Goal: Information Seeking & Learning: Learn about a topic

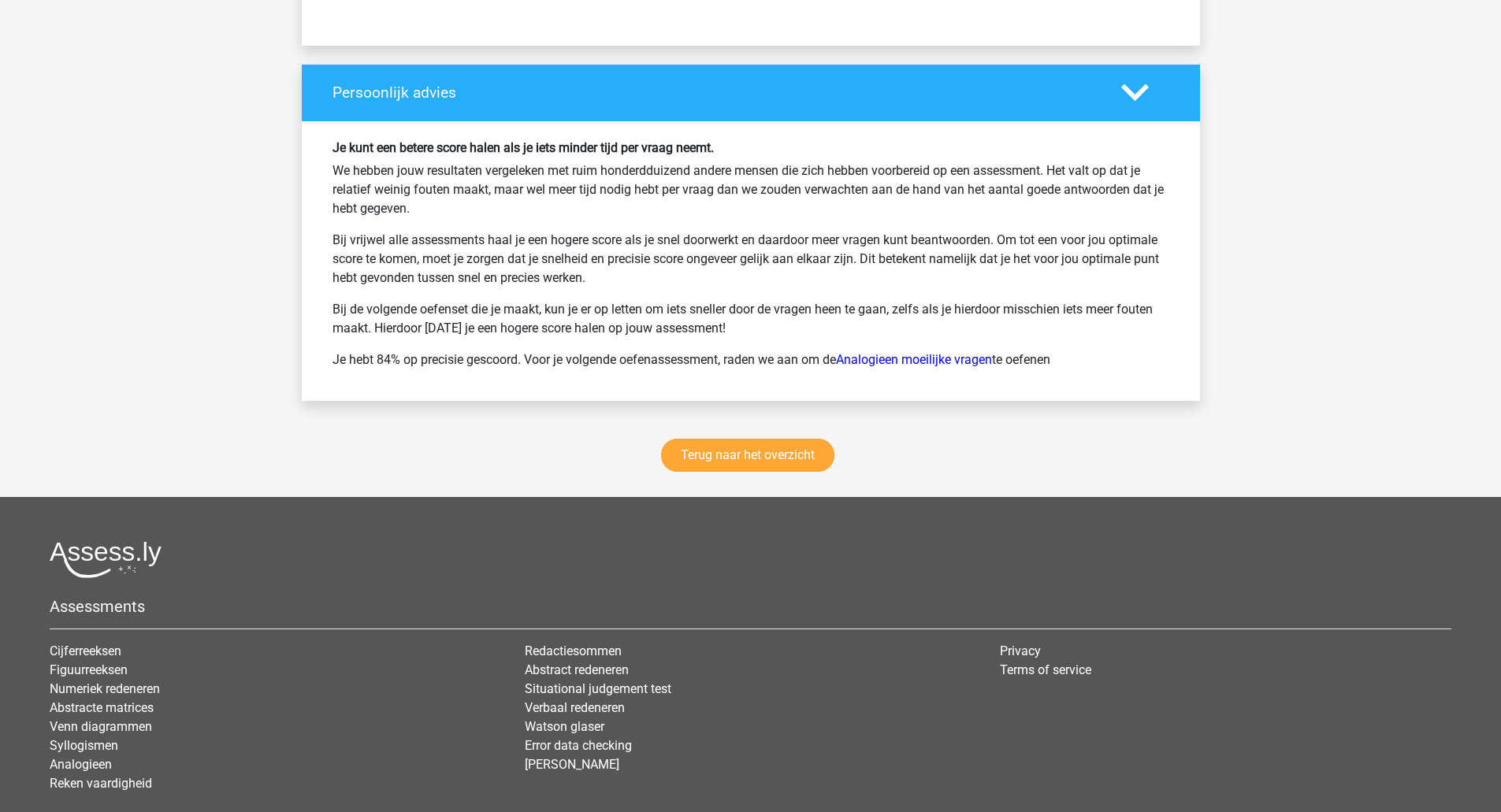
scroll to position [2903, 0]
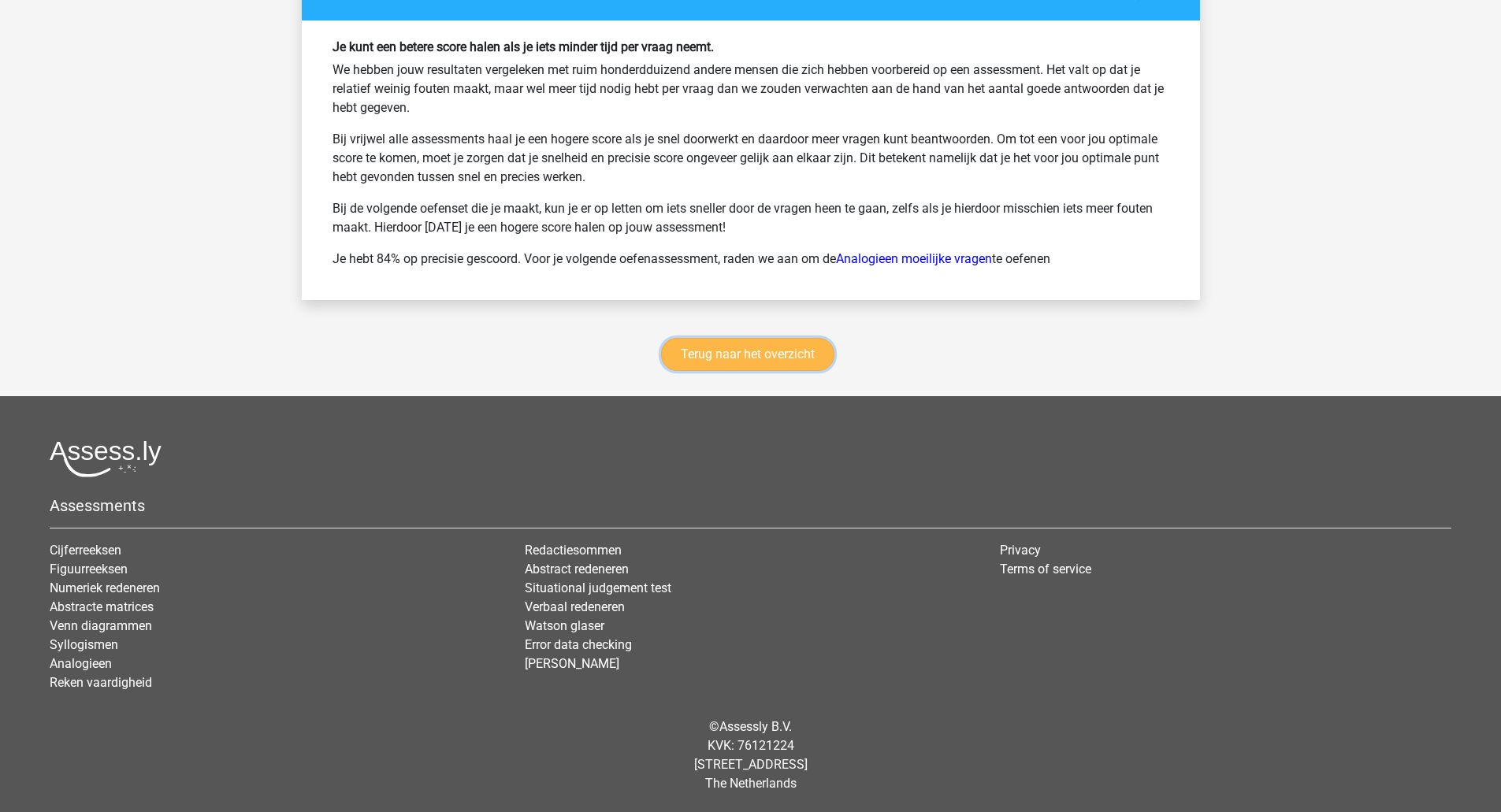
click at [734, 341] on link "Terug naar het overzicht" at bounding box center [747, 354] width 173 height 34
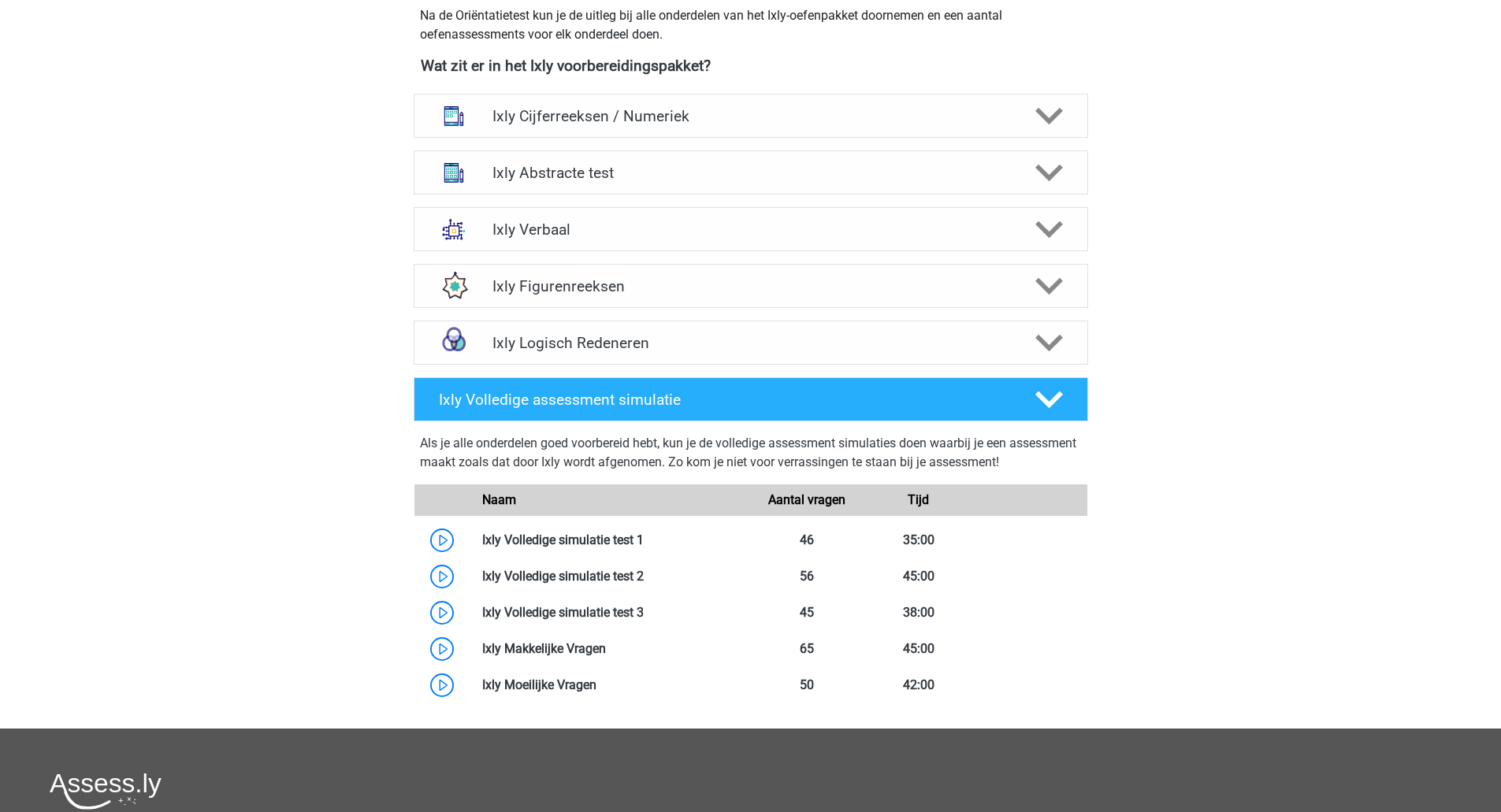
scroll to position [592, 0]
click at [899, 360] on div "Ixly Logisch Redeneren" at bounding box center [751, 342] width 674 height 44
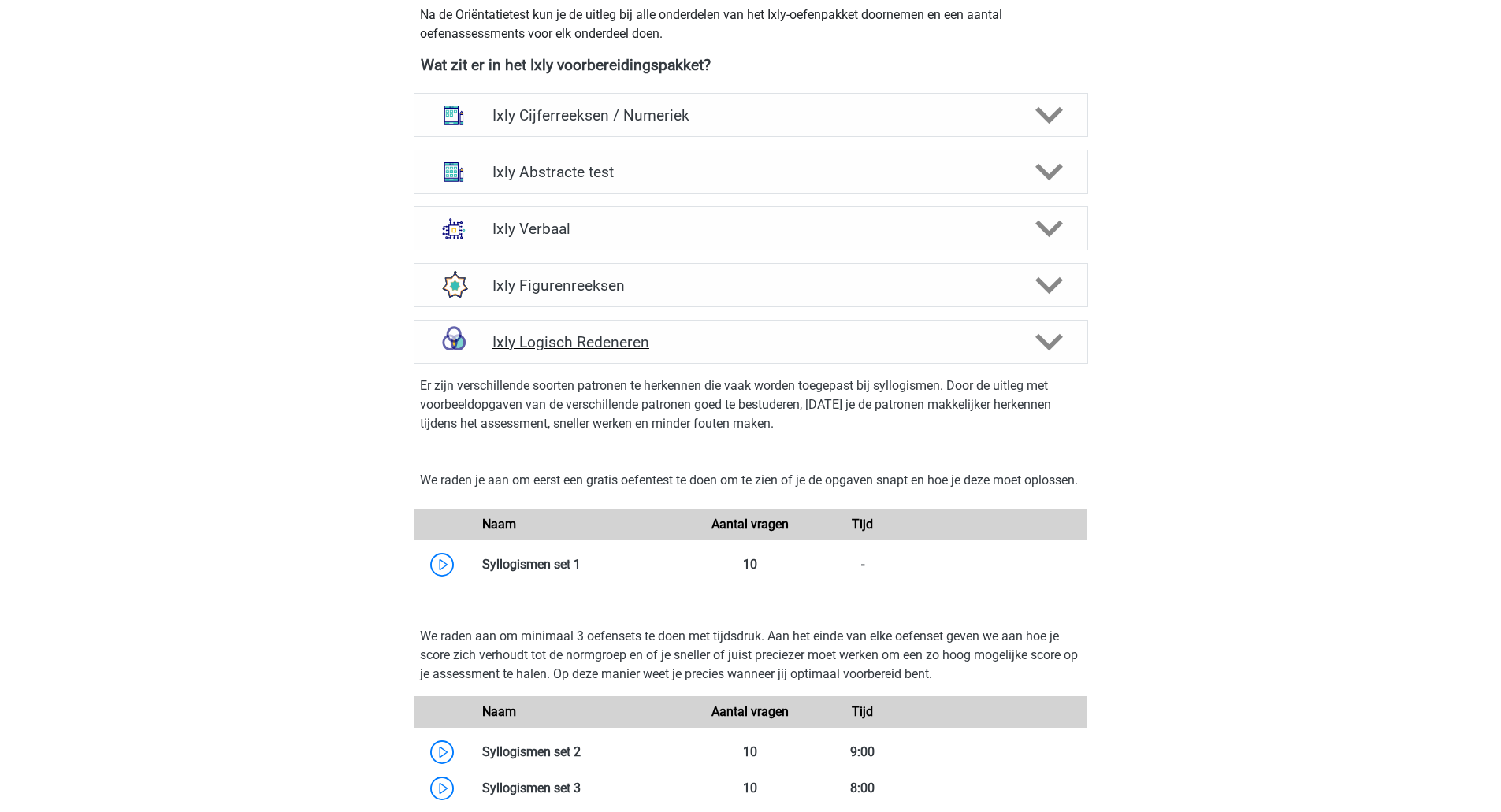
click at [899, 360] on div "Ixly Logisch Redeneren" at bounding box center [751, 342] width 674 height 44
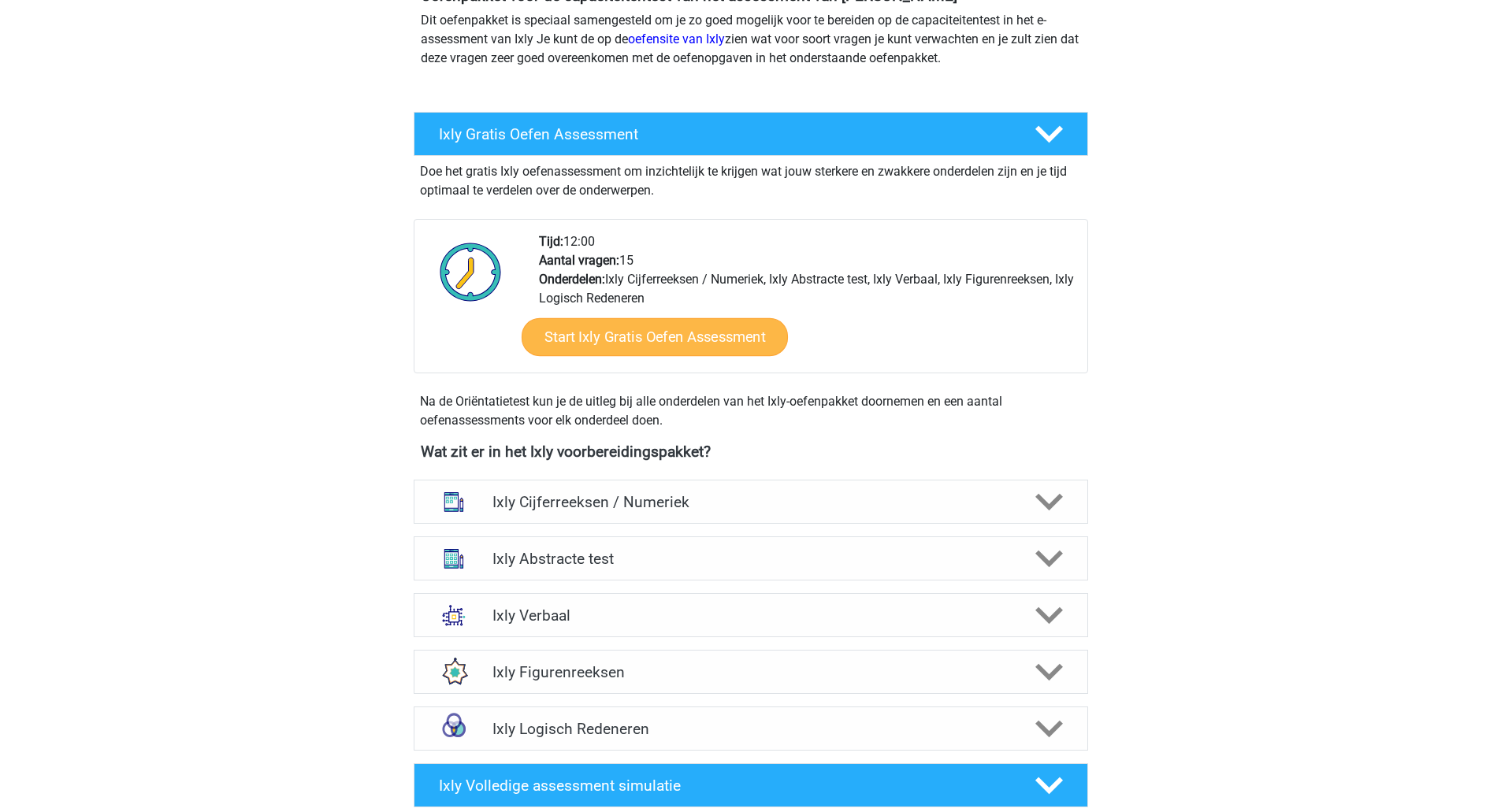
scroll to position [0, 0]
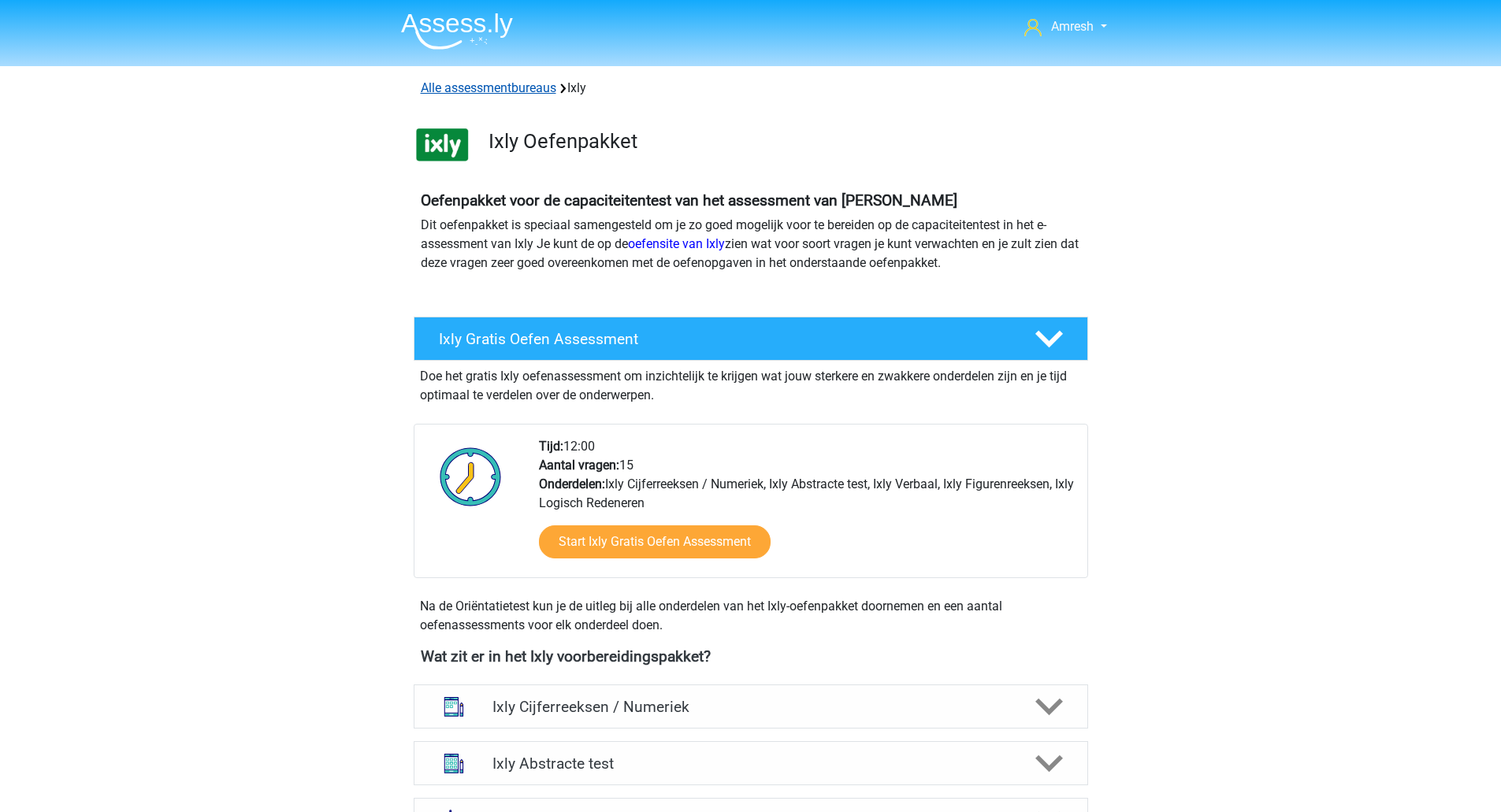
click at [492, 89] on link "Alle assessmentbureaus" at bounding box center [489, 88] width 136 height 15
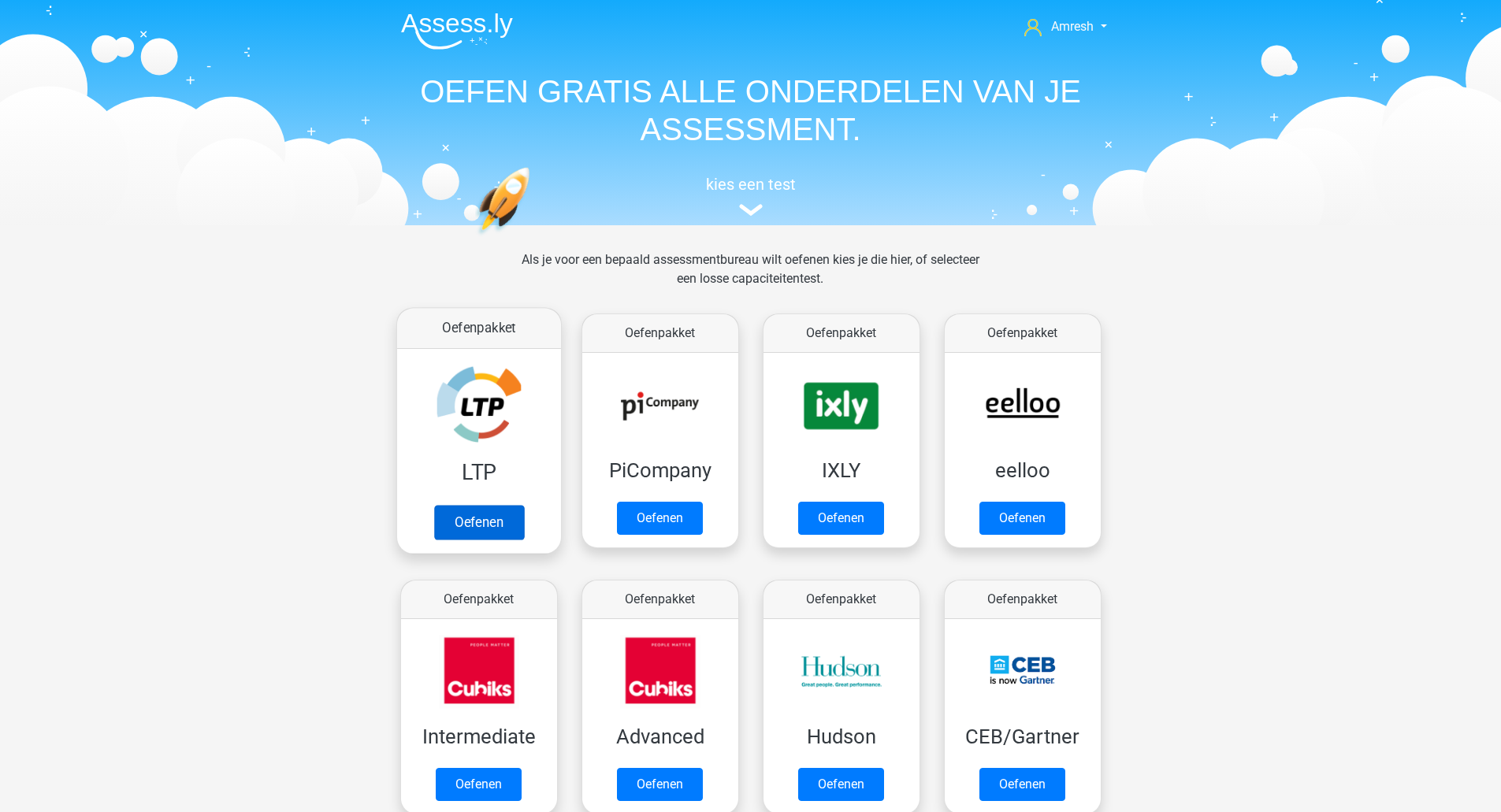
scroll to position [251, 0]
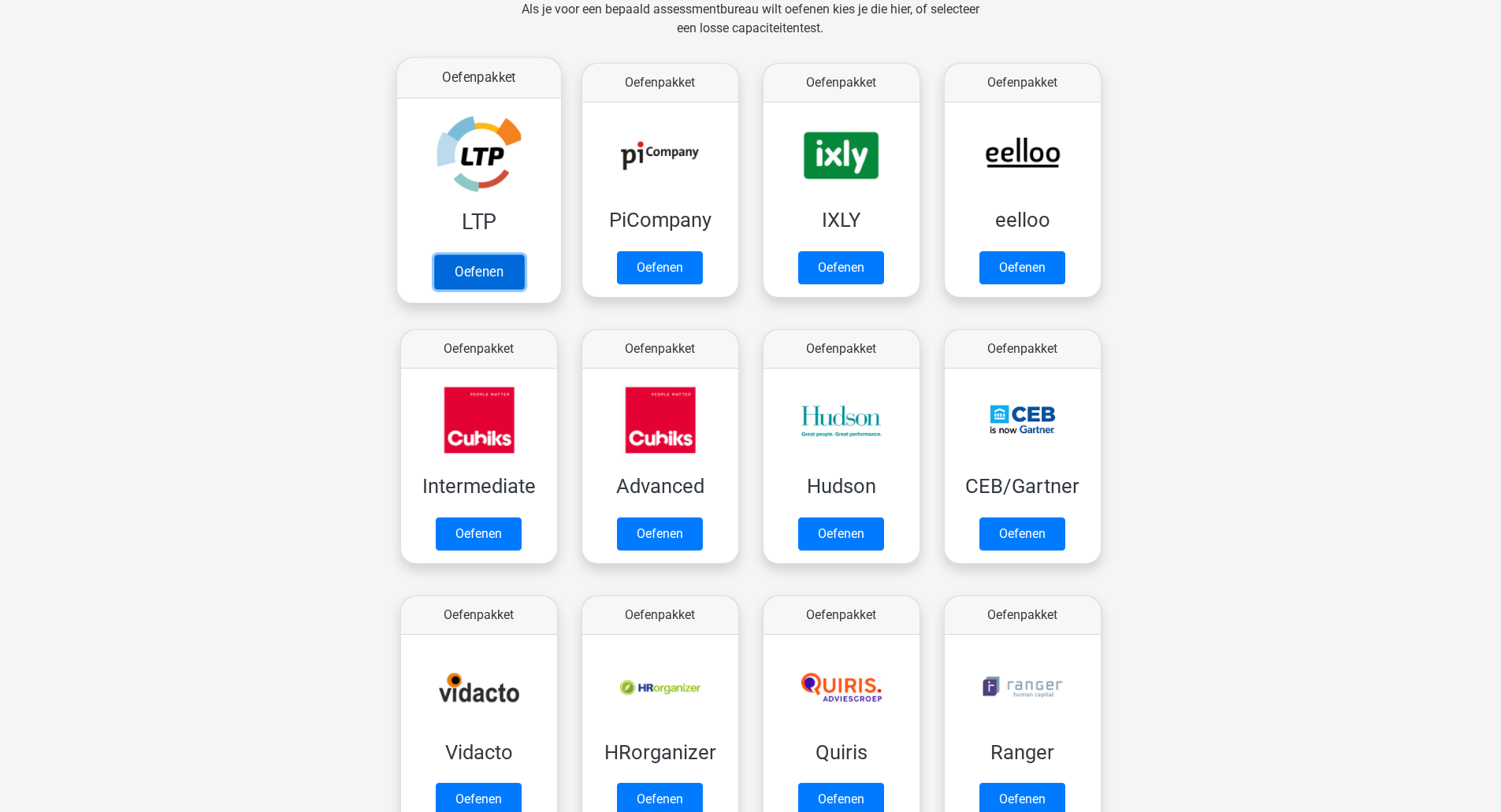
click at [483, 255] on link "Oefenen" at bounding box center [478, 272] width 90 height 34
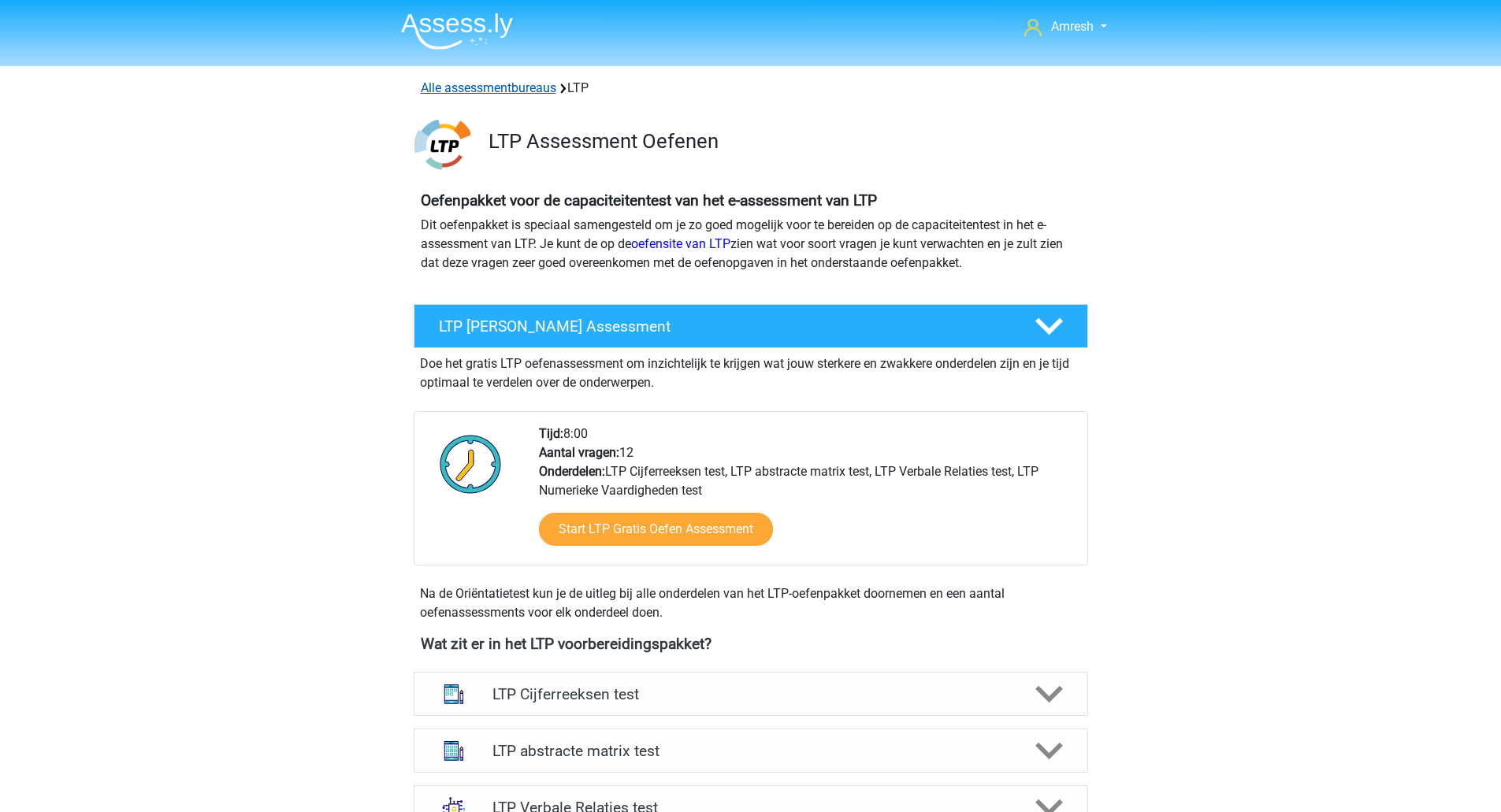
click at [524, 86] on link "Alle assessmentbureaus" at bounding box center [489, 88] width 136 height 15
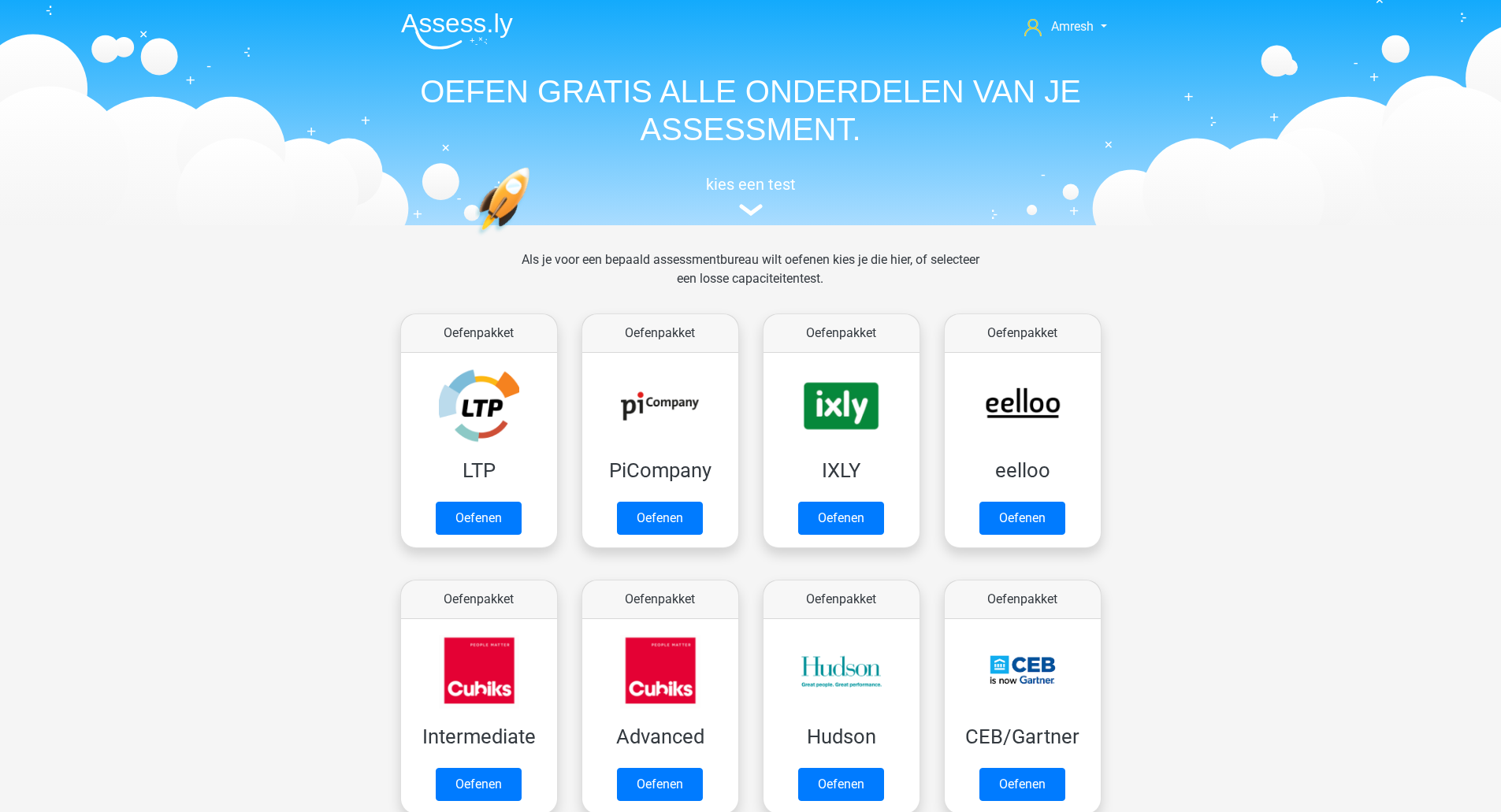
scroll to position [251, 0]
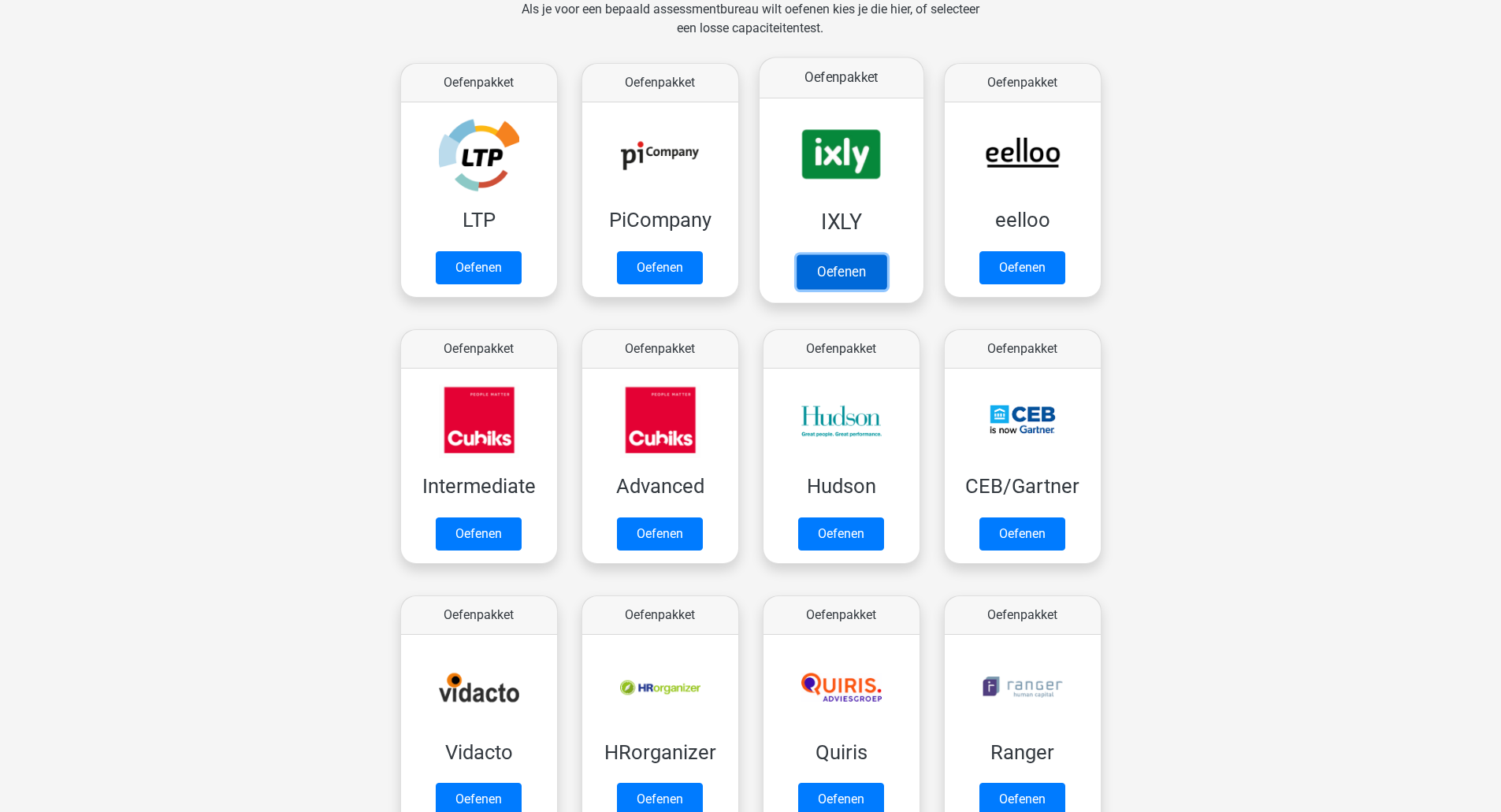
click at [796, 255] on link "Oefenen" at bounding box center [841, 272] width 90 height 34
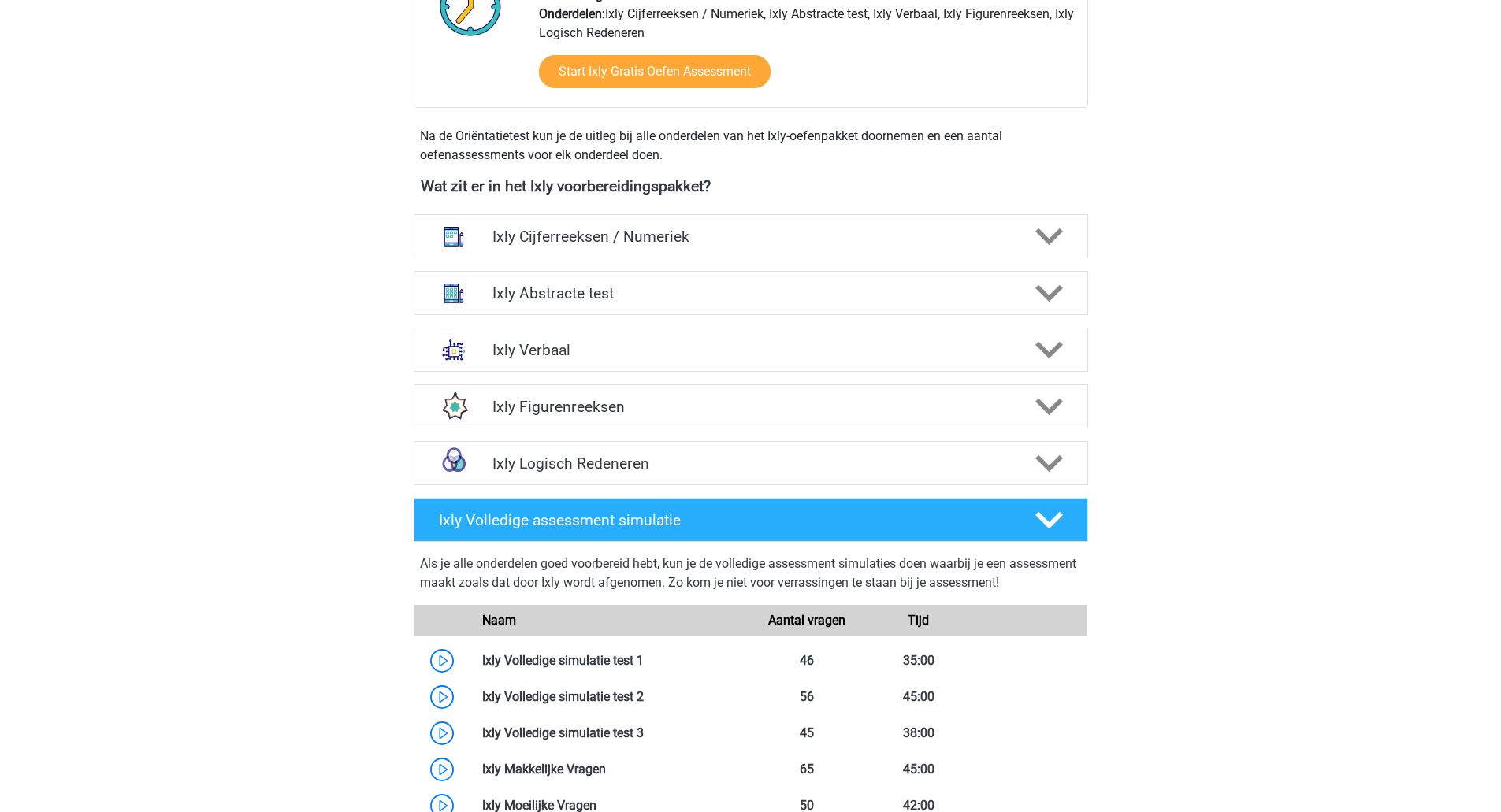
scroll to position [471, 0]
click at [720, 447] on div "Ixly Logisch Redeneren" at bounding box center [751, 462] width 674 height 44
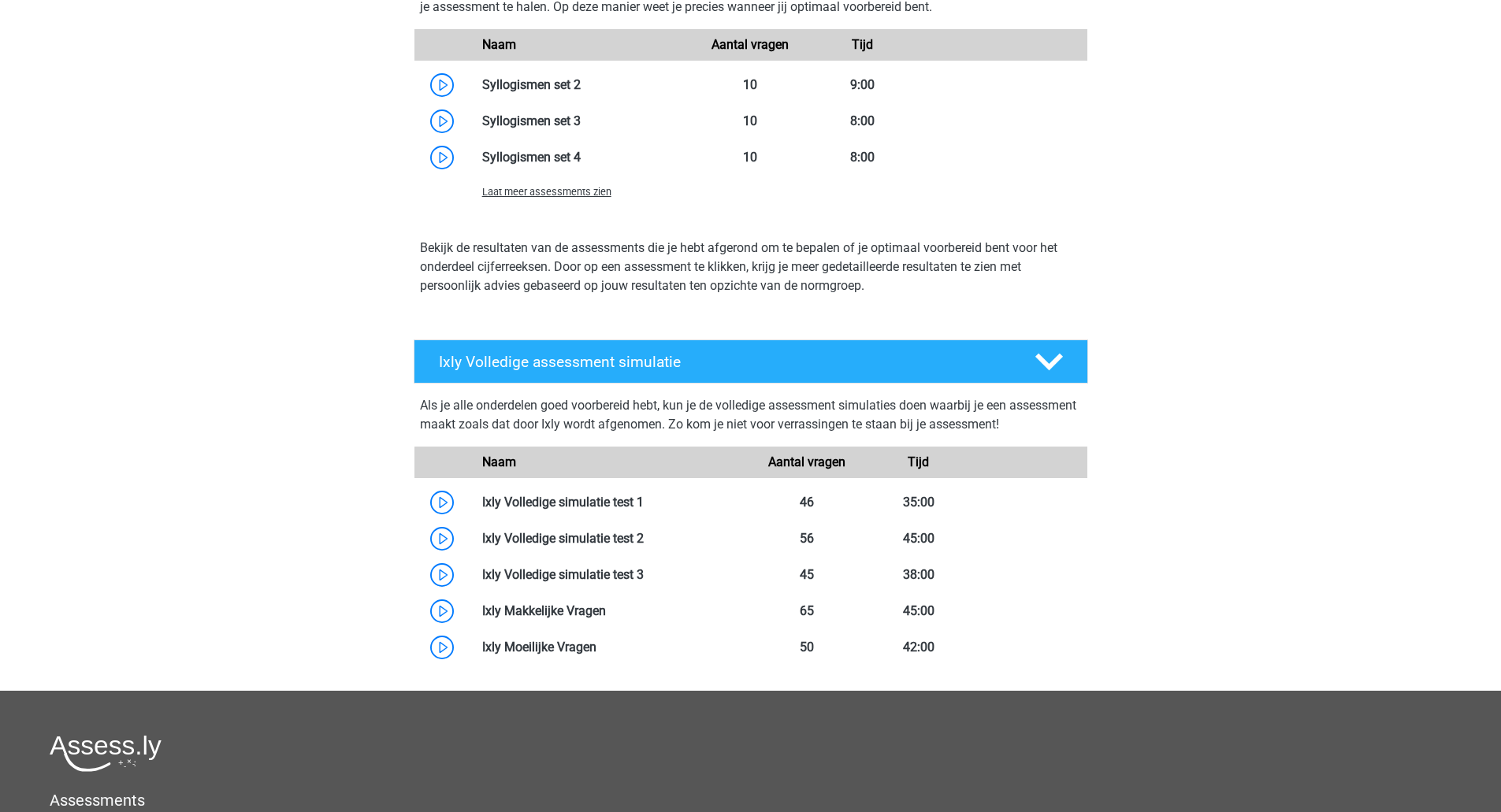
scroll to position [1259, 0]
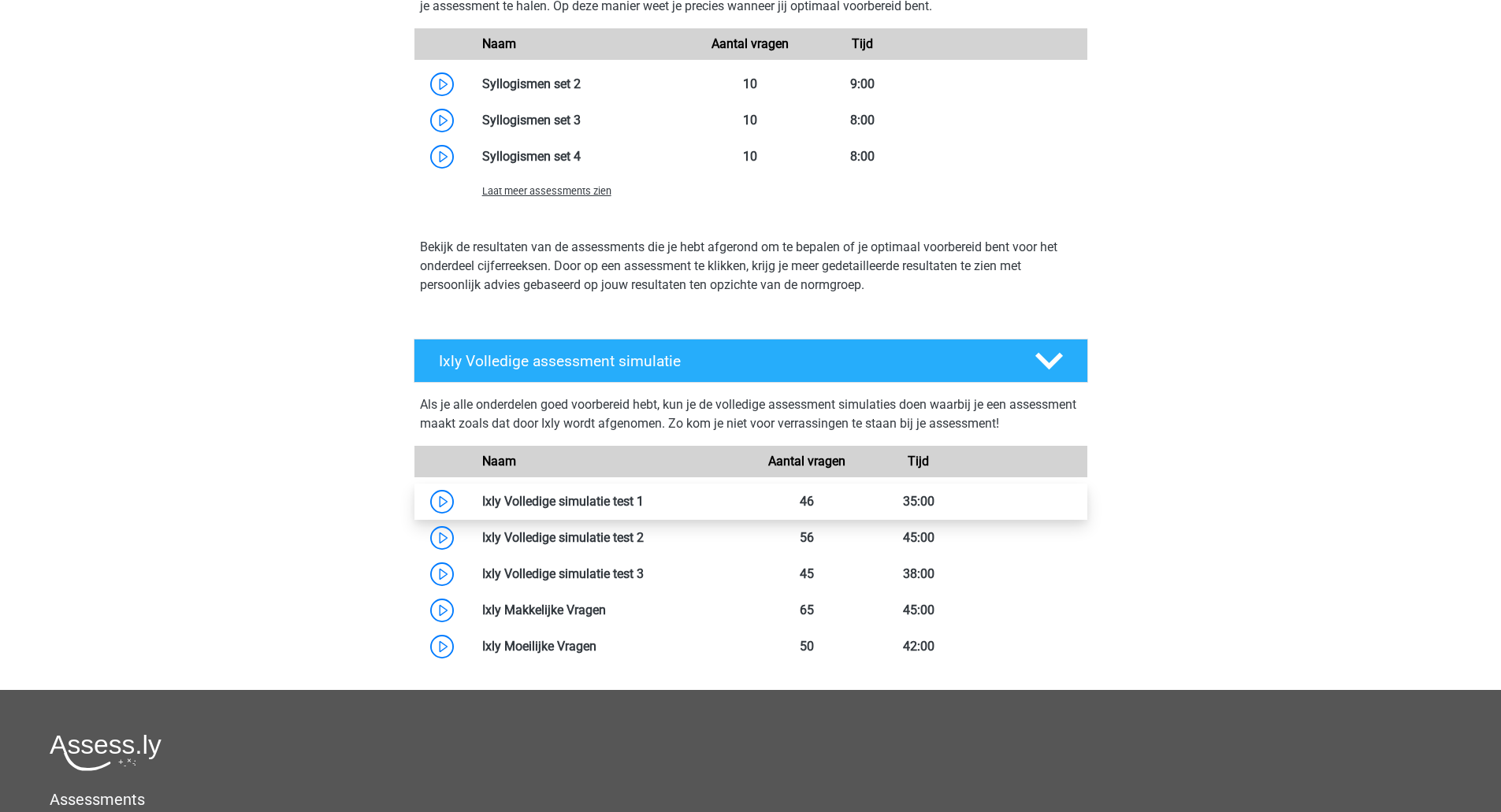
click at [644, 508] on link at bounding box center [644, 502] width 0 height 15
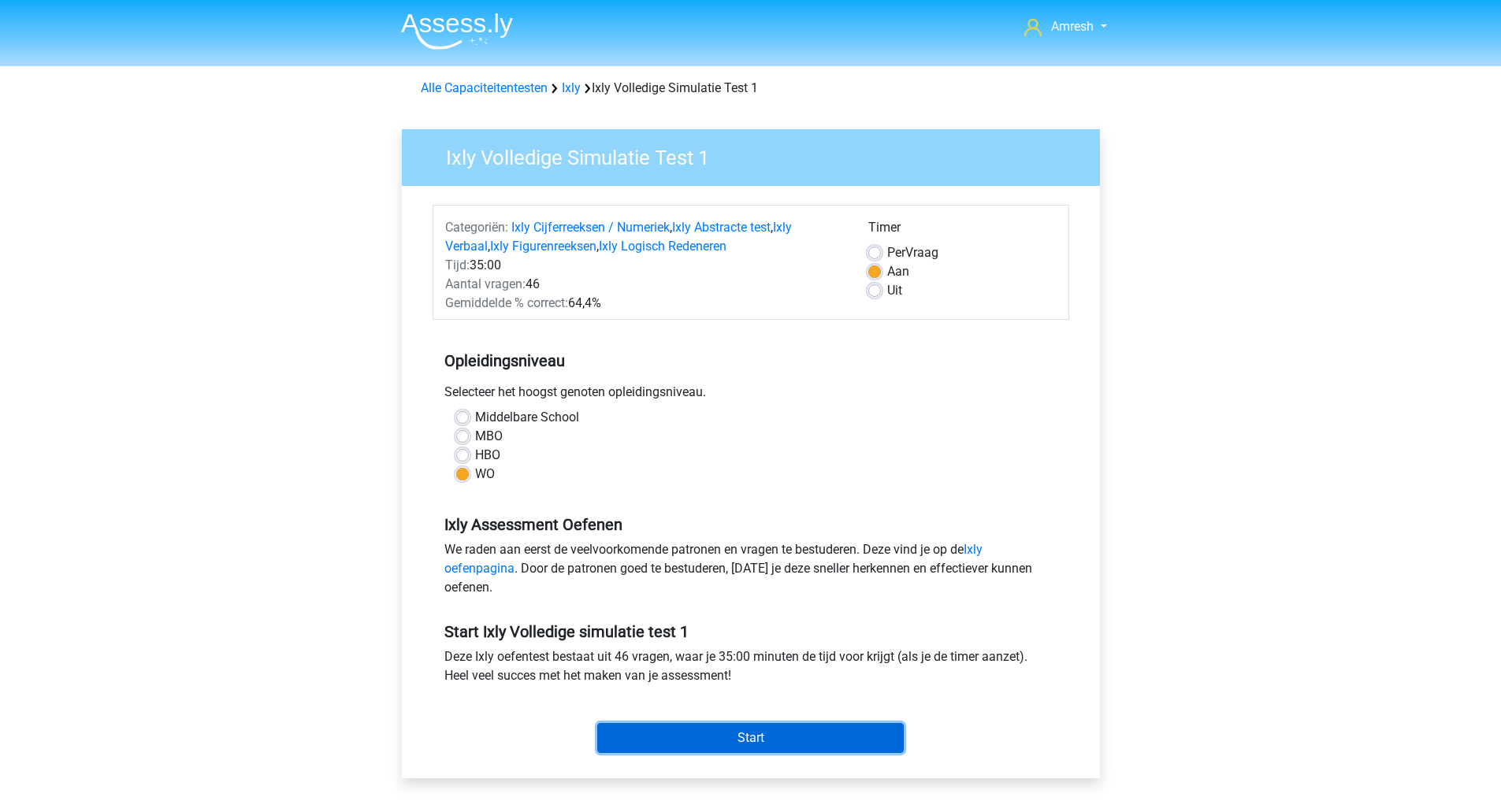
click at [717, 739] on input "Start" at bounding box center [751, 737] width 307 height 30
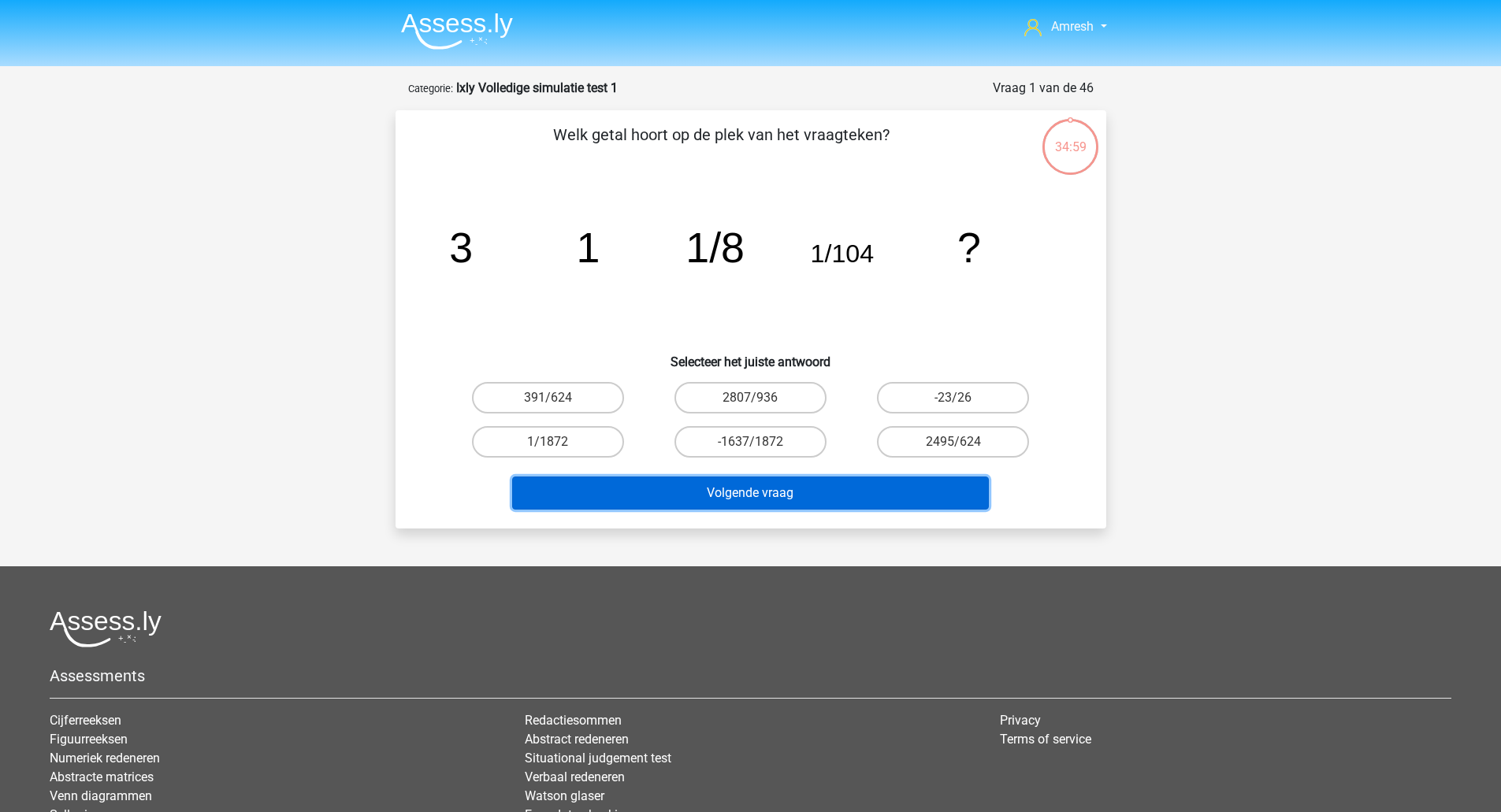
click at [805, 499] on button "Volgende vraag" at bounding box center [751, 493] width 477 height 34
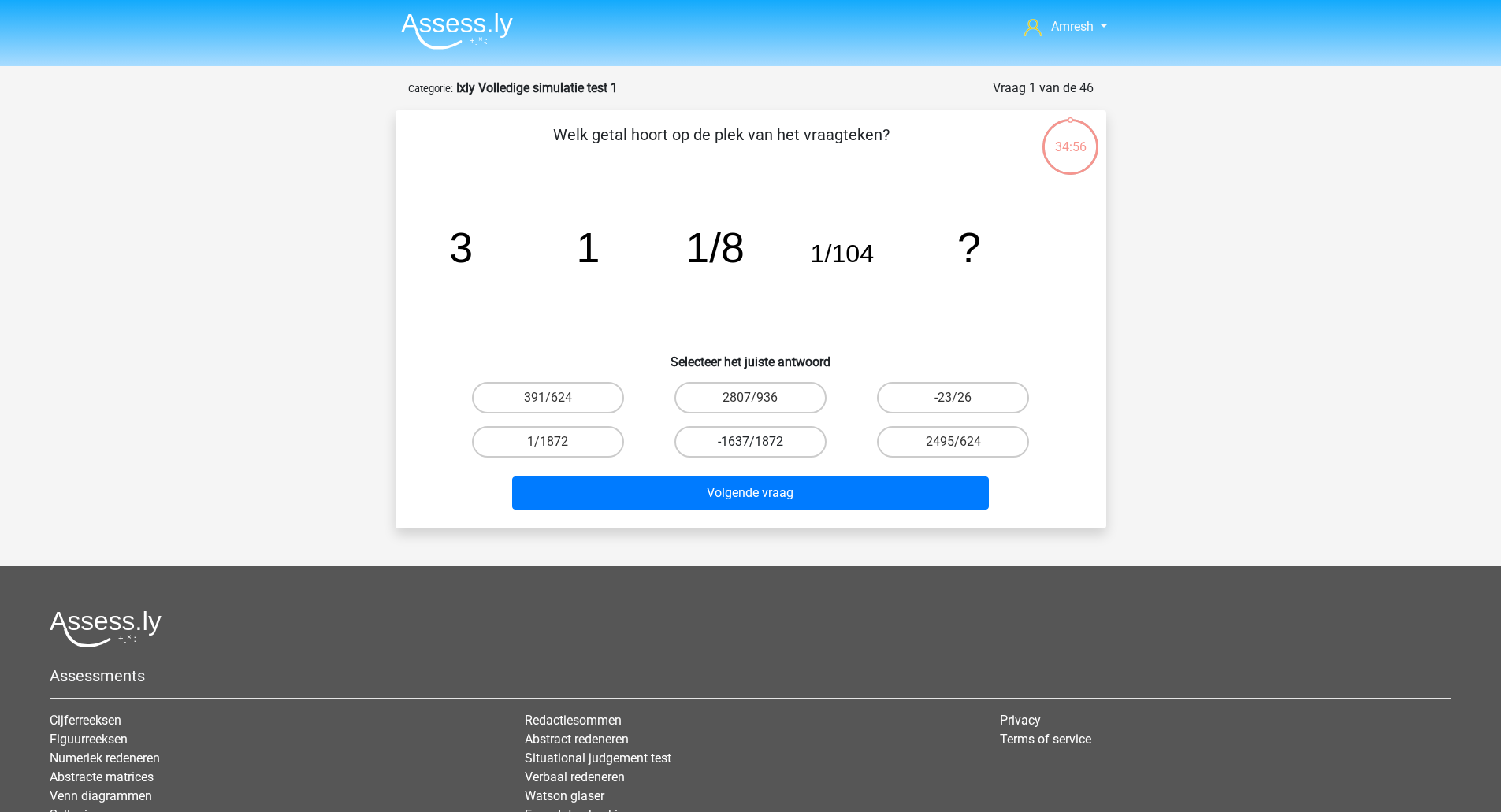
click at [791, 451] on label "-1637/1872" at bounding box center [750, 441] width 152 height 32
click at [761, 451] on input "-1637/1872" at bounding box center [755, 447] width 11 height 11
radio input "true"
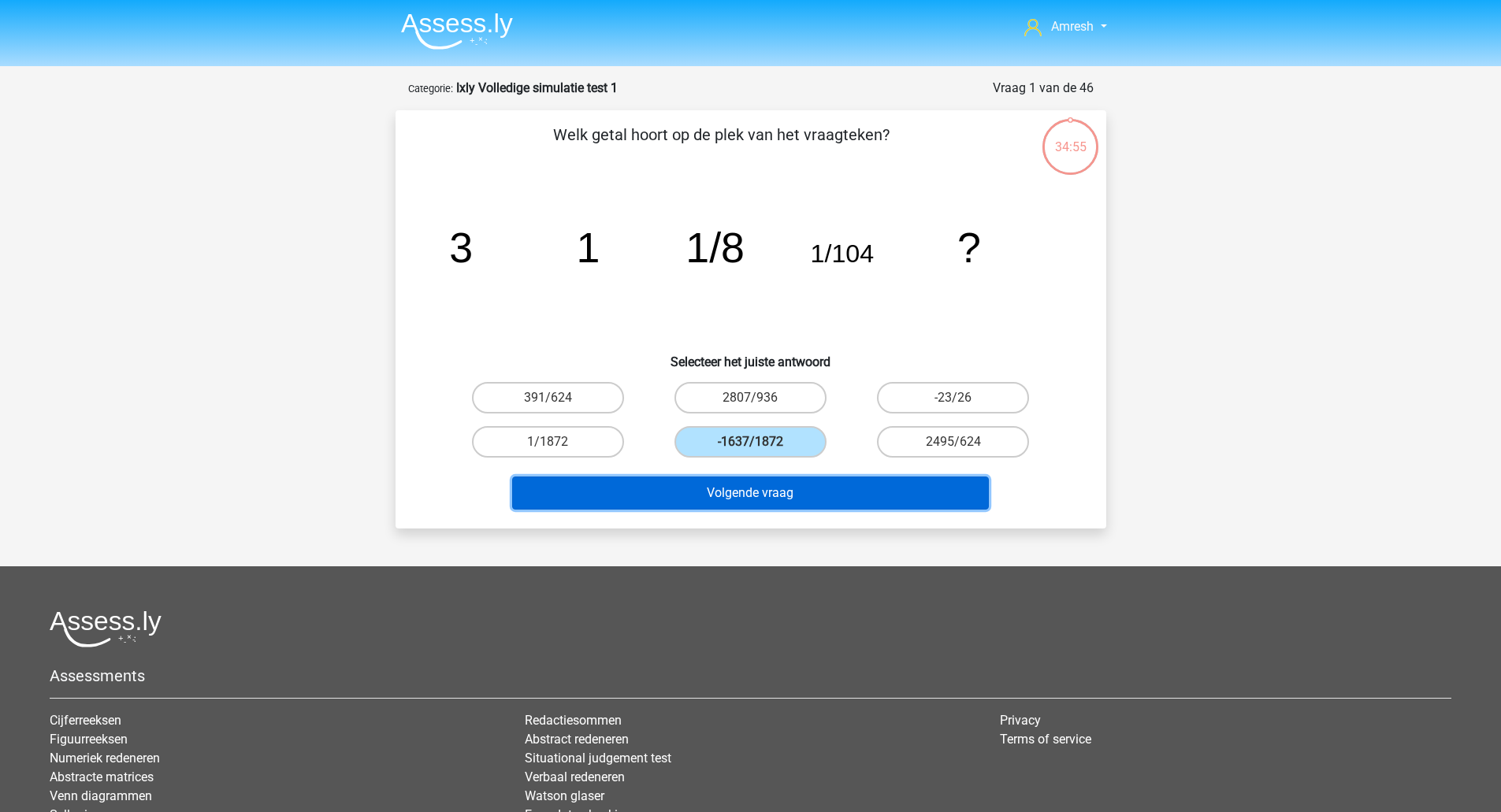
click at [798, 485] on button "Volgende vraag" at bounding box center [751, 493] width 477 height 34
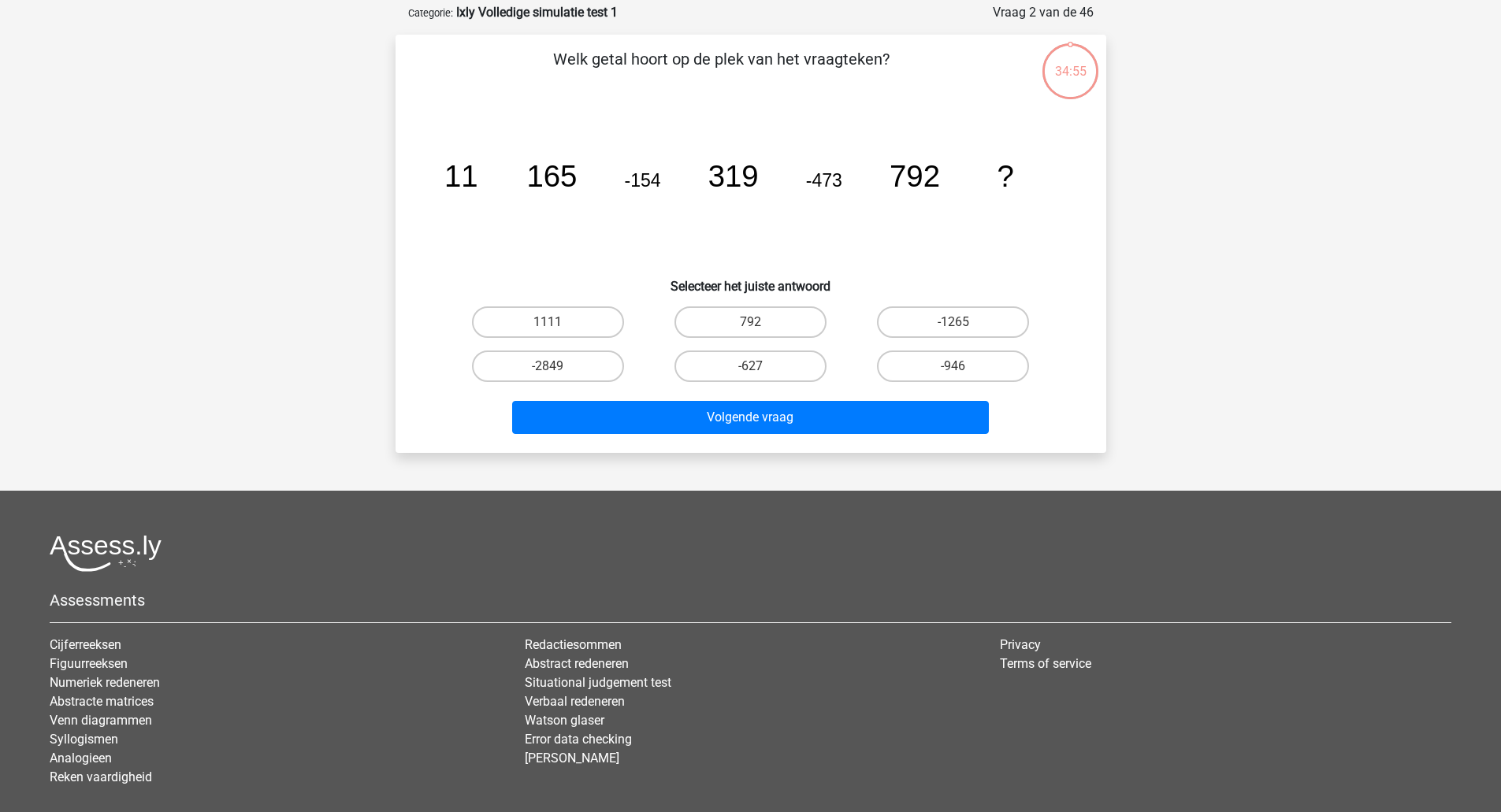
scroll to position [79, 0]
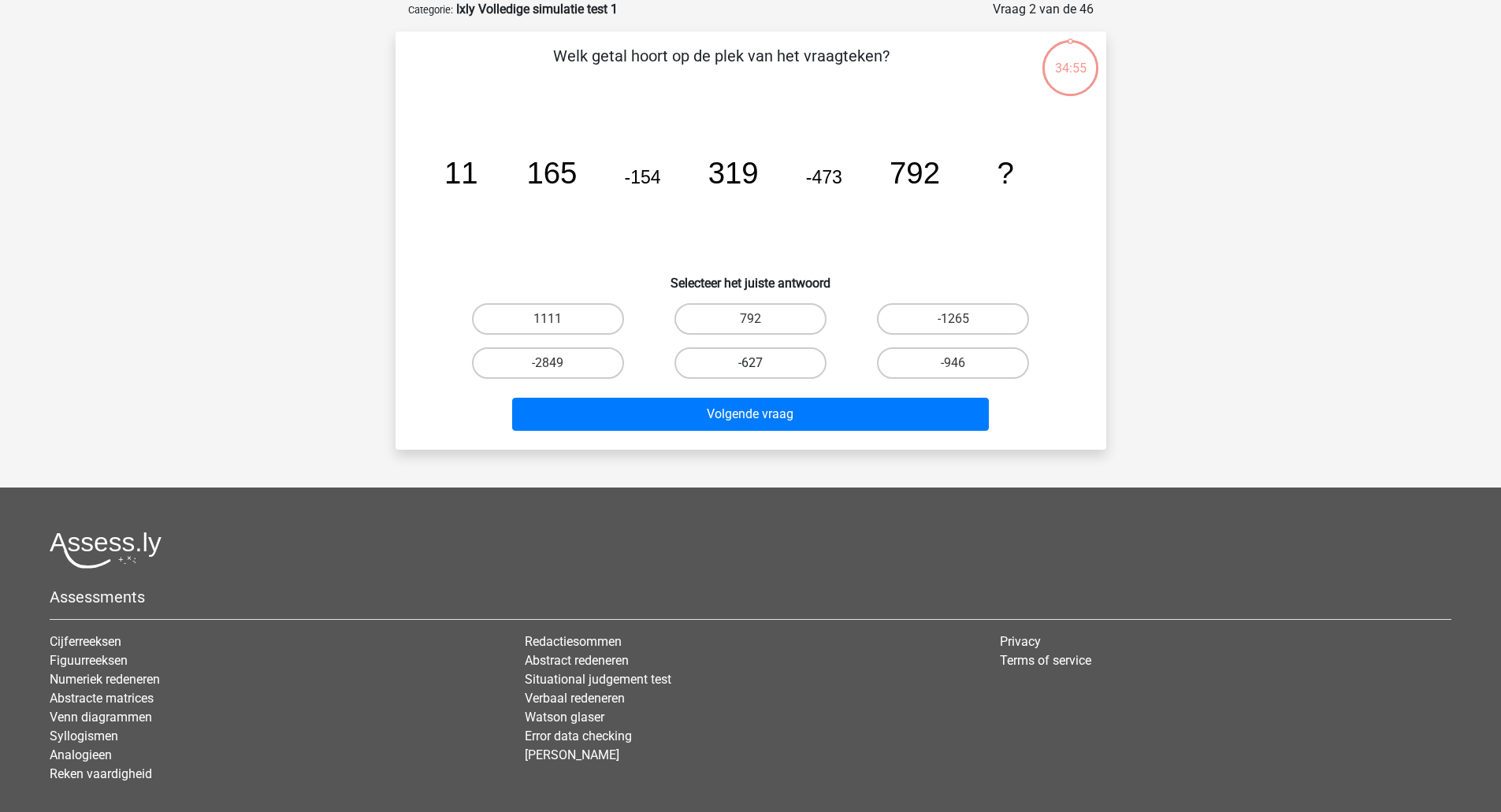
click at [762, 375] on label "-627" at bounding box center [750, 363] width 152 height 32
click at [761, 373] on input "-627" at bounding box center [755, 368] width 11 height 11
radio input "true"
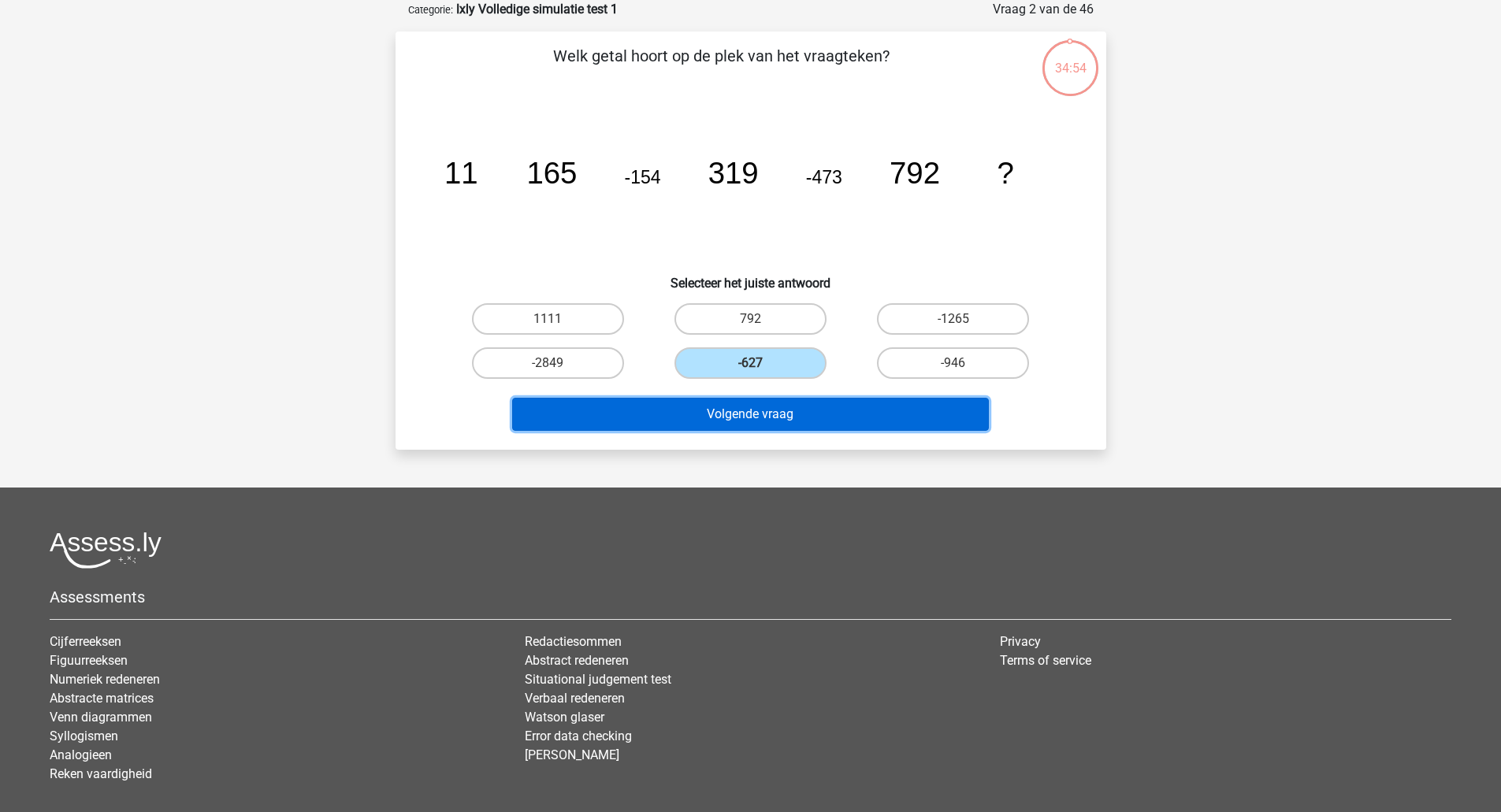
click at [769, 407] on button "Volgende vraag" at bounding box center [751, 414] width 477 height 34
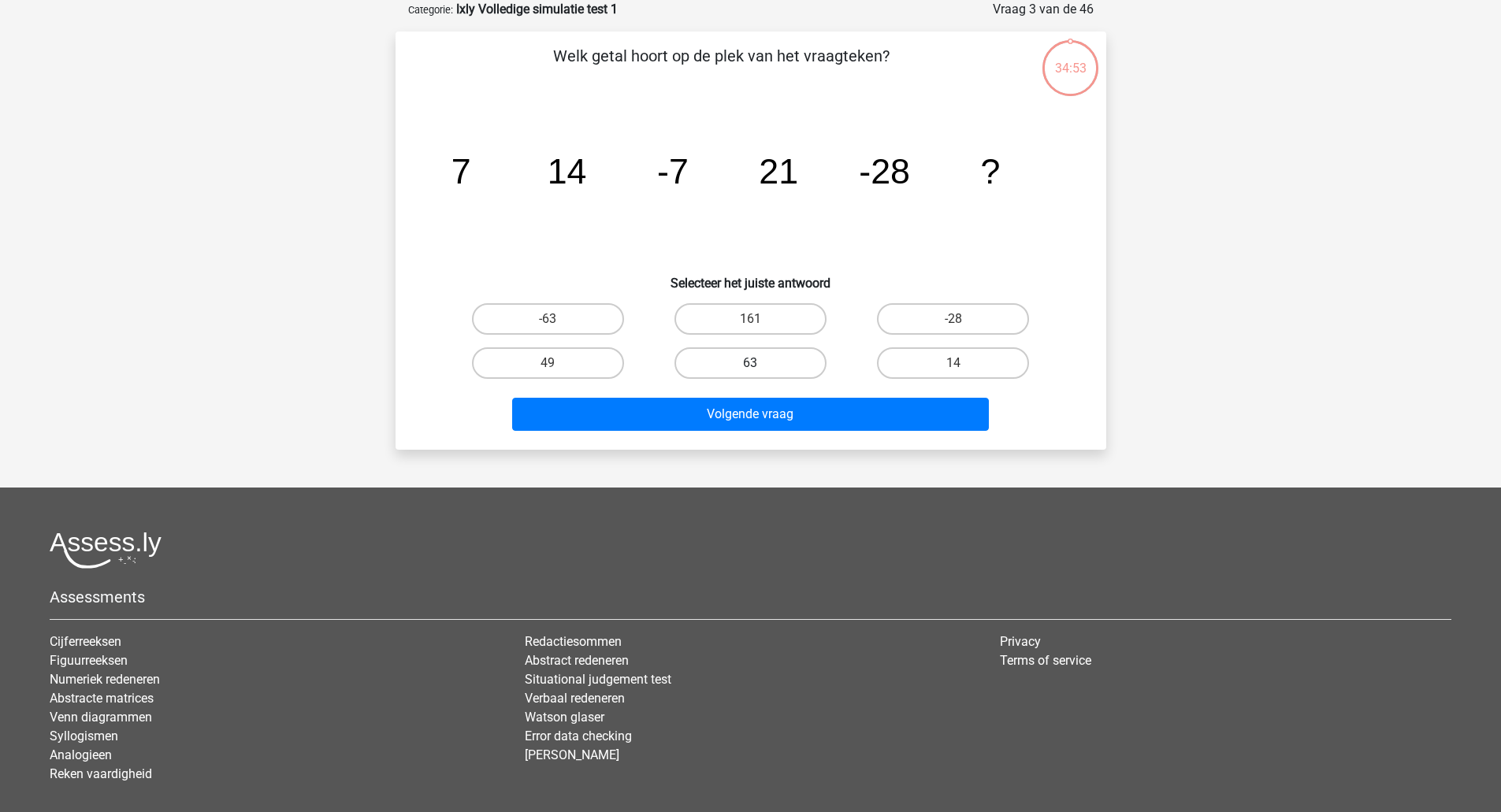
click at [765, 370] on label "63" at bounding box center [750, 363] width 152 height 32
click at [761, 370] on input "63" at bounding box center [755, 368] width 11 height 11
radio input "true"
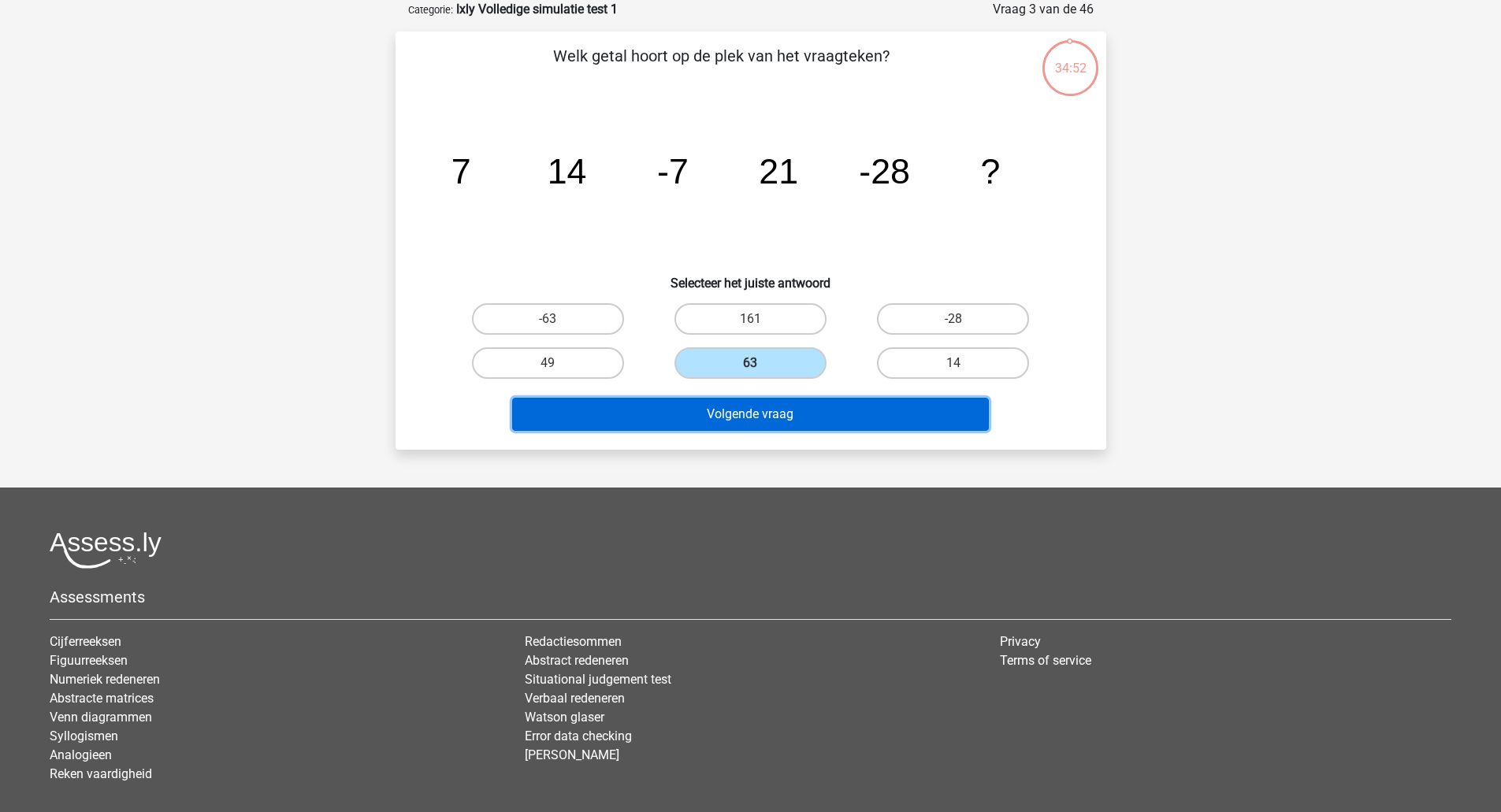
click at [772, 426] on button "Volgende vraag" at bounding box center [751, 414] width 477 height 34
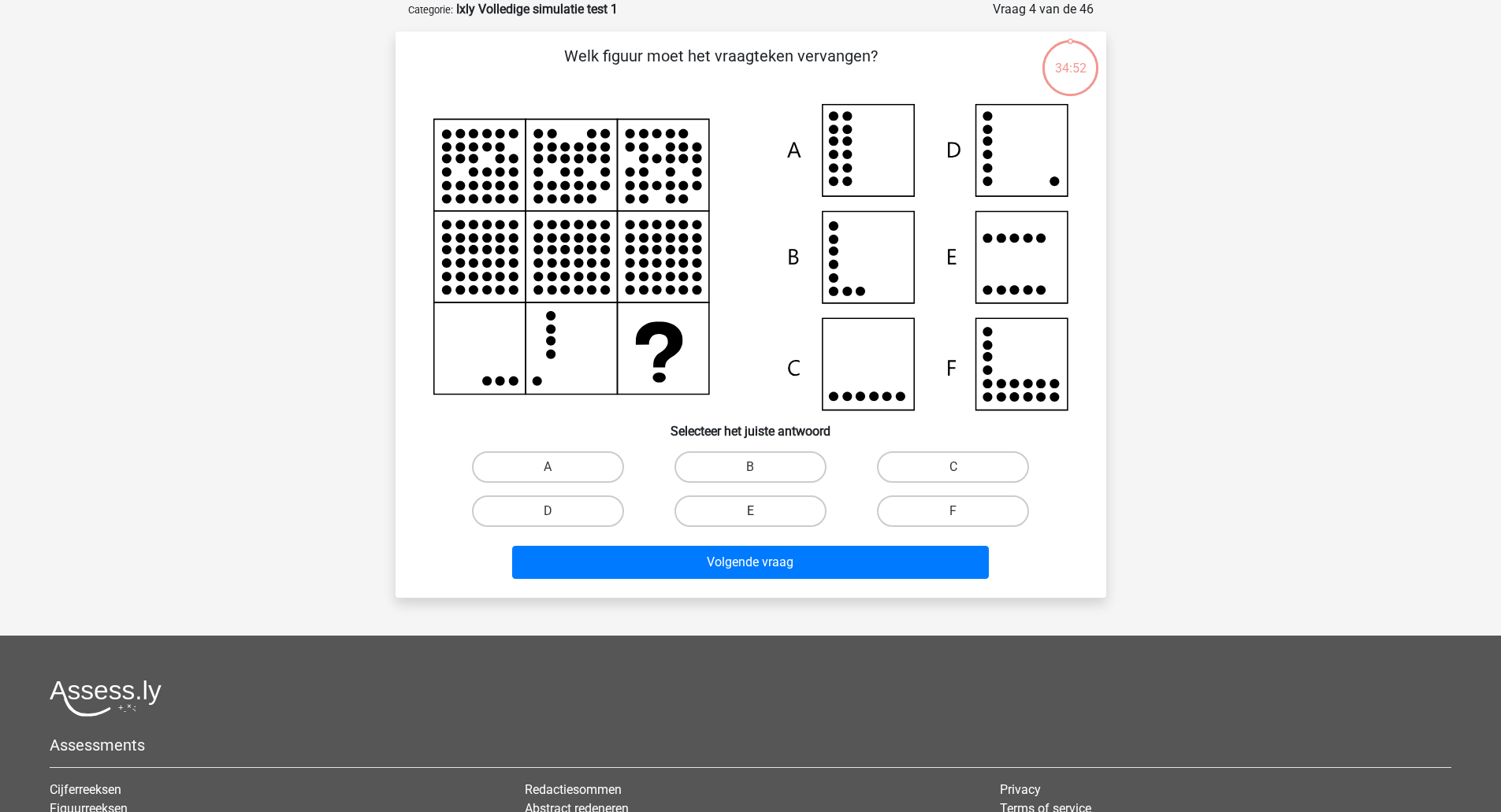
click at [780, 526] on label "E" at bounding box center [750, 510] width 152 height 32
click at [761, 522] on input "E" at bounding box center [755, 516] width 11 height 11
radio input "true"
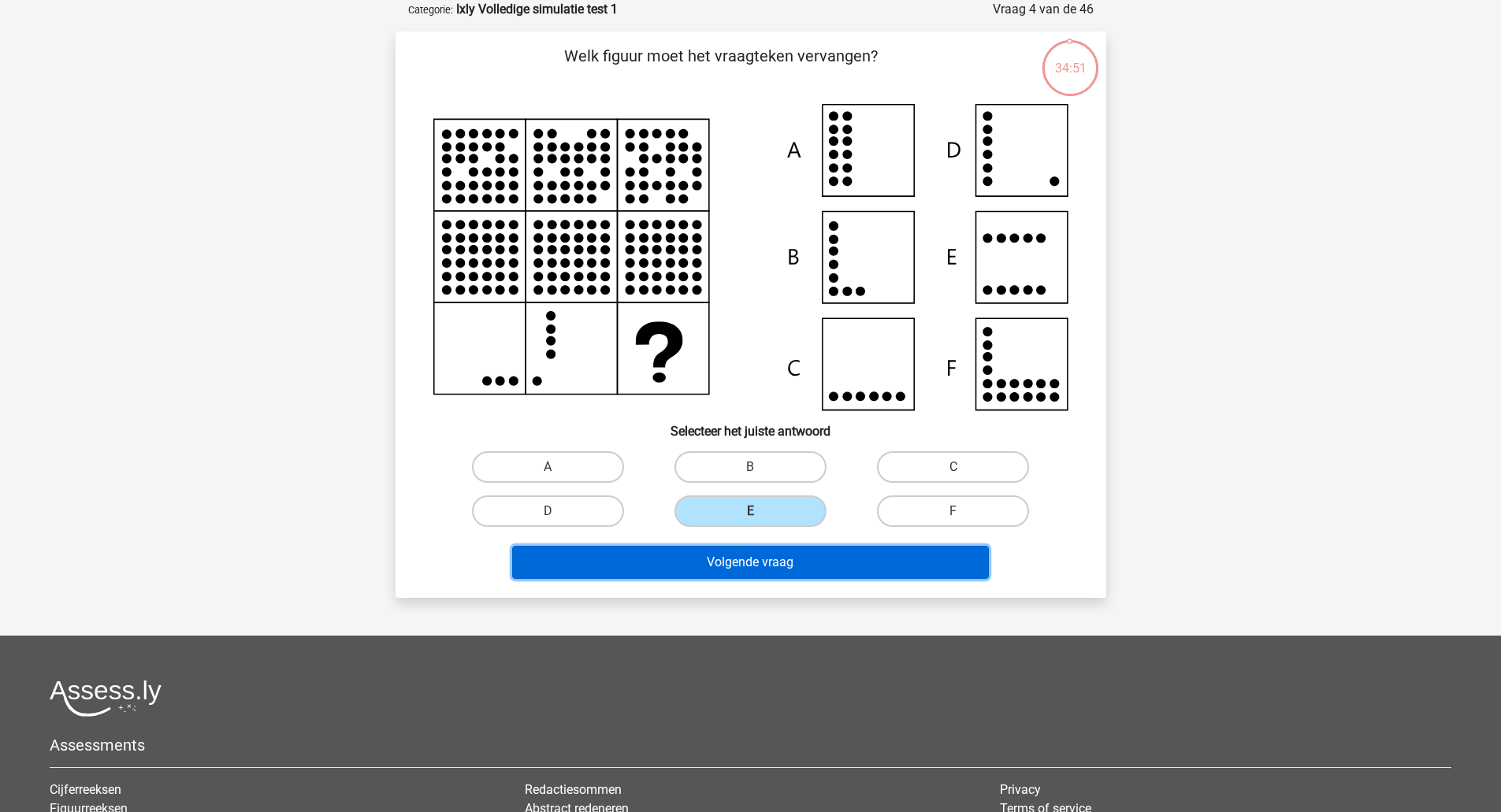
click at [794, 577] on button "Volgende vraag" at bounding box center [751, 562] width 477 height 34
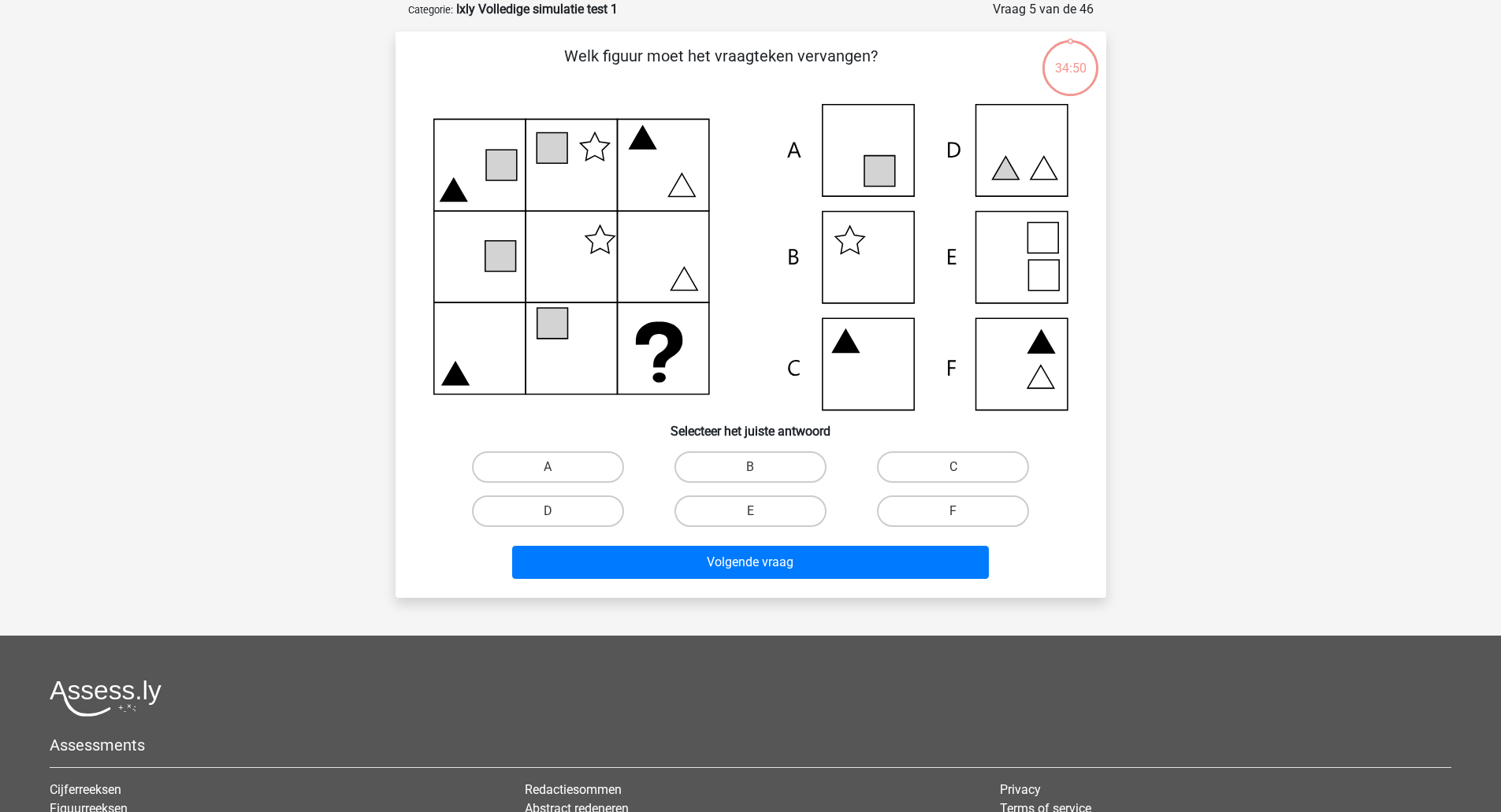
click at [783, 530] on div "E" at bounding box center [750, 511] width 202 height 44
click at [783, 517] on label "E" at bounding box center [750, 510] width 152 height 32
click at [761, 517] on input "E" at bounding box center [755, 516] width 11 height 11
radio input "true"
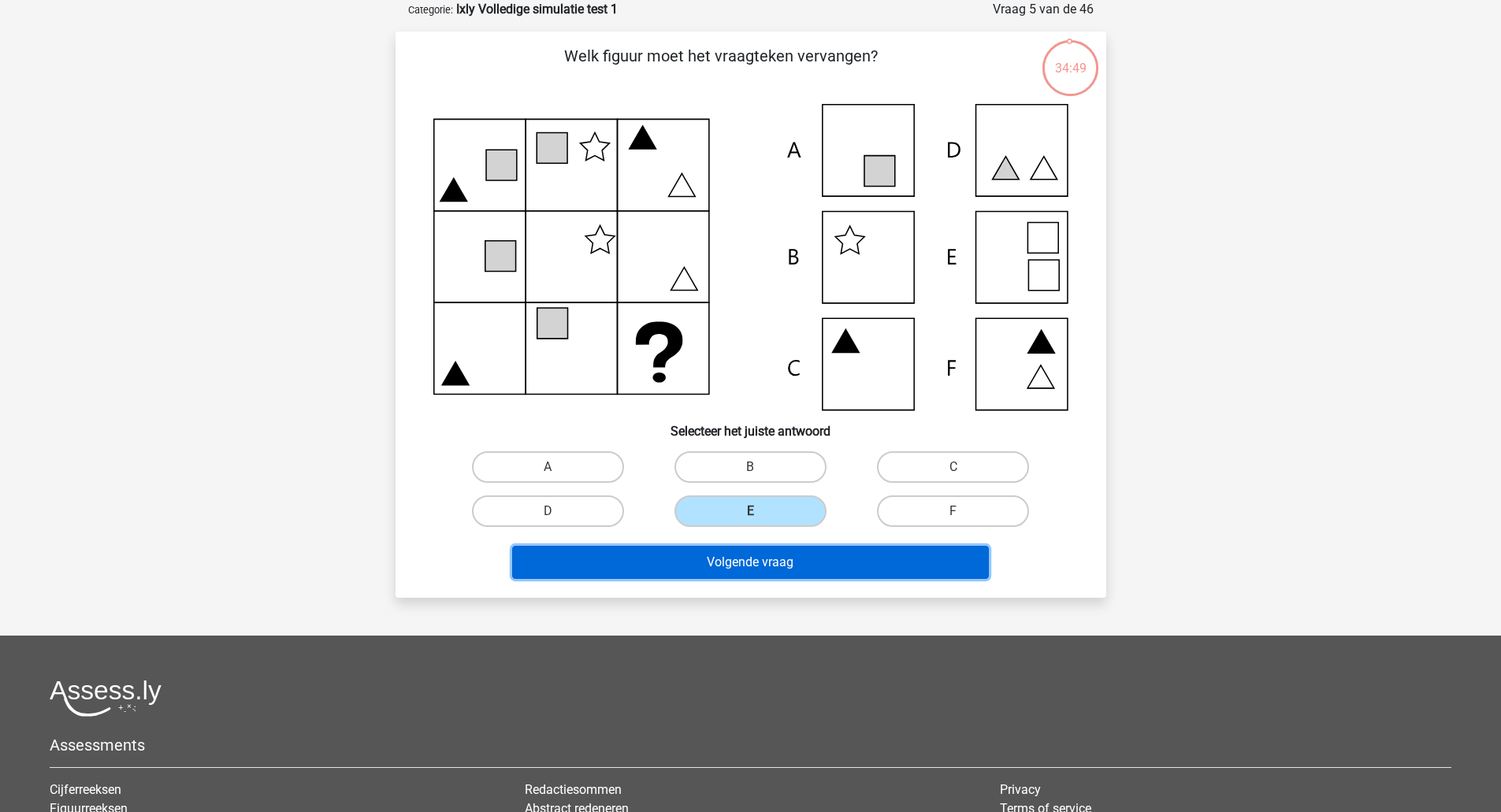
click at [789, 553] on button "Volgende vraag" at bounding box center [751, 562] width 477 height 34
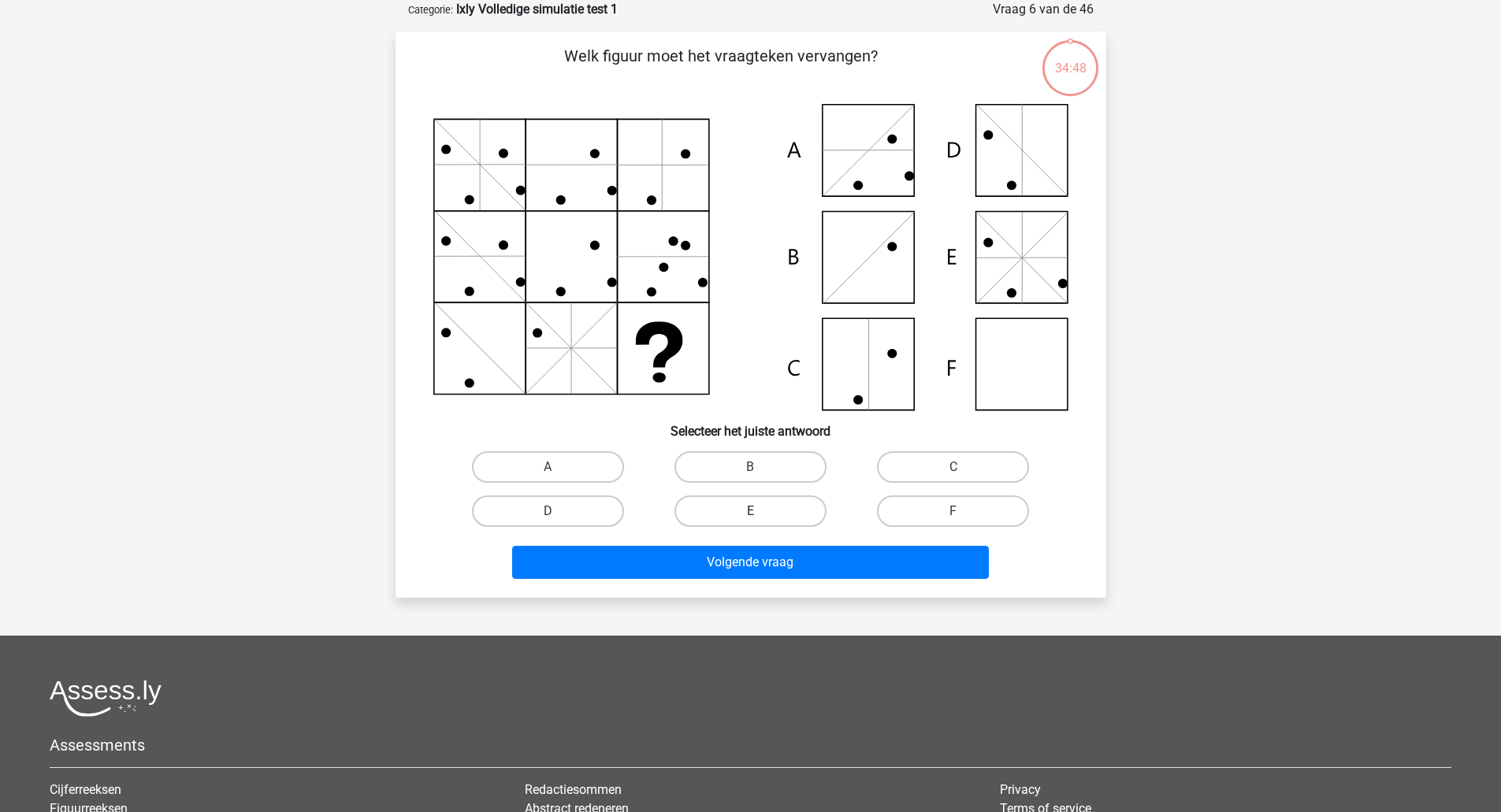
click at [776, 520] on label "E" at bounding box center [750, 510] width 152 height 32
click at [761, 520] on input "E" at bounding box center [755, 516] width 11 height 11
radio input "true"
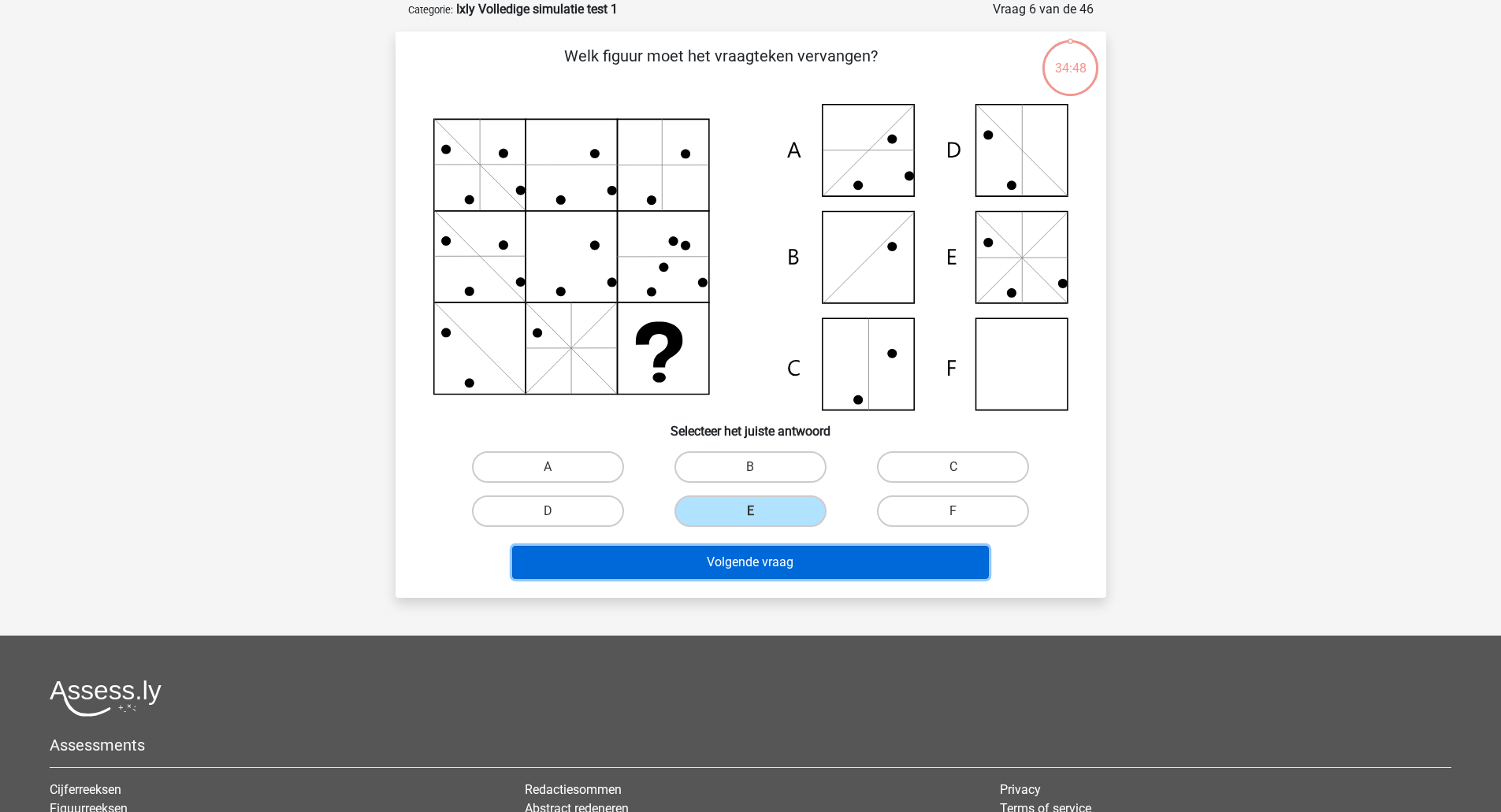
click at [786, 557] on button "Volgende vraag" at bounding box center [751, 562] width 477 height 34
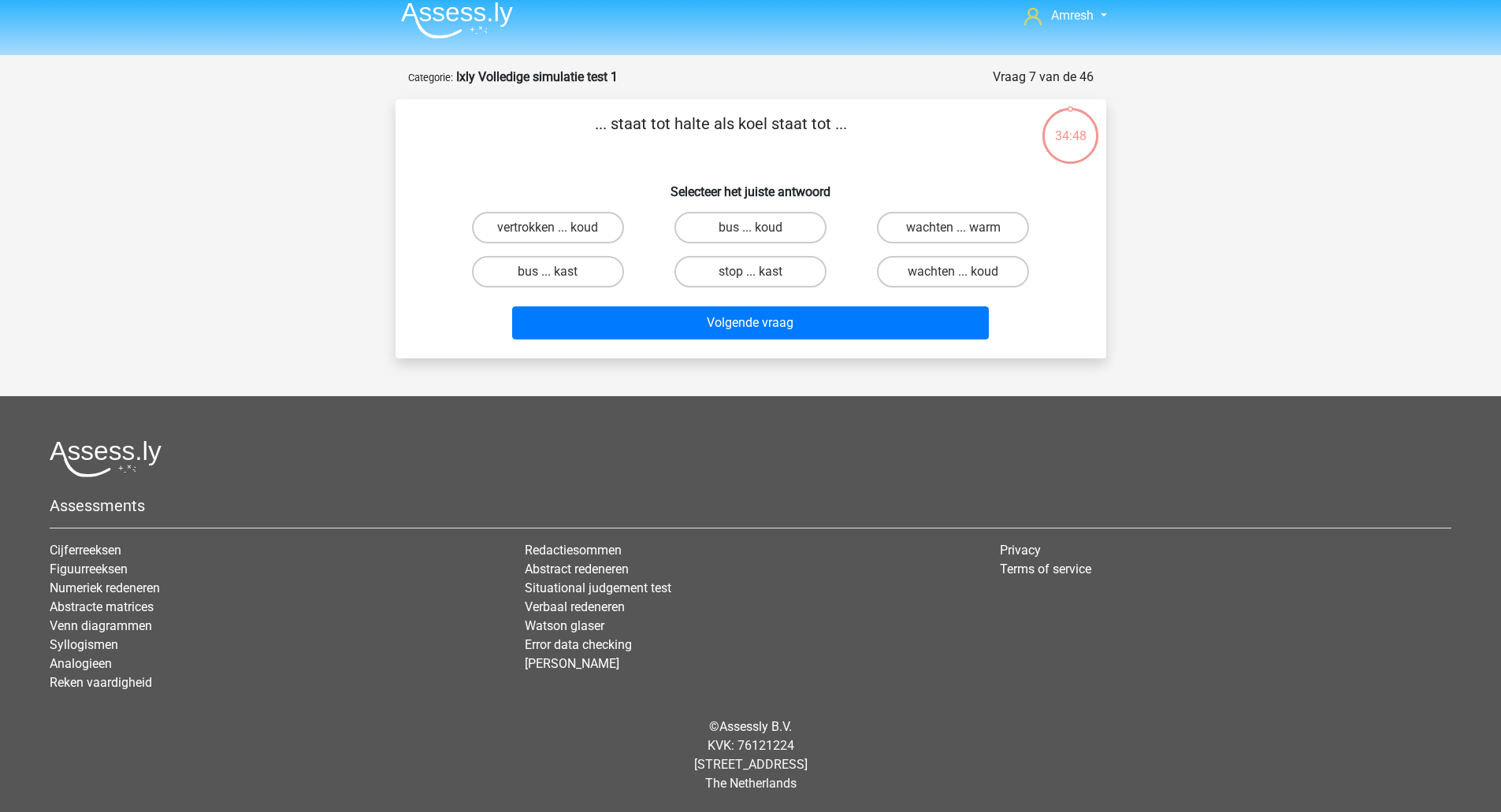
scroll to position [11, 0]
click at [772, 279] on label "stop ... kast" at bounding box center [750, 271] width 152 height 32
click at [761, 279] on input "stop ... kast" at bounding box center [755, 277] width 11 height 11
radio input "true"
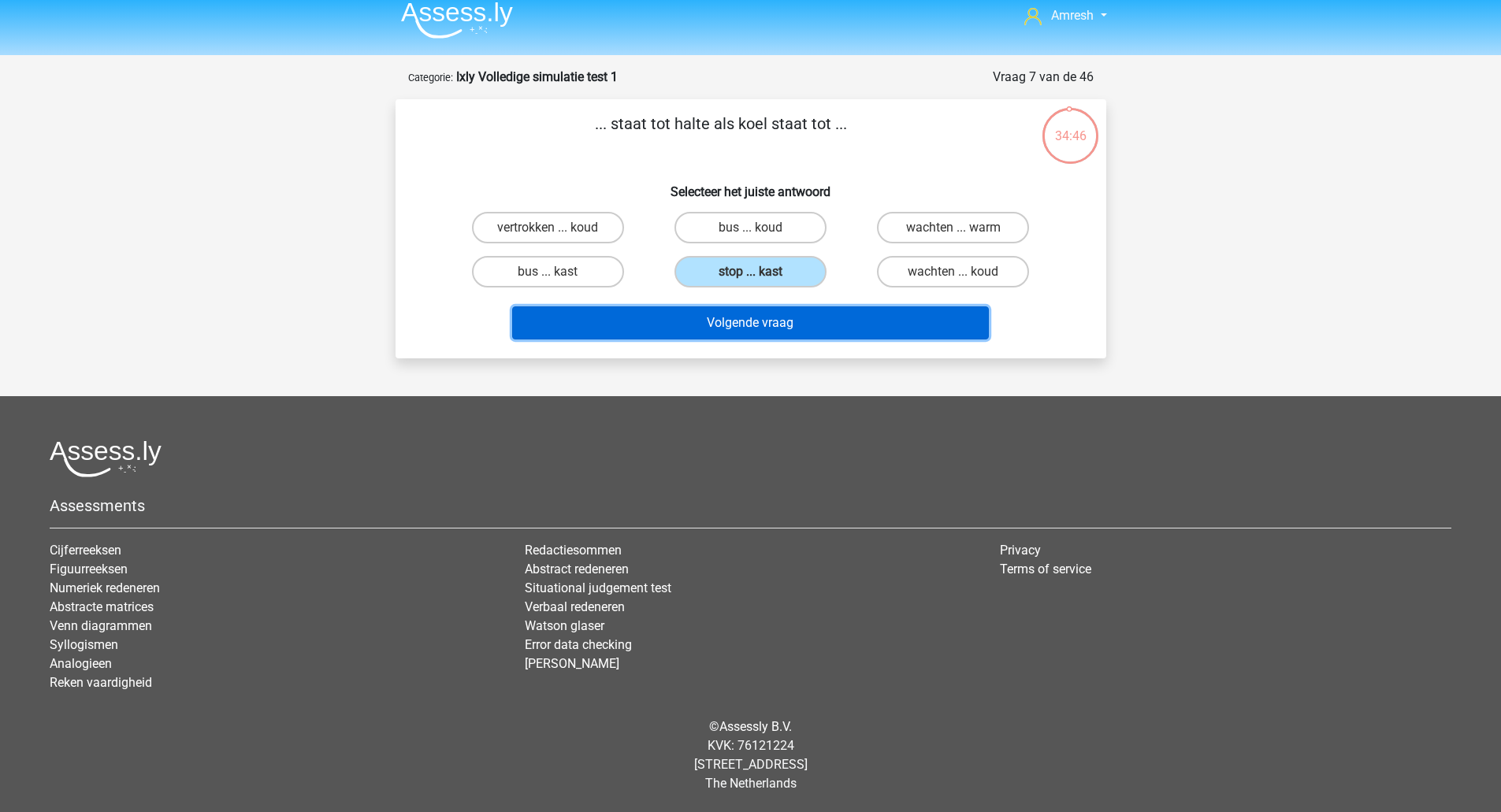
click at [790, 315] on button "Volgende vraag" at bounding box center [751, 323] width 477 height 34
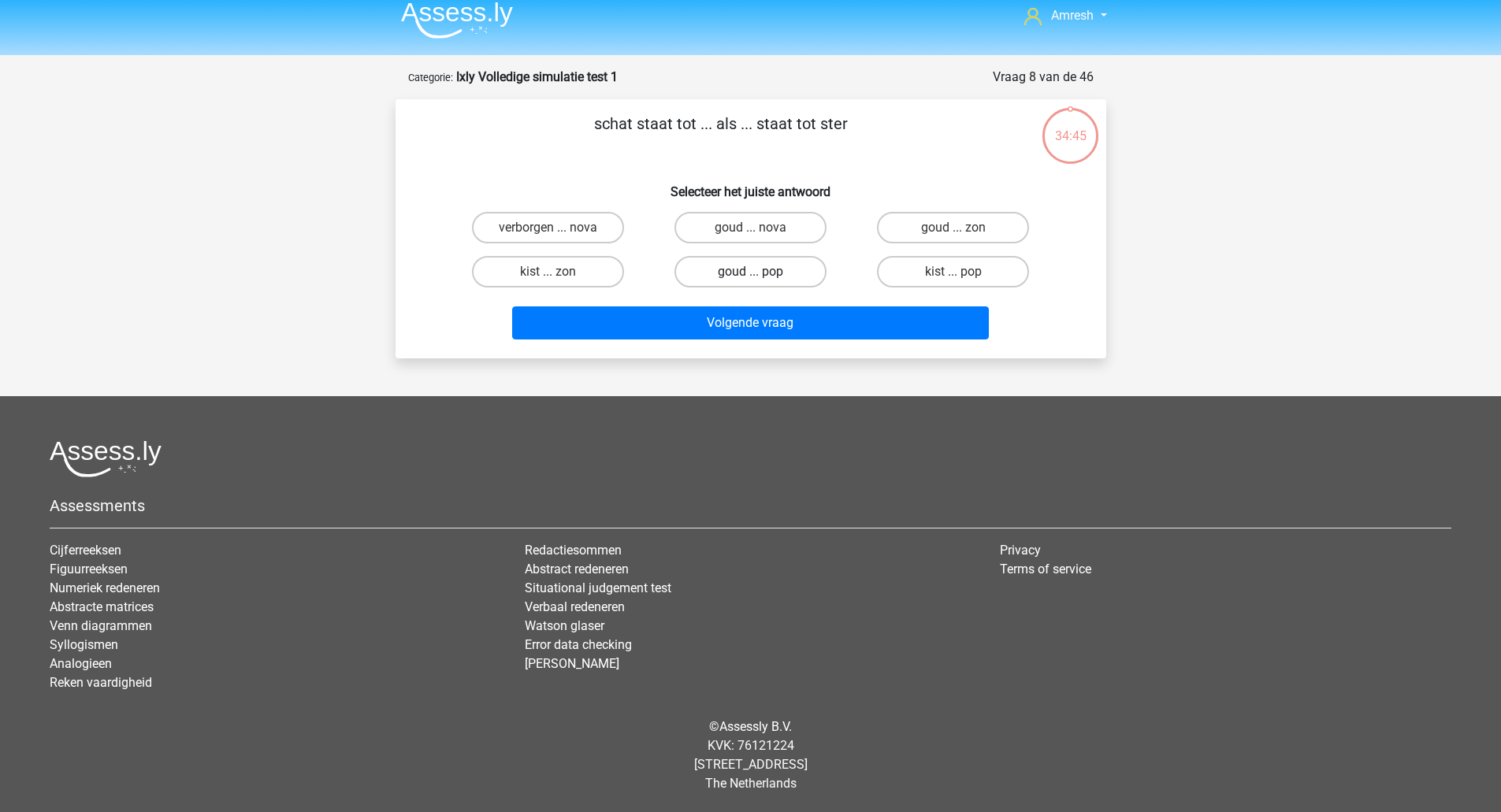
click at [778, 278] on label "goud ... pop" at bounding box center [750, 271] width 152 height 32
click at [761, 278] on input "goud ... pop" at bounding box center [755, 277] width 11 height 11
radio input "true"
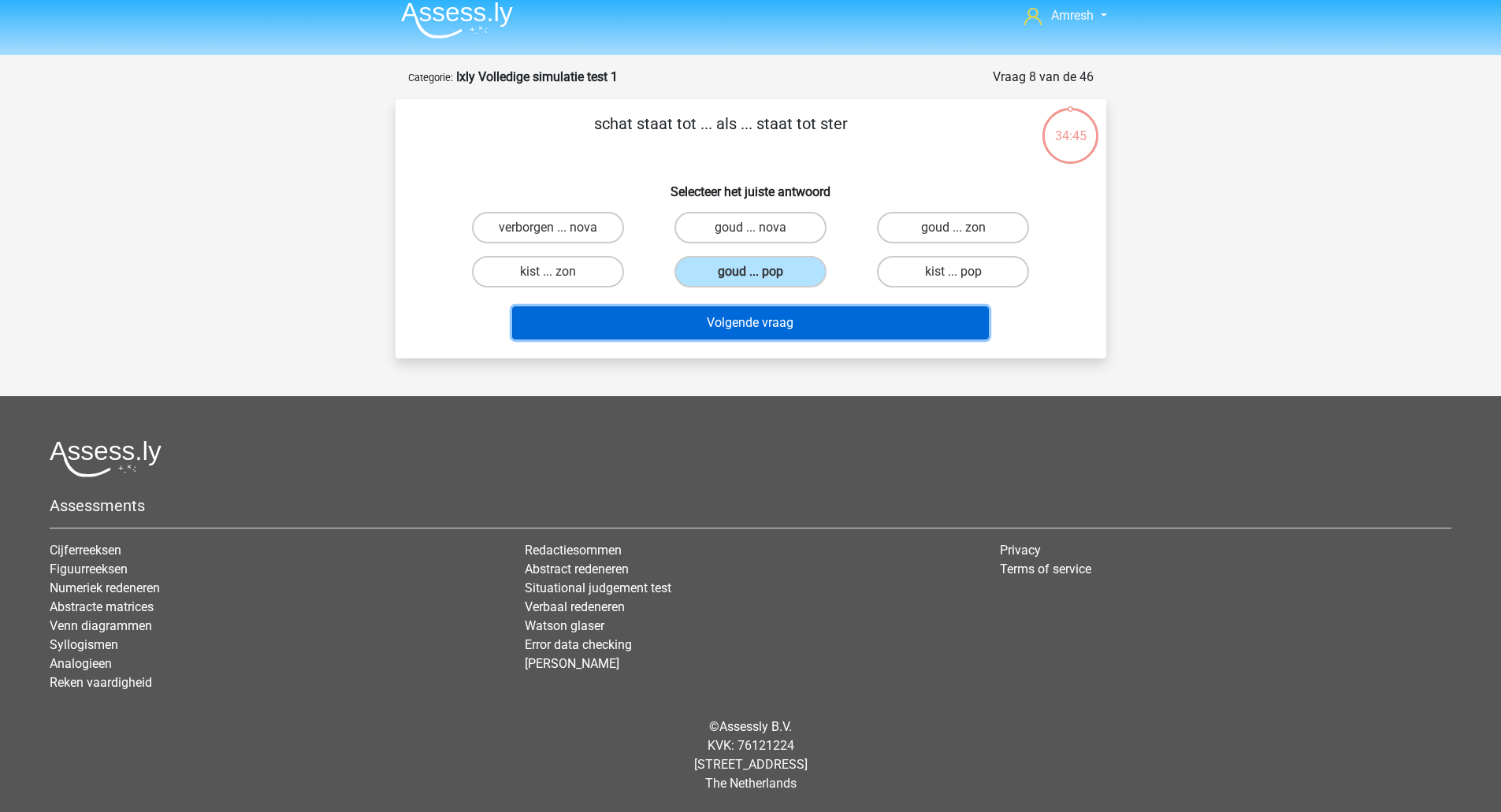
click at [787, 308] on button "Volgende vraag" at bounding box center [751, 323] width 477 height 34
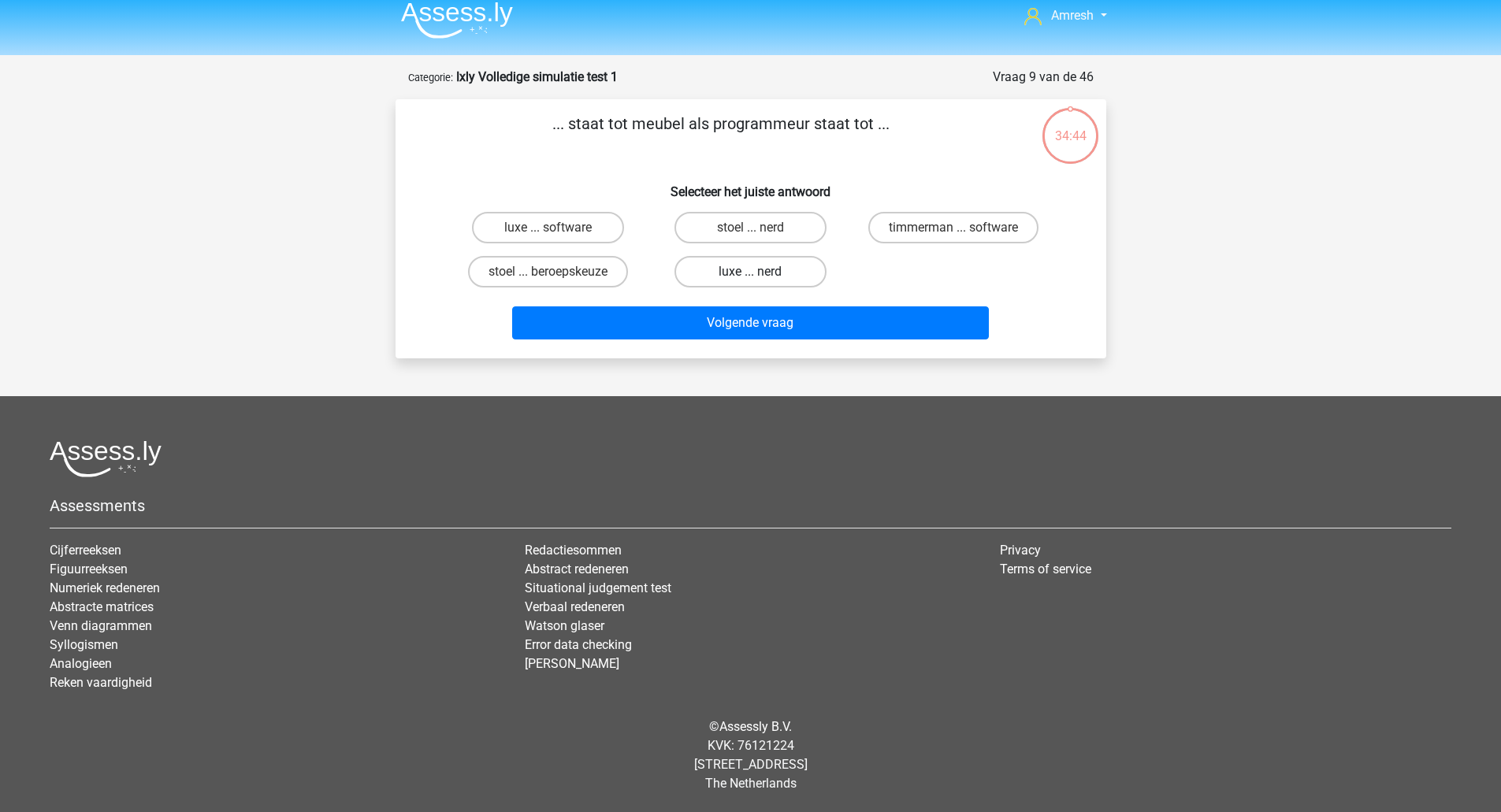
click at [780, 279] on label "luxe ... nerd" at bounding box center [750, 271] width 152 height 32
click at [761, 279] on input "luxe ... nerd" at bounding box center [755, 277] width 11 height 11
radio input "true"
click at [784, 304] on div "Volgende vraag" at bounding box center [750, 320] width 660 height 52
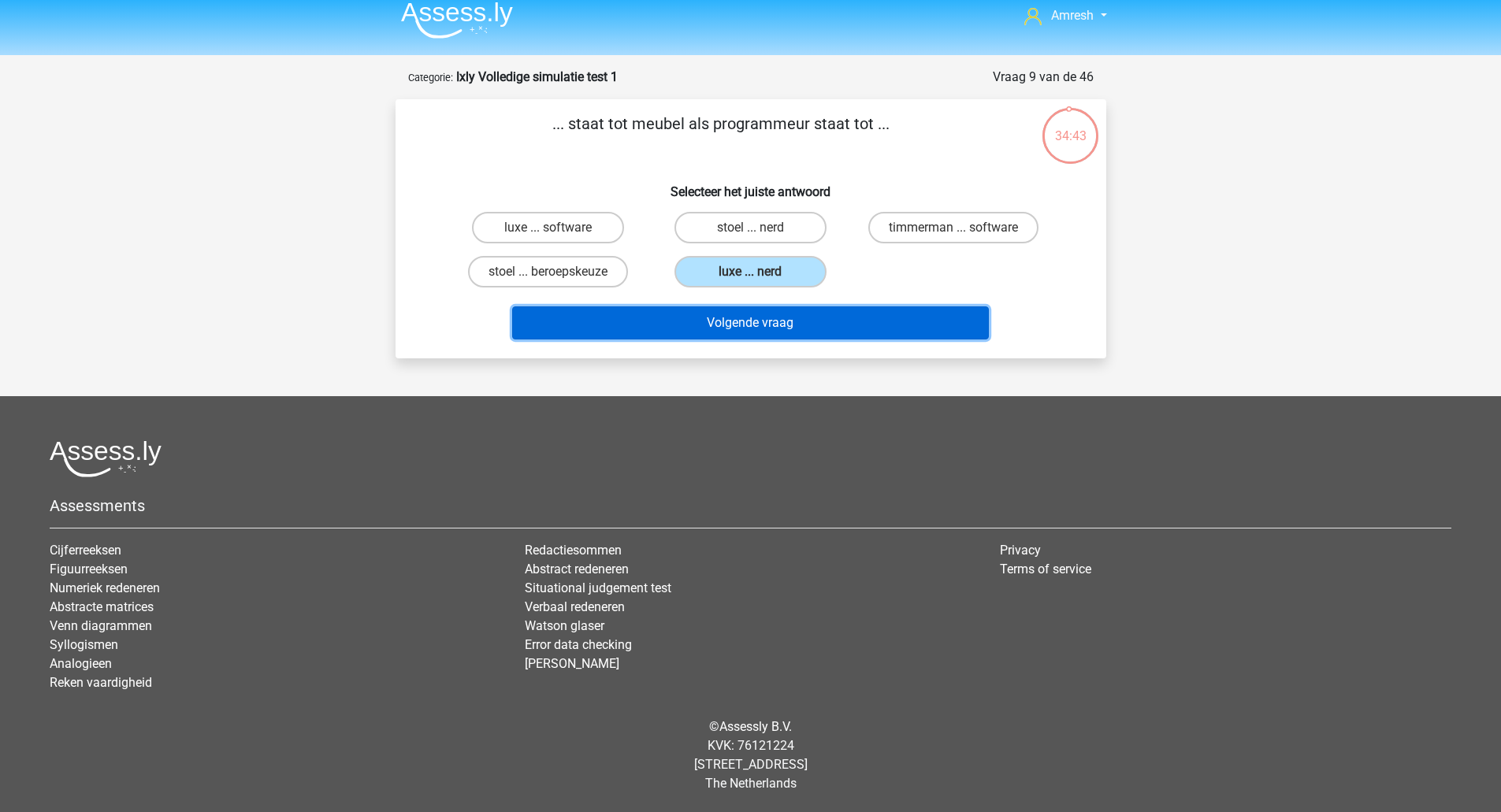
click at [785, 313] on button "Volgende vraag" at bounding box center [751, 323] width 477 height 34
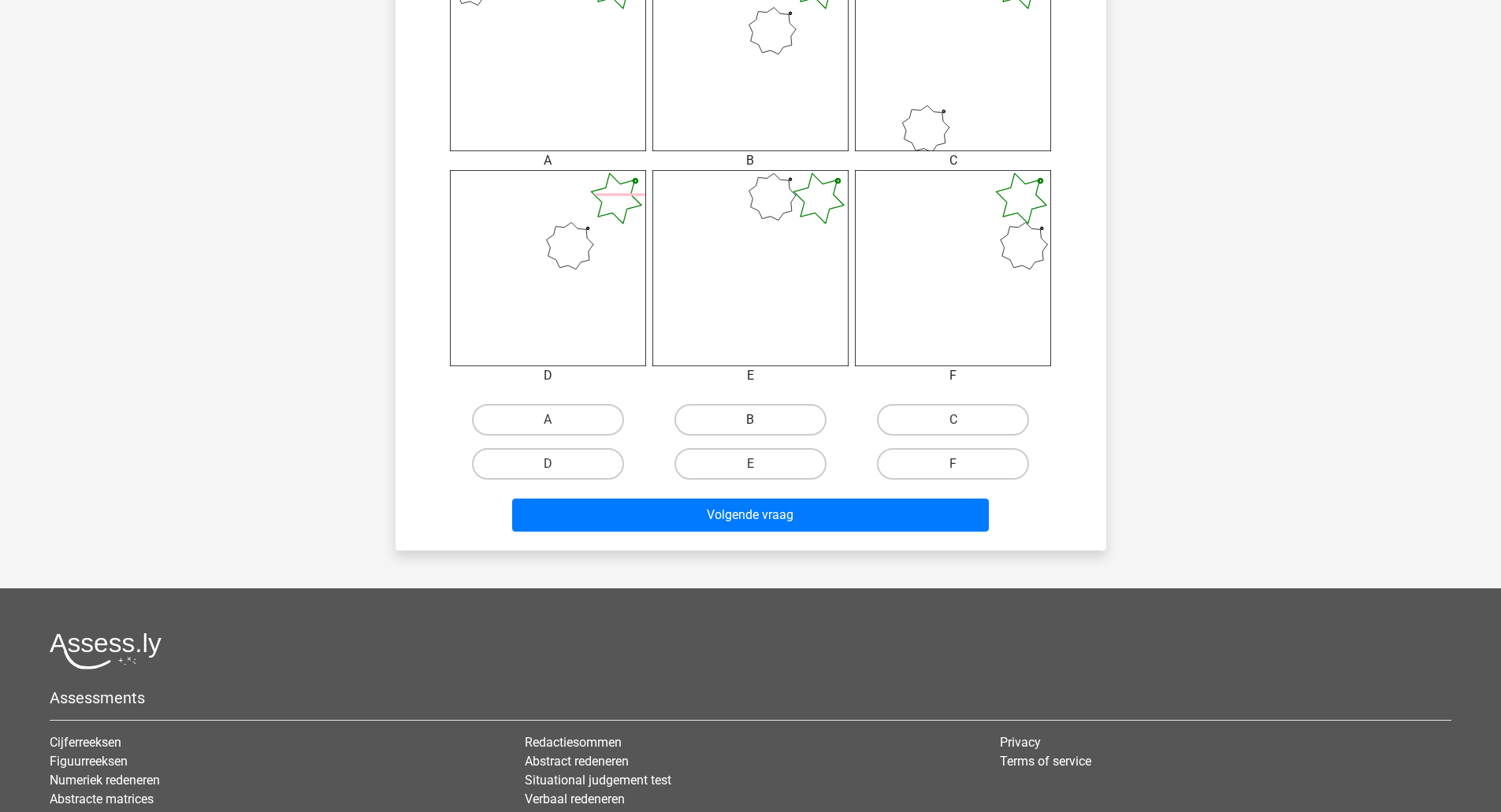
scroll to position [692, 0]
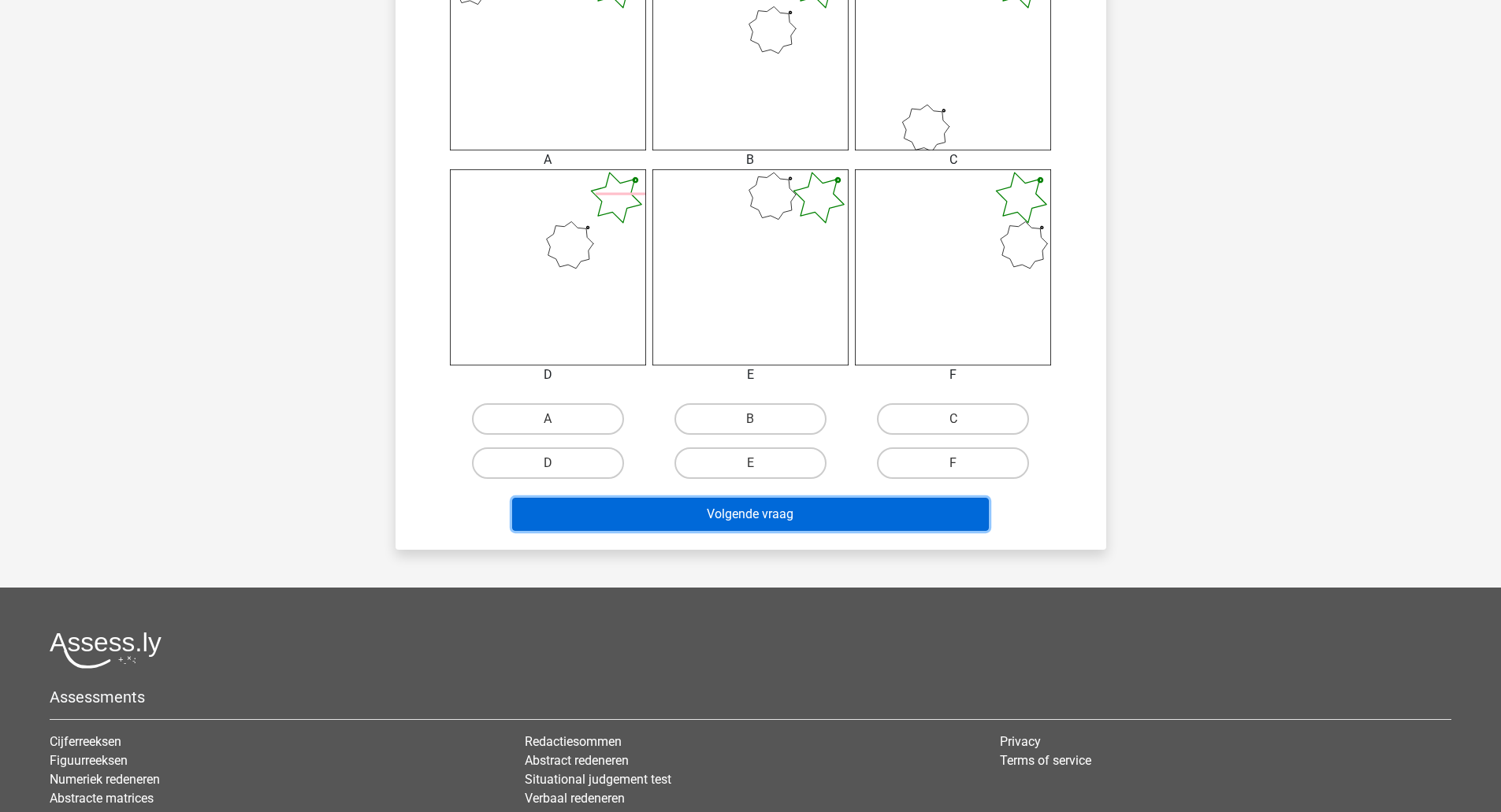
click at [793, 506] on button "Volgende vraag" at bounding box center [751, 514] width 477 height 34
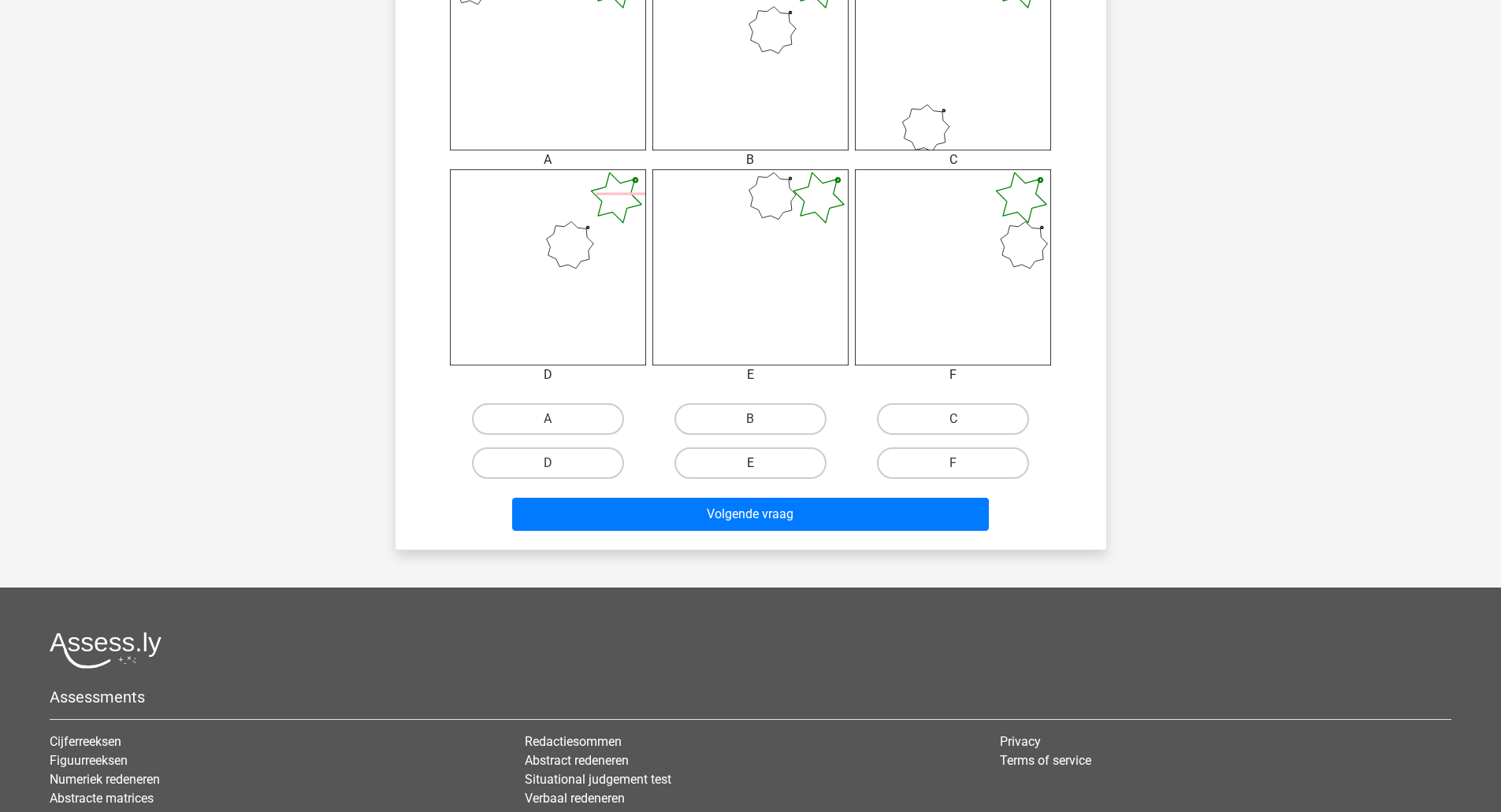
click at [776, 447] on label "E" at bounding box center [750, 462] width 152 height 32
click at [761, 463] on input "E" at bounding box center [755, 468] width 11 height 11
radio input "true"
click at [782, 536] on div "Volgende vraag" at bounding box center [750, 517] width 608 height 39
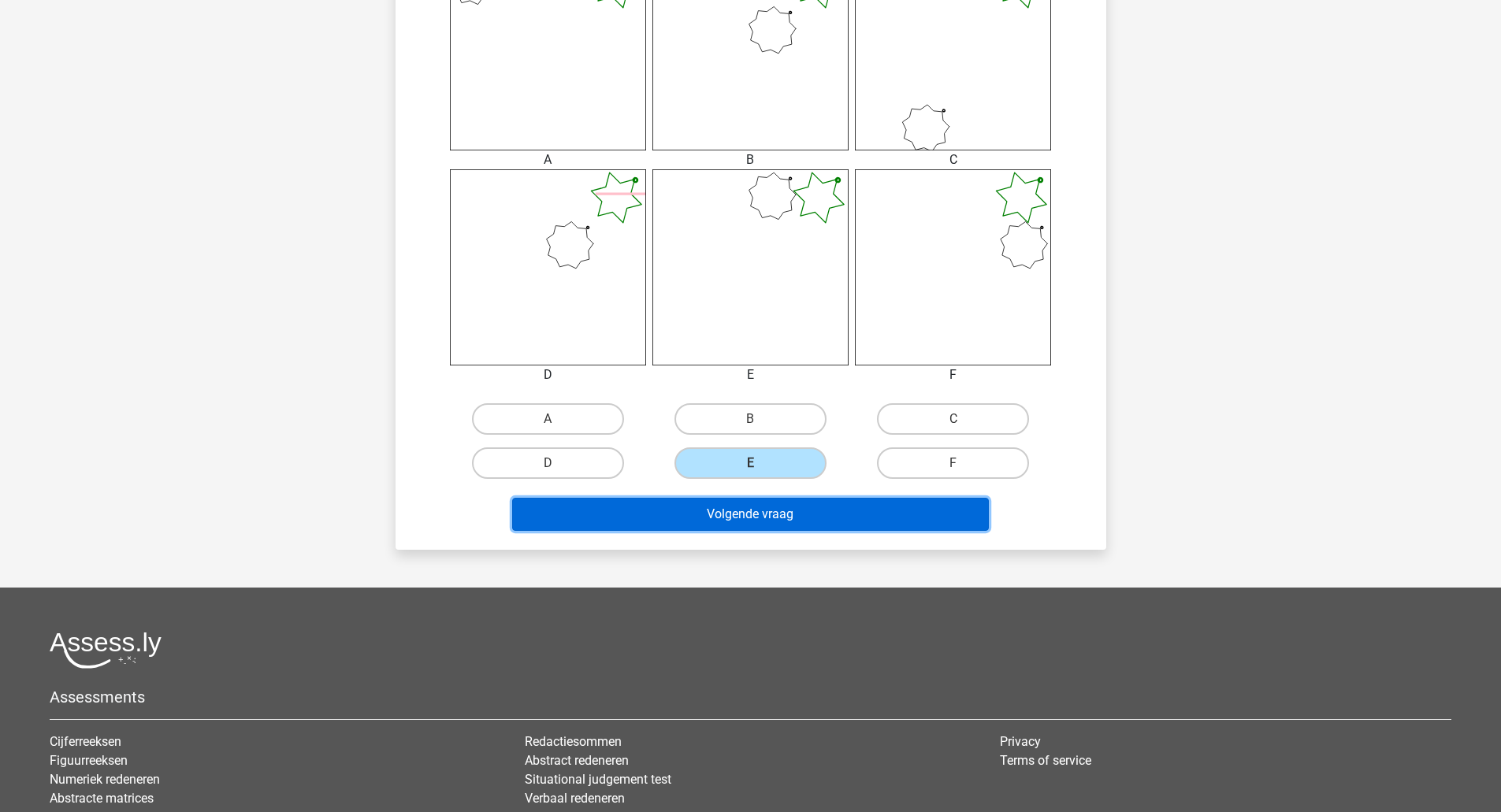
click at [782, 518] on button "Volgende vraag" at bounding box center [751, 514] width 477 height 34
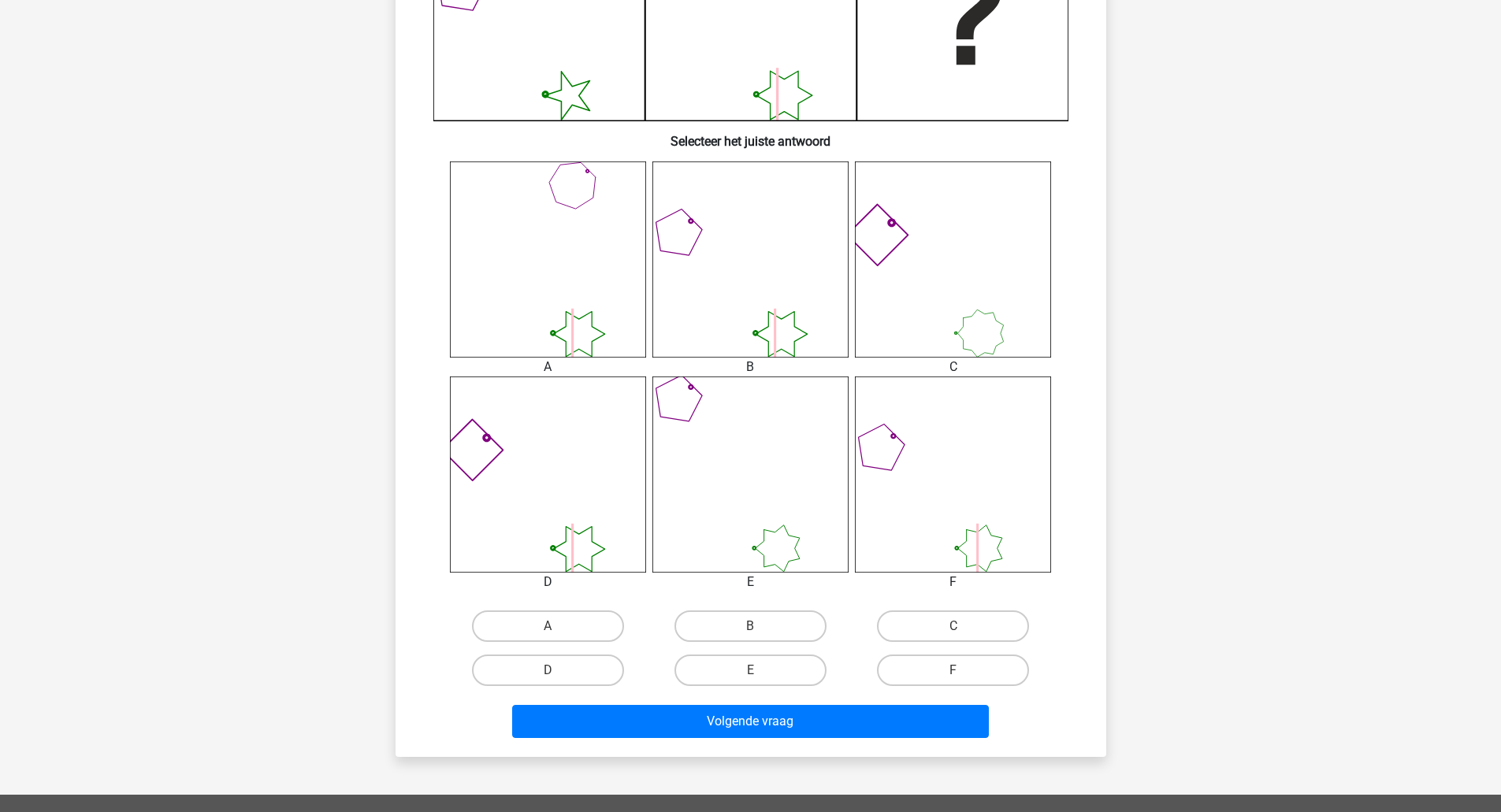
scroll to position [486, 0]
click at [772, 665] on label "E" at bounding box center [750, 669] width 152 height 32
click at [761, 669] on input "E" at bounding box center [755, 674] width 11 height 11
radio input "true"
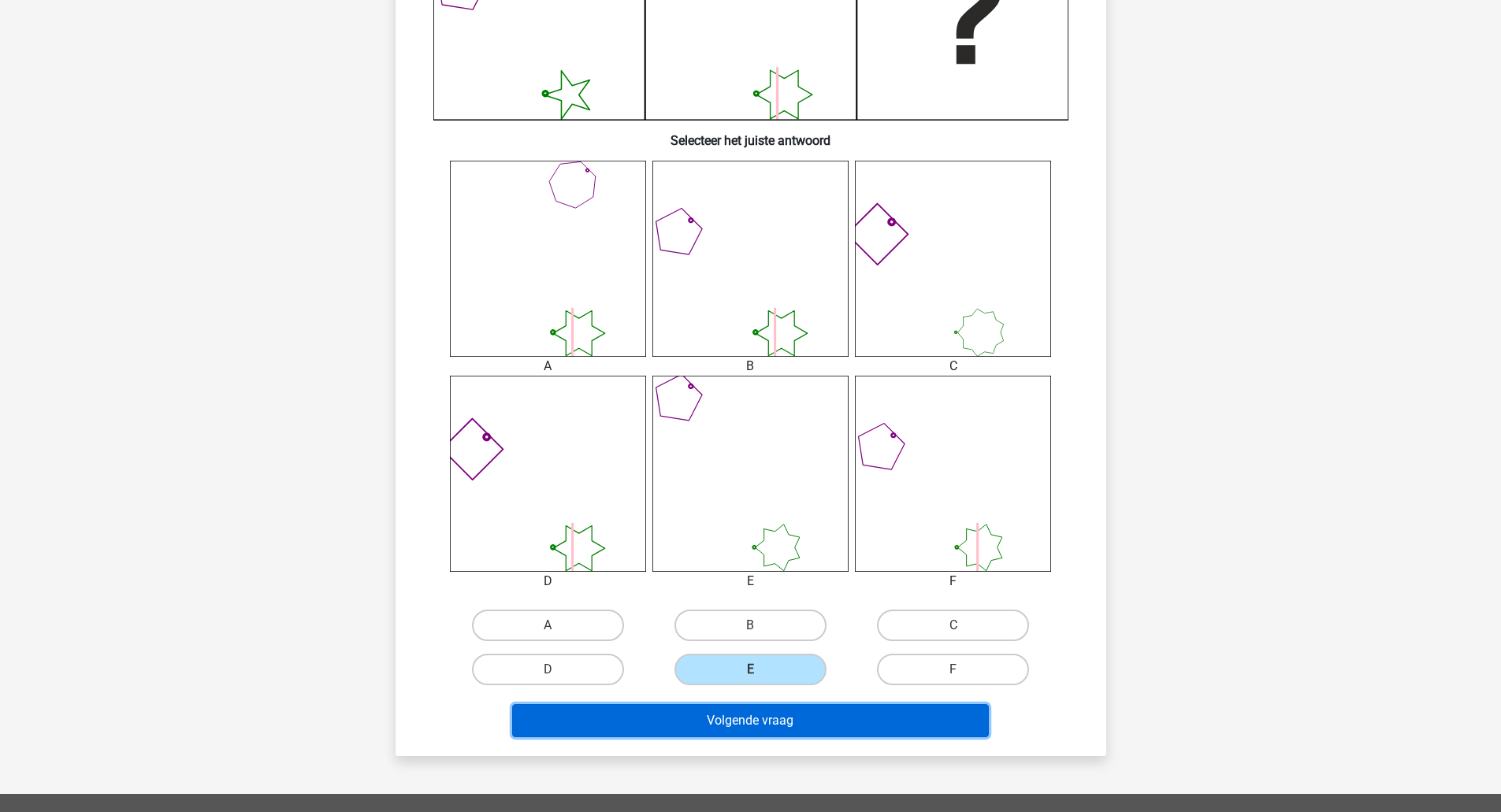
click at [773, 722] on button "Volgende vraag" at bounding box center [751, 720] width 477 height 34
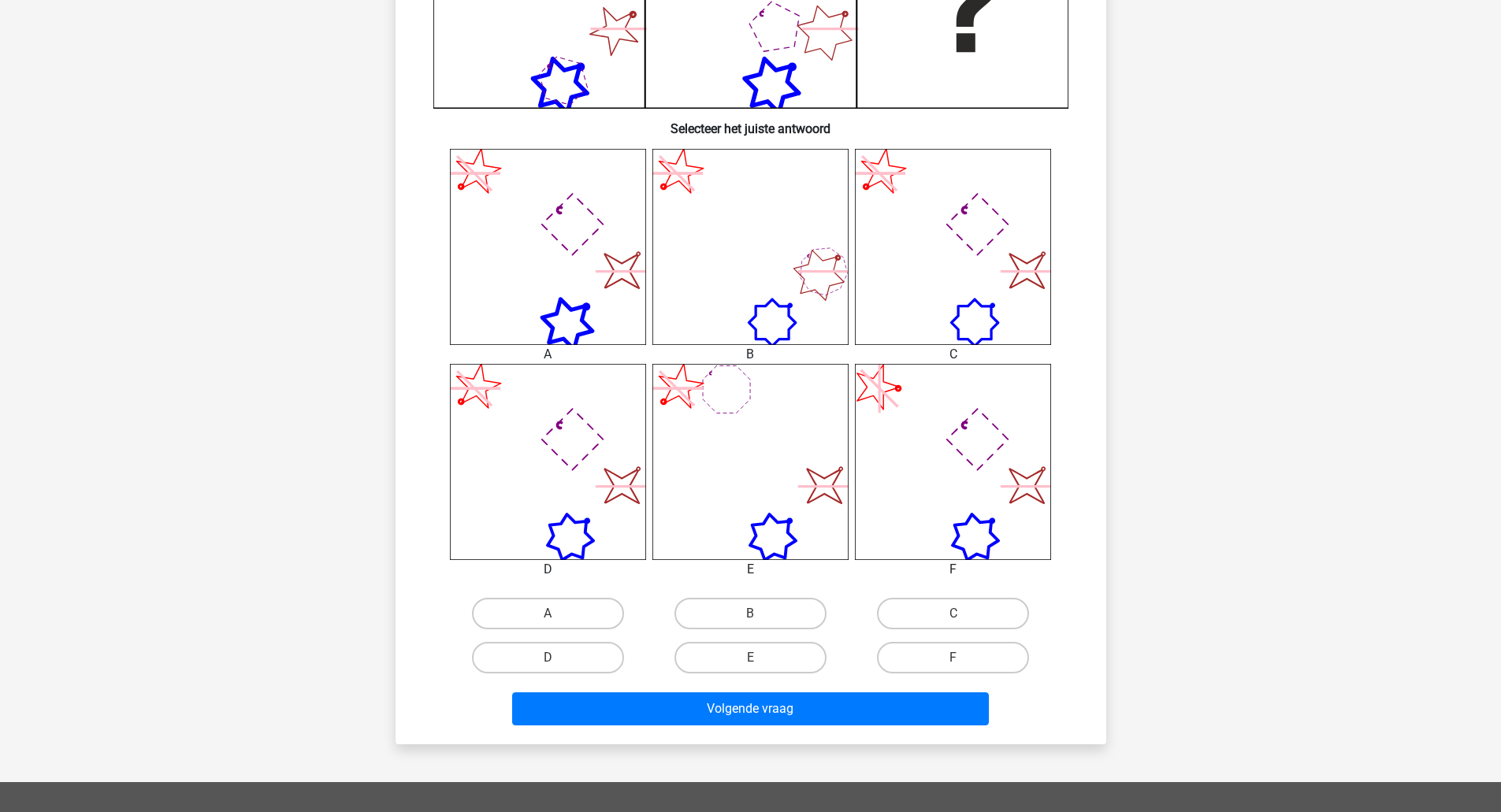
scroll to position [504, 0]
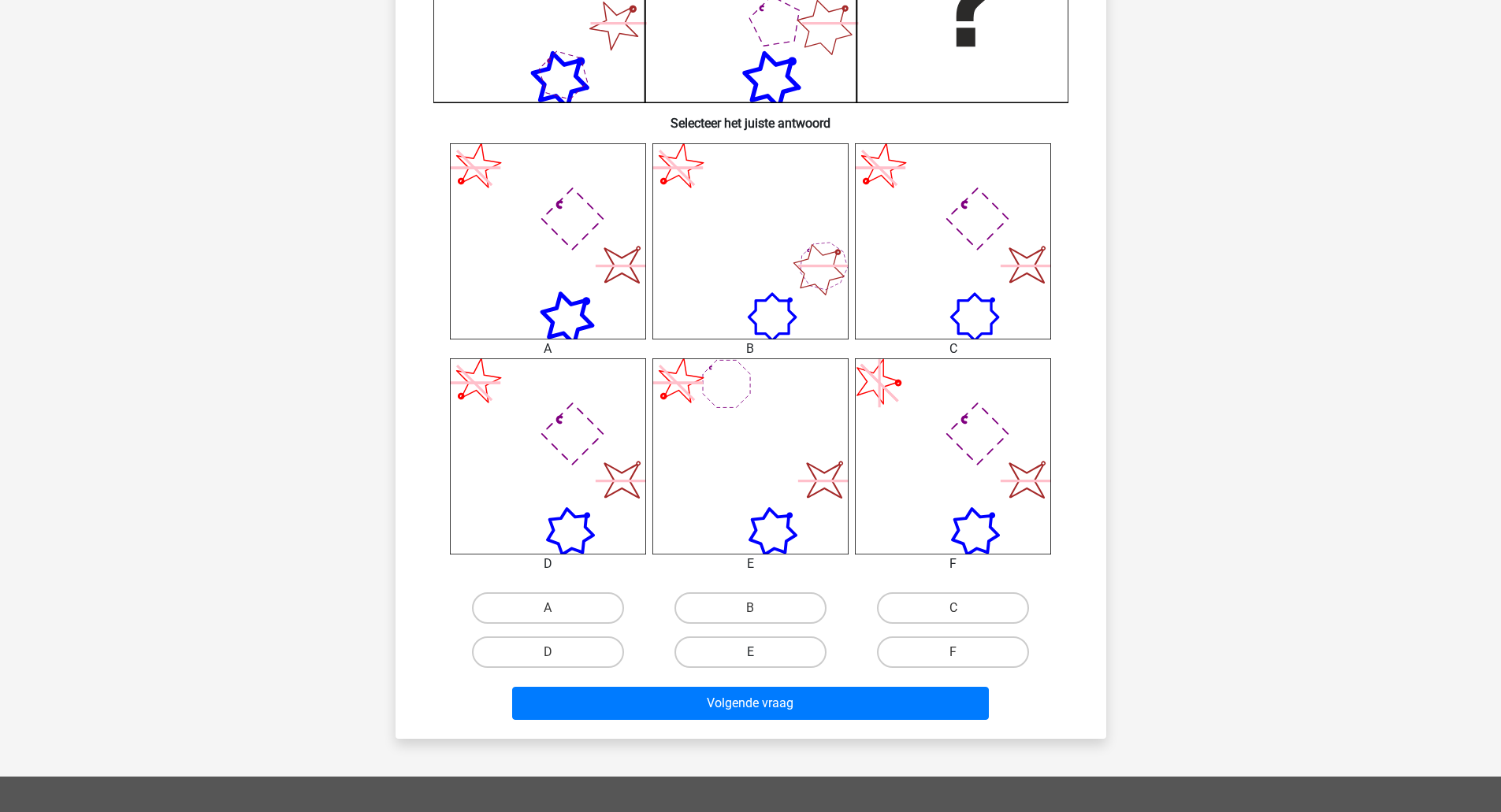
click at [777, 646] on label "E" at bounding box center [750, 652] width 152 height 32
click at [761, 652] on input "E" at bounding box center [755, 657] width 11 height 11
radio input "true"
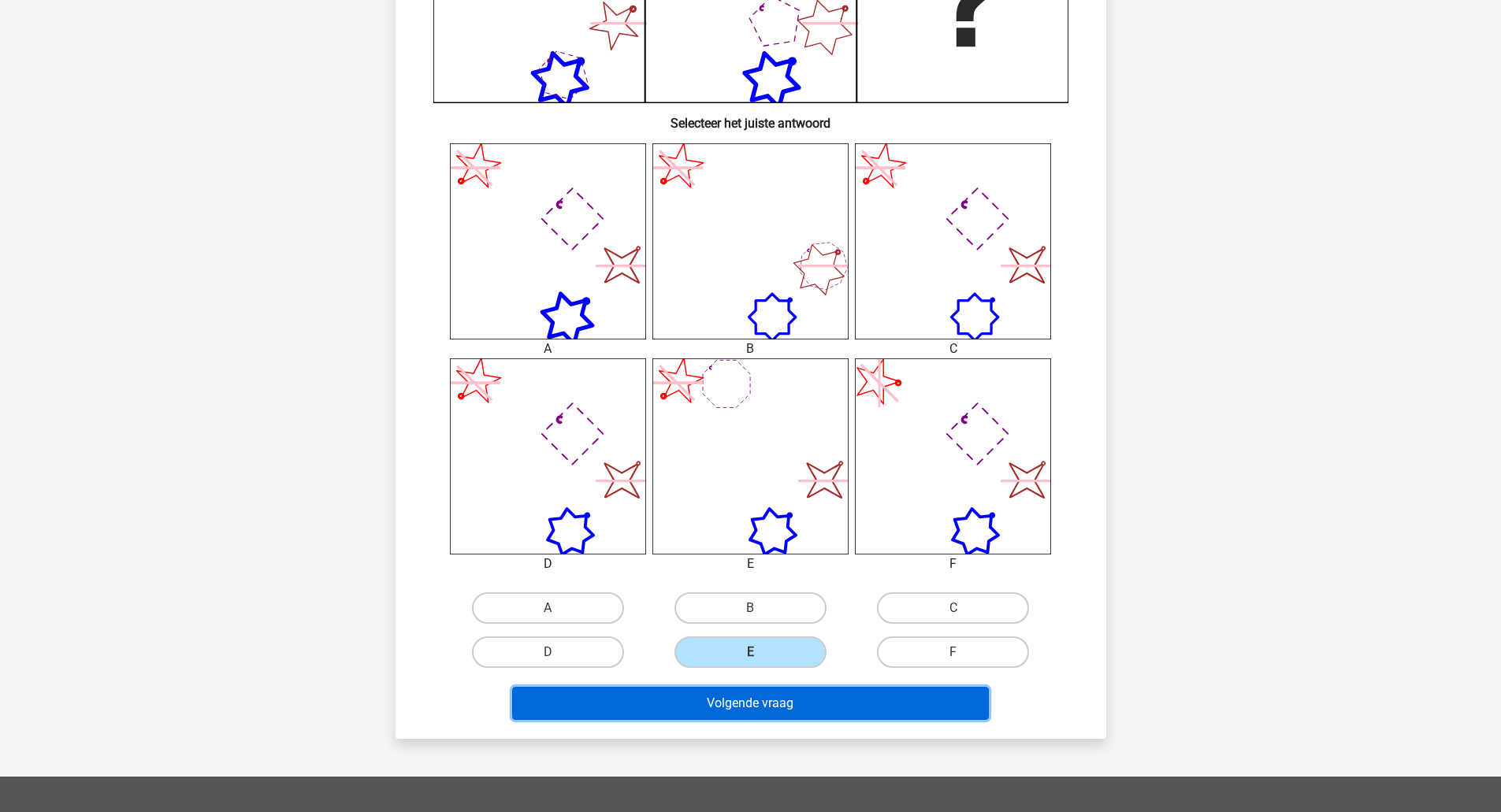
click at [789, 700] on button "Volgende vraag" at bounding box center [751, 703] width 477 height 34
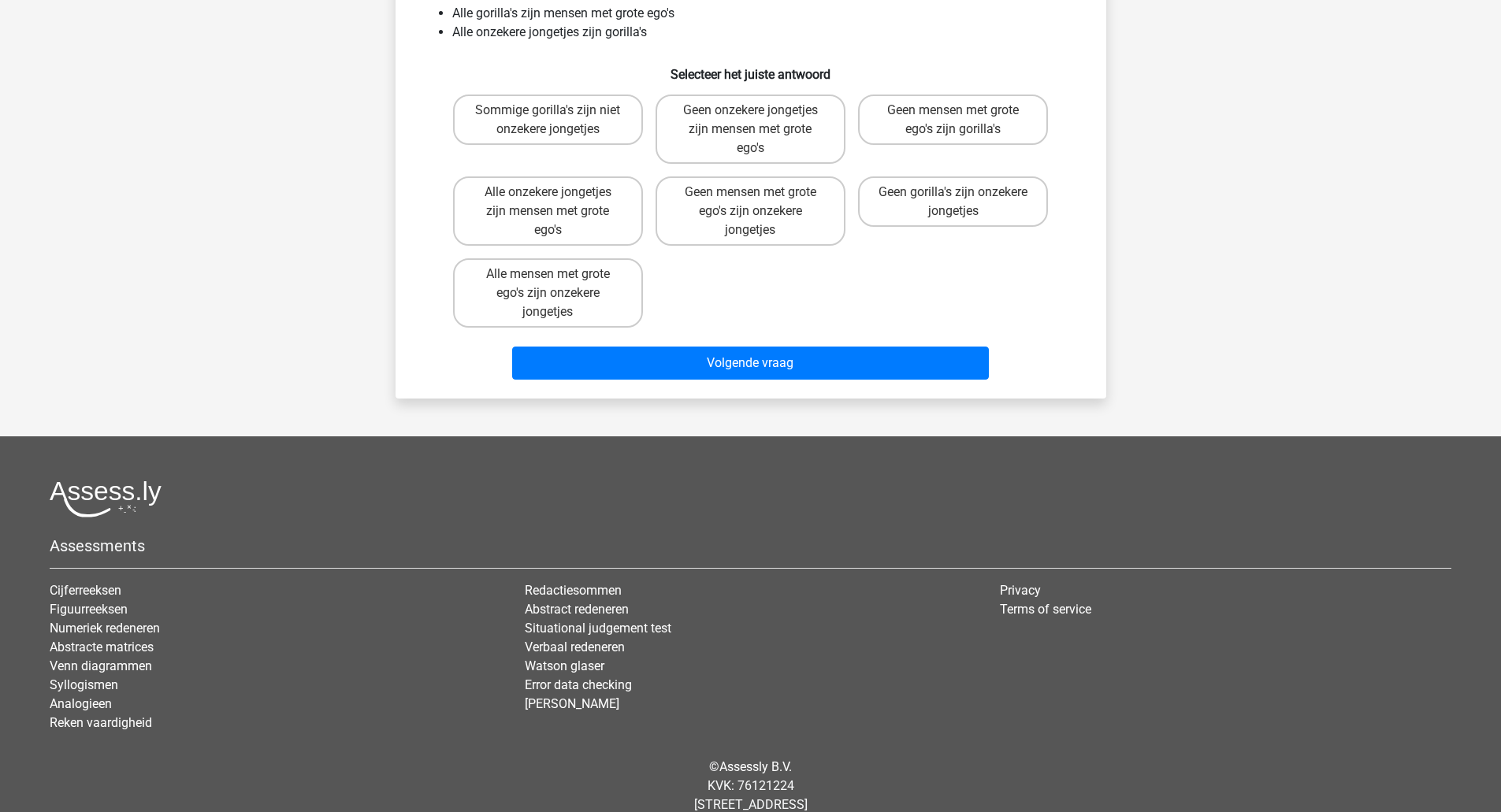
scroll to position [99, 0]
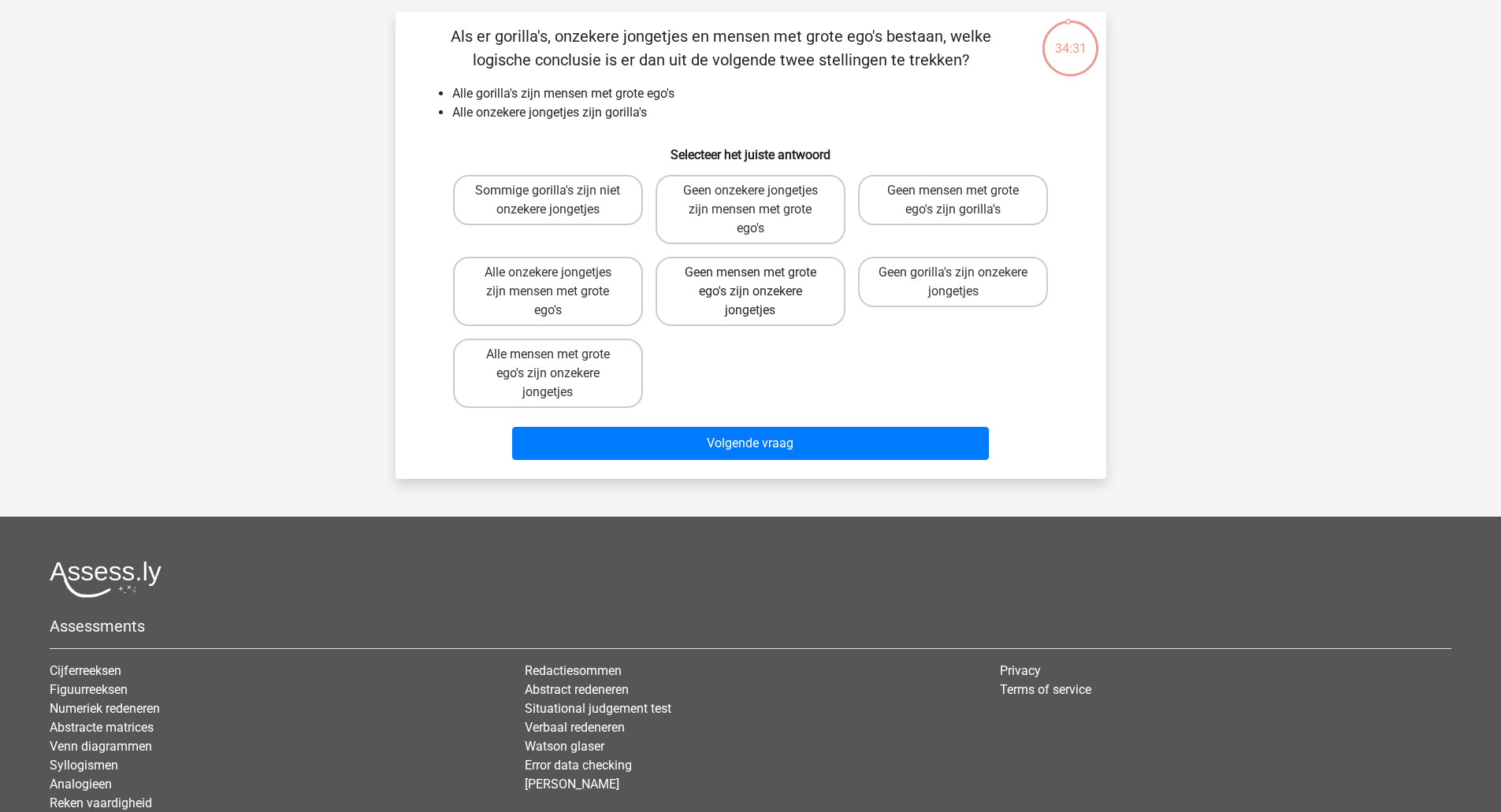
click at [755, 310] on label "Geen mensen met grote ego's zijn onzekere jongetjes" at bounding box center [750, 291] width 190 height 69
click at [755, 282] on input "Geen mensen met grote ego's zijn onzekere jongetjes" at bounding box center [755, 278] width 11 height 11
radio input "true"
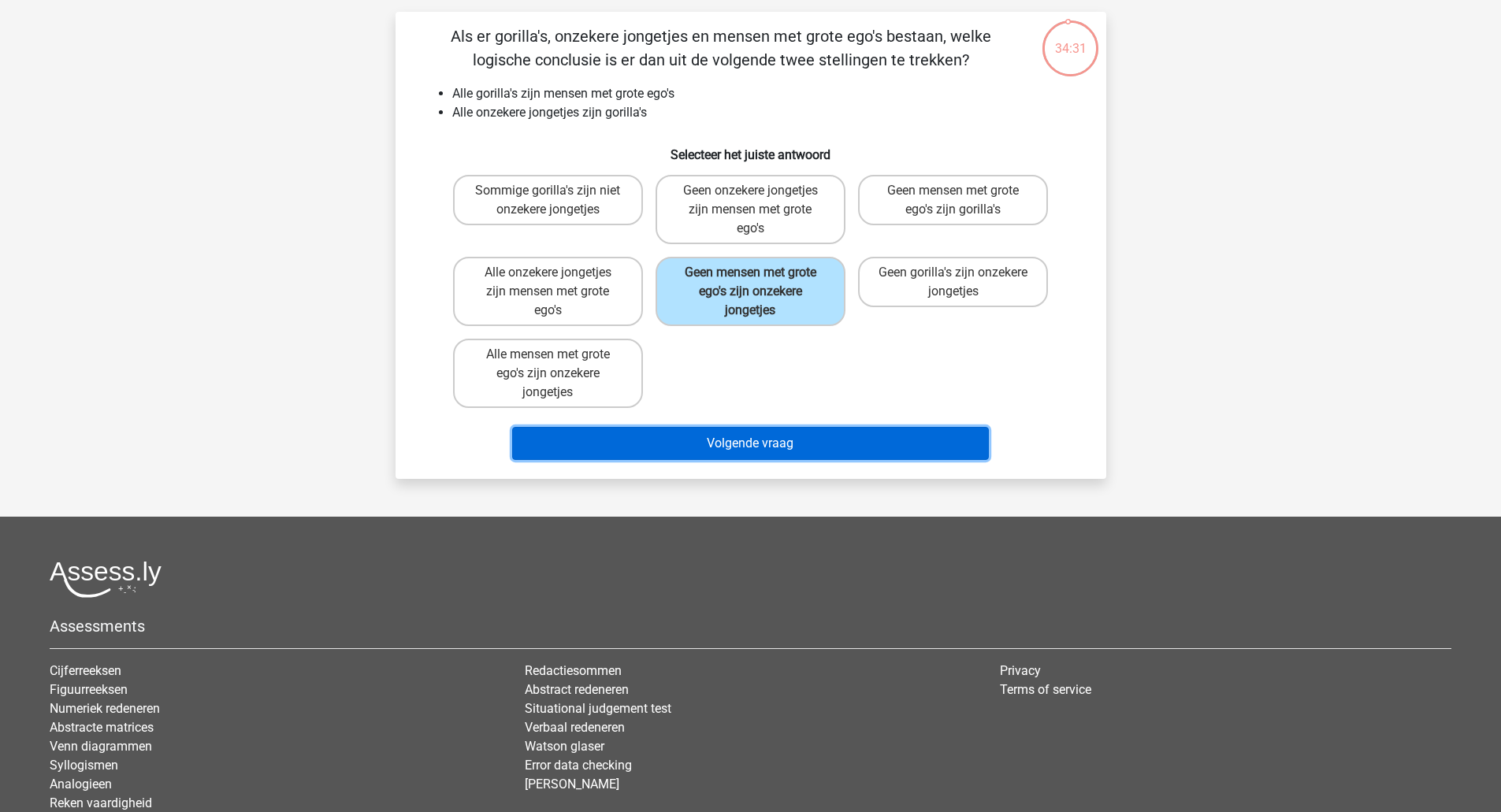
click at [785, 445] on button "Volgende vraag" at bounding box center [751, 443] width 477 height 34
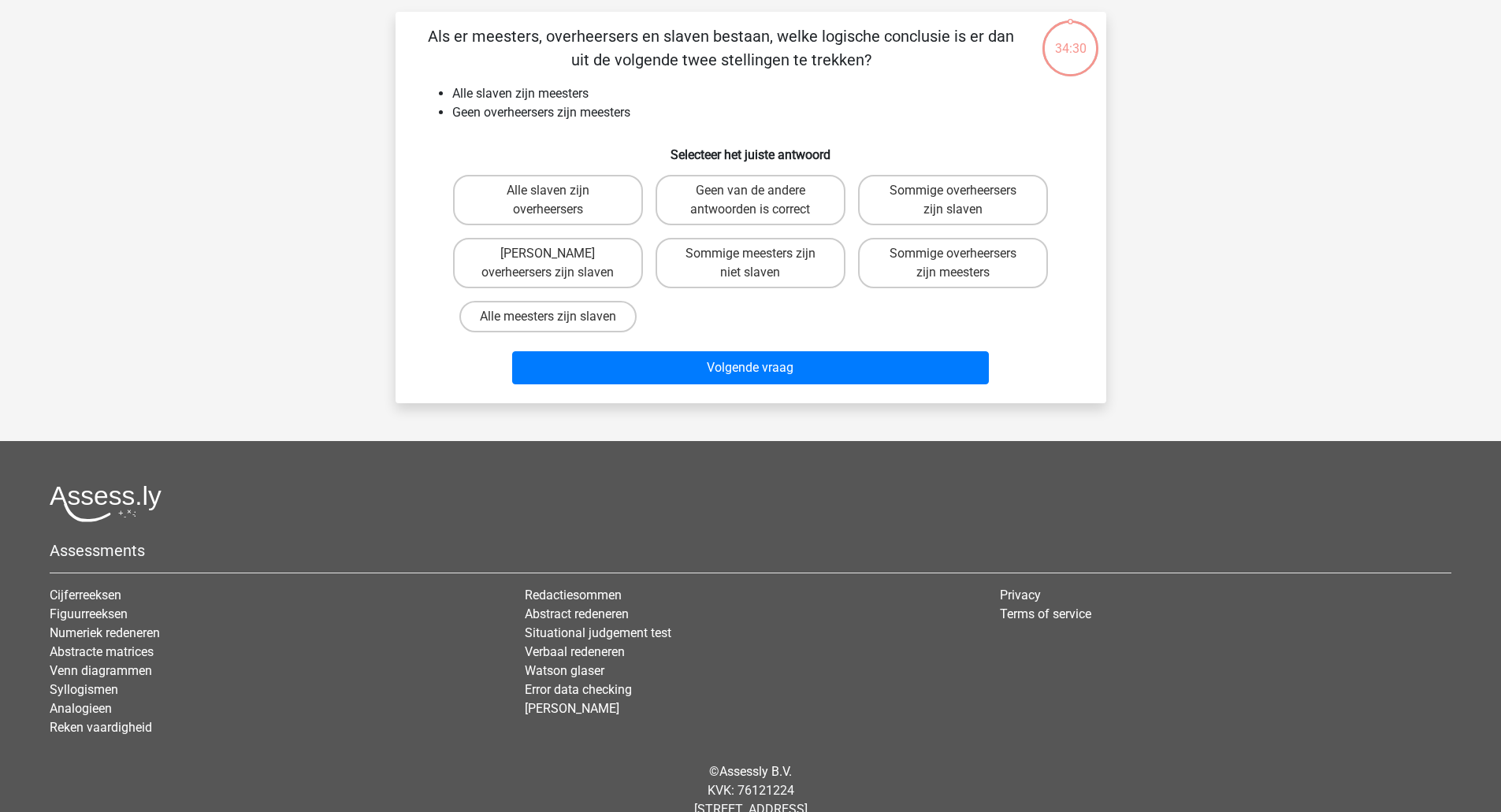
scroll to position [79, 0]
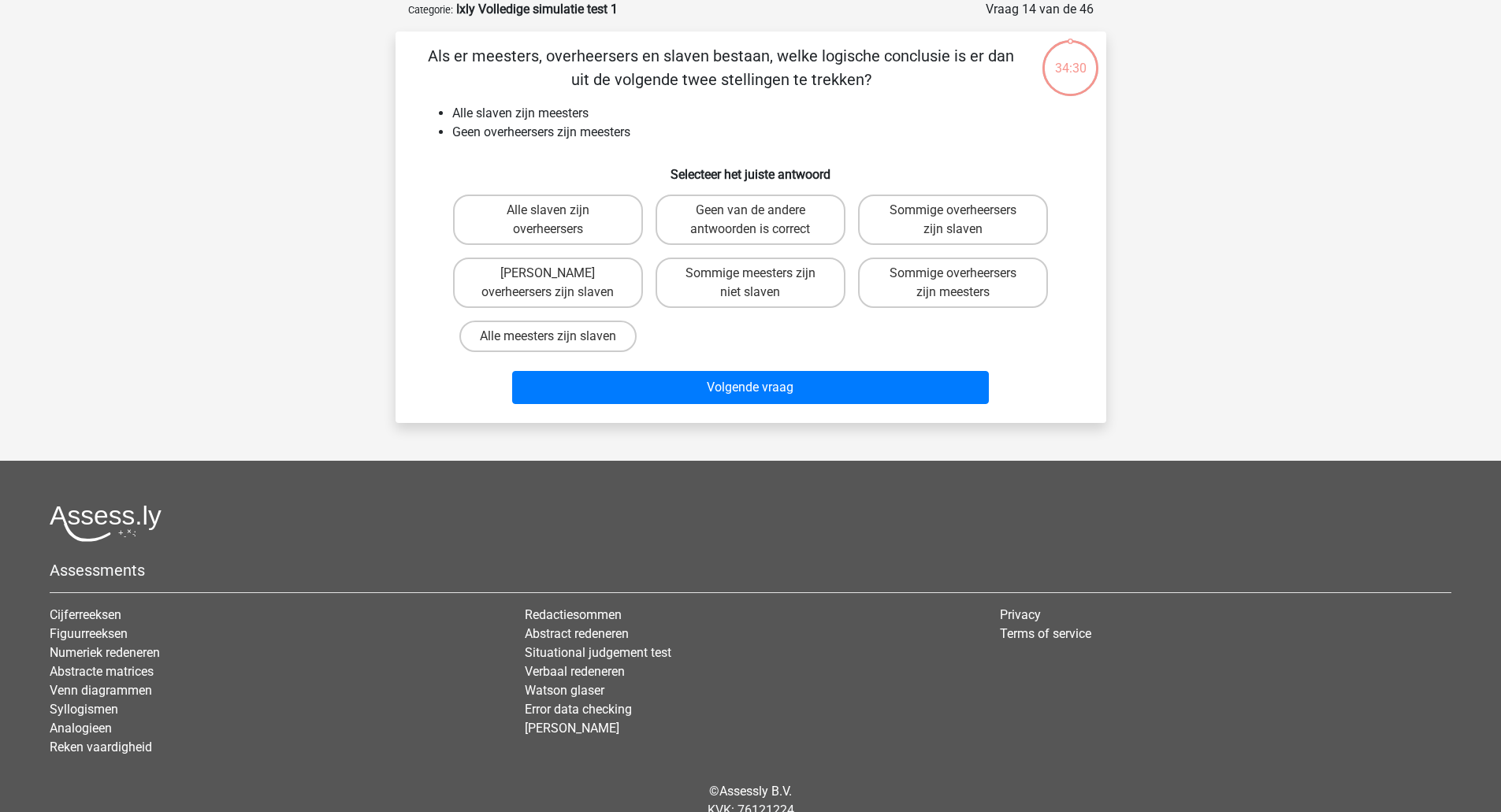
click at [750, 282] on input "Sommige meesters zijn niet slaven" at bounding box center [755, 278] width 11 height 11
radio input "true"
click at [780, 418] on div "Als er meesters, overheersers en slaven bestaan, welke logische conclusie is er…" at bounding box center [751, 227] width 711 height 392
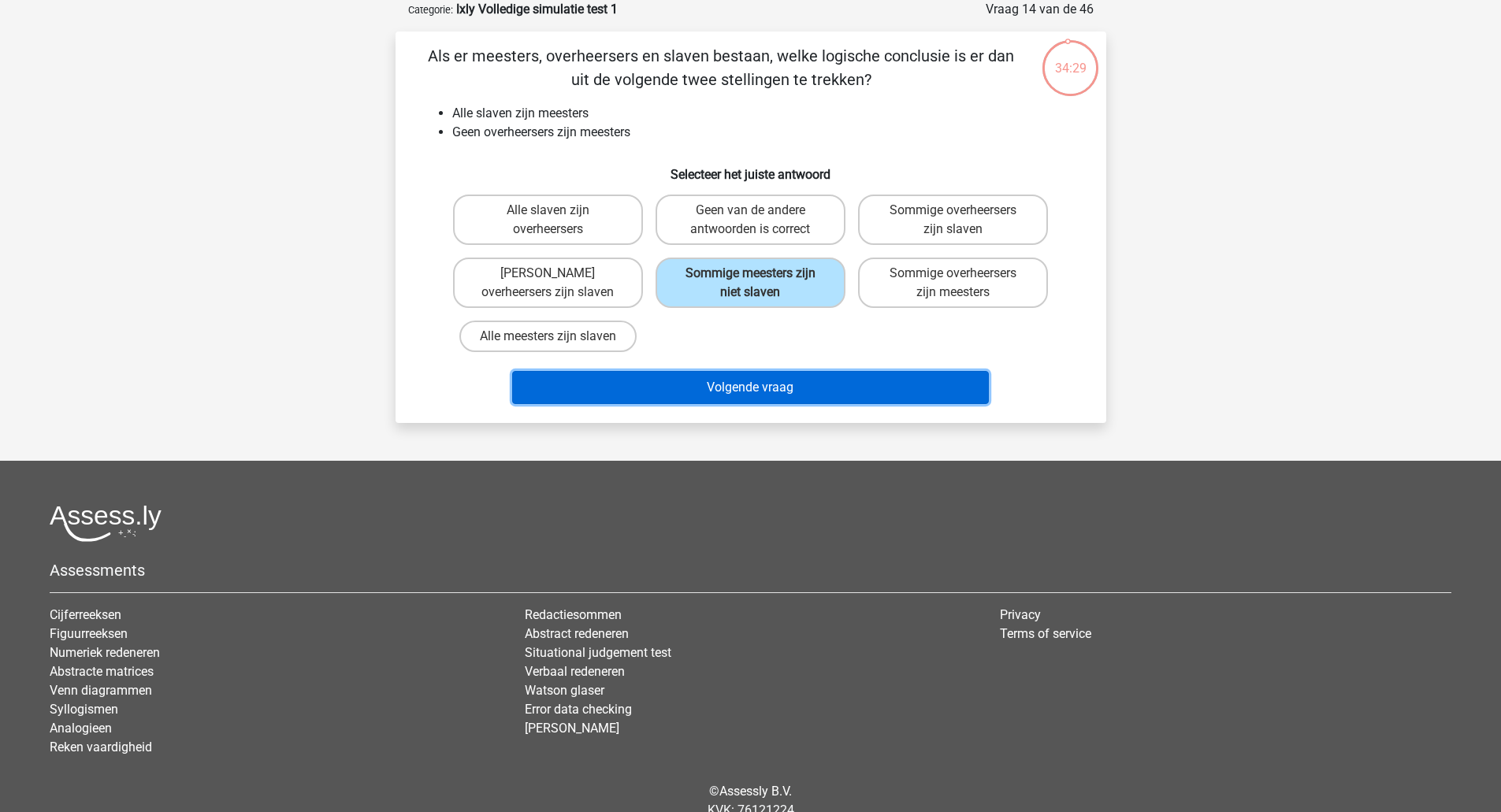
click at [780, 397] on button "Volgende vraag" at bounding box center [751, 387] width 477 height 34
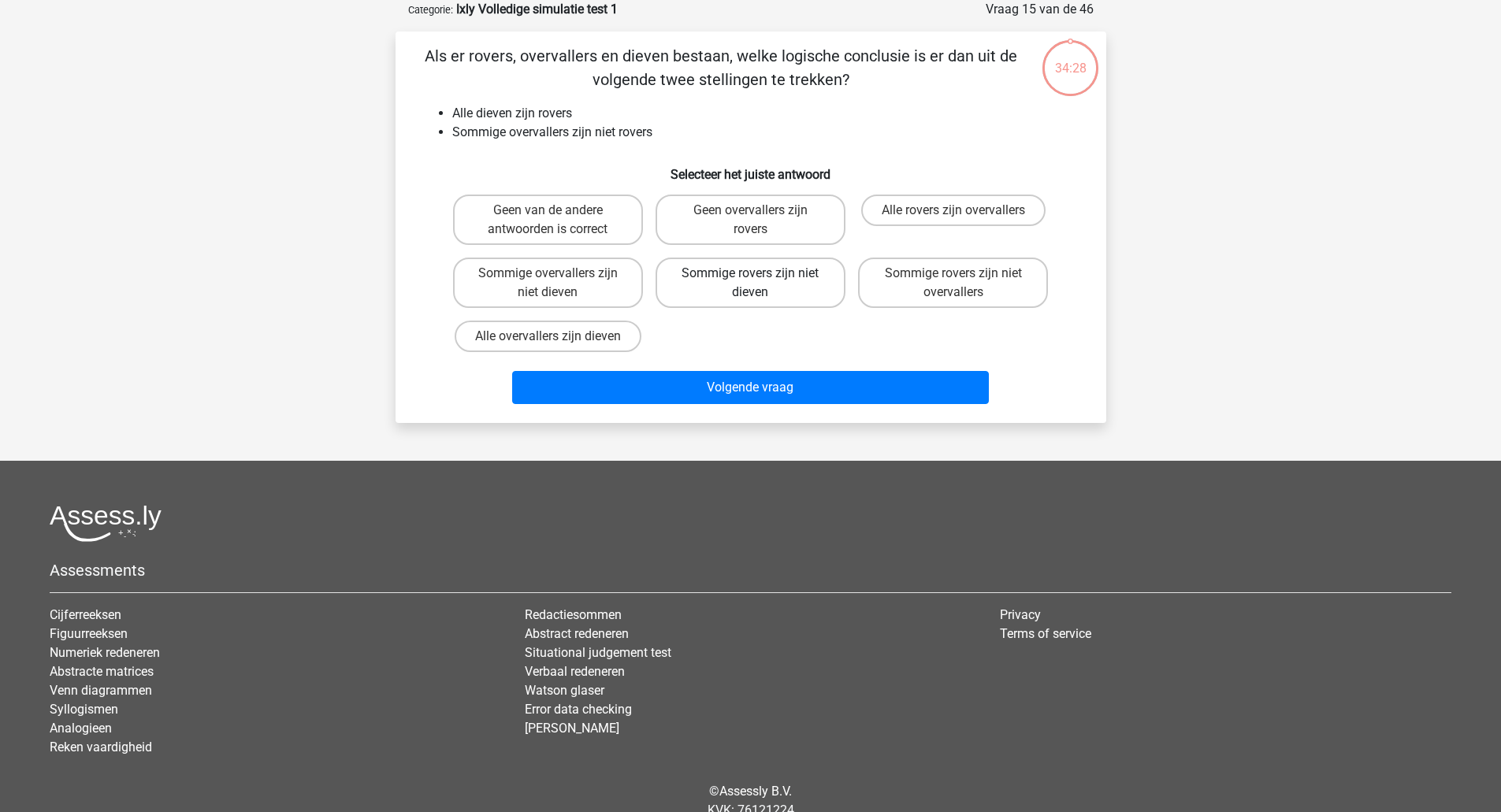
click at [785, 259] on label "Sommige rovers zijn niet dieven" at bounding box center [750, 282] width 190 height 51
click at [761, 273] on input "Sommige rovers zijn niet dieven" at bounding box center [755, 278] width 11 height 11
radio input "true"
click at [811, 366] on div "Volgende vraag" at bounding box center [750, 384] width 660 height 52
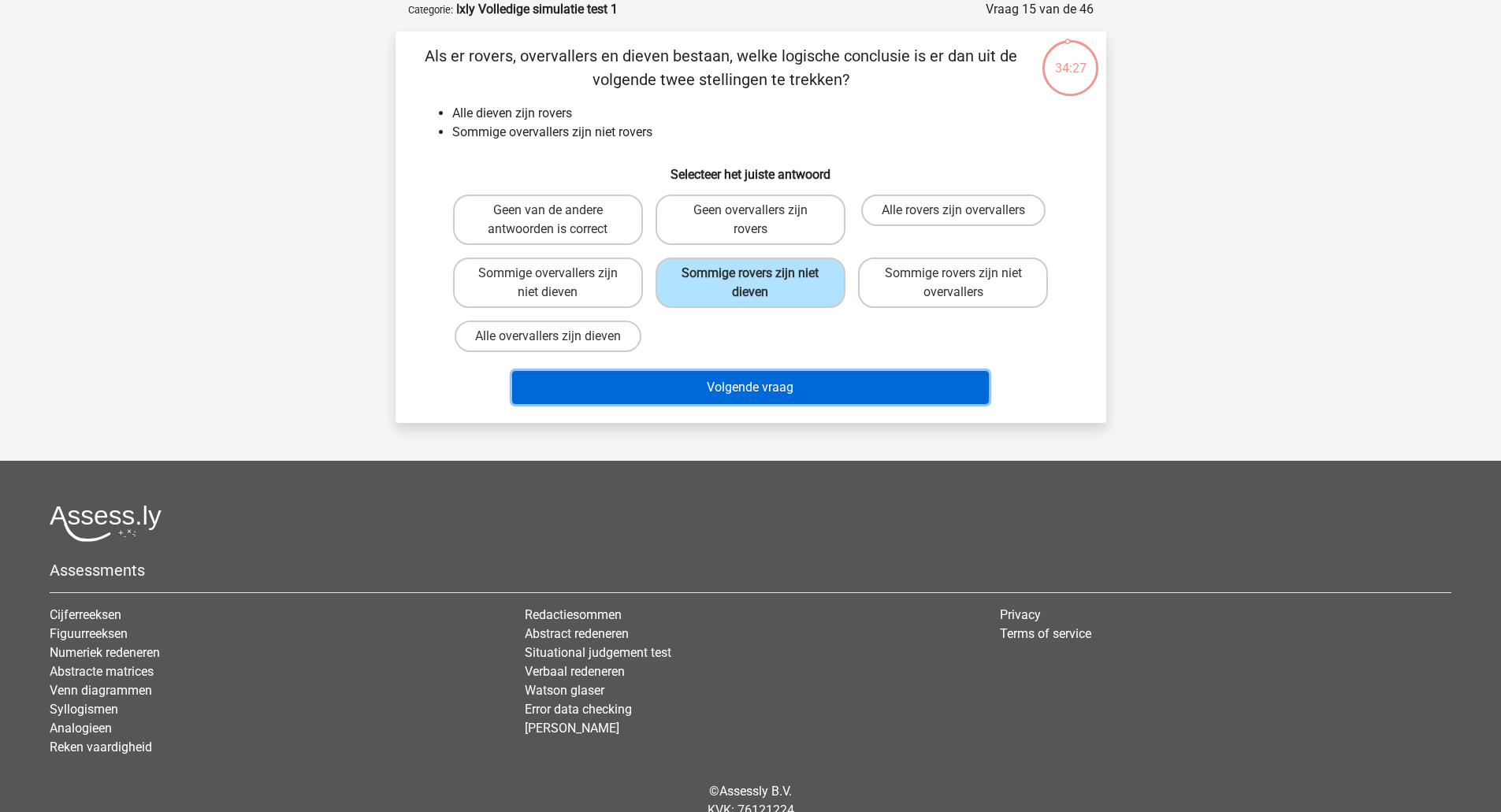
click at [806, 397] on button "Volgende vraag" at bounding box center [751, 387] width 477 height 34
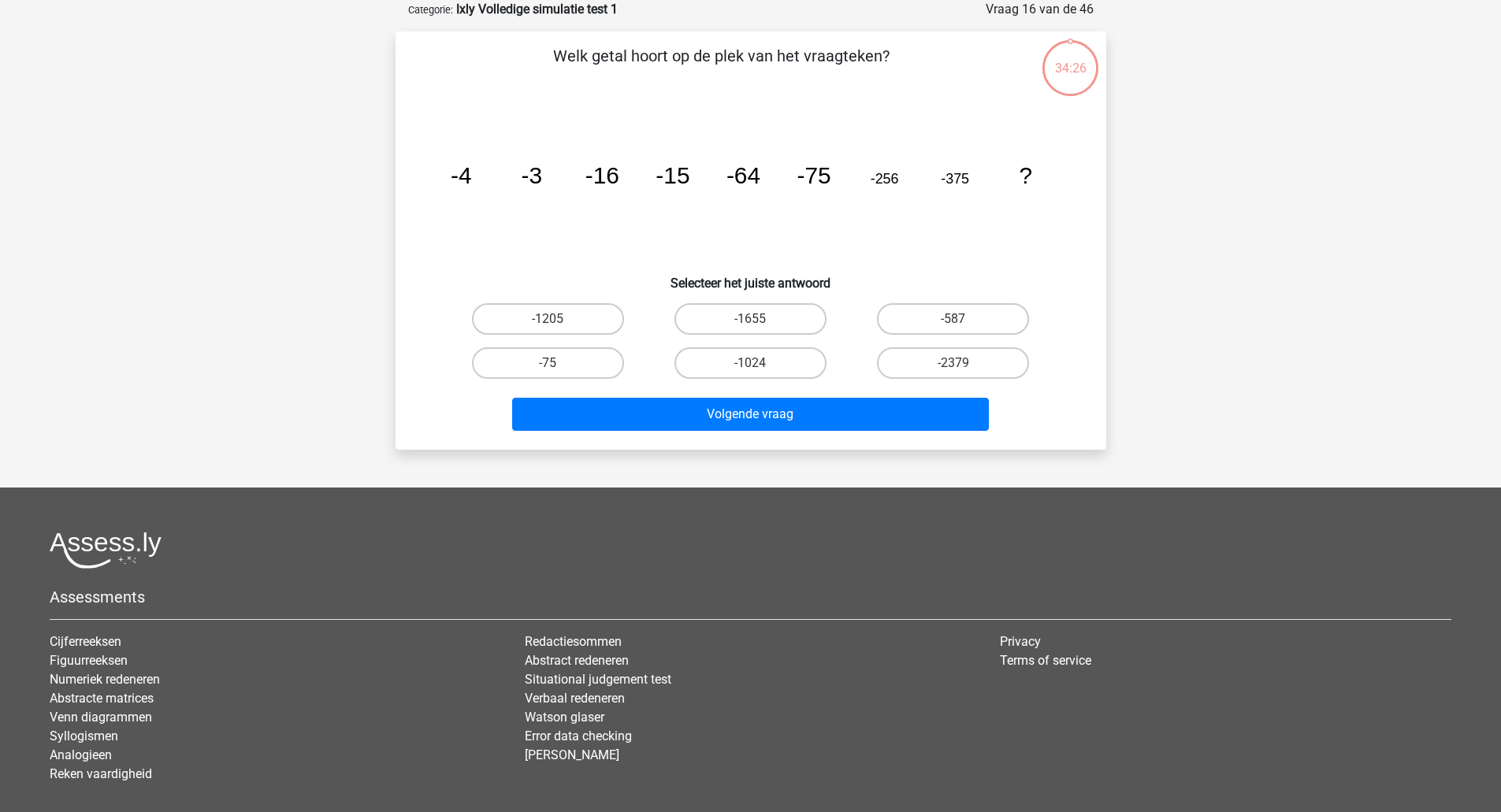
click at [790, 278] on h6 "Selecteer het juiste antwoord" at bounding box center [750, 277] width 660 height 28
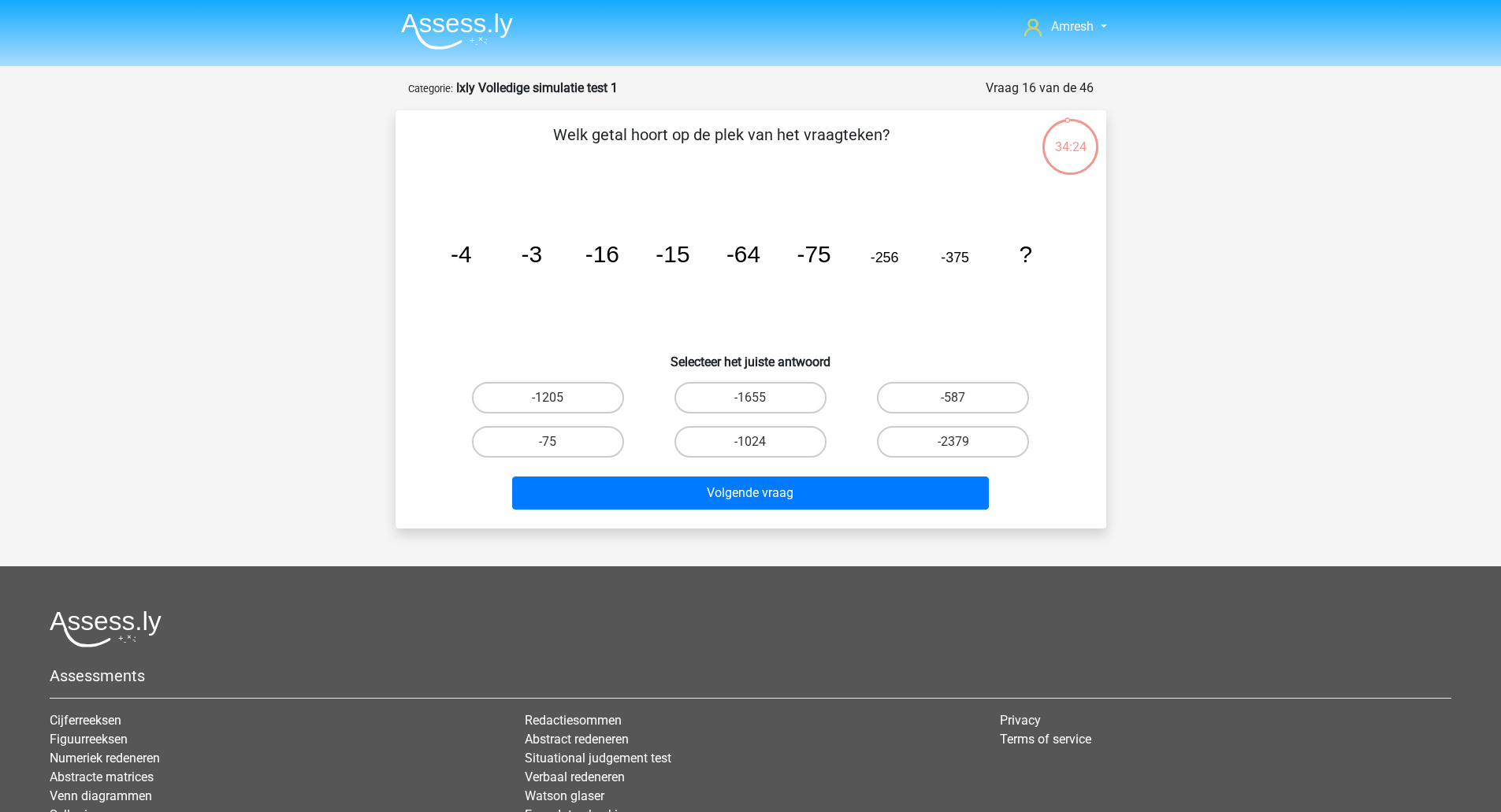
click at [465, 27] on img at bounding box center [457, 31] width 112 height 37
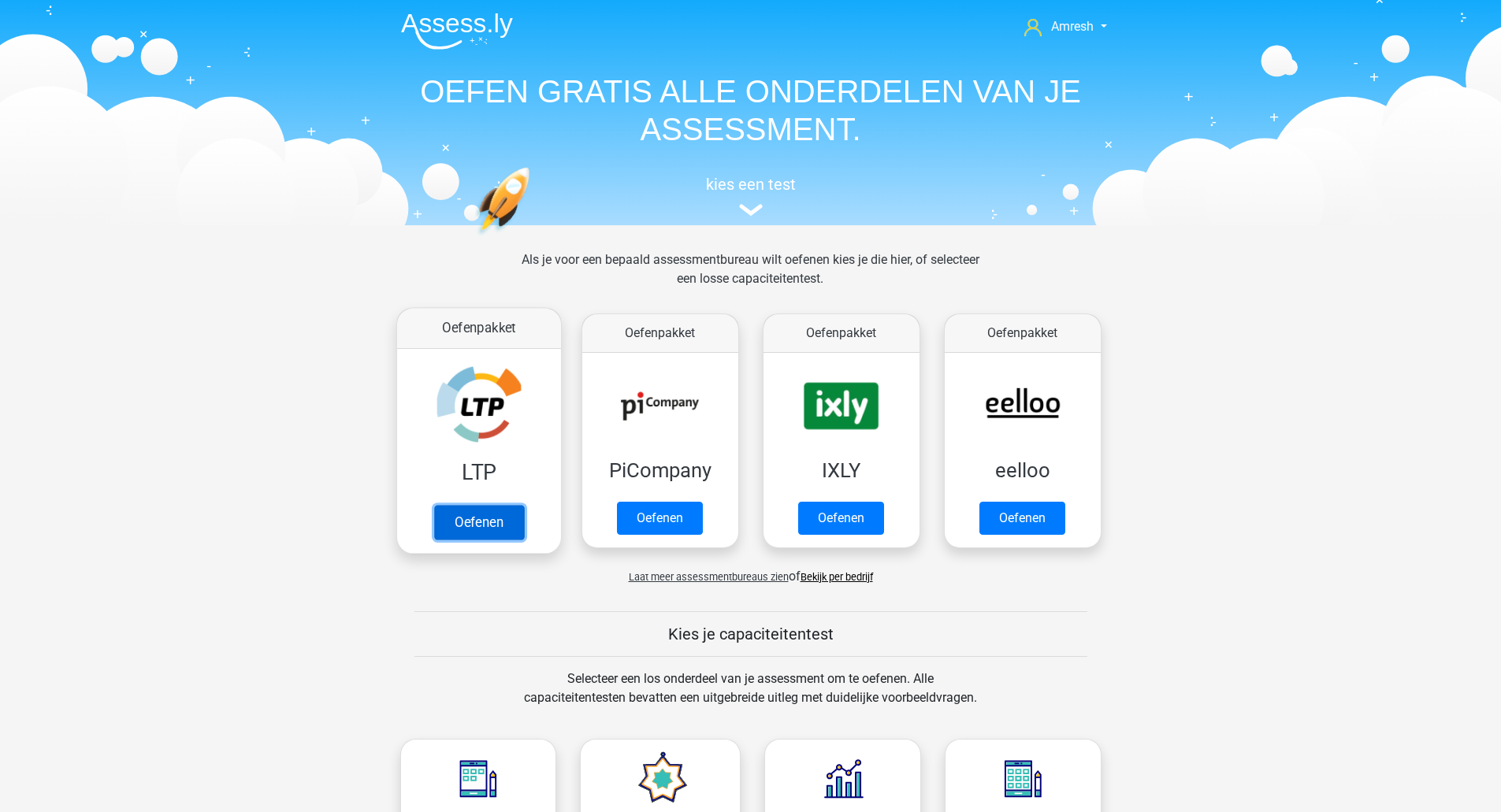
click at [505, 505] on link "Oefenen" at bounding box center [478, 522] width 90 height 34
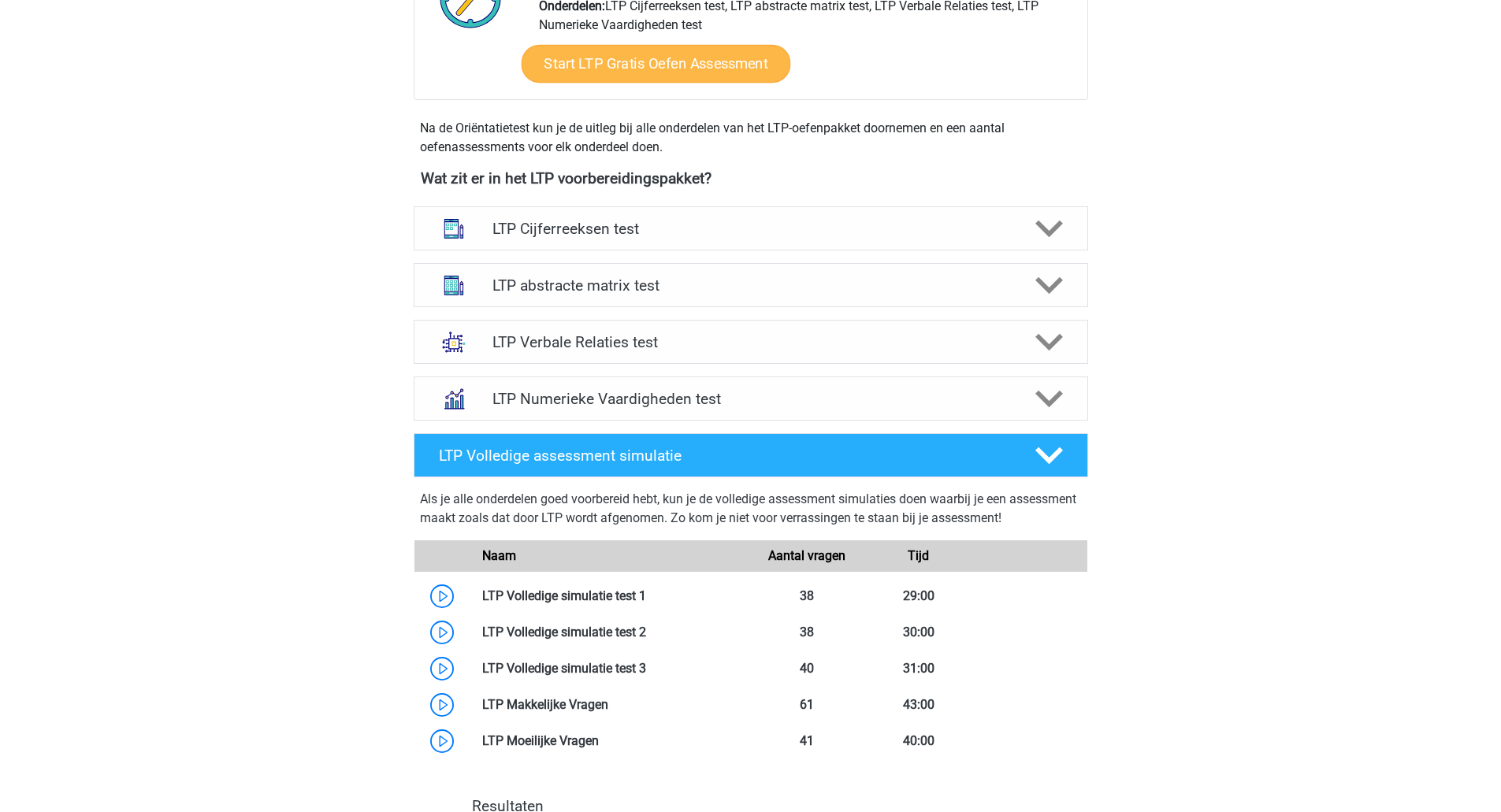
scroll to position [464, 0]
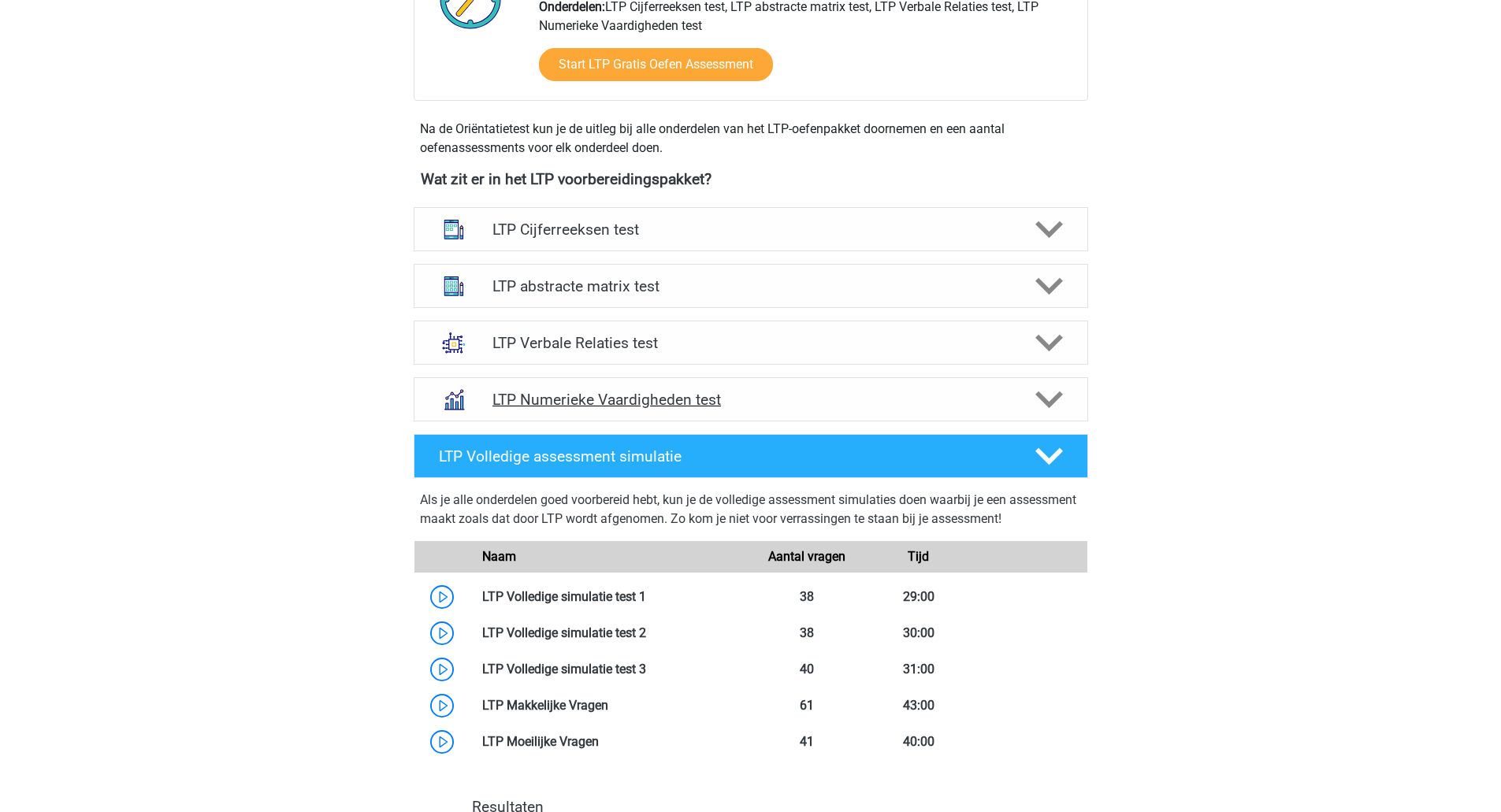
click at [811, 420] on div "LTP Numerieke Vaardigheden test" at bounding box center [751, 399] width 674 height 44
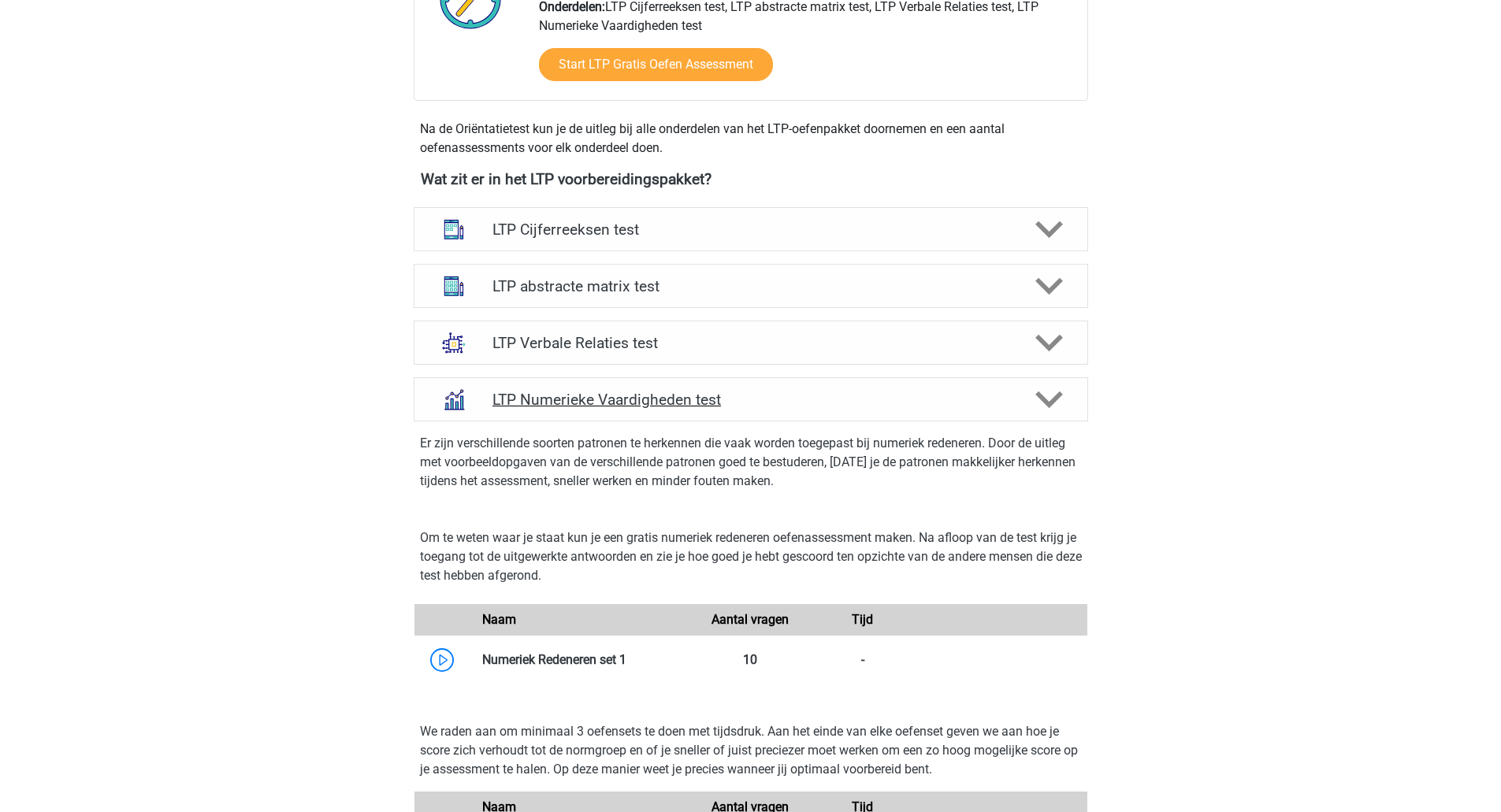
click at [816, 418] on div "LTP Numerieke Vaardigheden test" at bounding box center [751, 399] width 674 height 44
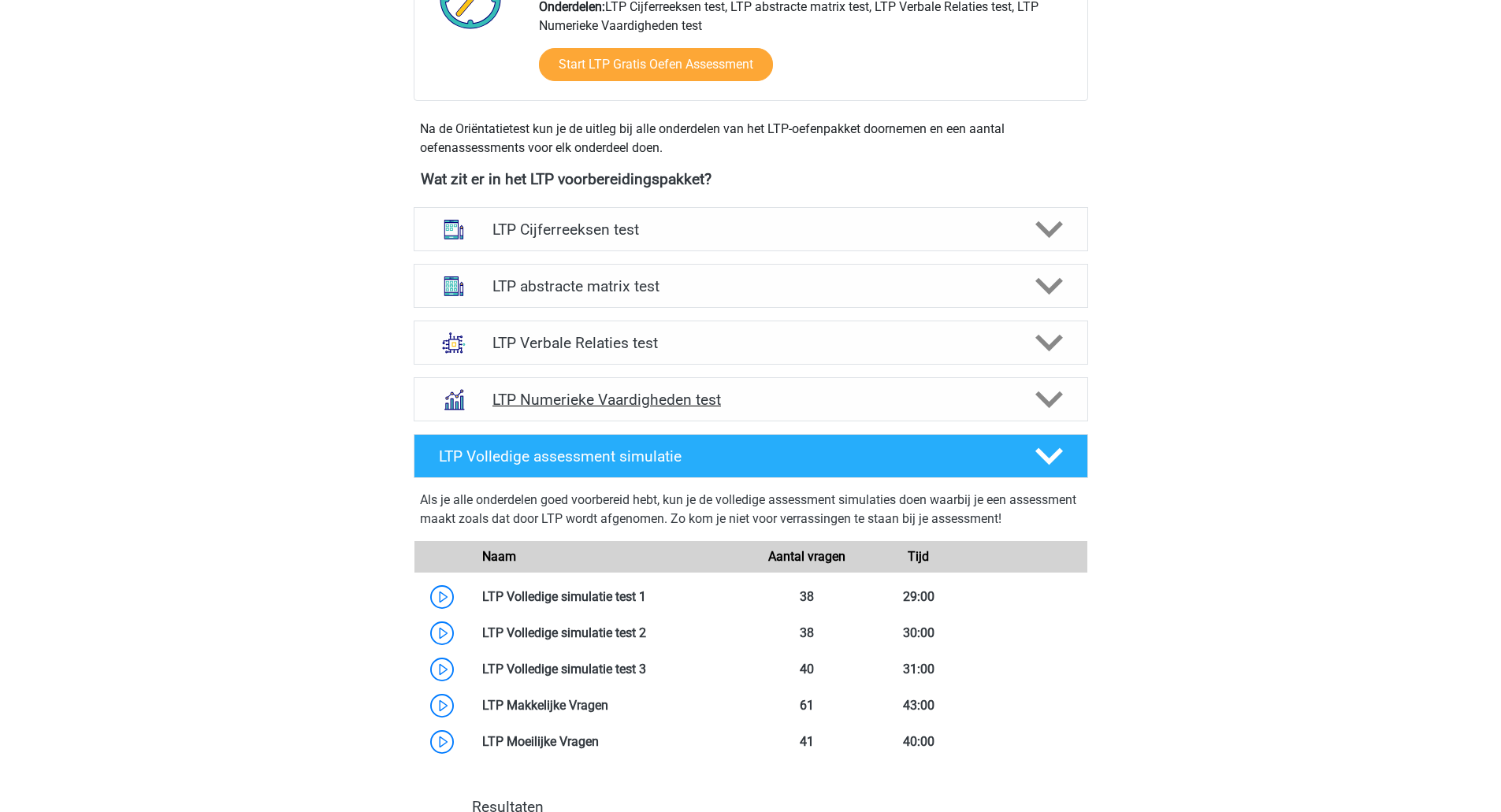
click at [816, 417] on div "LTP Numerieke Vaardigheden test" at bounding box center [751, 399] width 674 height 44
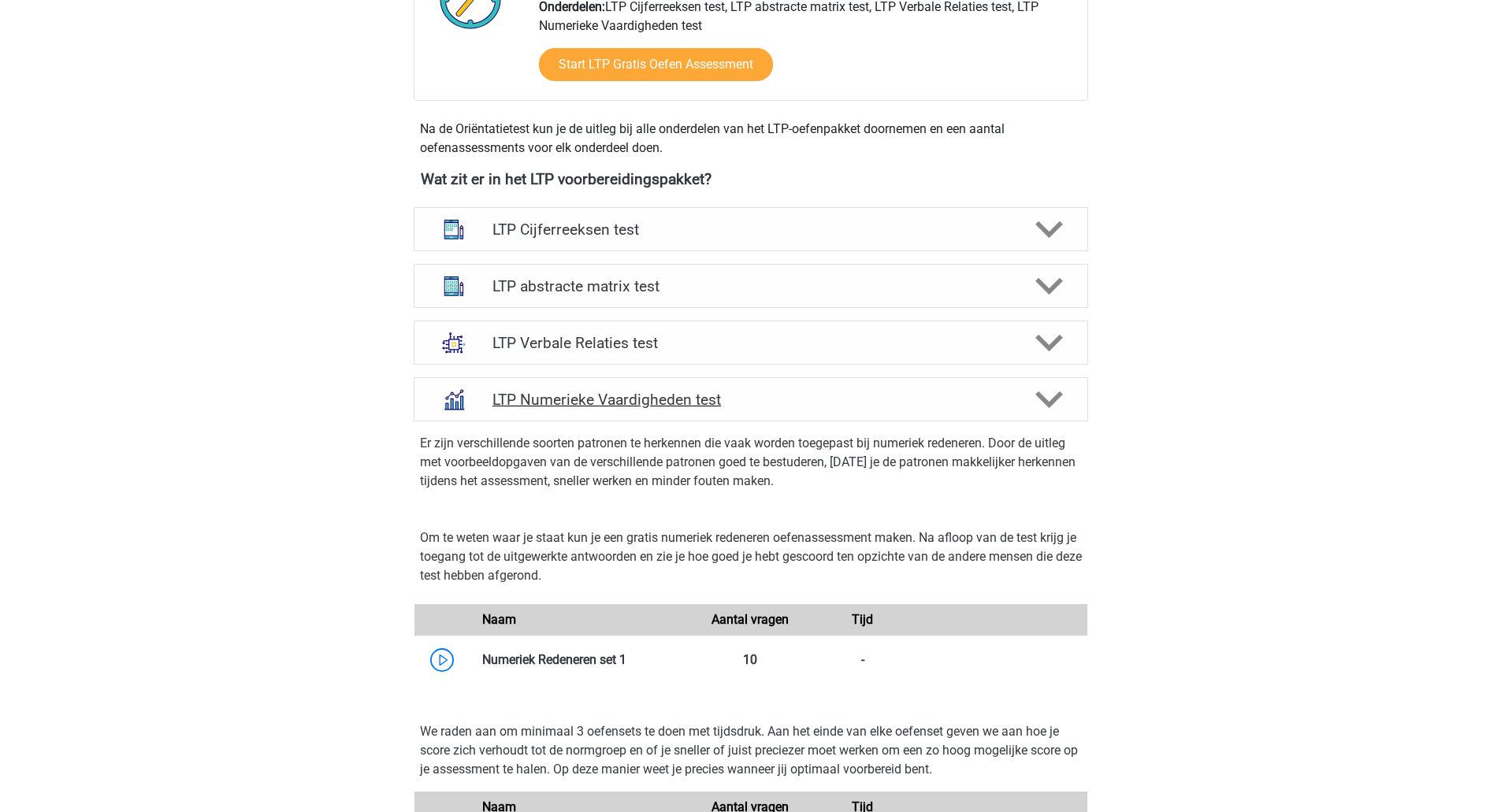
click at [816, 416] on div "LTP Numerieke Vaardigheden test" at bounding box center [751, 399] width 674 height 44
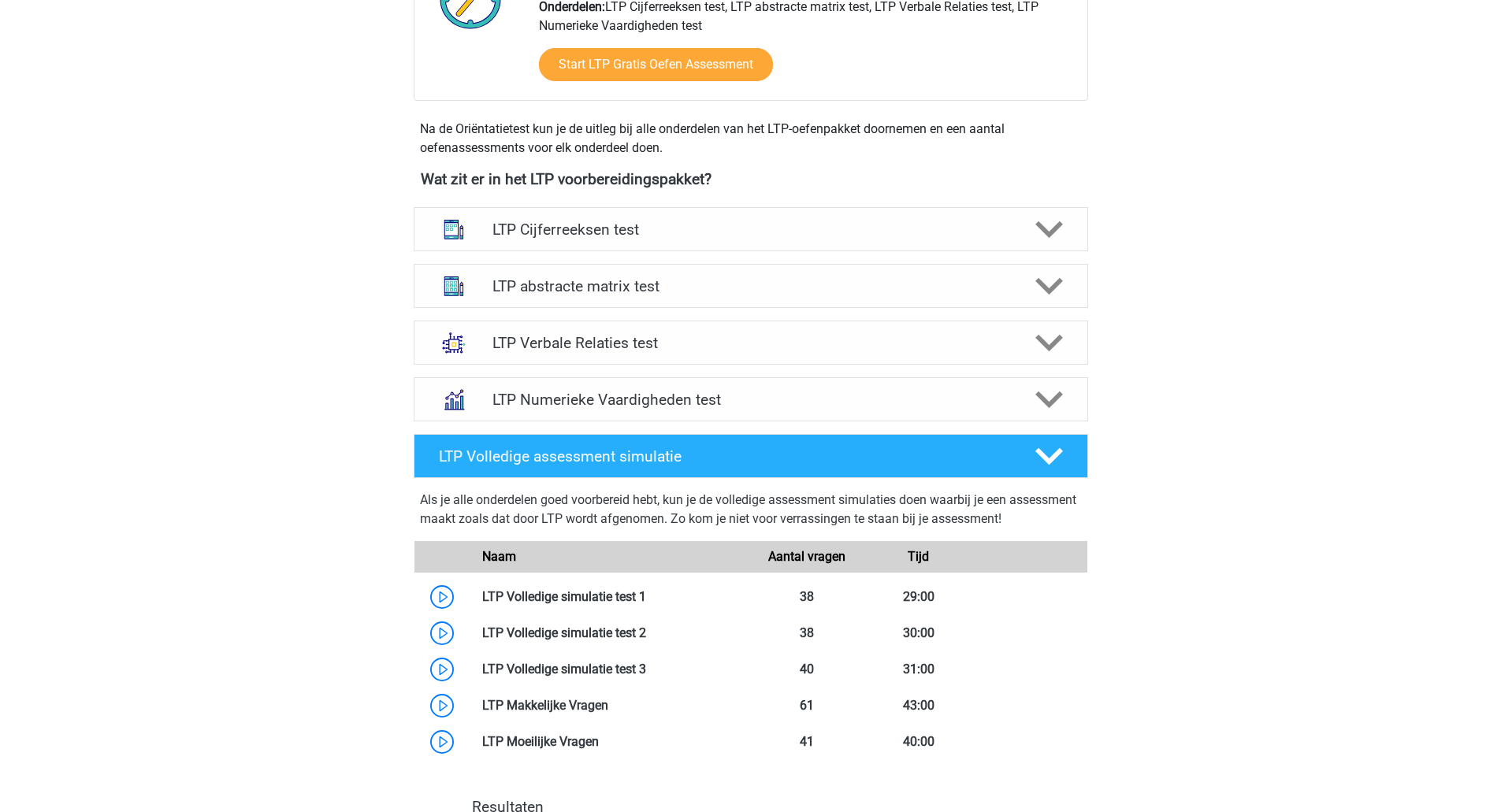
click at [818, 315] on div "LTP Verbale Relaties test Bij het oplossen van Analogieën moet je een relatie t…" at bounding box center [751, 342] width 736 height 56
click at [820, 350] on h4 "LTP Verbale Relaties test" at bounding box center [750, 343] width 516 height 18
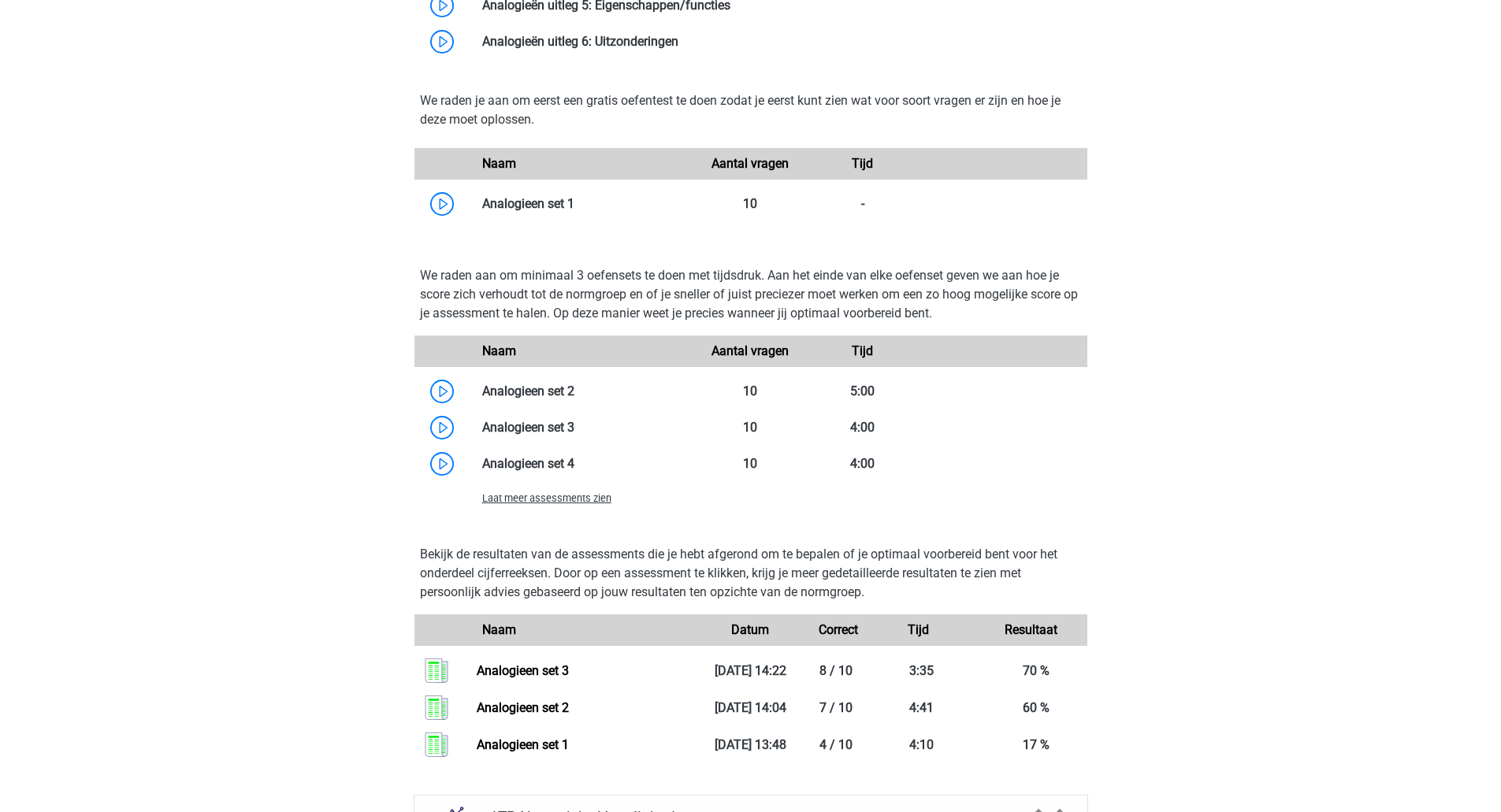
scroll to position [1240, 0]
click at [575, 458] on link at bounding box center [575, 463] width 0 height 15
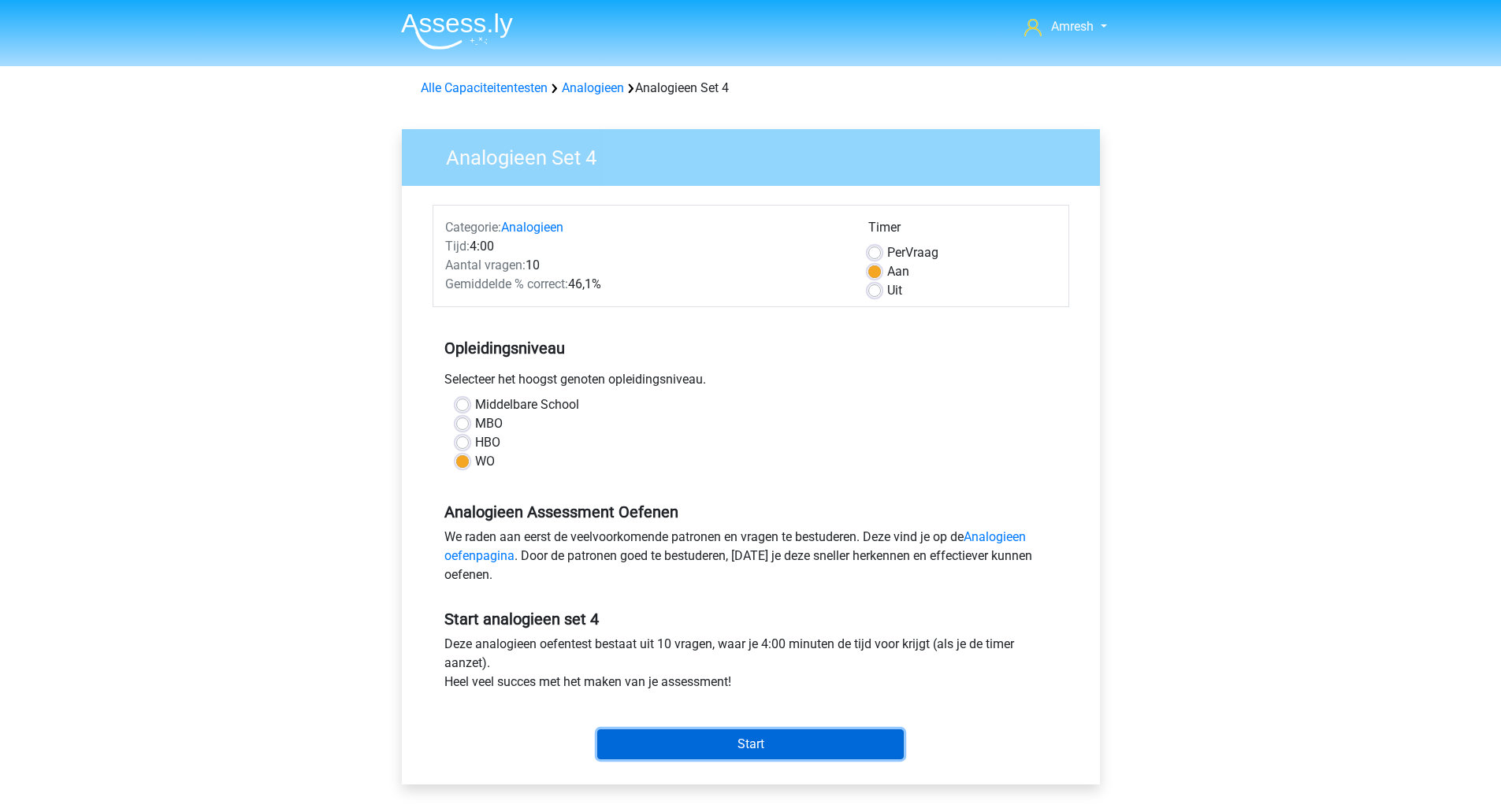
click at [739, 735] on input "Start" at bounding box center [751, 744] width 307 height 30
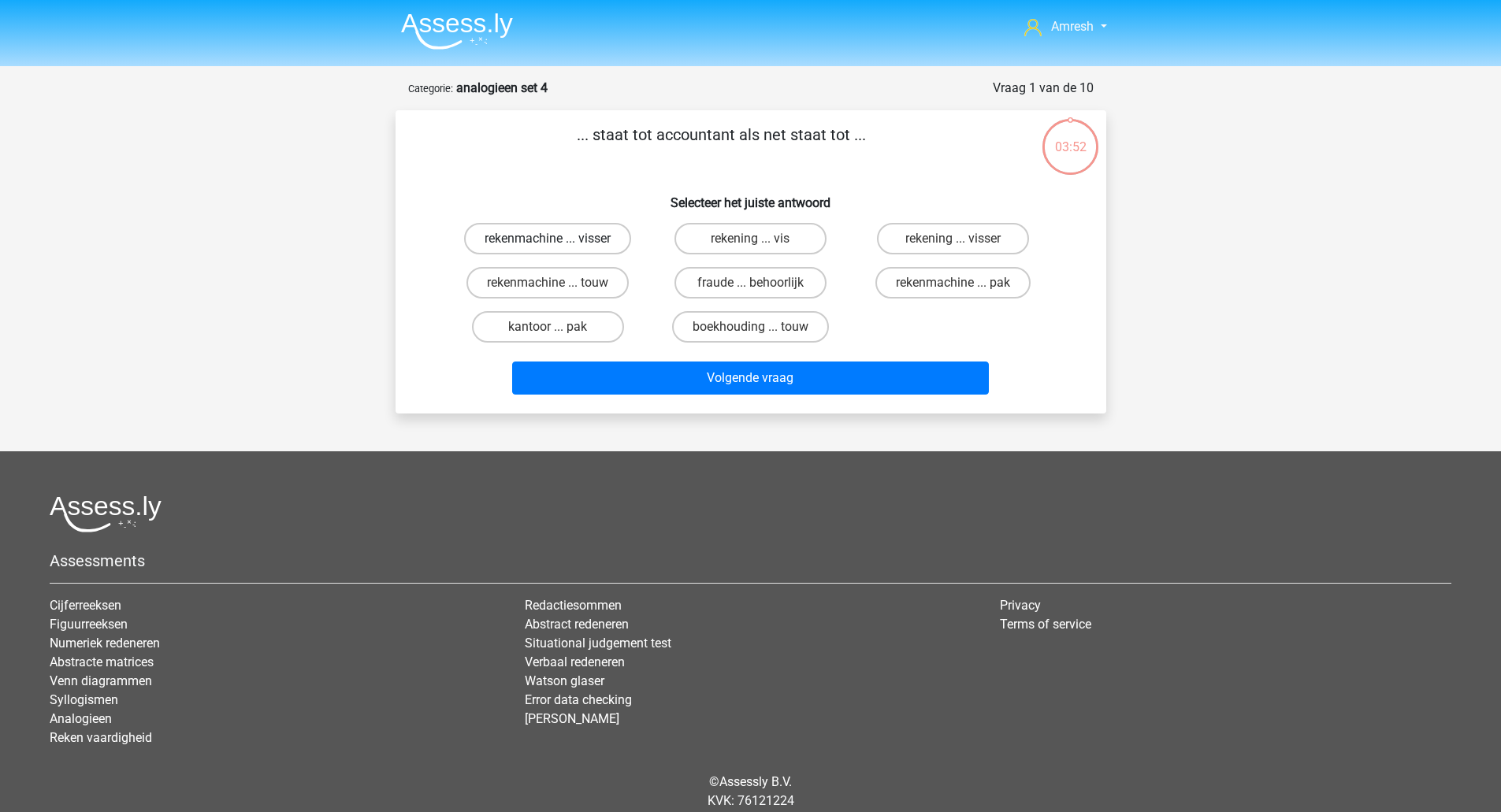
click at [612, 236] on label "rekenmachine ... visser" at bounding box center [548, 238] width 167 height 32
click at [557, 238] on input "rekenmachine ... visser" at bounding box center [553, 243] width 11 height 11
radio input "true"
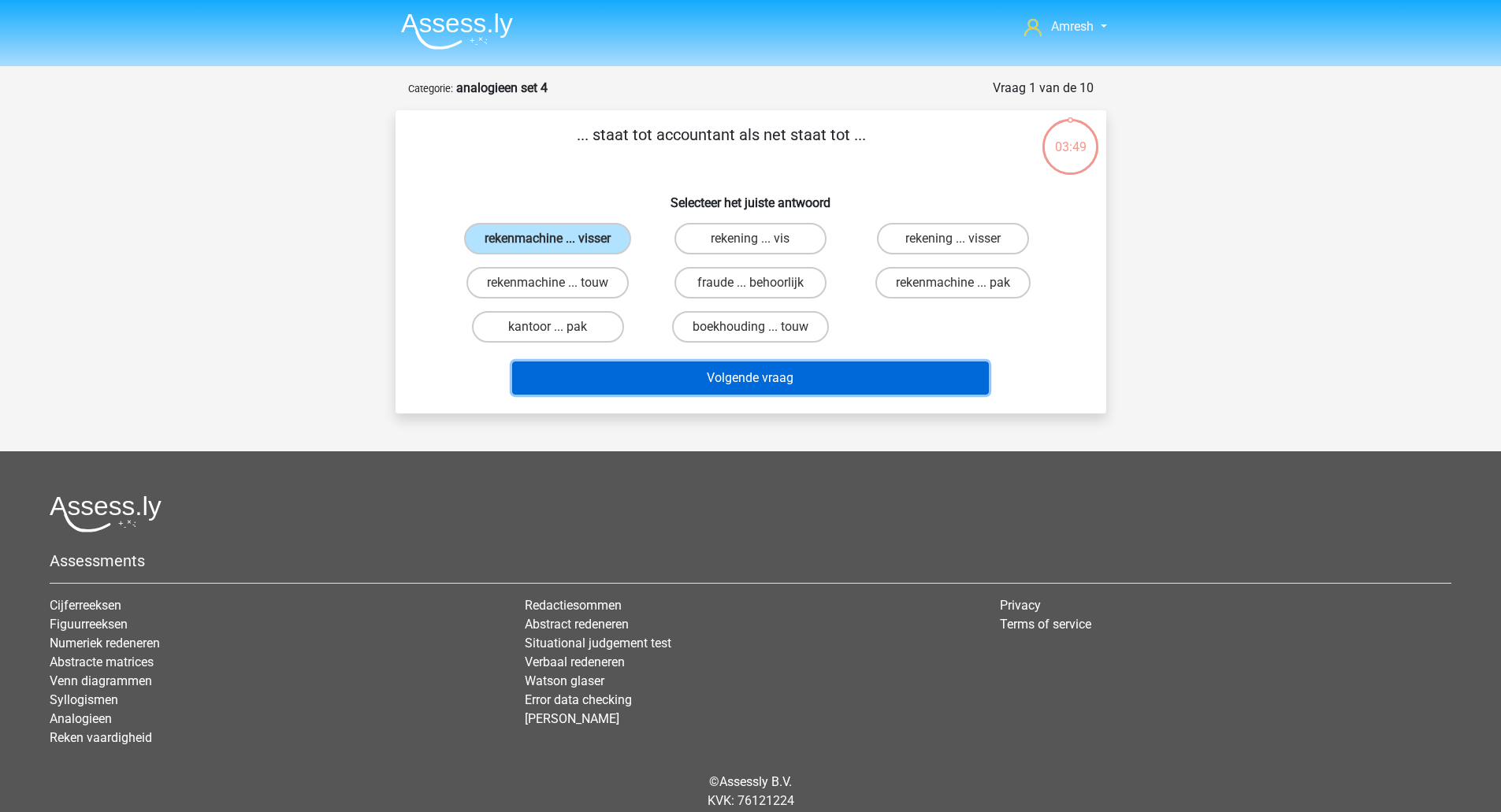
click at [671, 378] on button "Volgende vraag" at bounding box center [751, 378] width 477 height 34
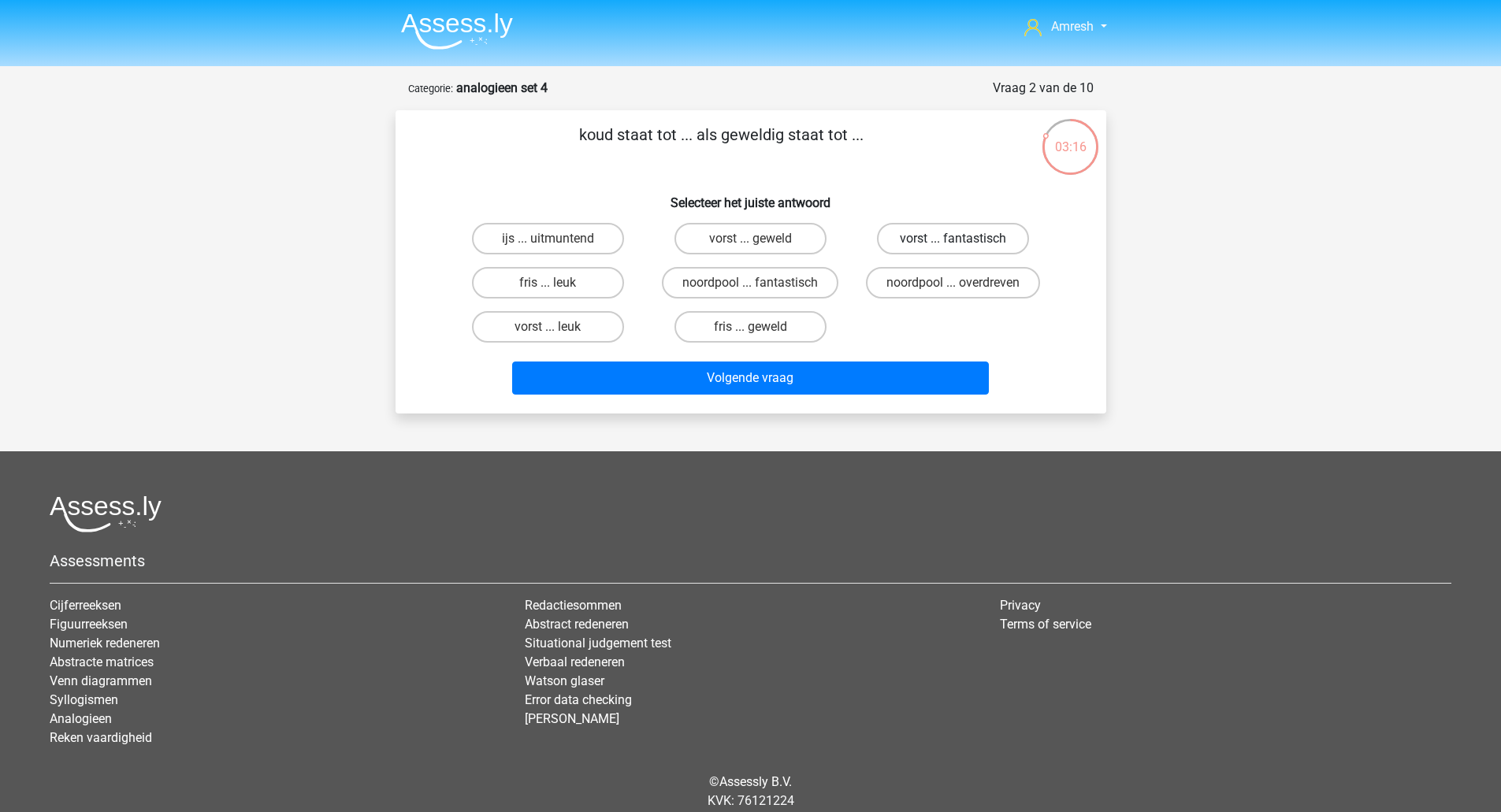
click at [918, 236] on label "vorst ... fantastisch" at bounding box center [953, 238] width 152 height 32
click at [953, 238] on input "vorst ... fantastisch" at bounding box center [958, 243] width 11 height 11
radio input "true"
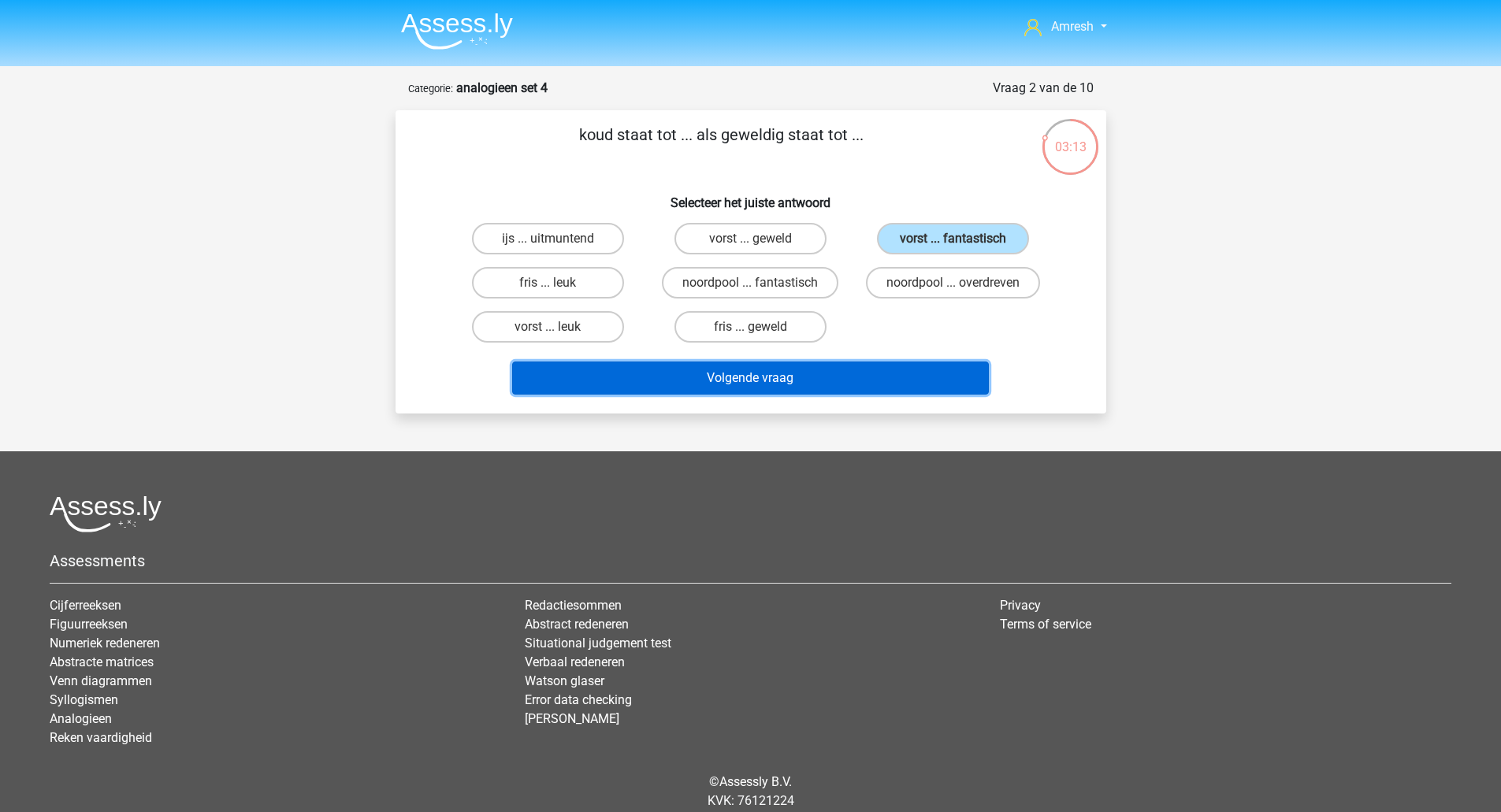
click at [900, 369] on button "Volgende vraag" at bounding box center [751, 378] width 477 height 34
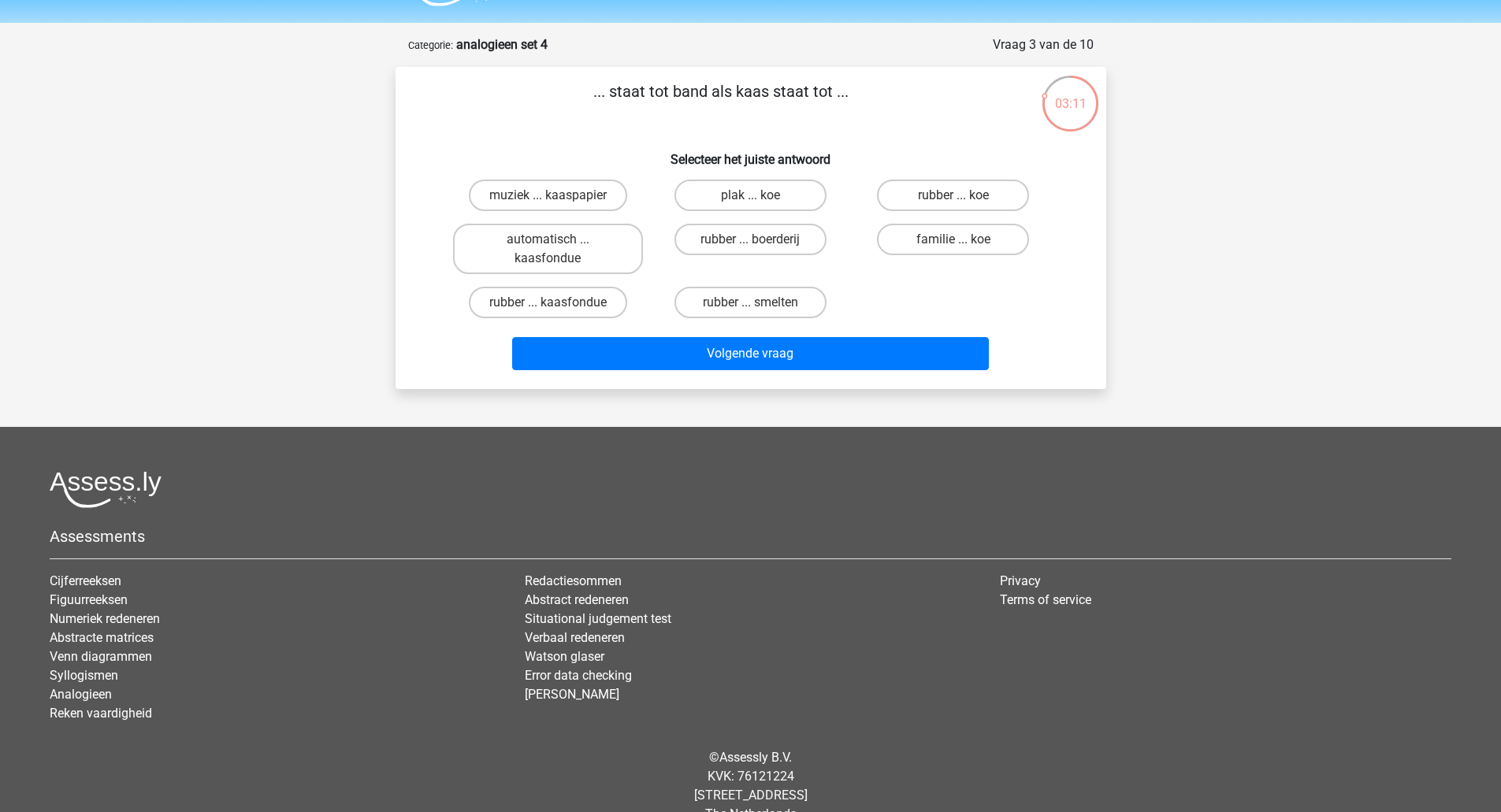
scroll to position [42, 0]
click at [607, 302] on label "rubber ... kaasfondue" at bounding box center [547, 303] width 158 height 32
click at [557, 304] on input "rubber ... kaasfondue" at bounding box center [553, 308] width 11 height 11
radio input "true"
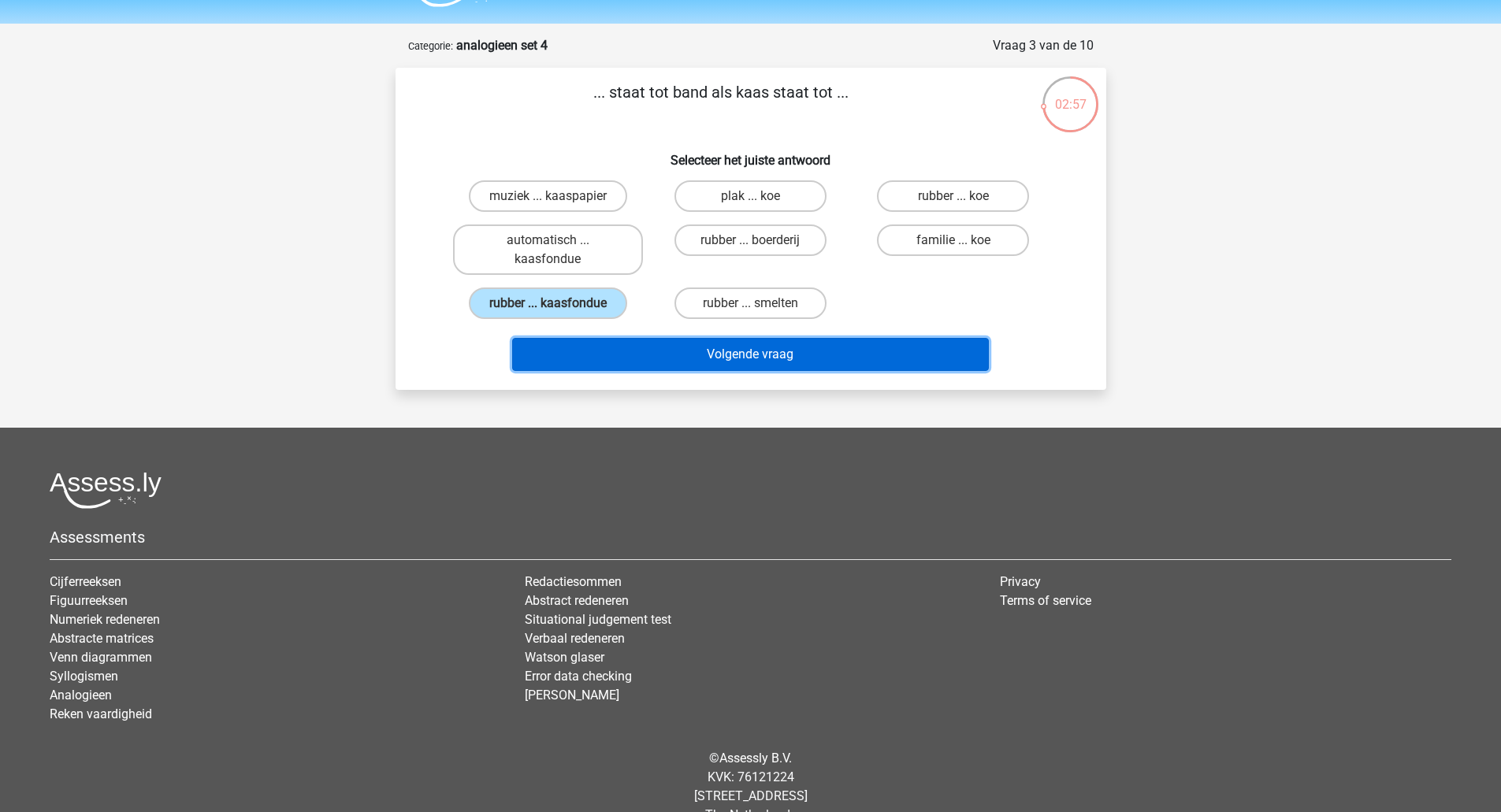
click at [622, 358] on button "Volgende vraag" at bounding box center [751, 354] width 477 height 34
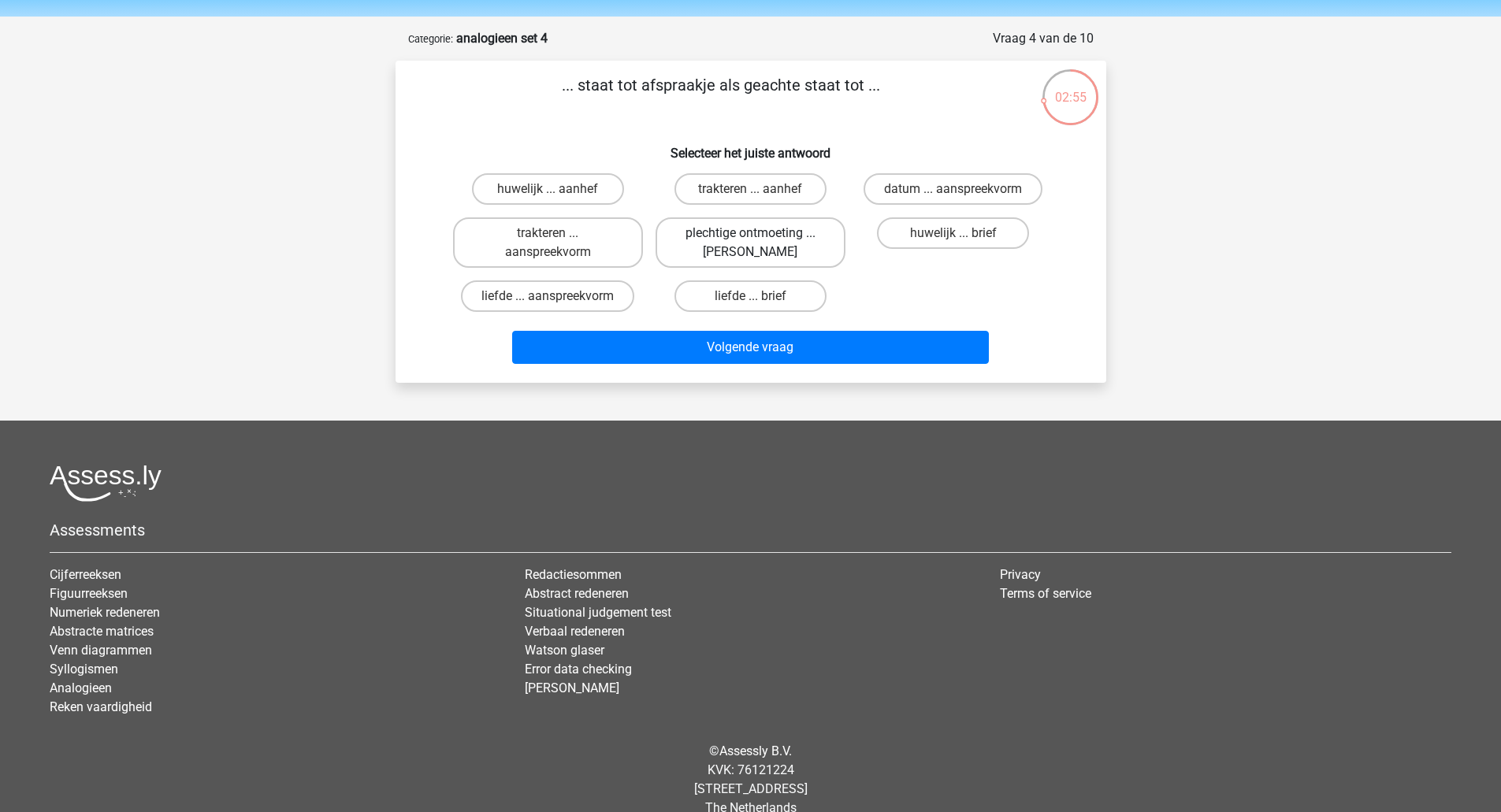
scroll to position [49, 0]
click at [895, 199] on label "datum ... aanspreekvorm" at bounding box center [953, 190] width 179 height 32
click at [953, 199] on input "datum ... aanspreekvorm" at bounding box center [958, 194] width 11 height 11
radio input "true"
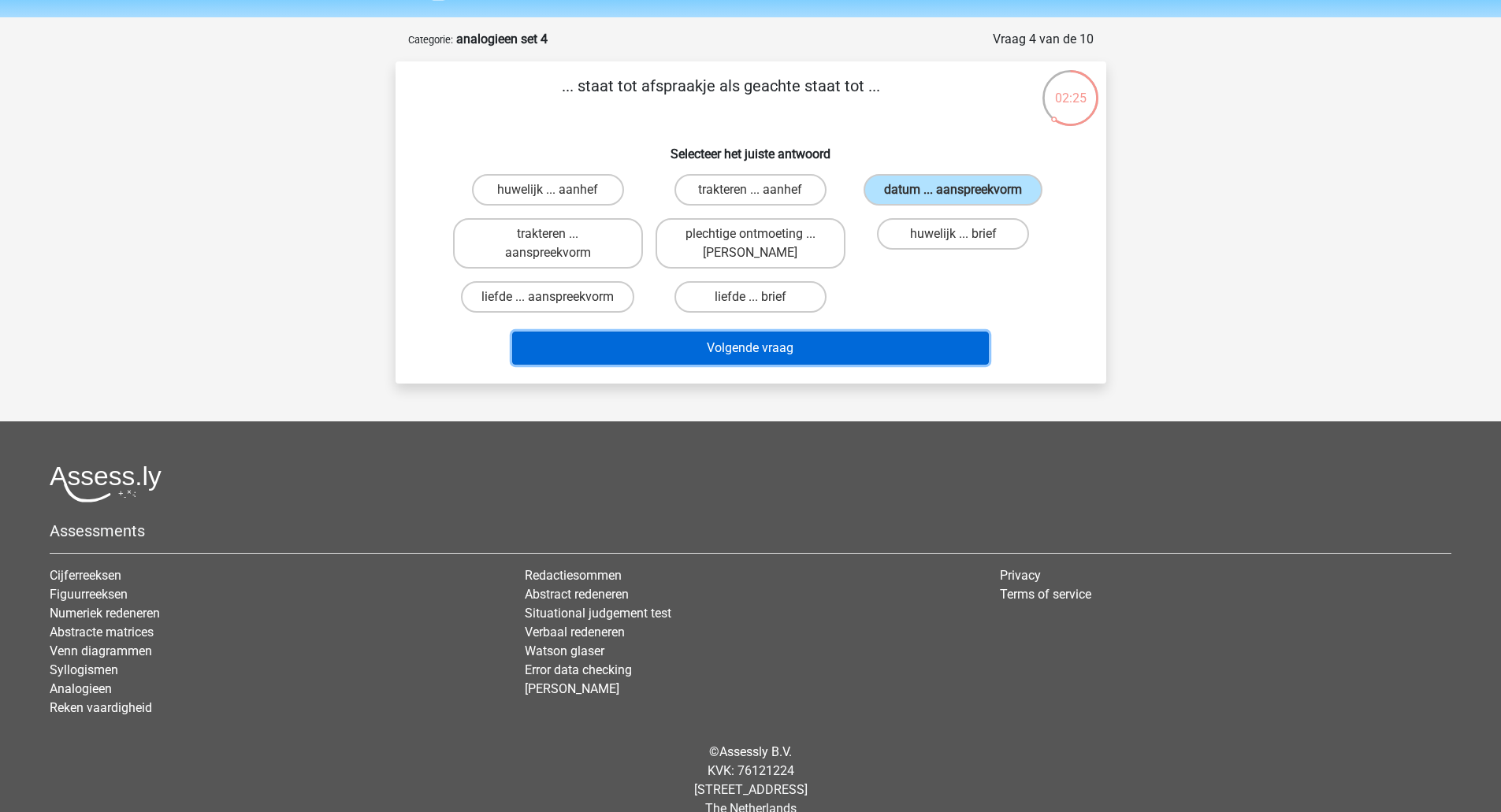
click at [853, 356] on button "Volgende vraag" at bounding box center [751, 348] width 477 height 34
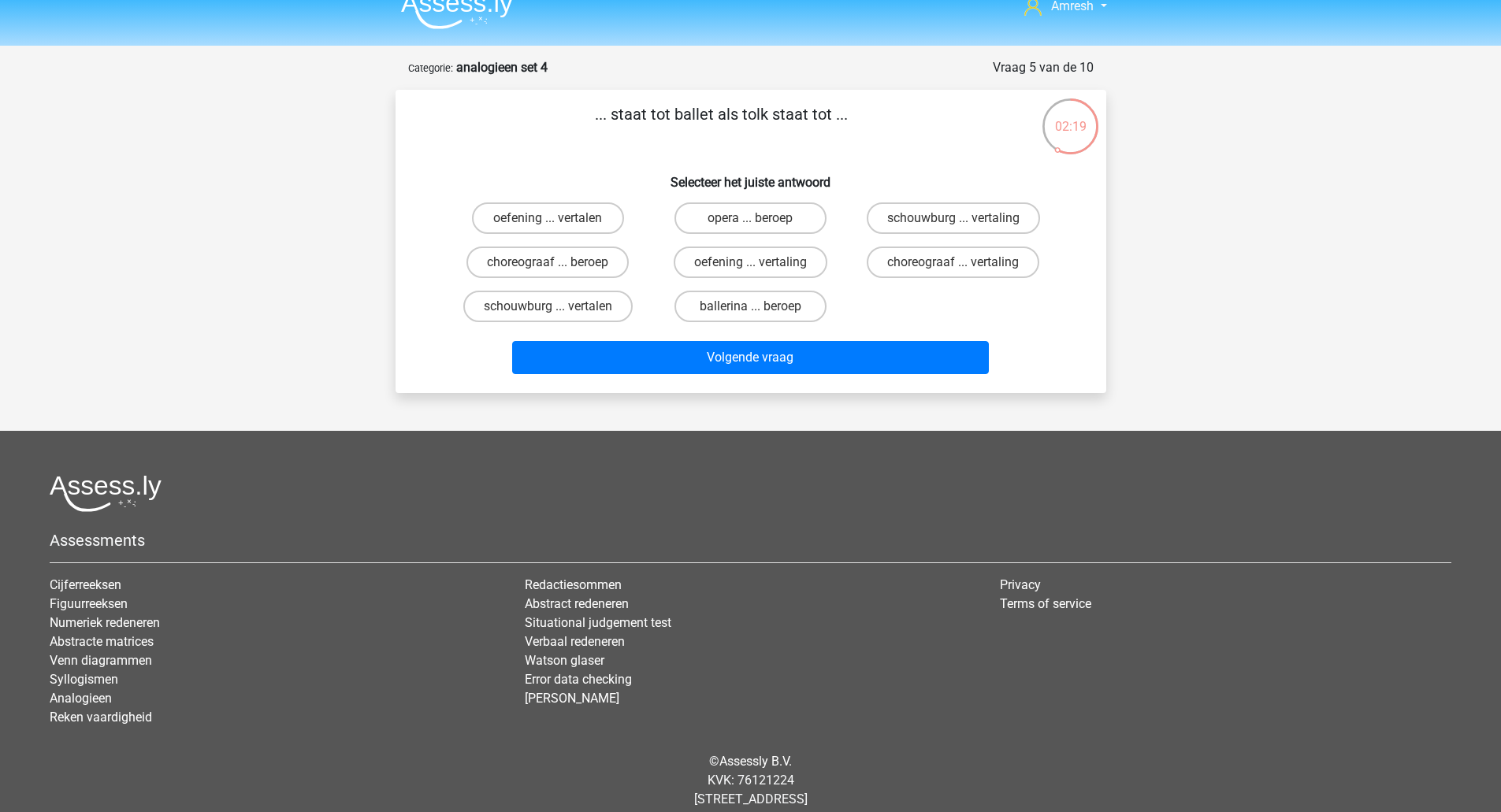
scroll to position [20, 0]
click at [895, 268] on label "choreograaf ... vertaling" at bounding box center [953, 262] width 172 height 32
click at [953, 268] on input "choreograaf ... vertaling" at bounding box center [958, 268] width 11 height 11
radio input "true"
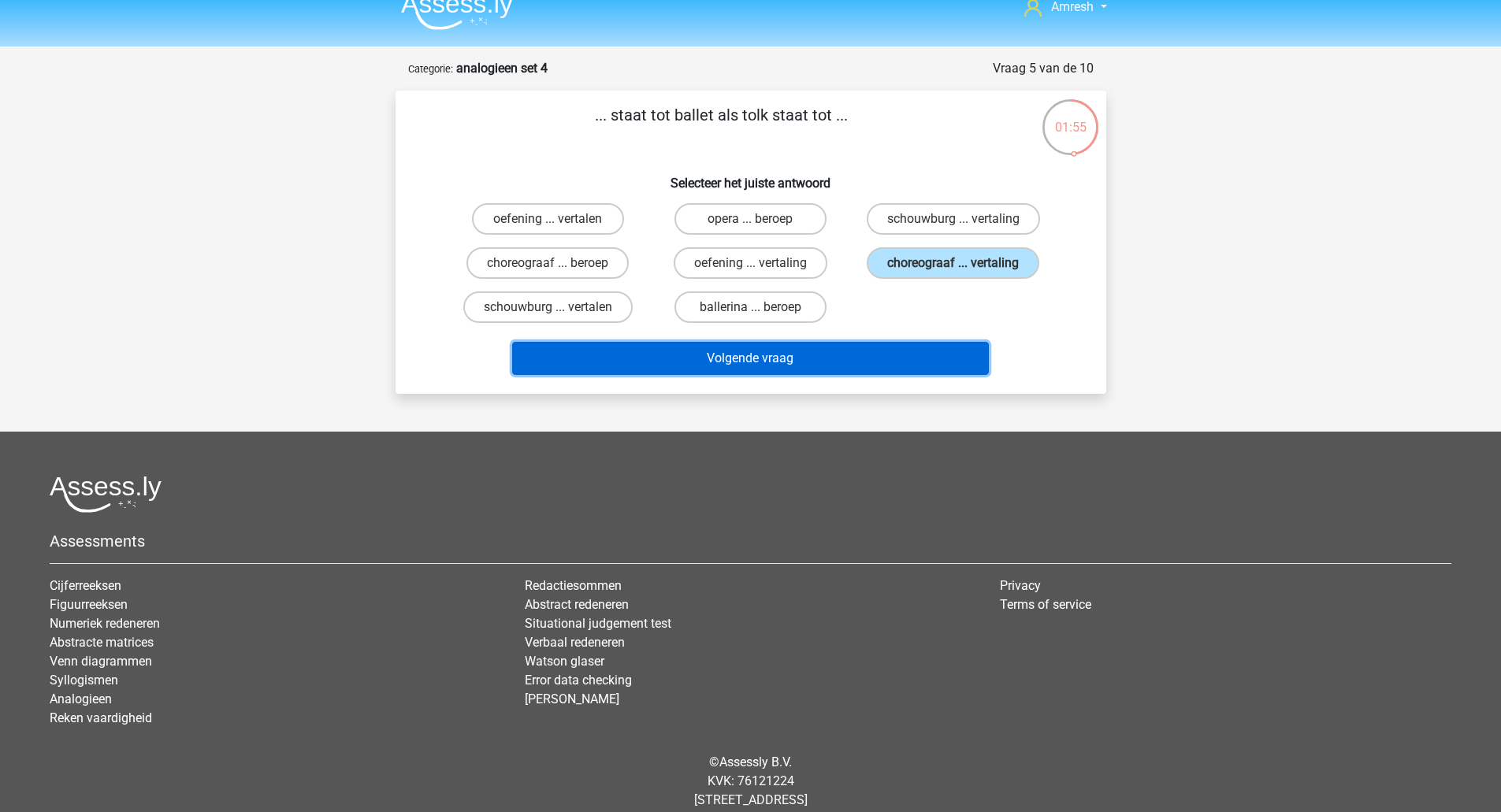
click at [904, 354] on button "Volgende vraag" at bounding box center [751, 358] width 477 height 34
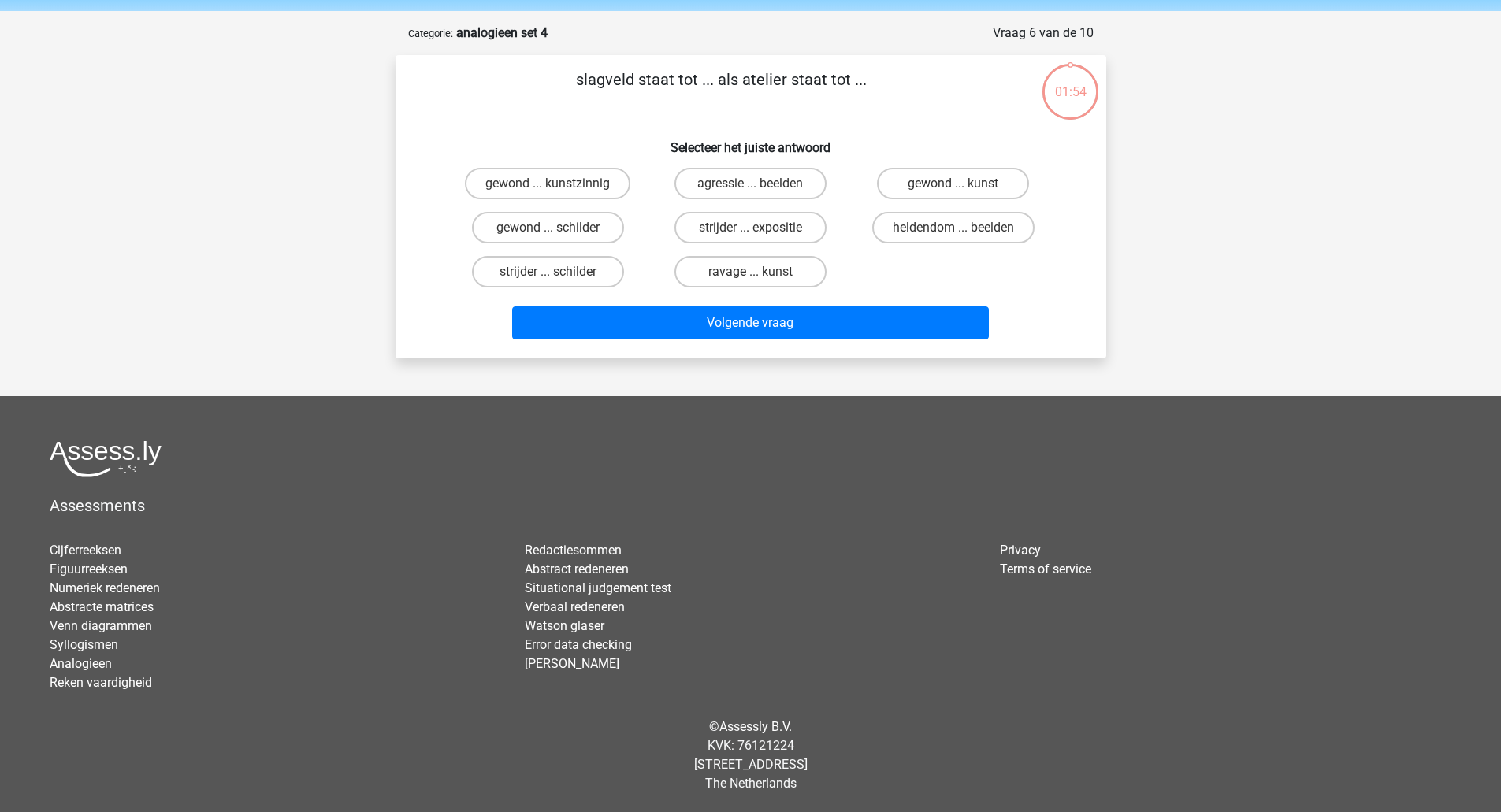
scroll to position [33, 0]
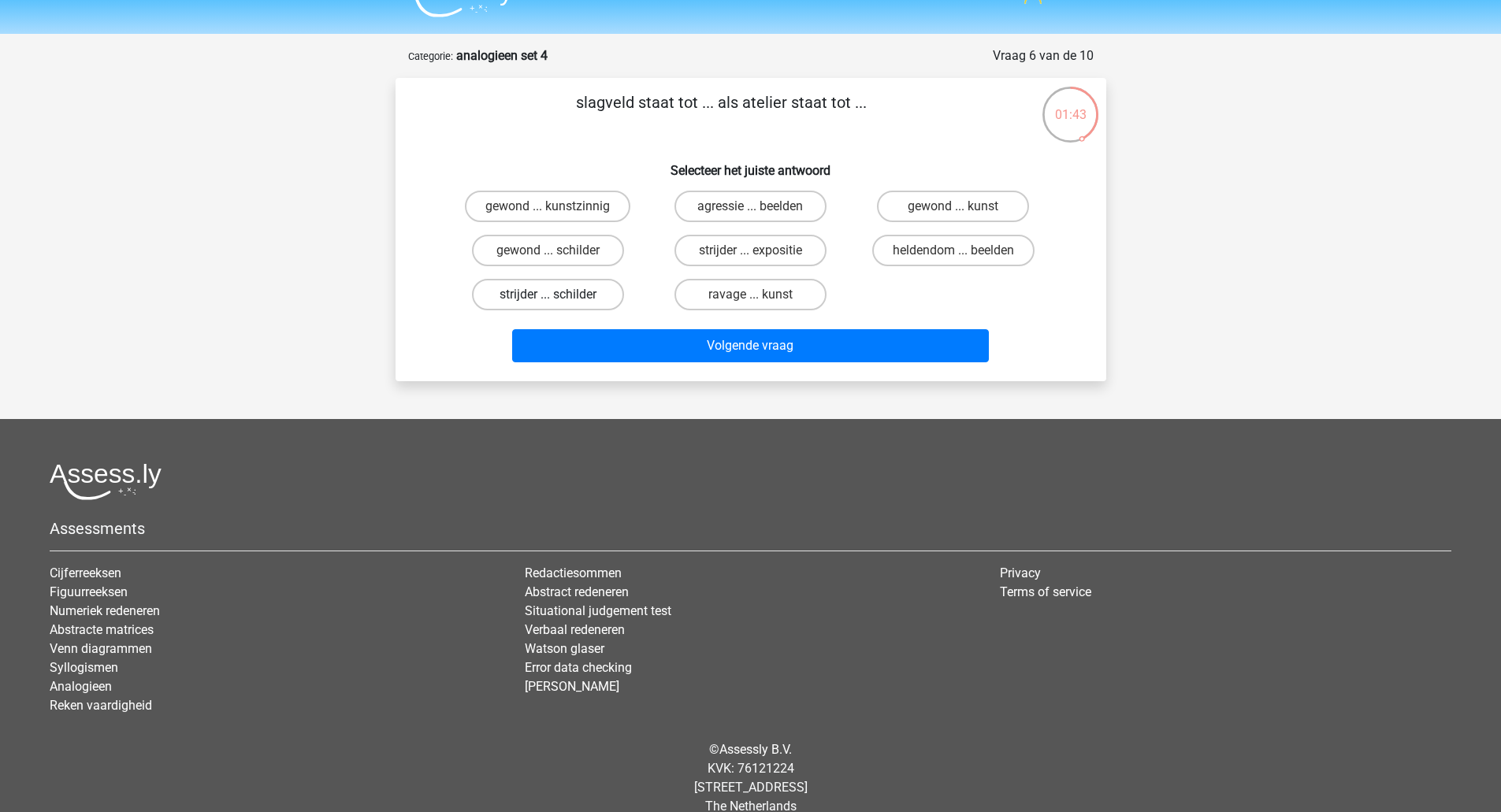
click at [584, 300] on label "strijder ... schilder" at bounding box center [548, 294] width 152 height 32
click at [557, 300] on input "strijder ... schilder" at bounding box center [553, 300] width 11 height 11
radio input "true"
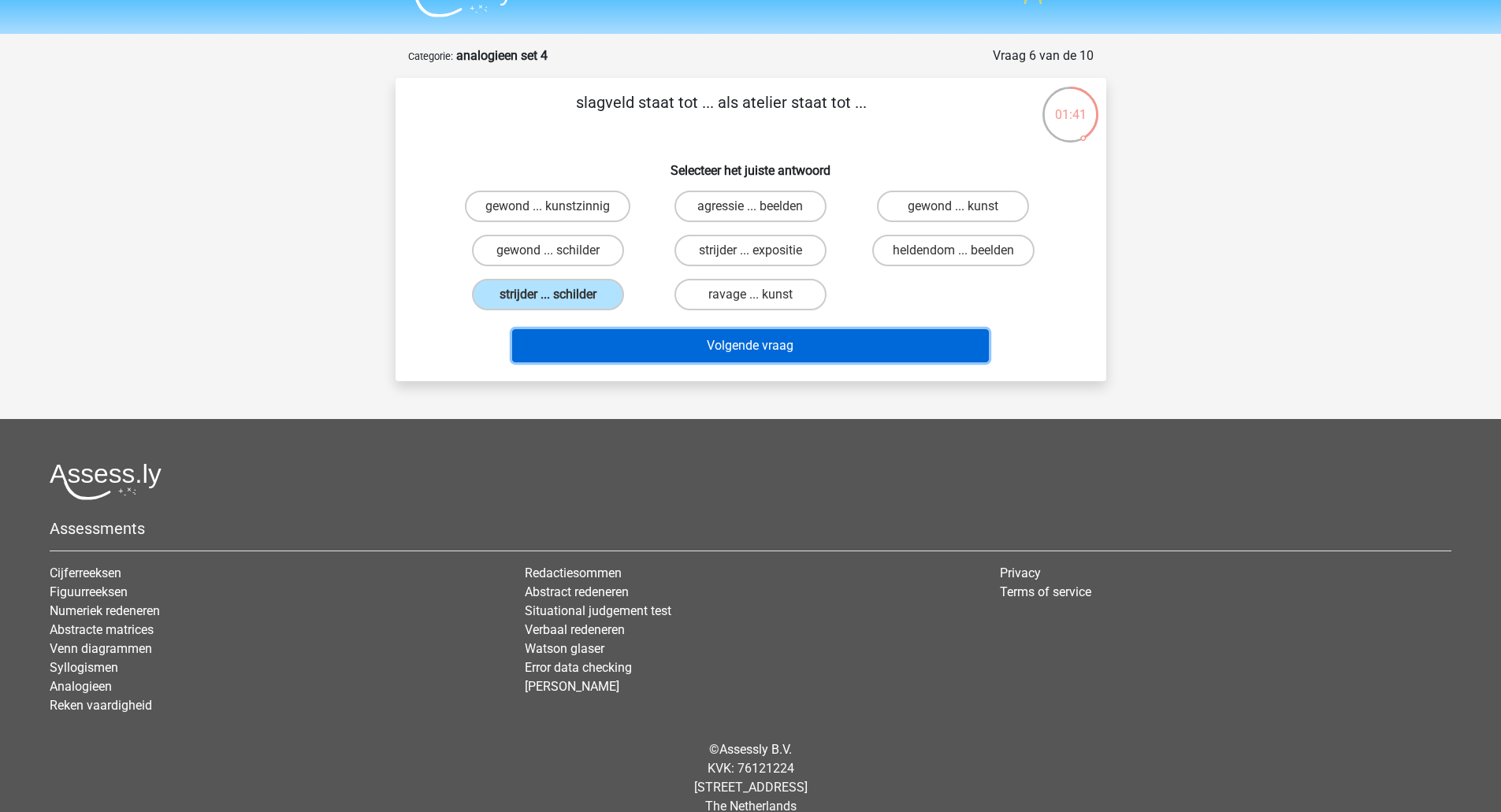
click at [619, 349] on button "Volgende vraag" at bounding box center [751, 346] width 477 height 34
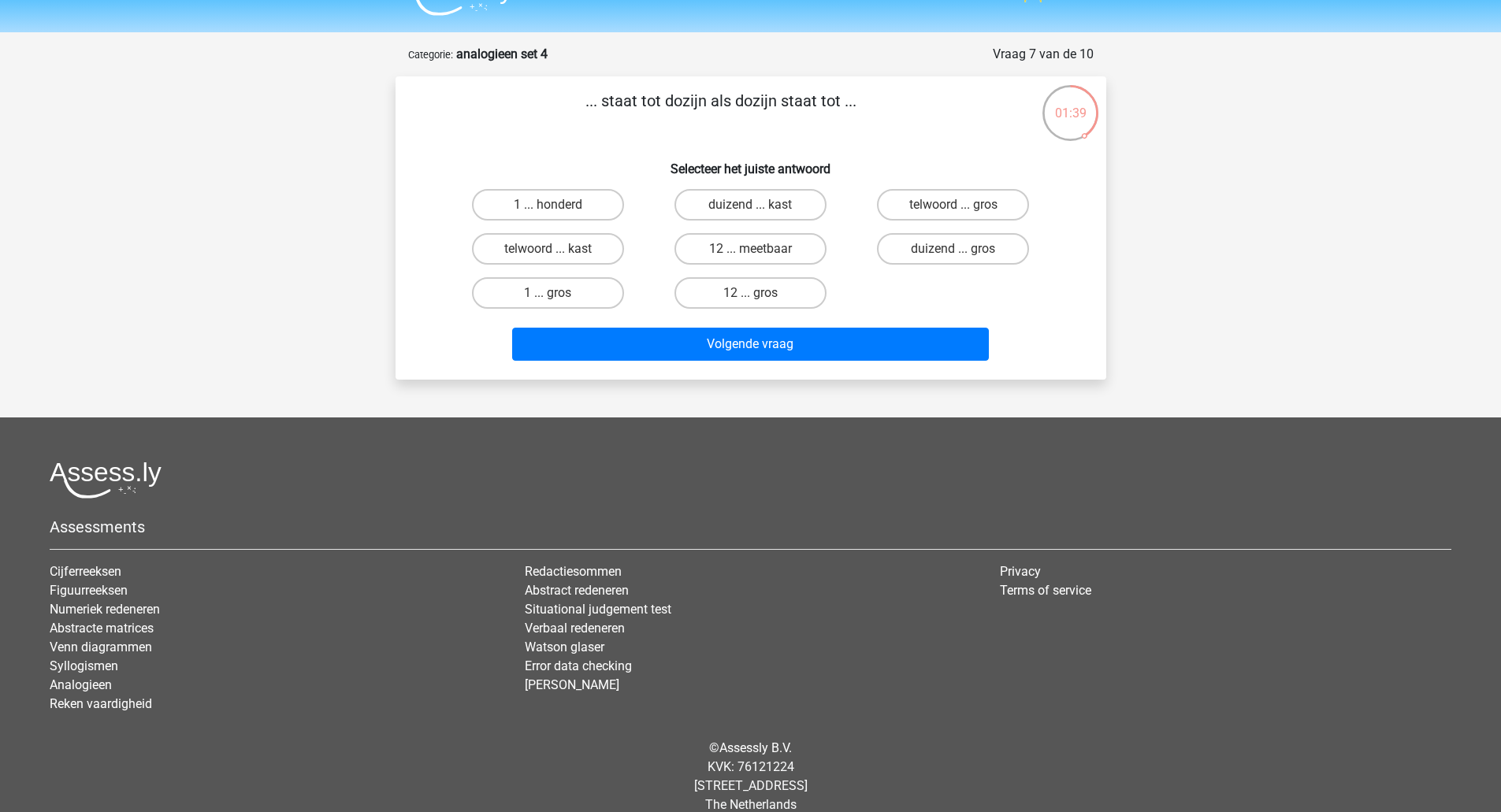
scroll to position [34, 0]
click at [567, 207] on label "1 ... honderd" at bounding box center [548, 205] width 152 height 32
click at [557, 207] on input "1 ... honderd" at bounding box center [553, 211] width 11 height 11
radio input "true"
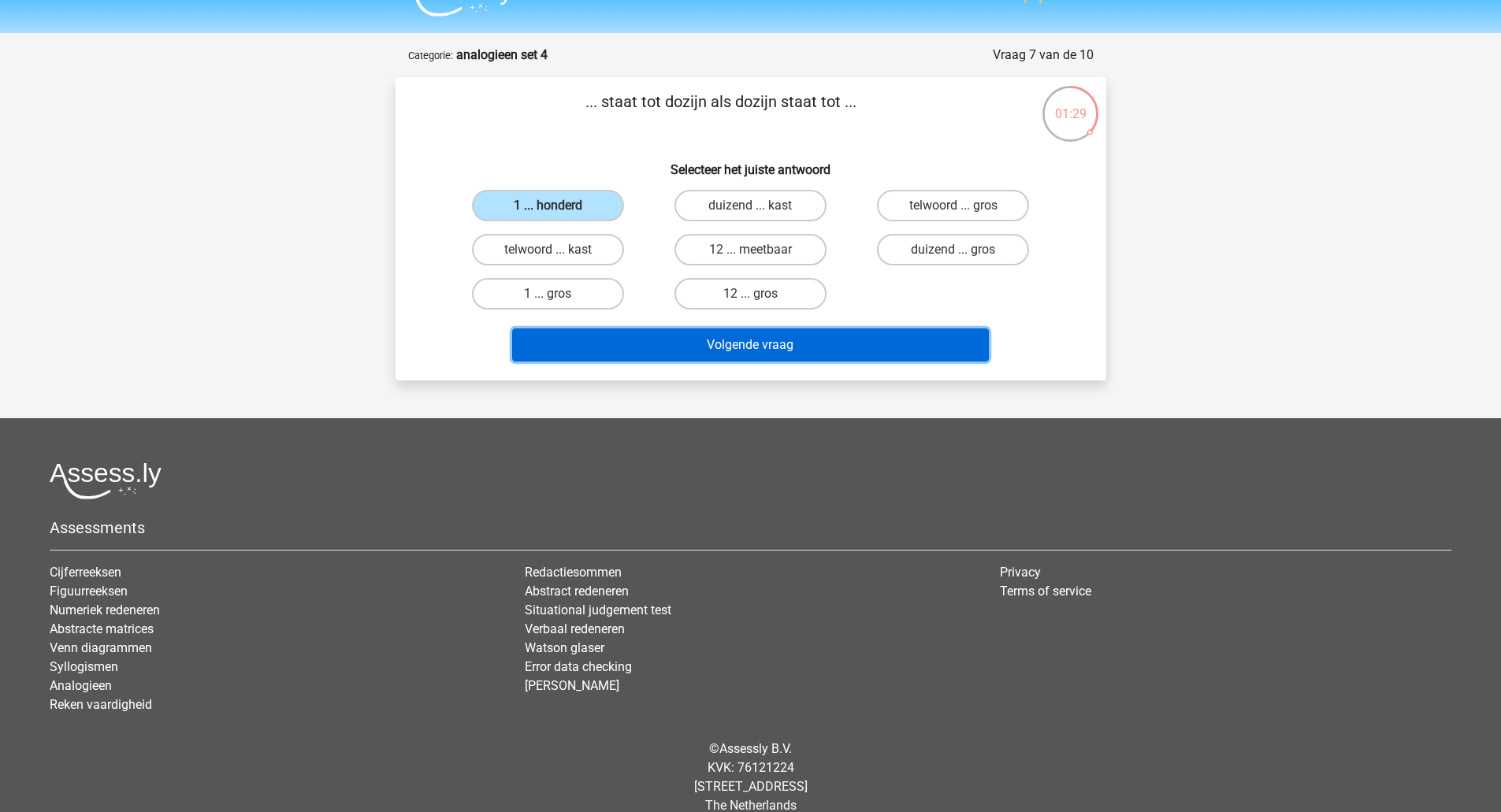
click at [603, 336] on button "Volgende vraag" at bounding box center [751, 345] width 477 height 34
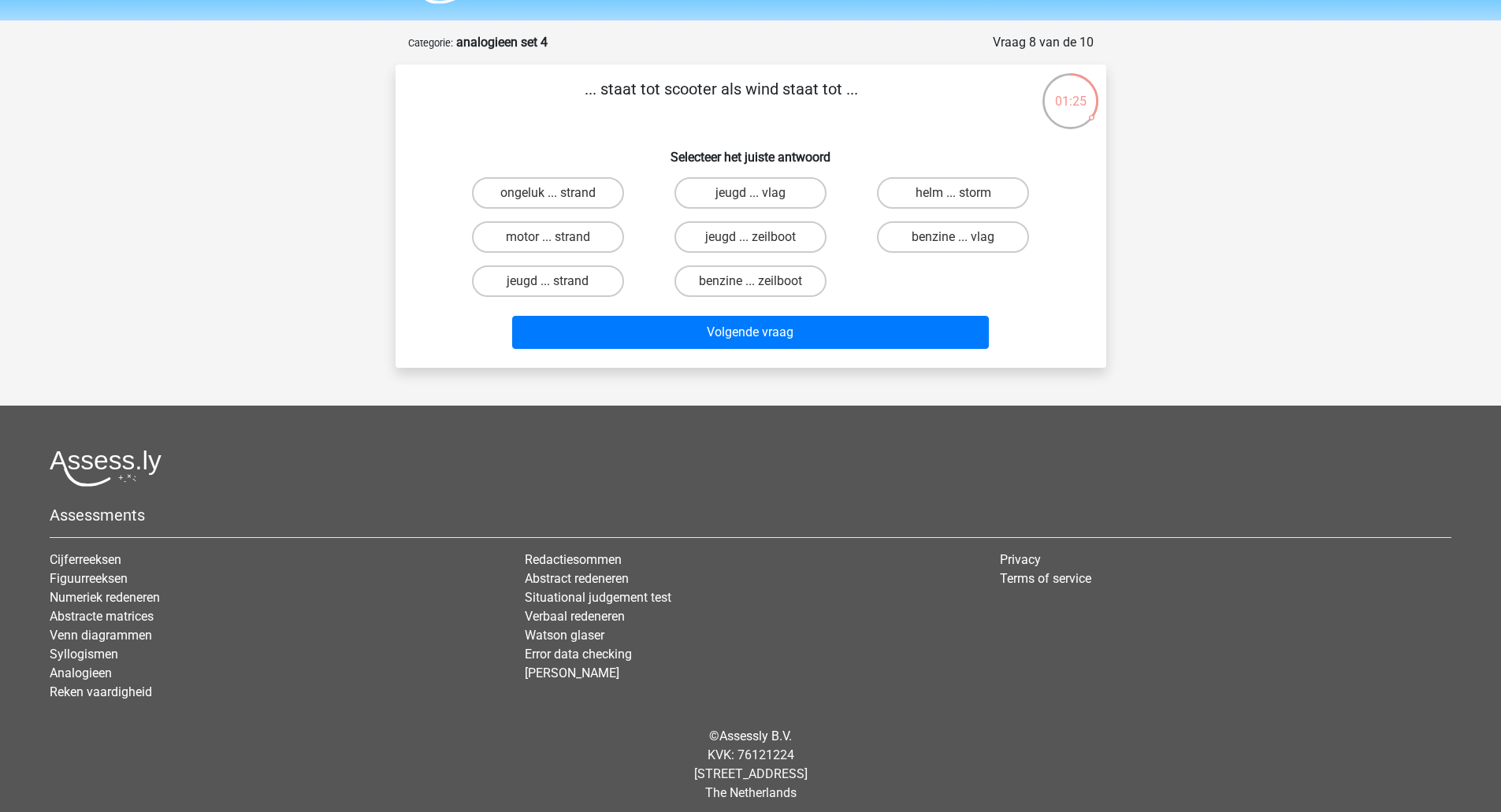
scroll to position [45, 0]
click at [720, 283] on label "benzine ... zeilboot" at bounding box center [750, 282] width 152 height 32
click at [750, 283] on input "benzine ... zeilboot" at bounding box center [755, 287] width 11 height 11
radio input "true"
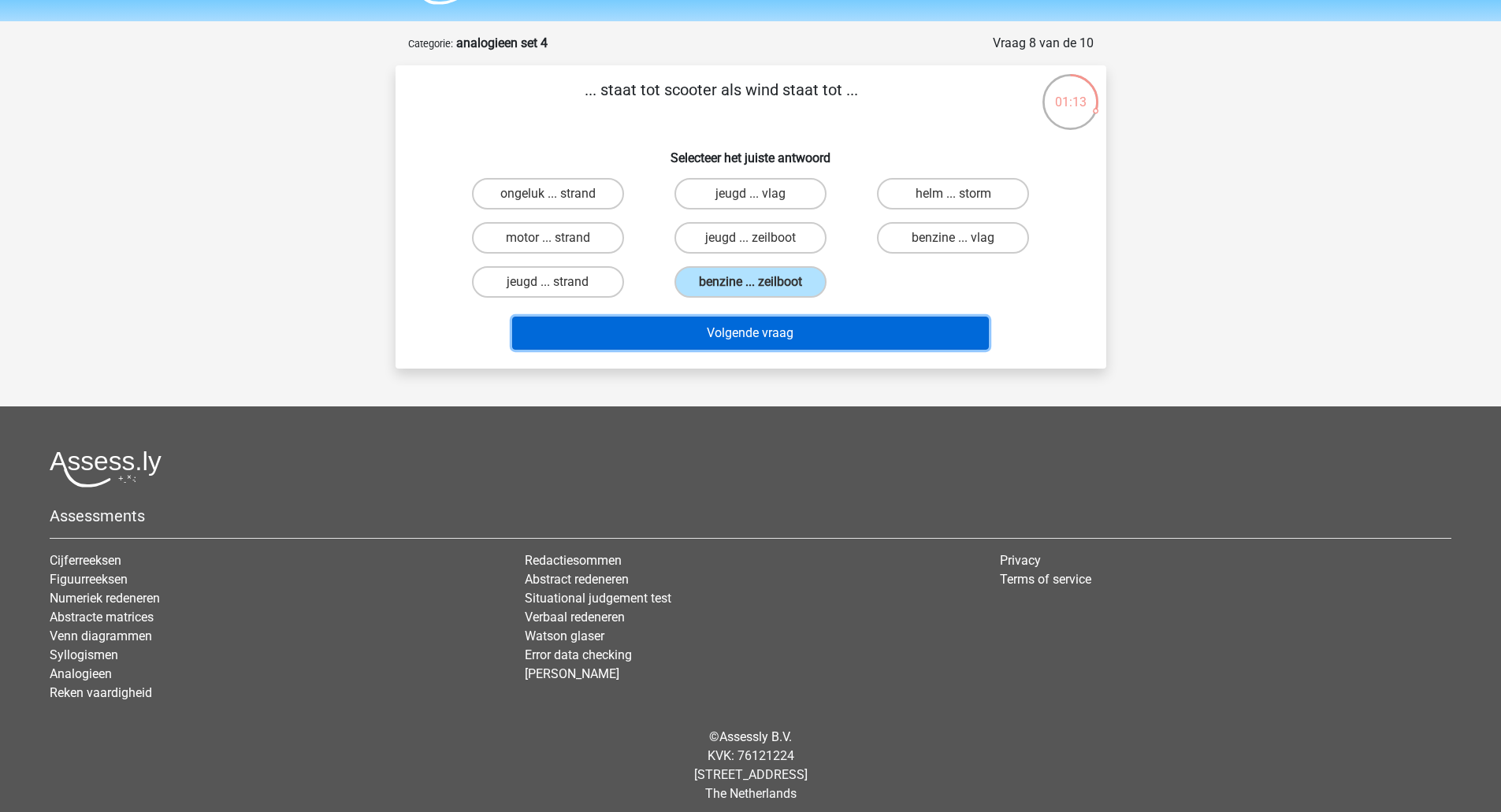
click at [725, 336] on button "Volgende vraag" at bounding box center [751, 333] width 477 height 34
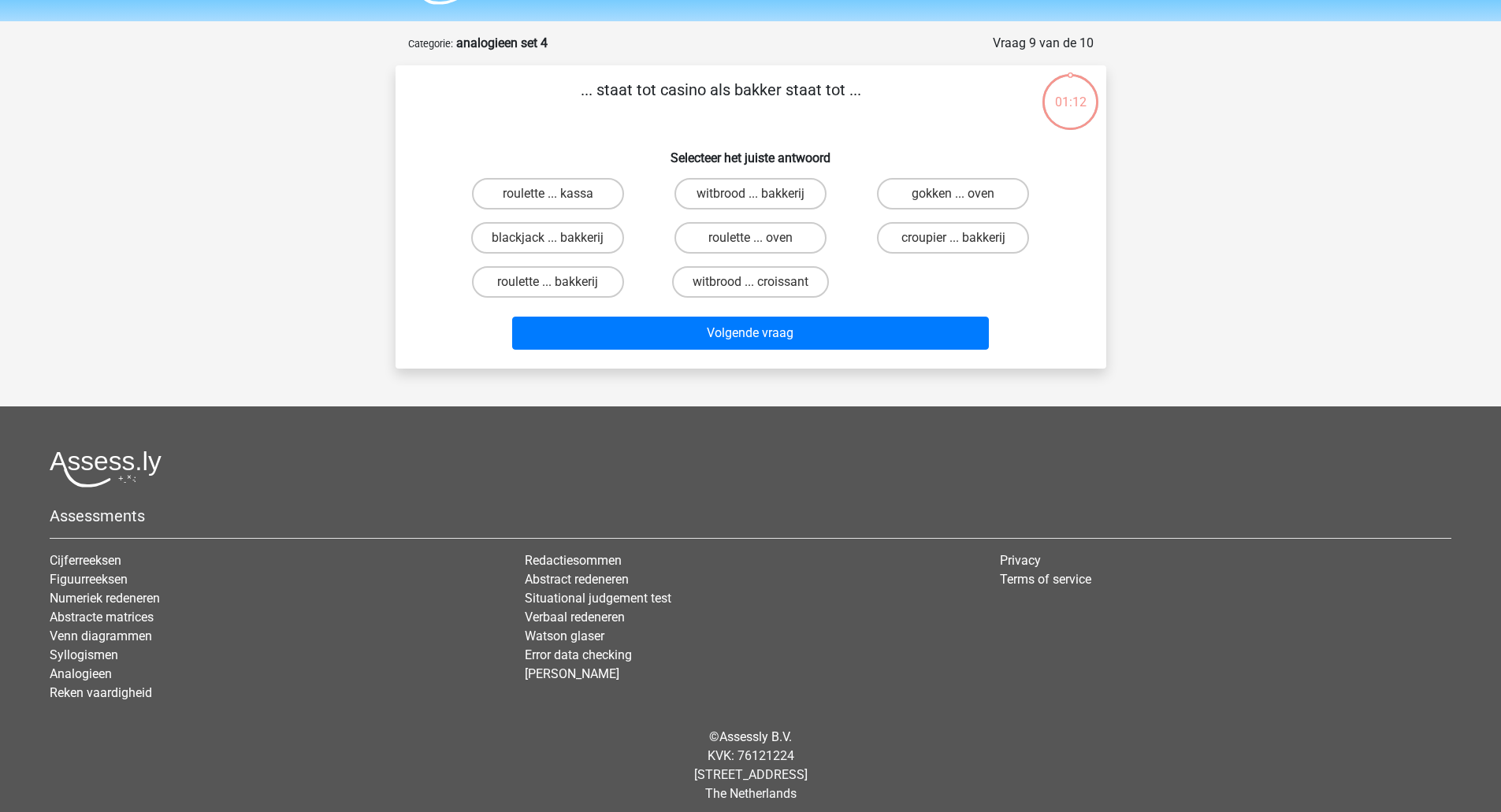
scroll to position [56, 0]
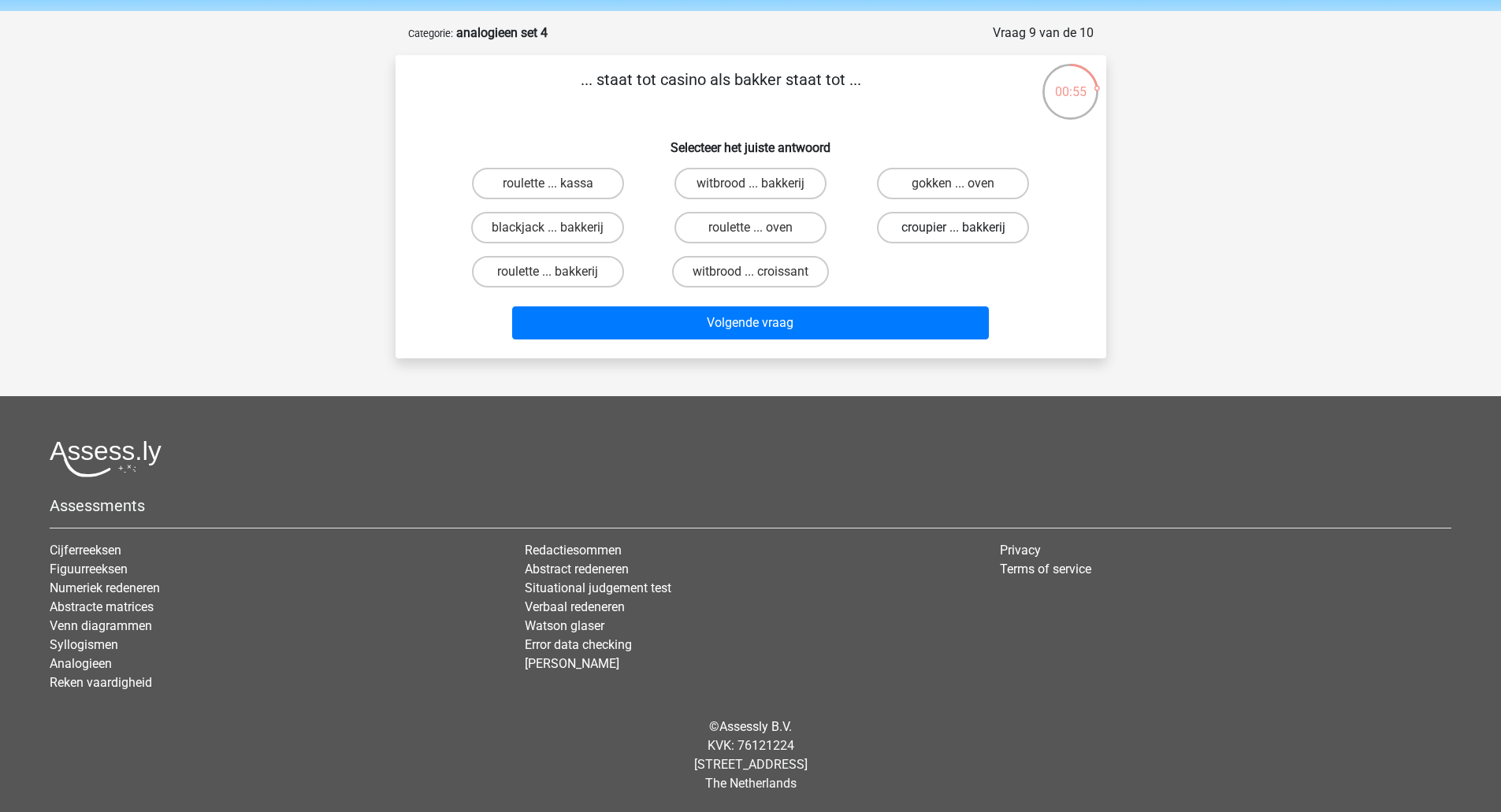
click at [945, 229] on label "croupier ... bakkerij" at bounding box center [953, 227] width 152 height 32
click at [953, 229] on input "croupier ... bakkerij" at bounding box center [958, 233] width 11 height 11
radio input "true"
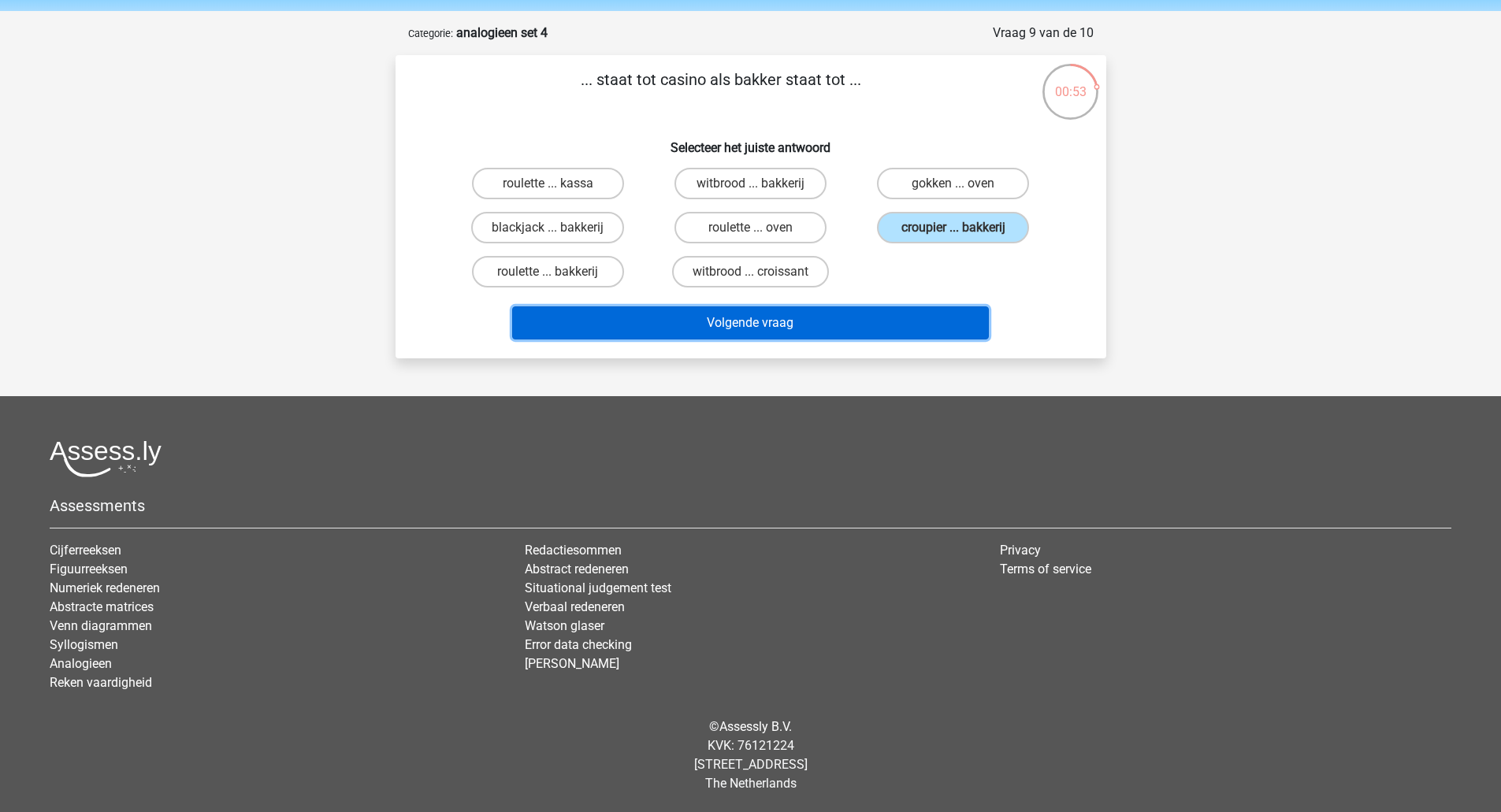
click at [896, 322] on button "Volgende vraag" at bounding box center [751, 323] width 477 height 34
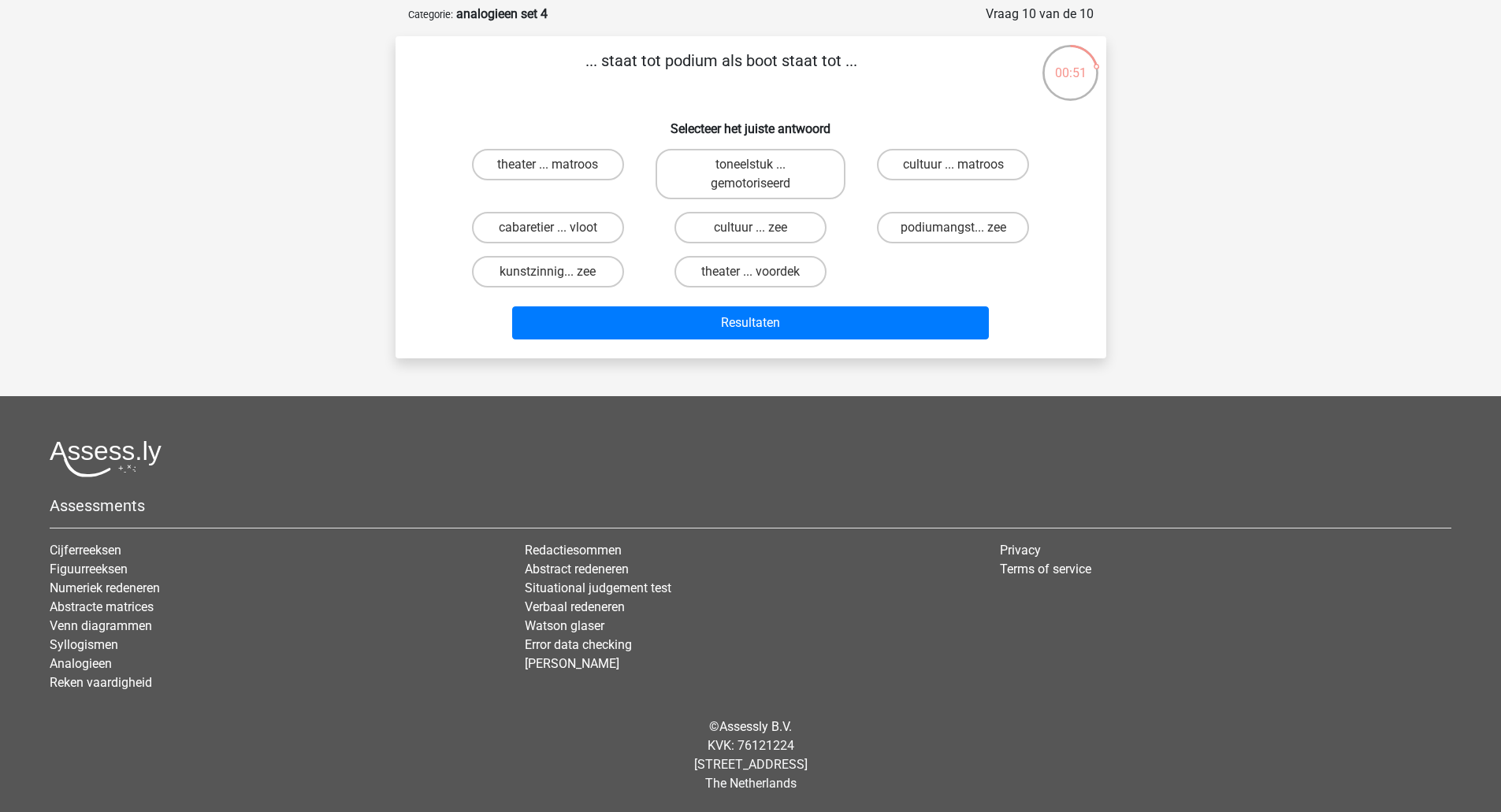
scroll to position [57, 0]
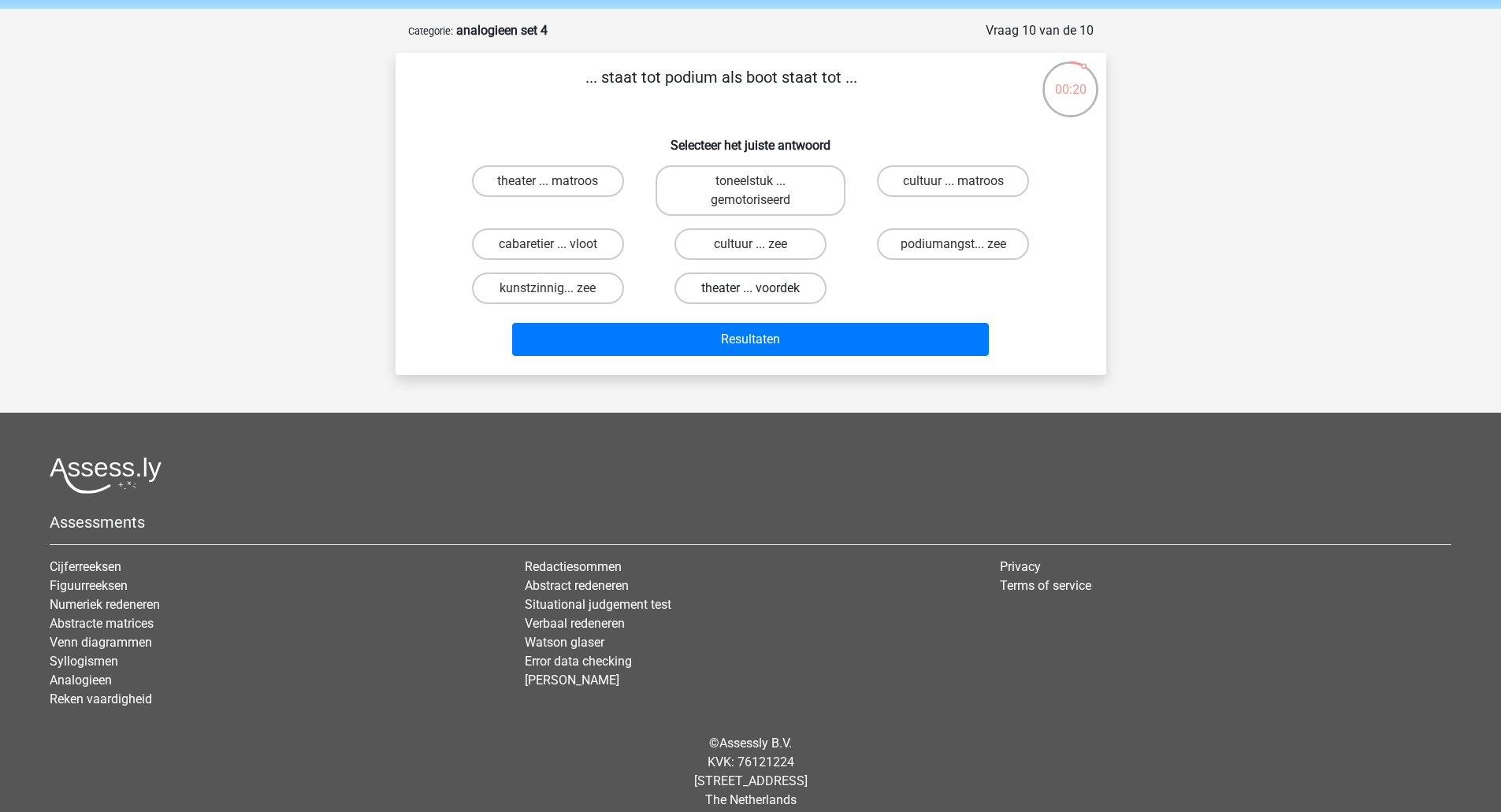
click at [722, 298] on label "theater ... voordek" at bounding box center [750, 288] width 152 height 32
click at [750, 298] on input "theater ... voordek" at bounding box center [755, 293] width 11 height 11
radio input "true"
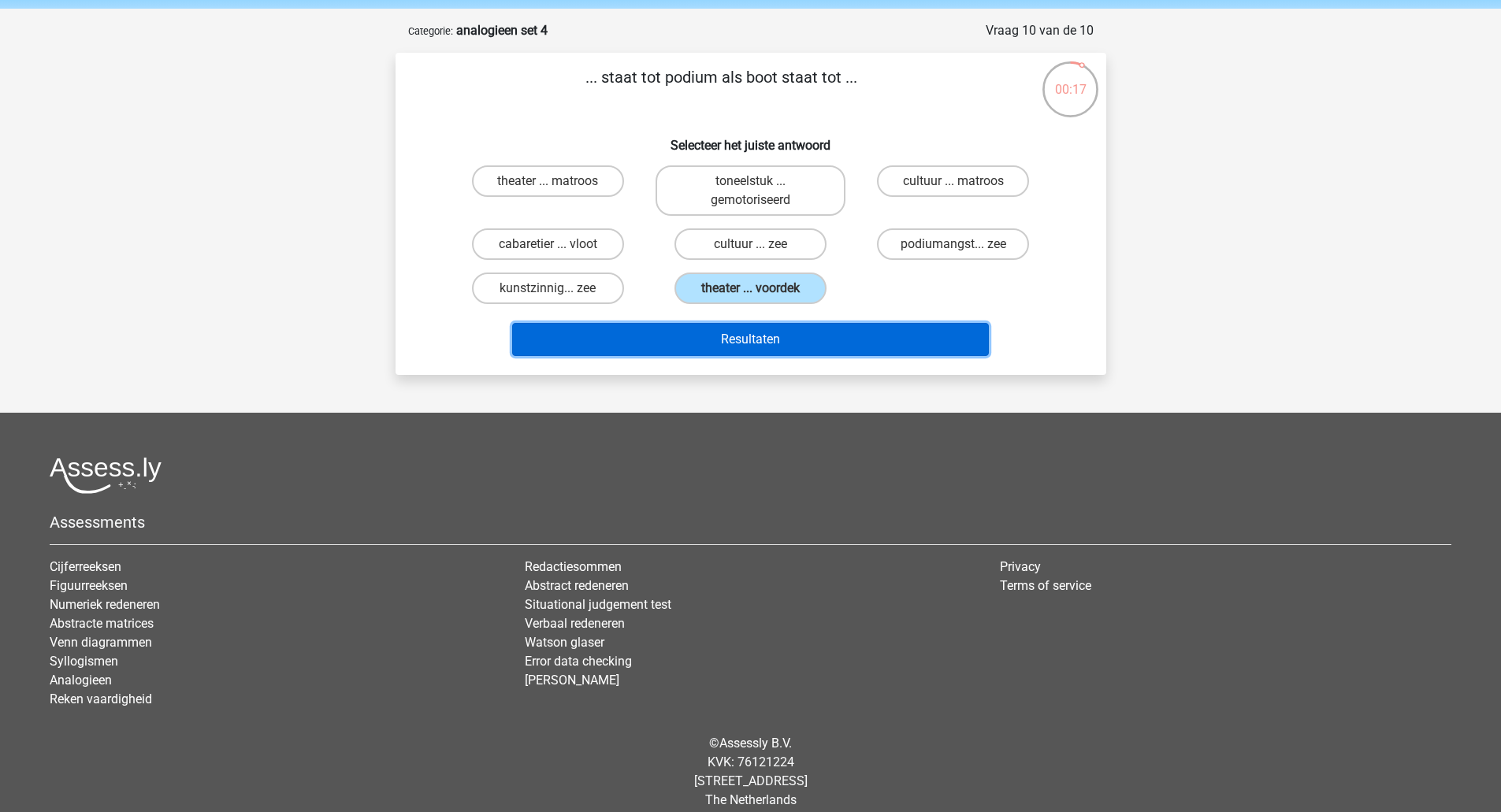
click at [714, 335] on button "Resultaten" at bounding box center [751, 339] width 477 height 34
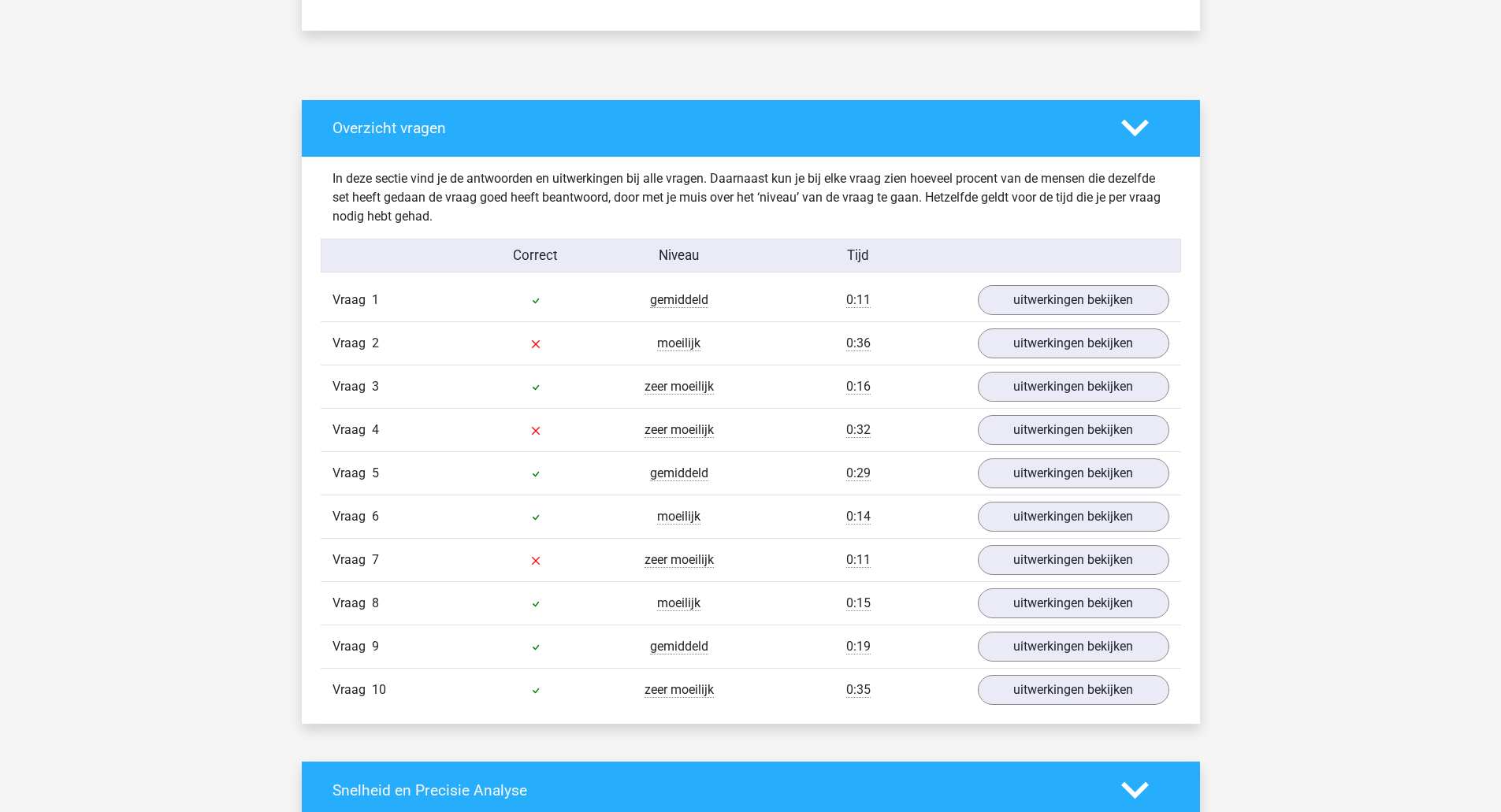
scroll to position [770, 0]
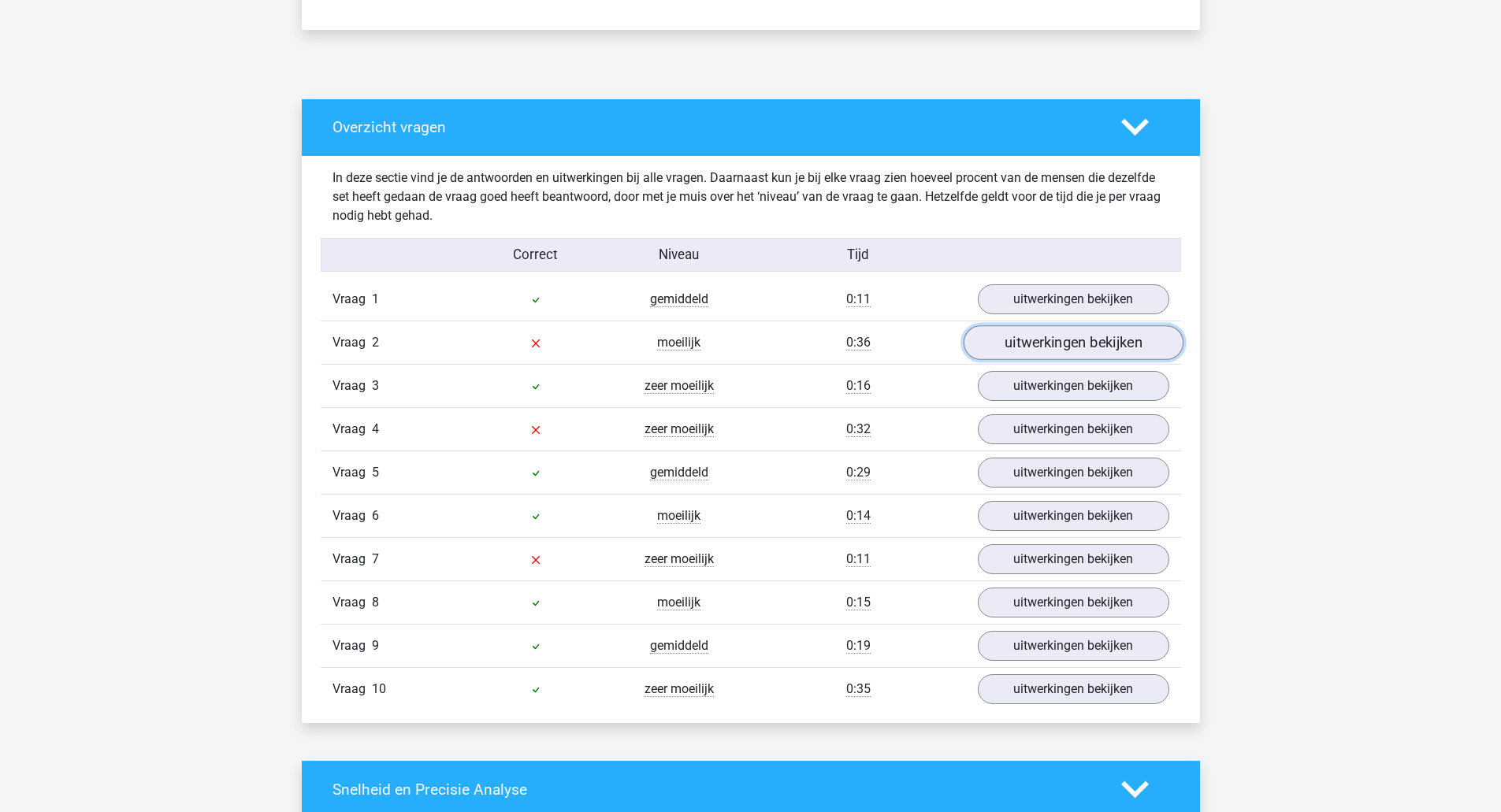
click at [1008, 349] on link "uitwerkingen bekijken" at bounding box center [1073, 343] width 220 height 34
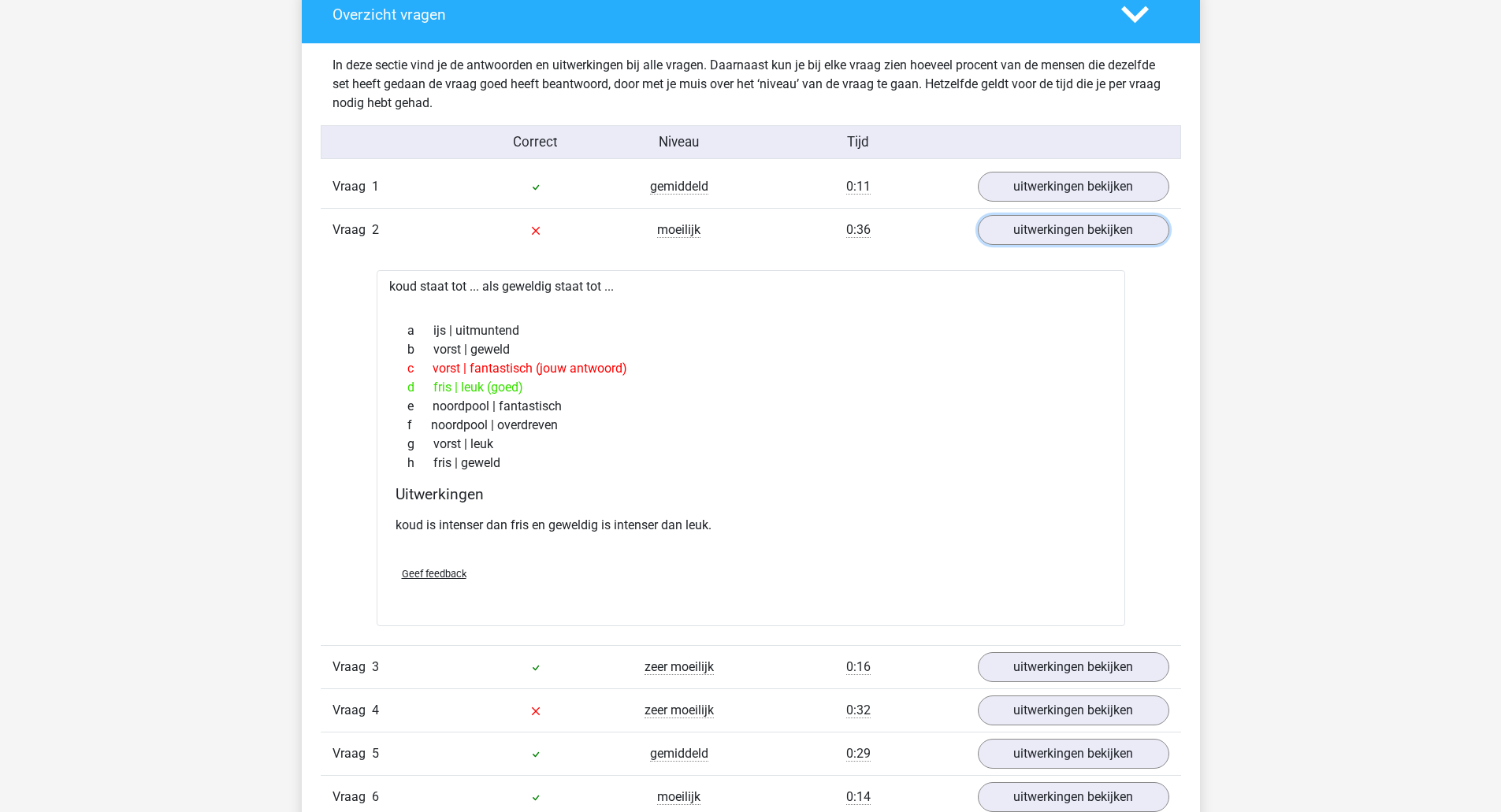
scroll to position [882, 0]
click at [1042, 231] on link "uitwerkingen bekijken" at bounding box center [1073, 231] width 220 height 34
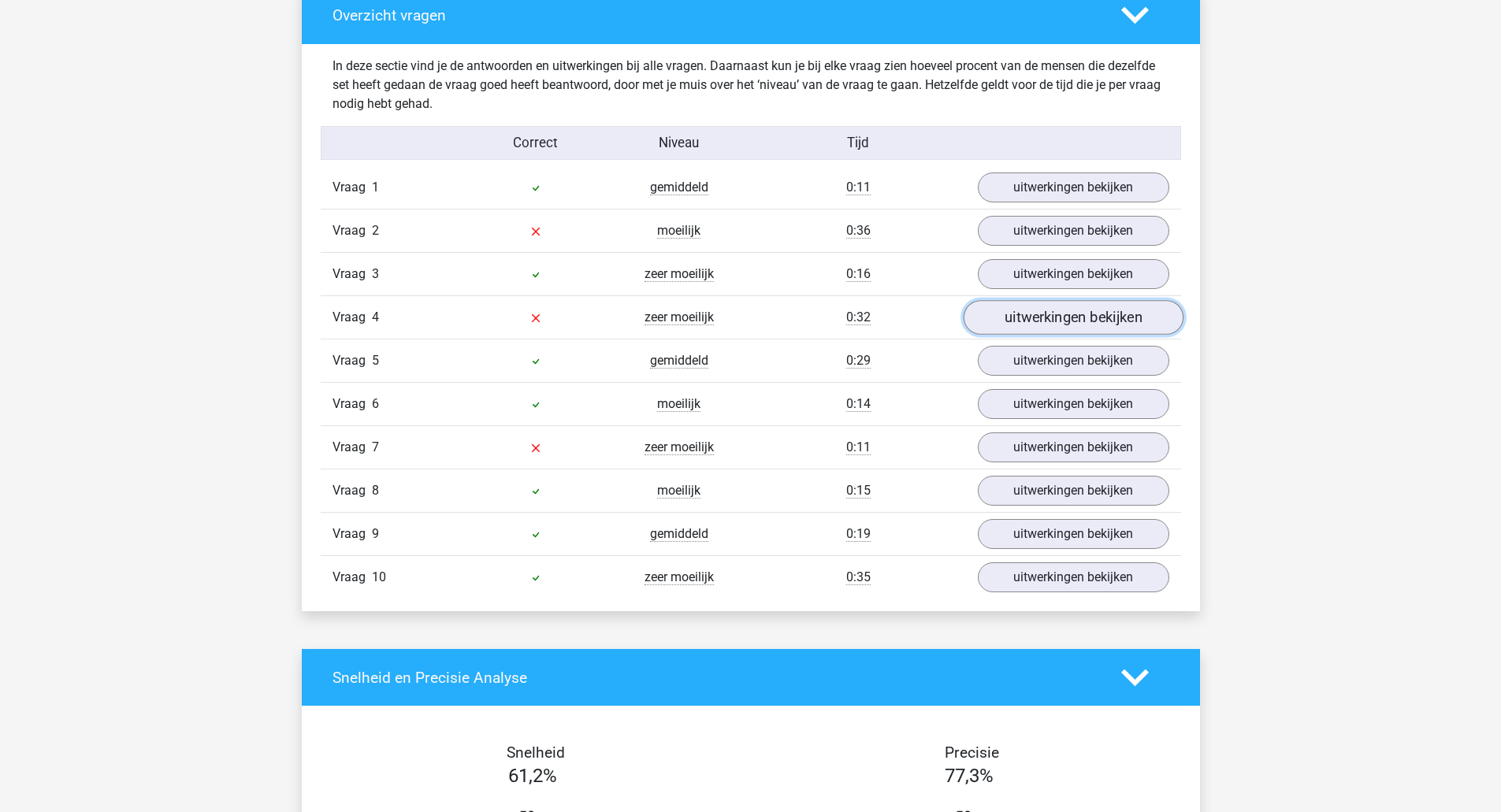
click at [1010, 316] on link "uitwerkingen bekijken" at bounding box center [1073, 317] width 220 height 34
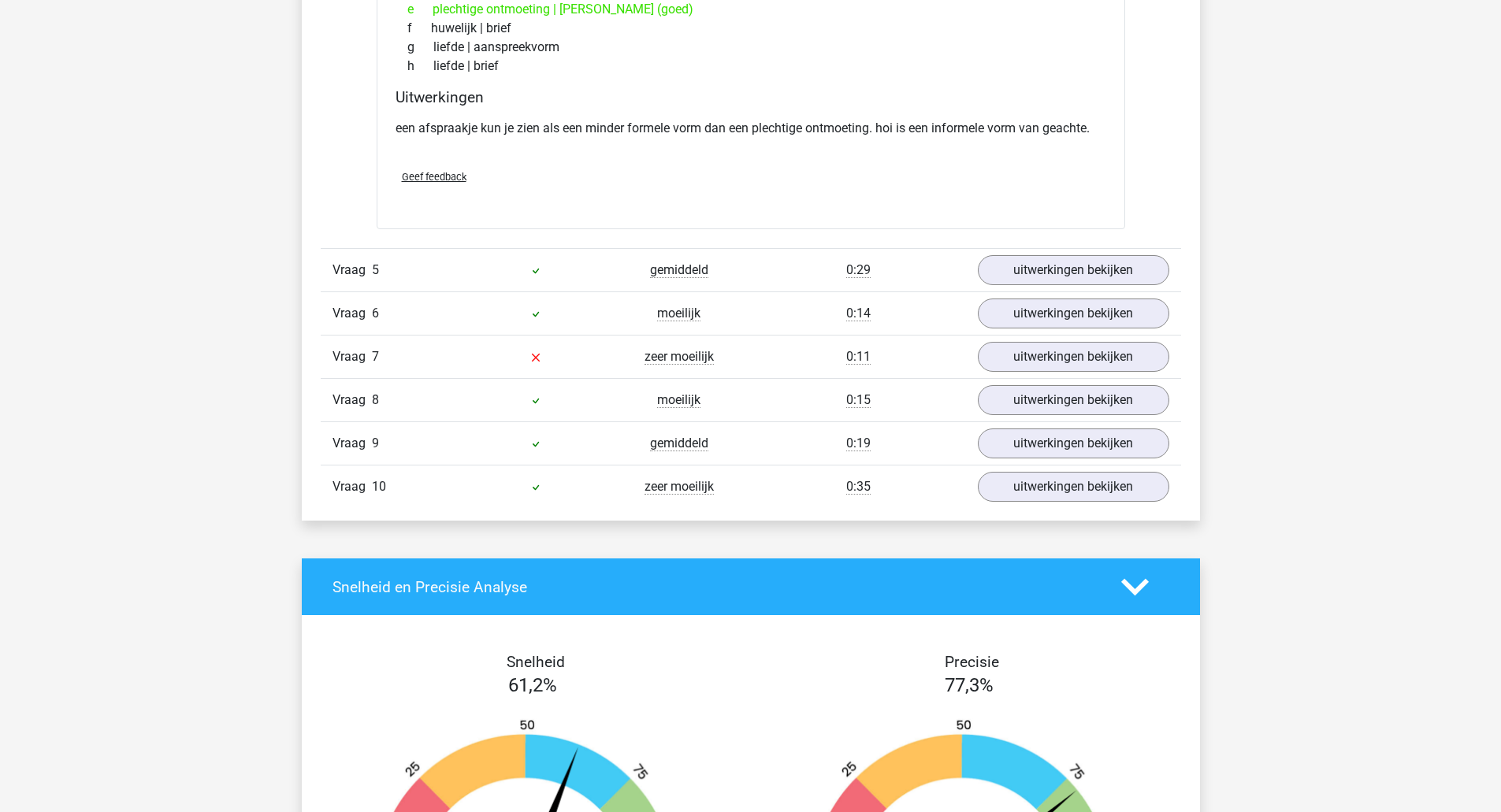
scroll to position [1386, 0]
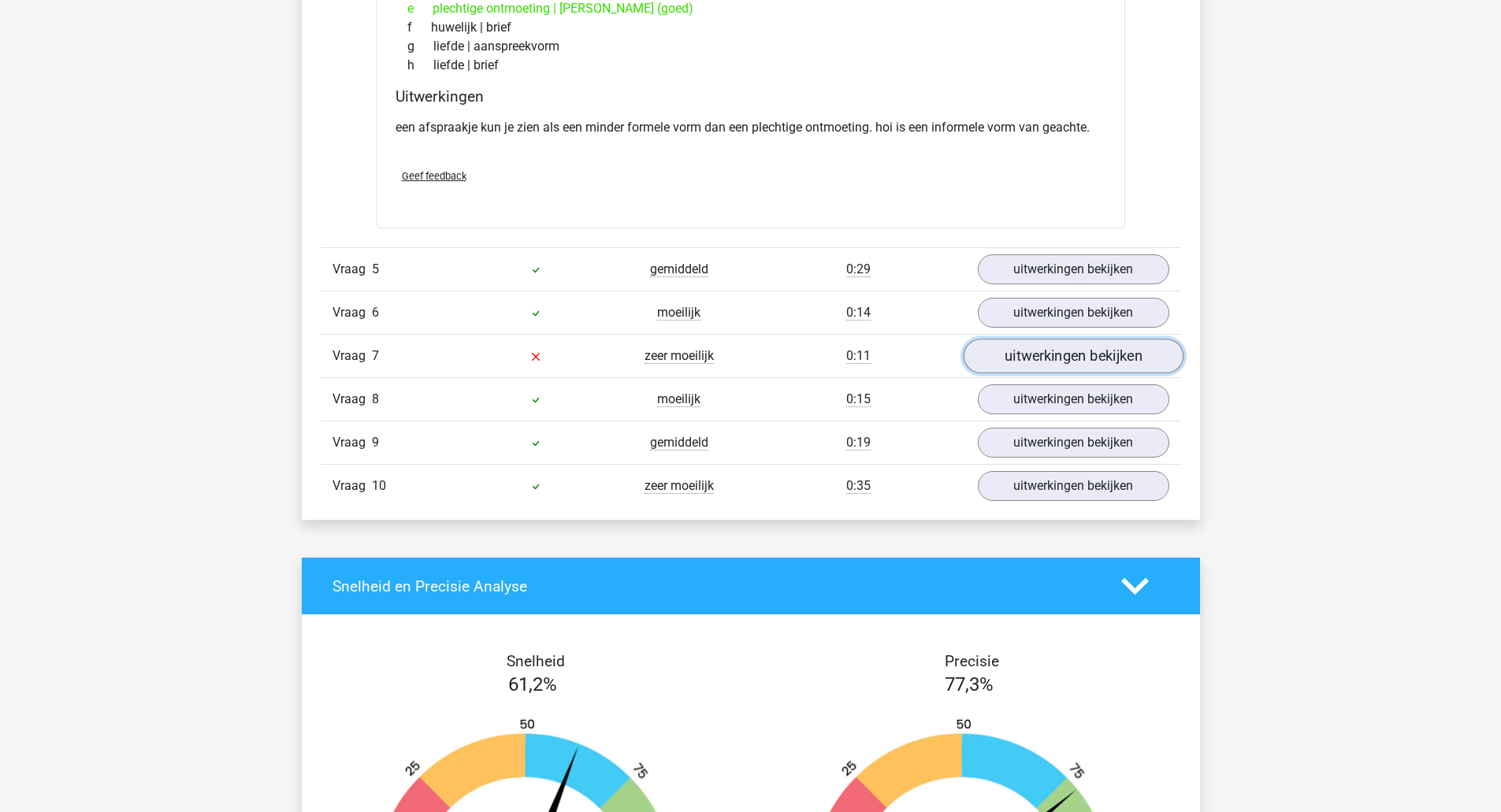
click at [1000, 357] on link "uitwerkingen bekijken" at bounding box center [1073, 357] width 220 height 34
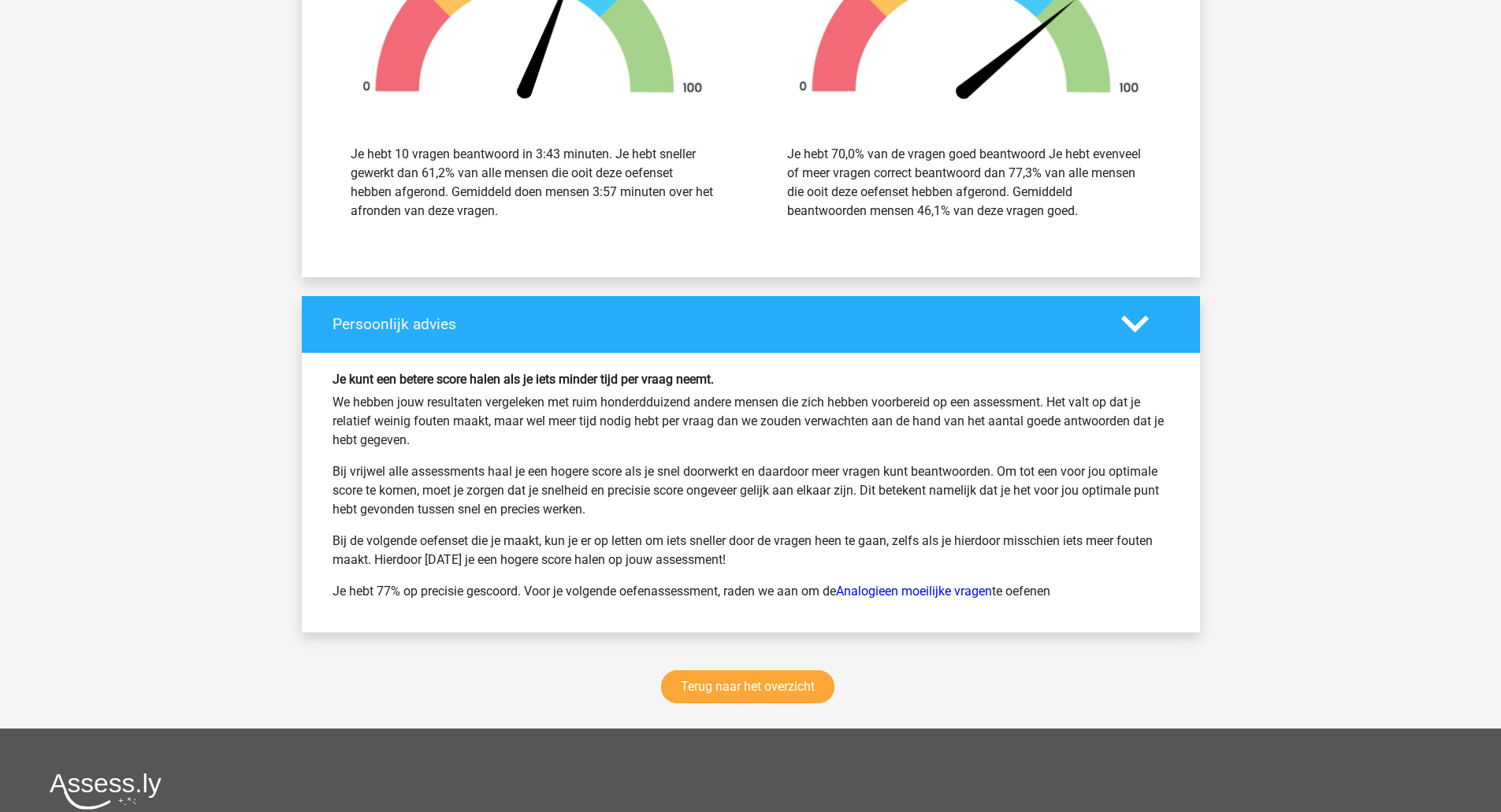
scroll to position [2591, 0]
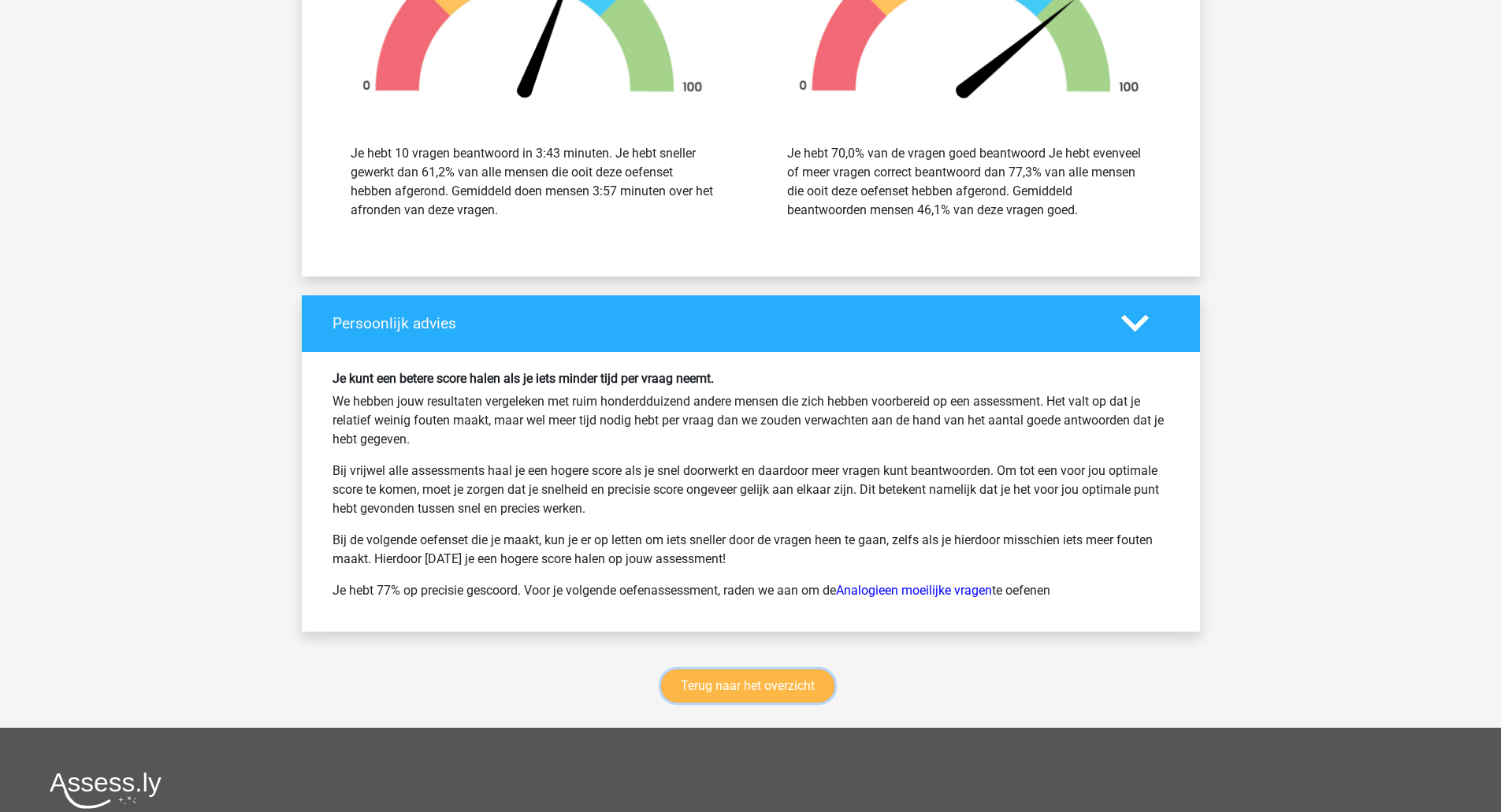
click at [803, 687] on link "Terug naar het overzicht" at bounding box center [747, 686] width 173 height 34
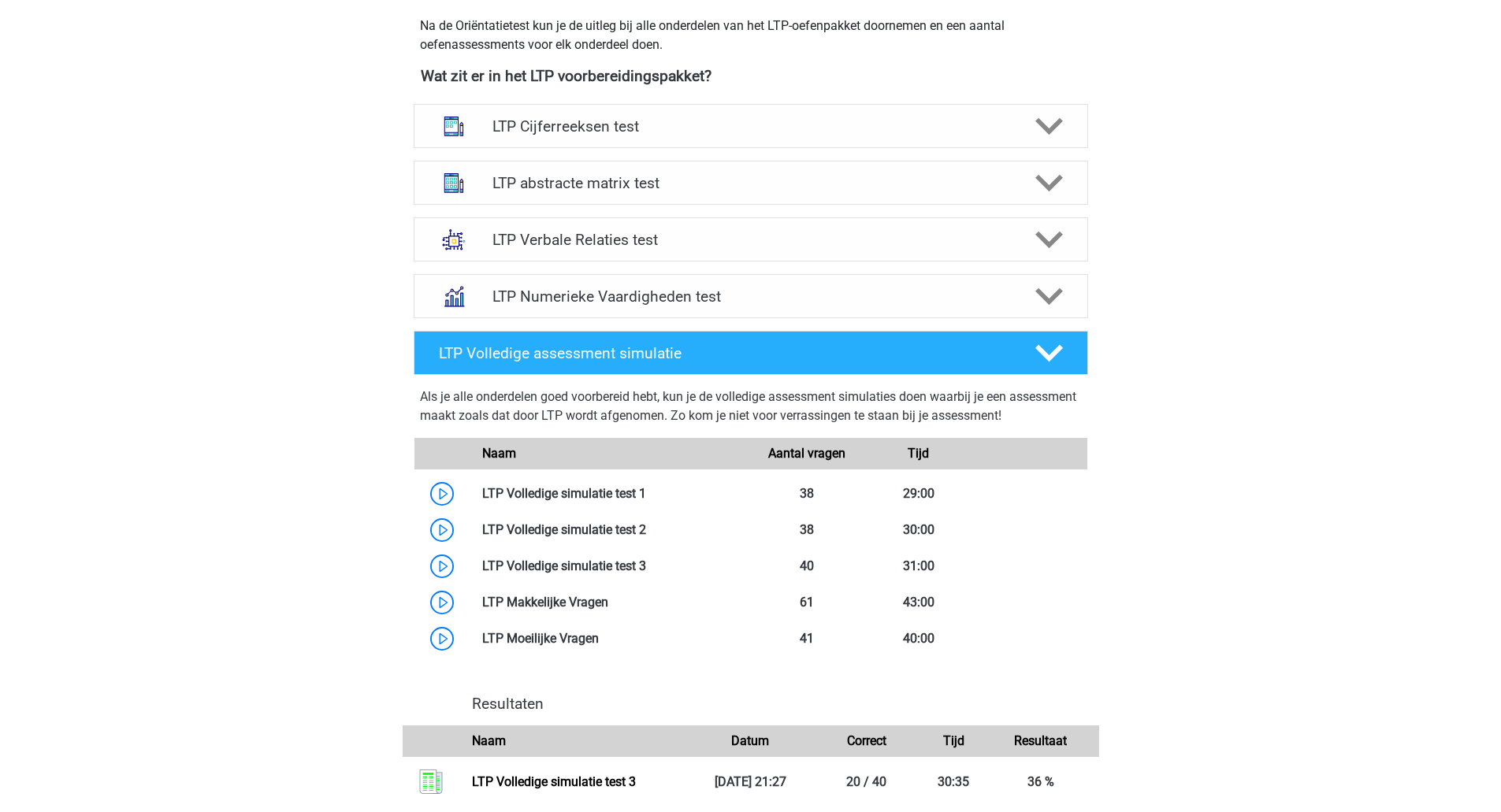
scroll to position [580, 0]
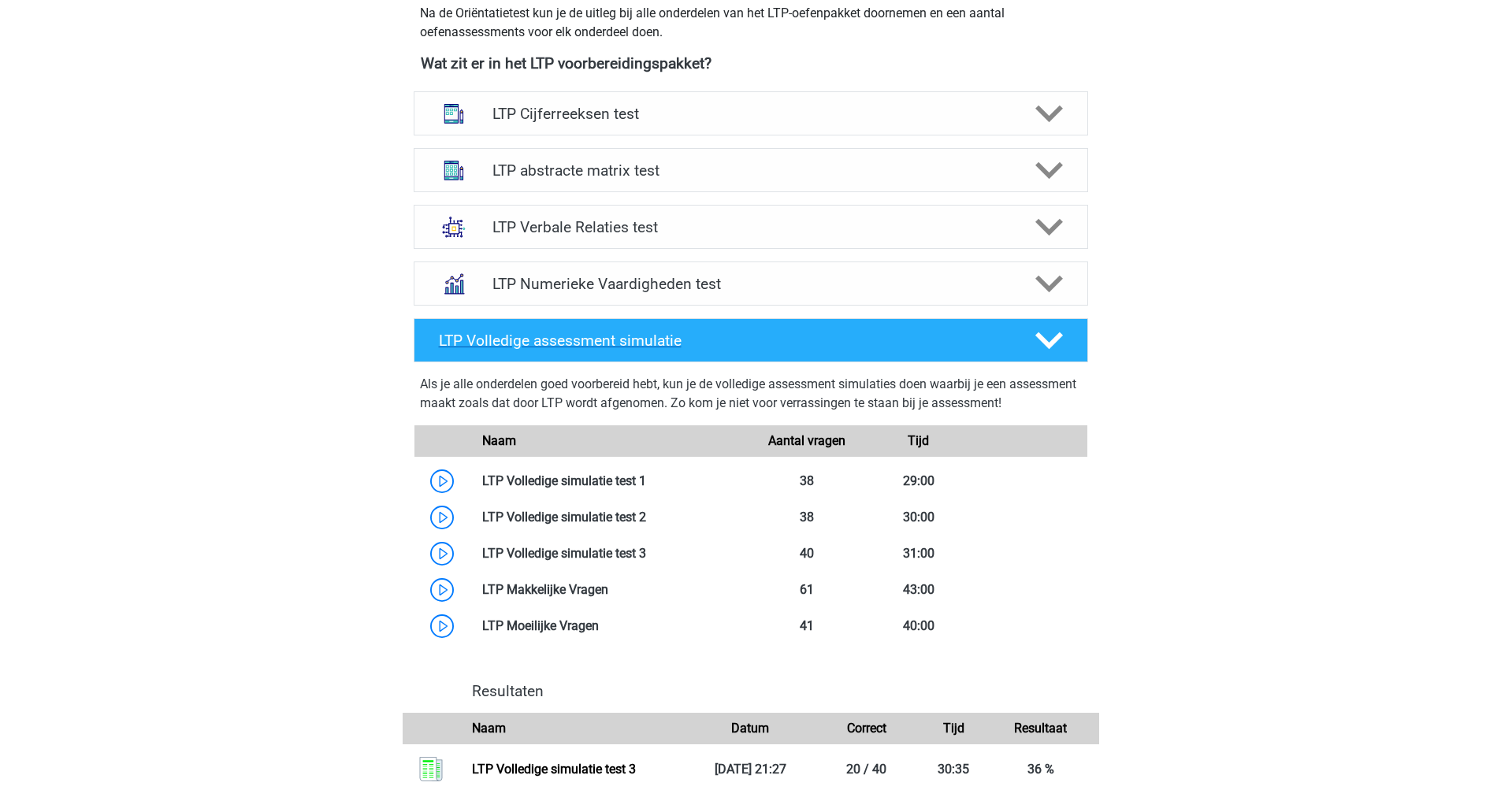
click at [1051, 343] on polygon at bounding box center [1049, 341] width 28 height 17
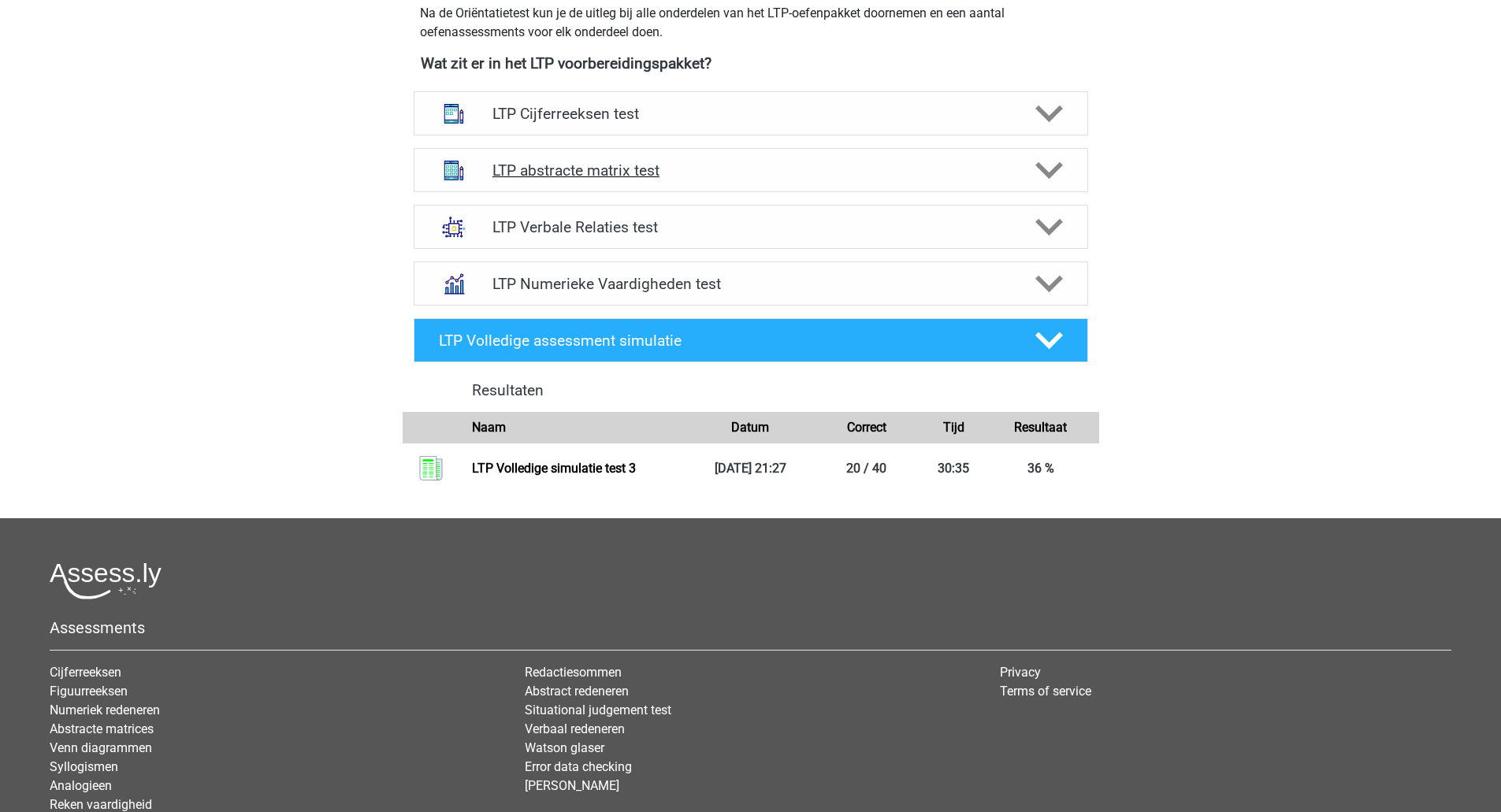
click at [1051, 159] on icon at bounding box center [1049, 170] width 28 height 28
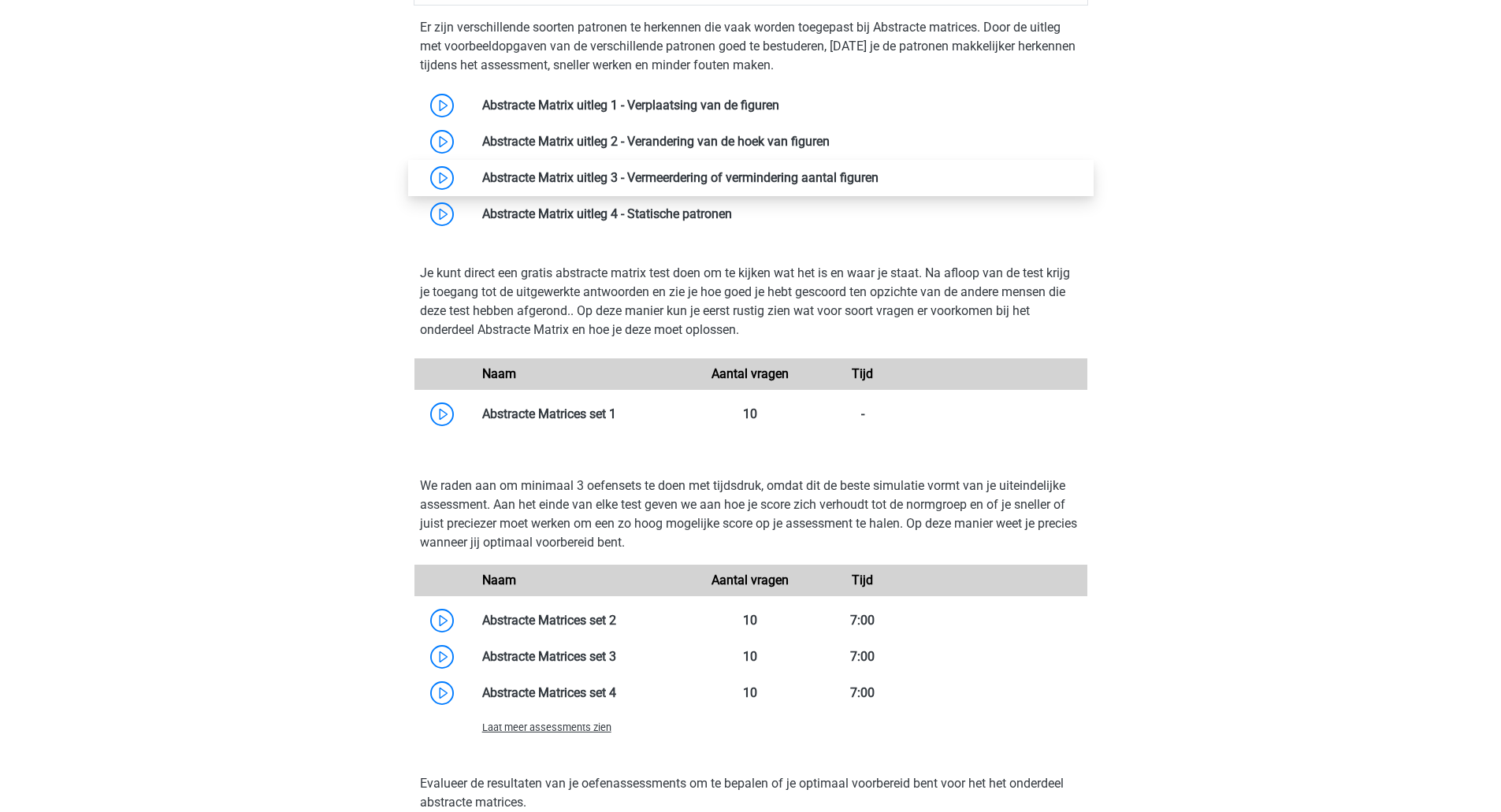
scroll to position [766, 0]
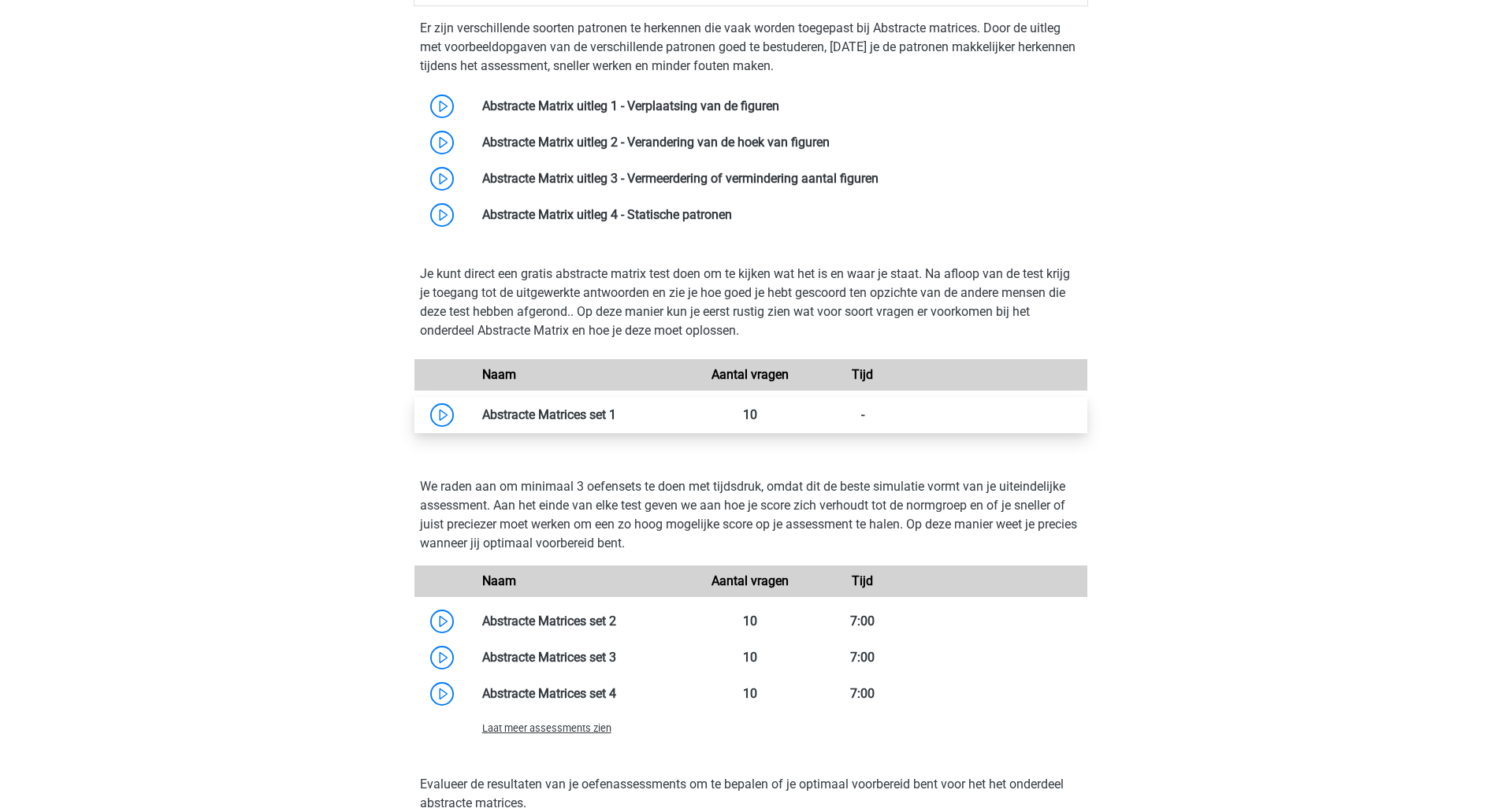
click at [616, 414] on link at bounding box center [616, 415] width 0 height 15
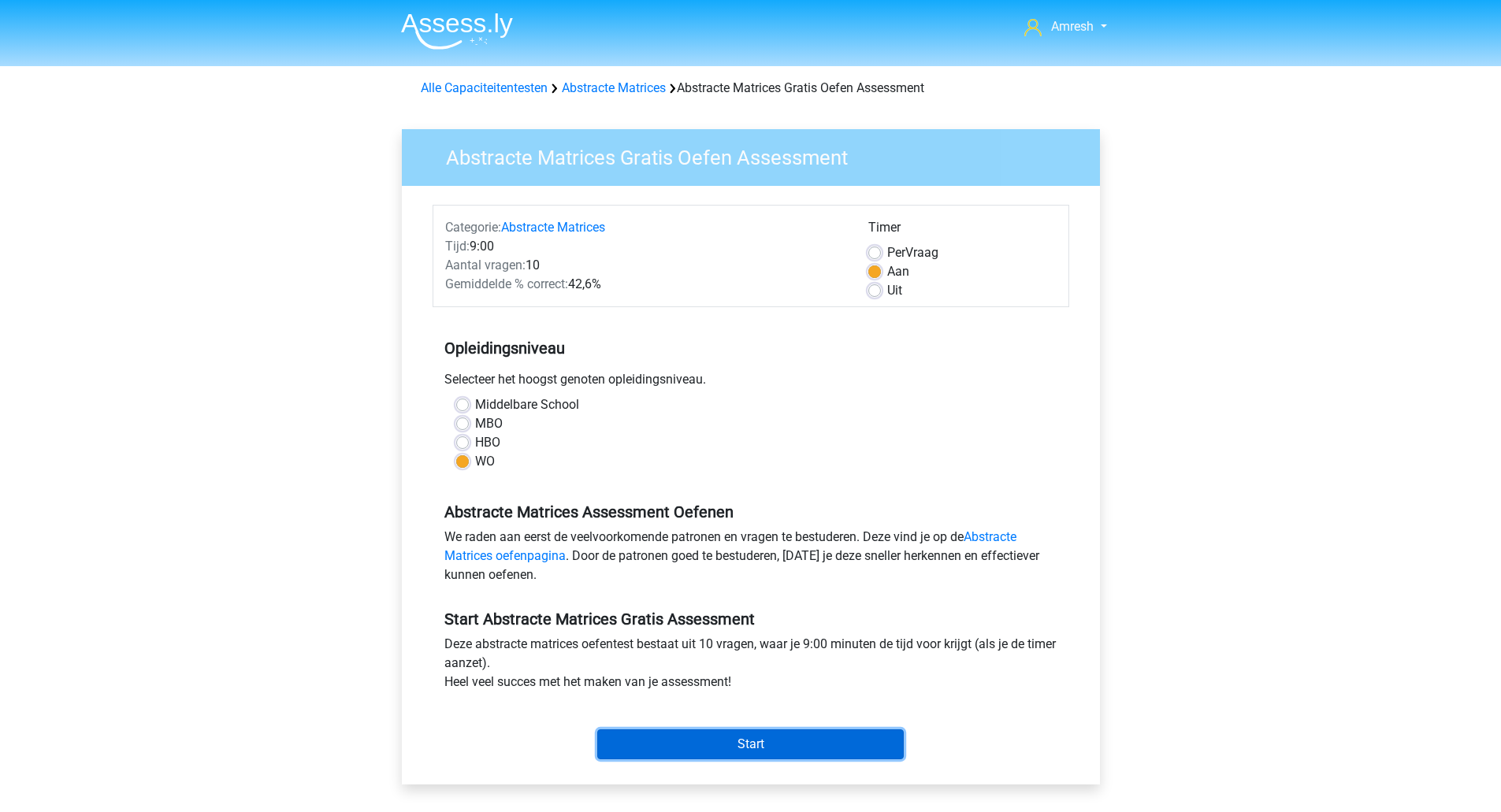
click at [695, 738] on input "Start" at bounding box center [751, 744] width 307 height 30
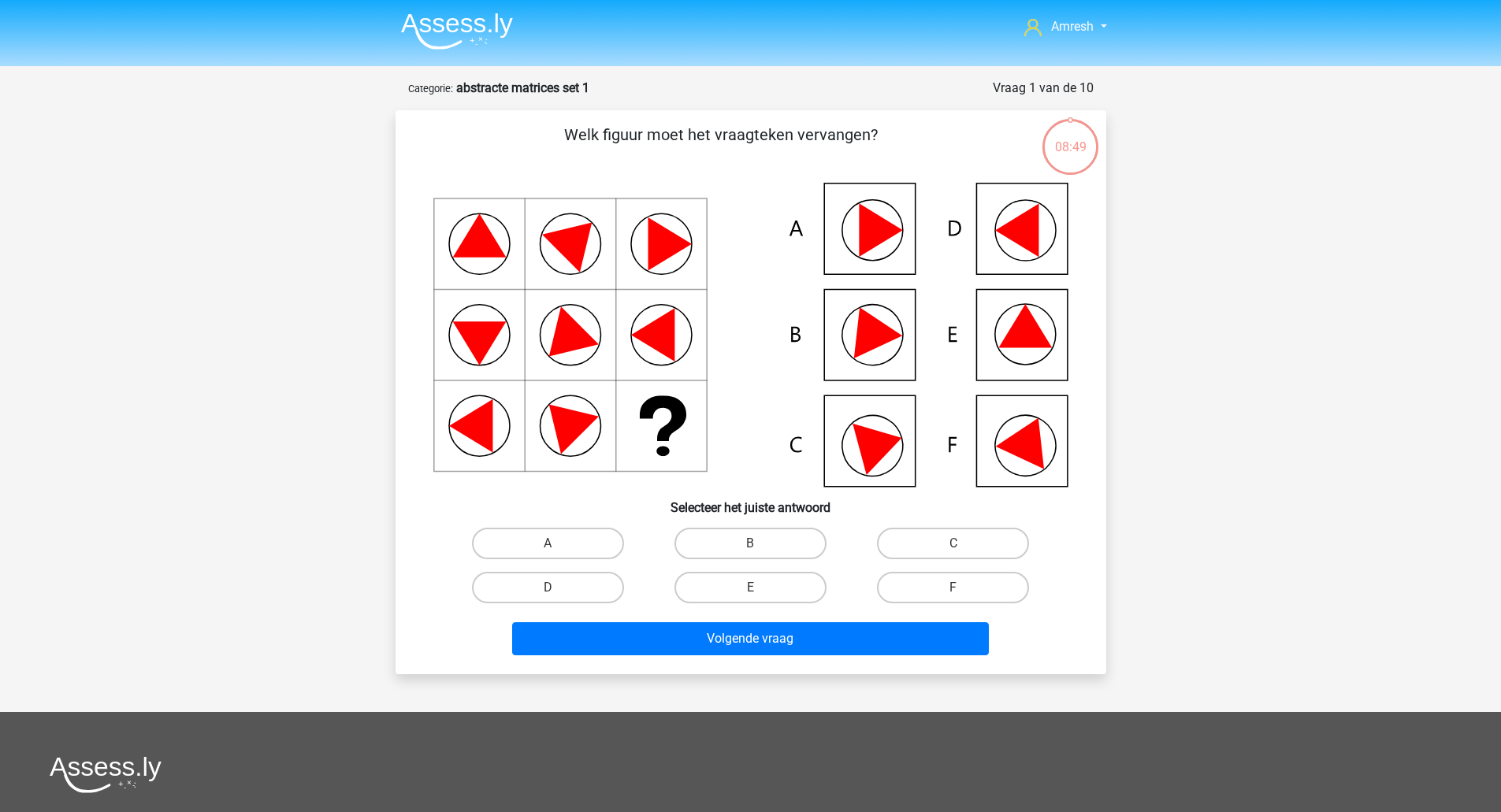
click at [1047, 258] on icon at bounding box center [750, 335] width 635 height 304
click at [594, 598] on label "D" at bounding box center [548, 587] width 152 height 32
click at [557, 598] on input "D" at bounding box center [553, 593] width 11 height 11
radio input "true"
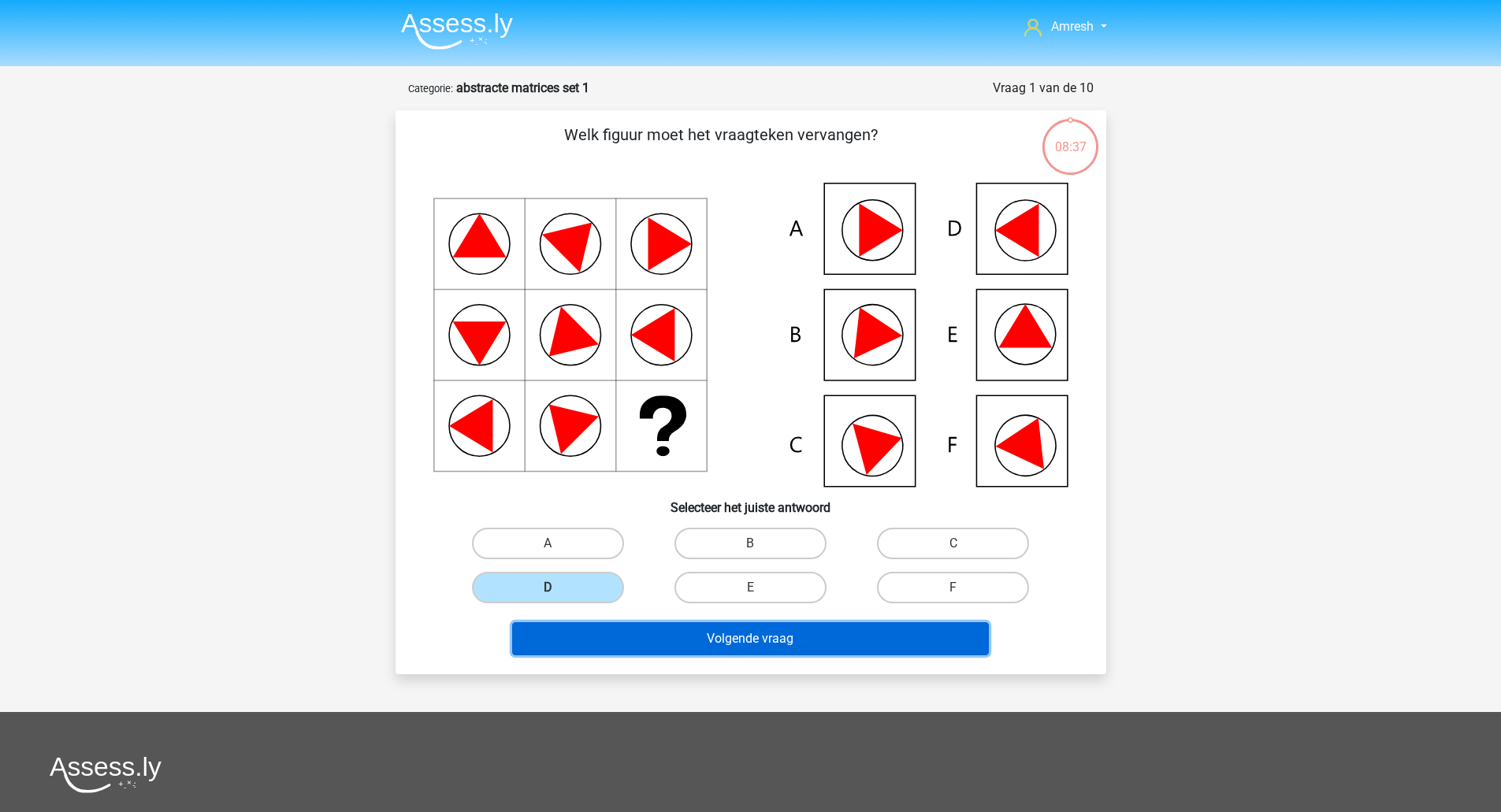
click at [647, 643] on button "Volgende vraag" at bounding box center [751, 639] width 477 height 34
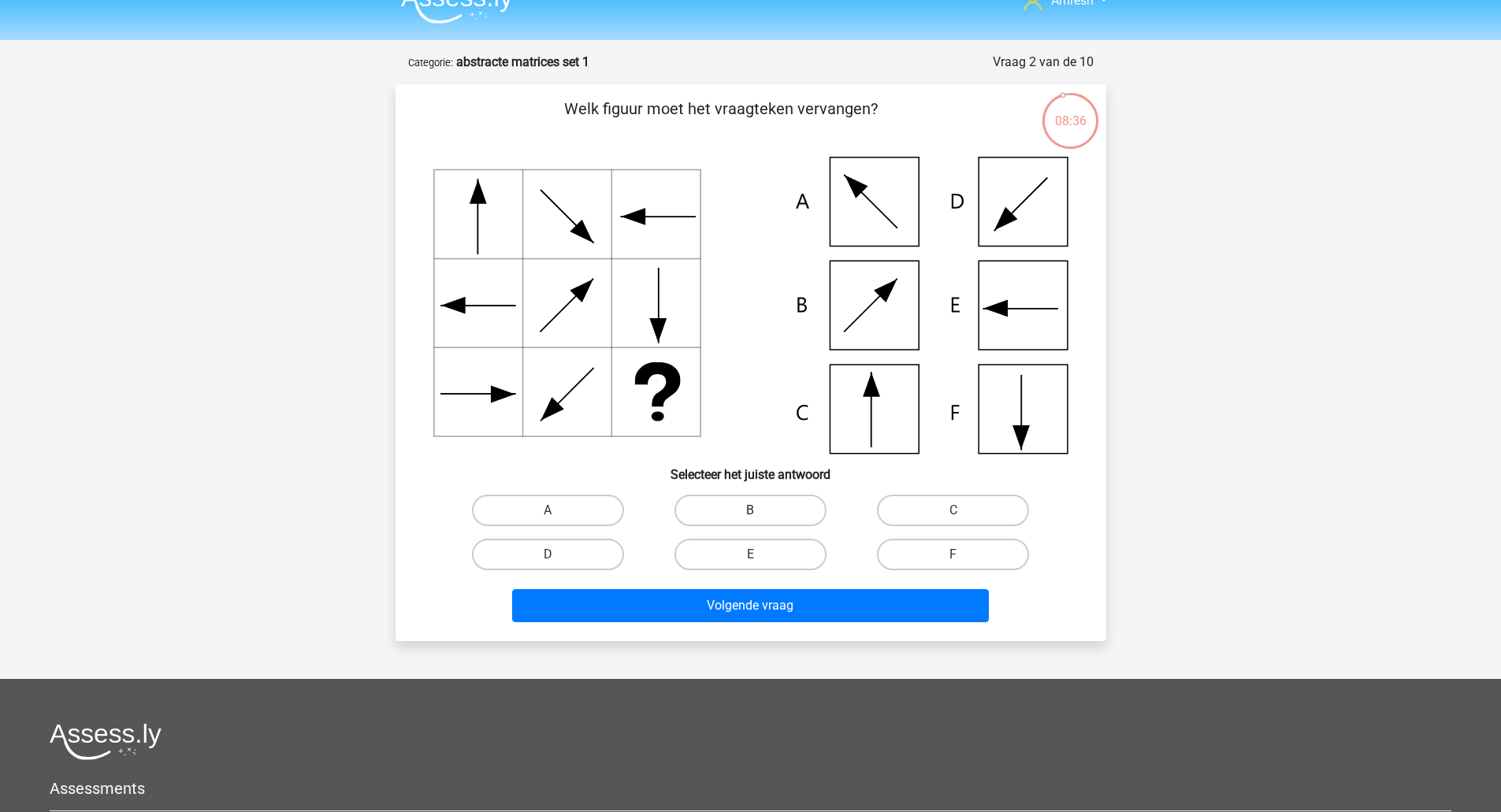
scroll to position [22, 0]
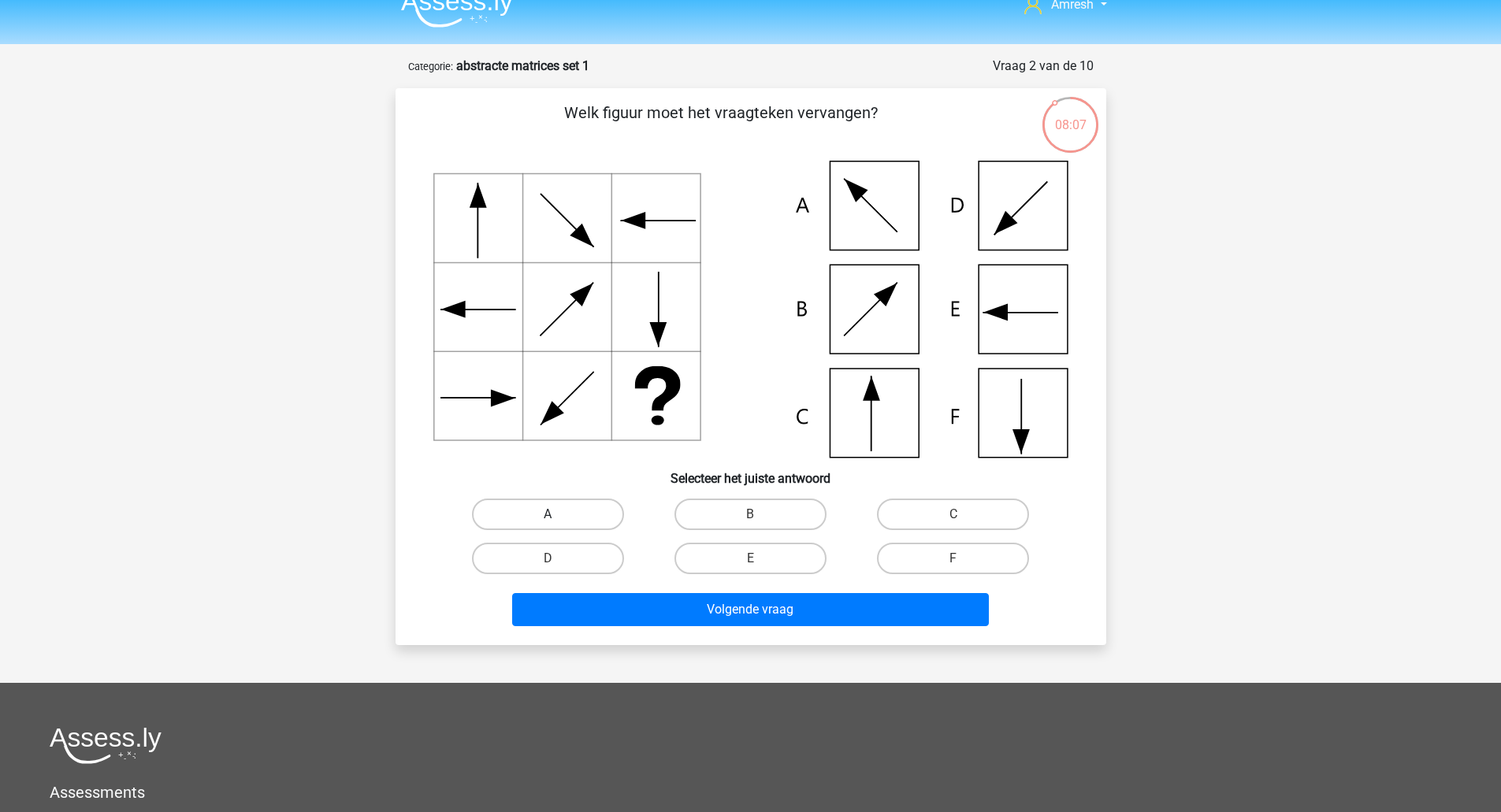
click at [557, 508] on label "A" at bounding box center [548, 514] width 152 height 32
click at [557, 514] on input "A" at bounding box center [553, 519] width 11 height 11
radio input "true"
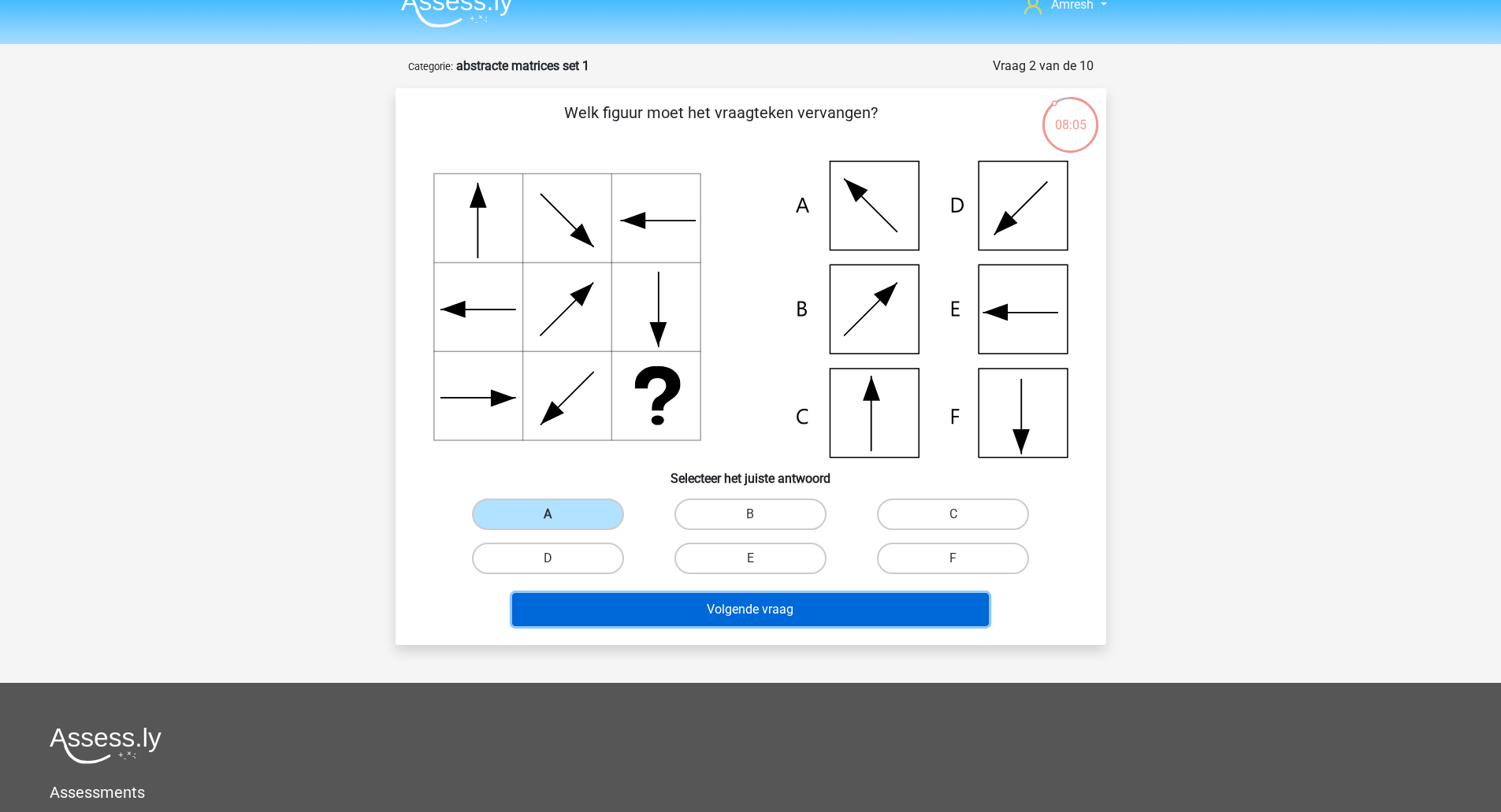
click at [715, 613] on button "Volgende vraag" at bounding box center [751, 609] width 477 height 34
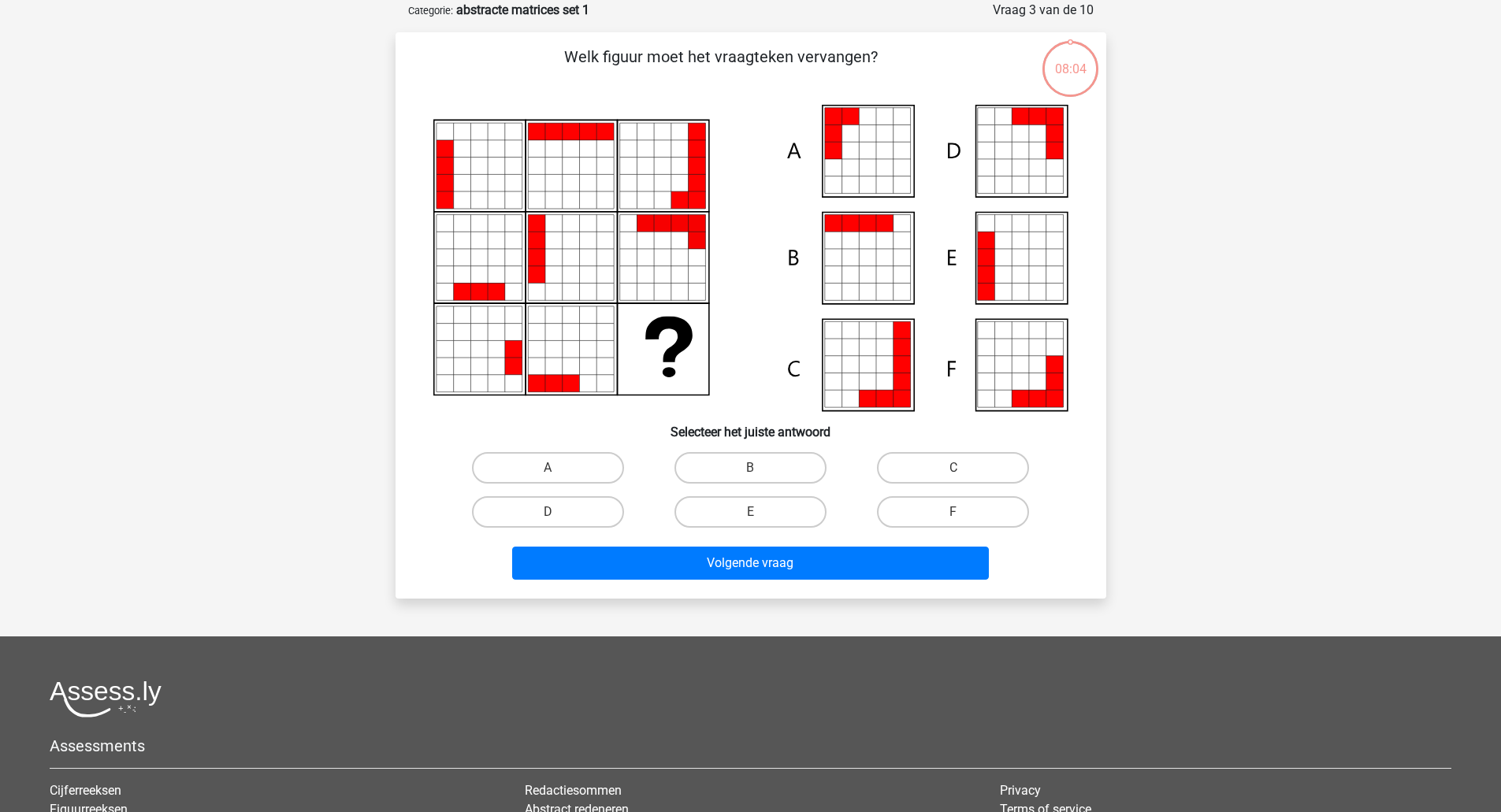
scroll to position [79, 0]
click at [739, 517] on label "E" at bounding box center [750, 510] width 152 height 32
click at [750, 517] on input "E" at bounding box center [755, 516] width 11 height 11
radio input "true"
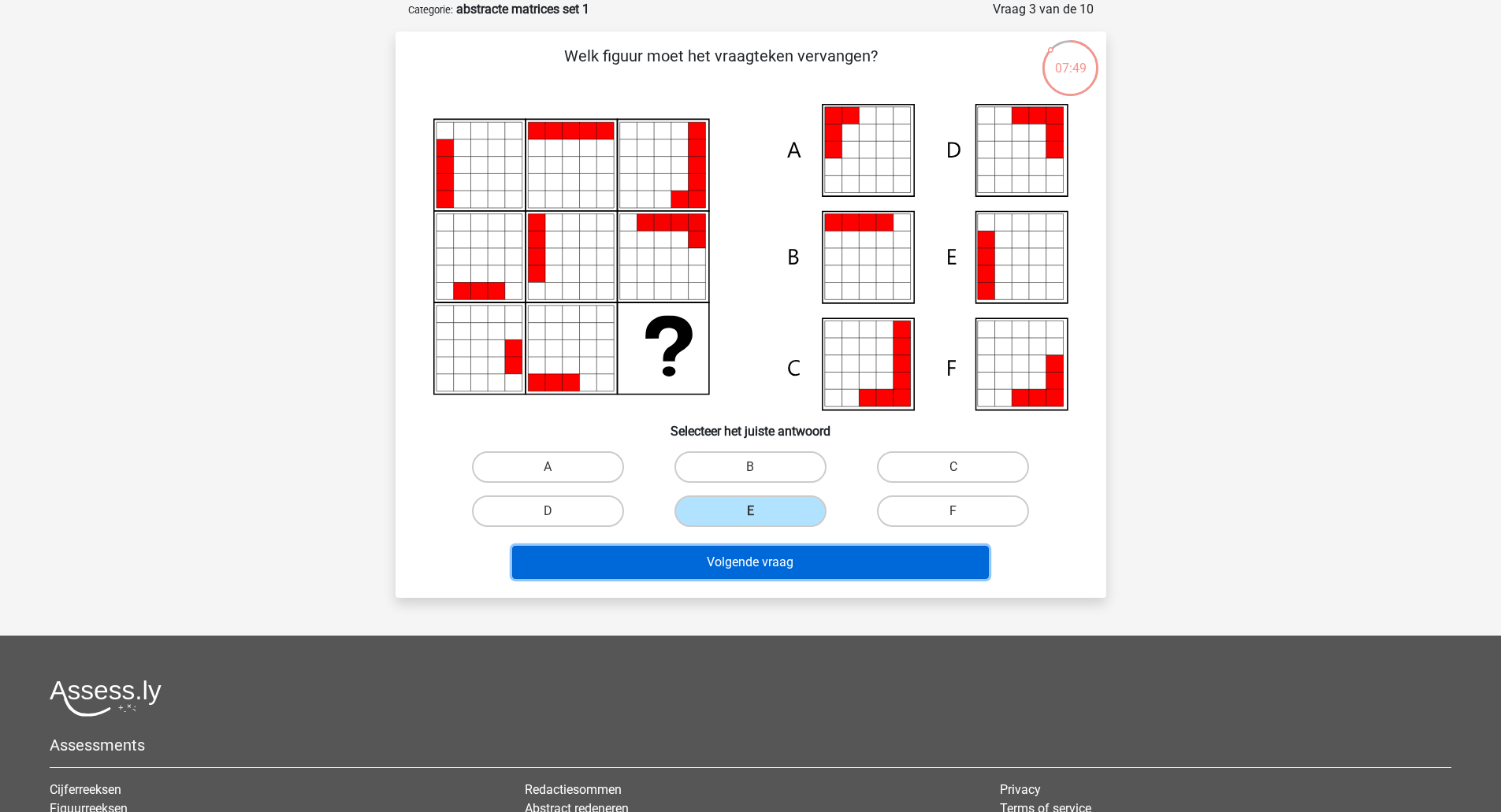
click at [808, 570] on button "Volgende vraag" at bounding box center [751, 562] width 477 height 34
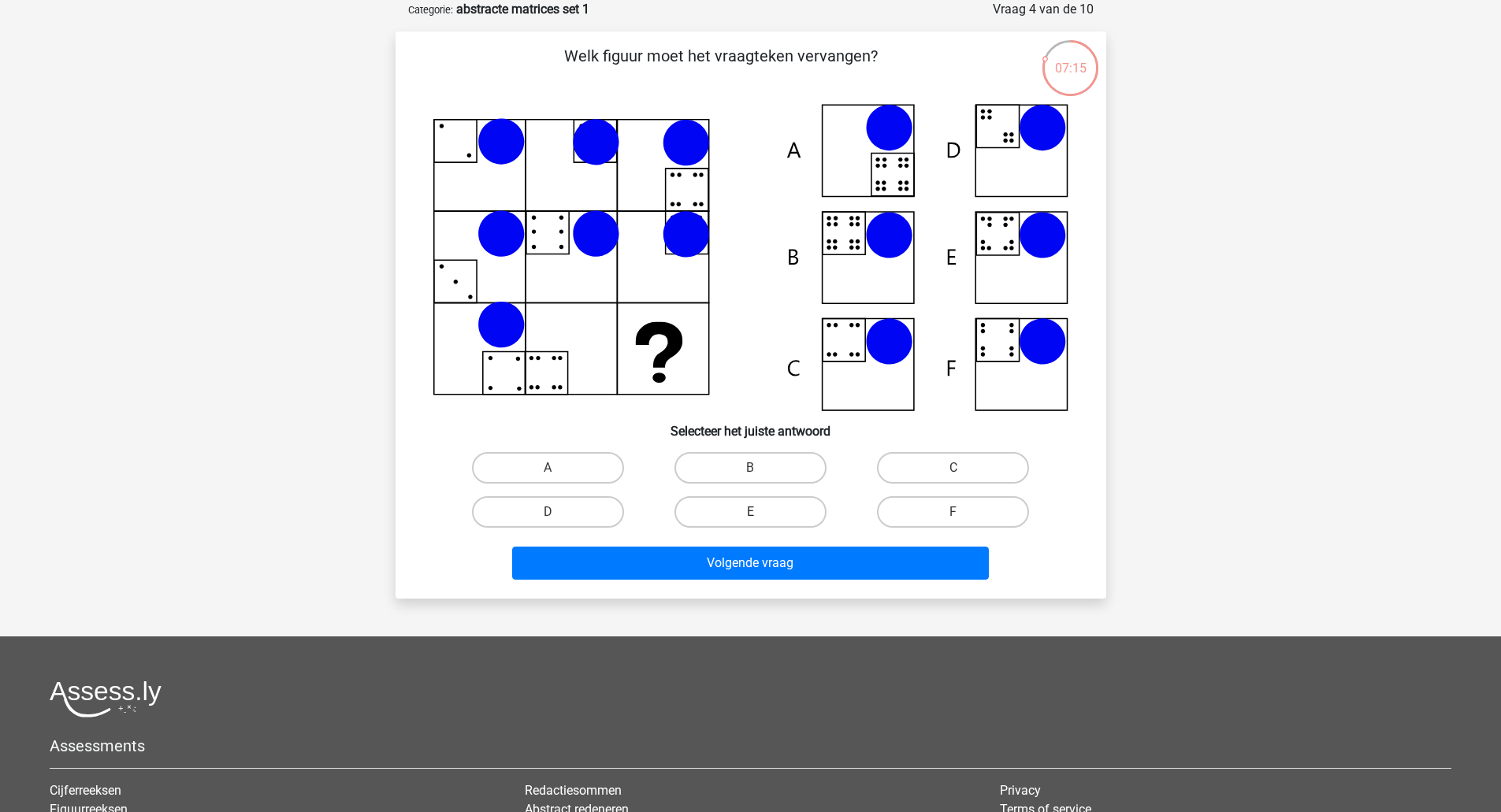
click at [779, 515] on label "E" at bounding box center [750, 511] width 152 height 32
click at [761, 515] on input "E" at bounding box center [755, 517] width 11 height 11
radio input "true"
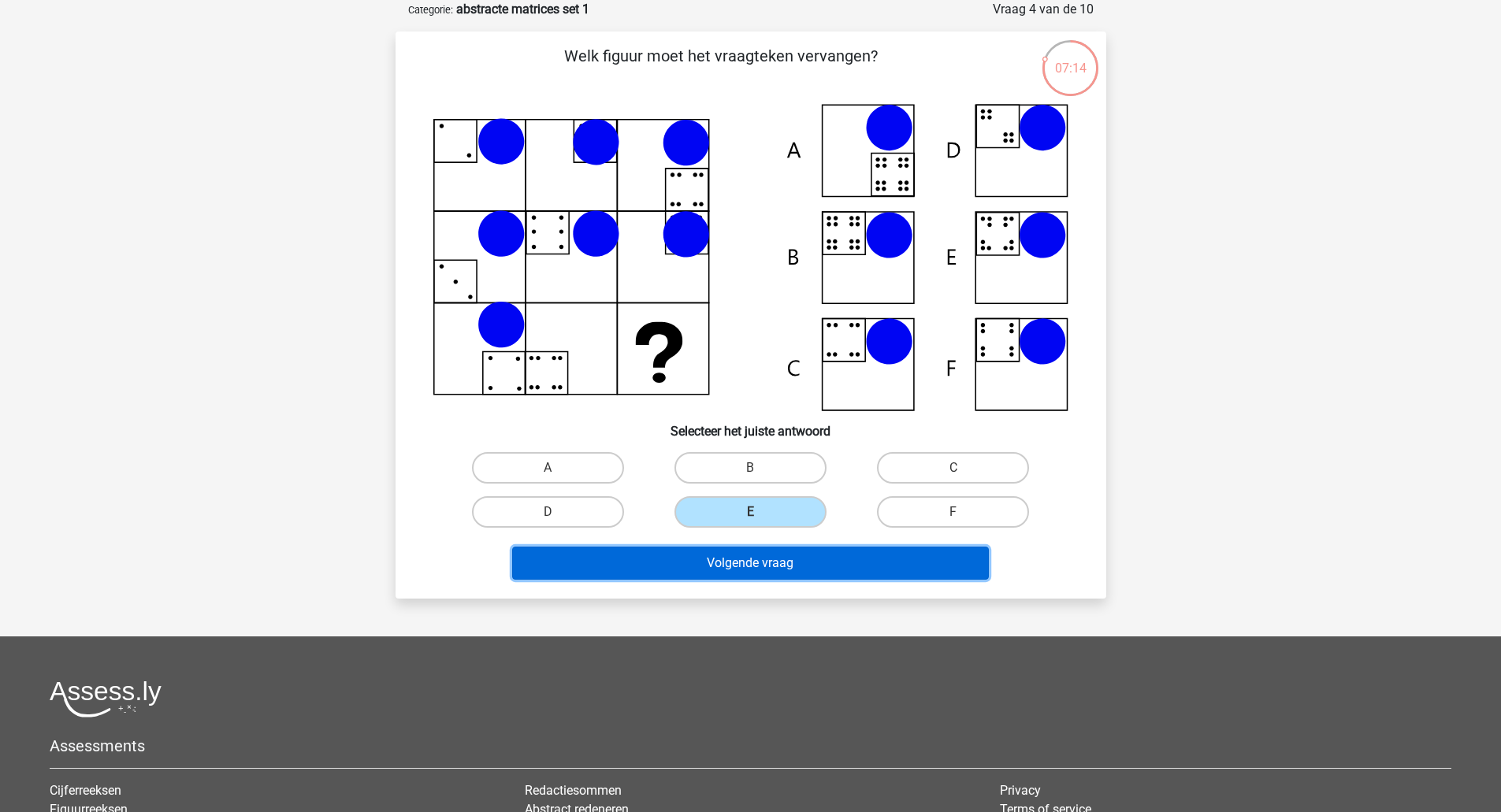
click at [785, 554] on button "Volgende vraag" at bounding box center [751, 563] width 477 height 34
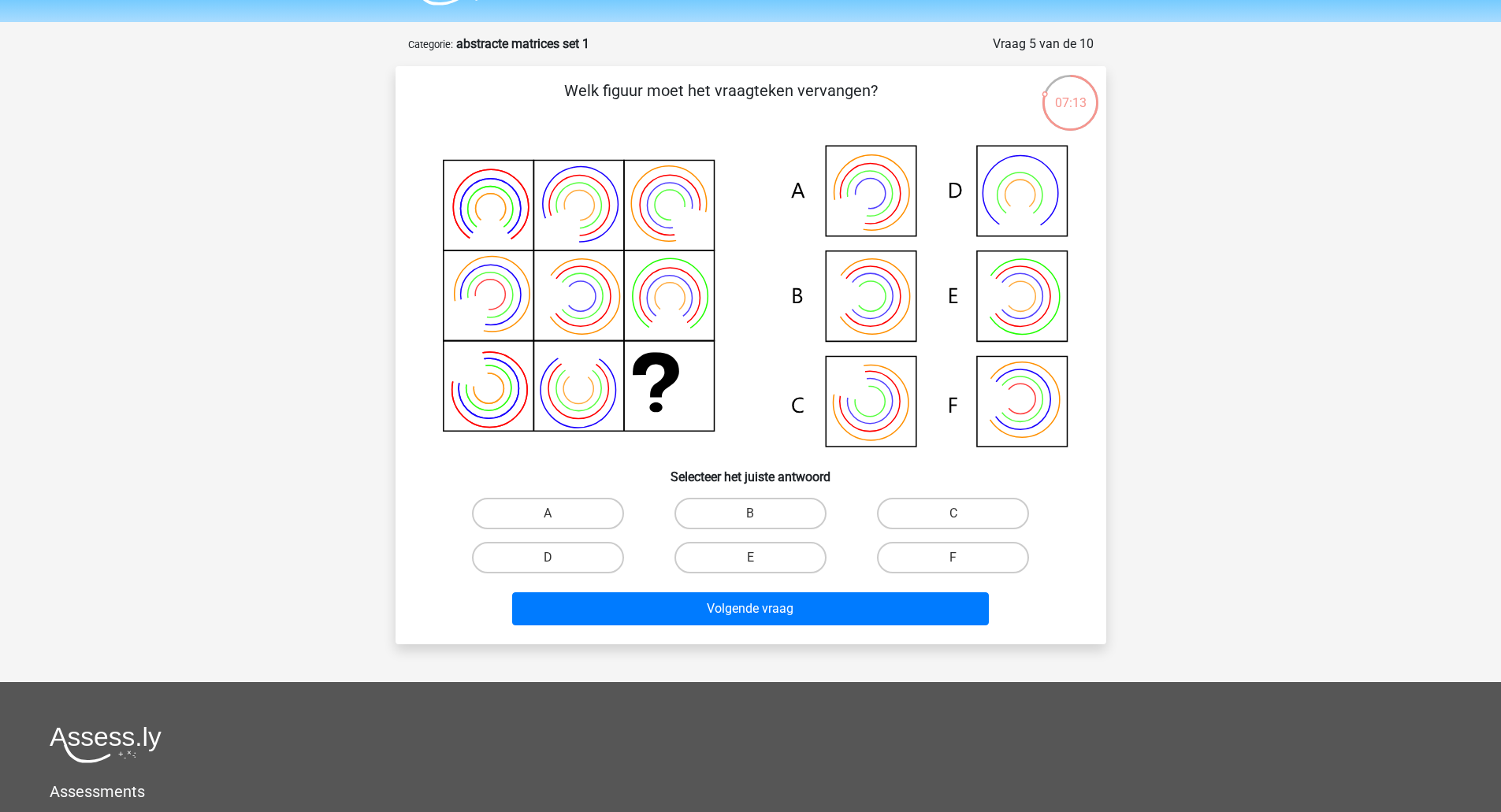
scroll to position [43, 0]
click at [1007, 379] on icon at bounding box center [750, 299] width 635 height 318
click at [968, 554] on label "F" at bounding box center [953, 558] width 152 height 32
click at [964, 558] on input "F" at bounding box center [958, 563] width 11 height 11
radio input "true"
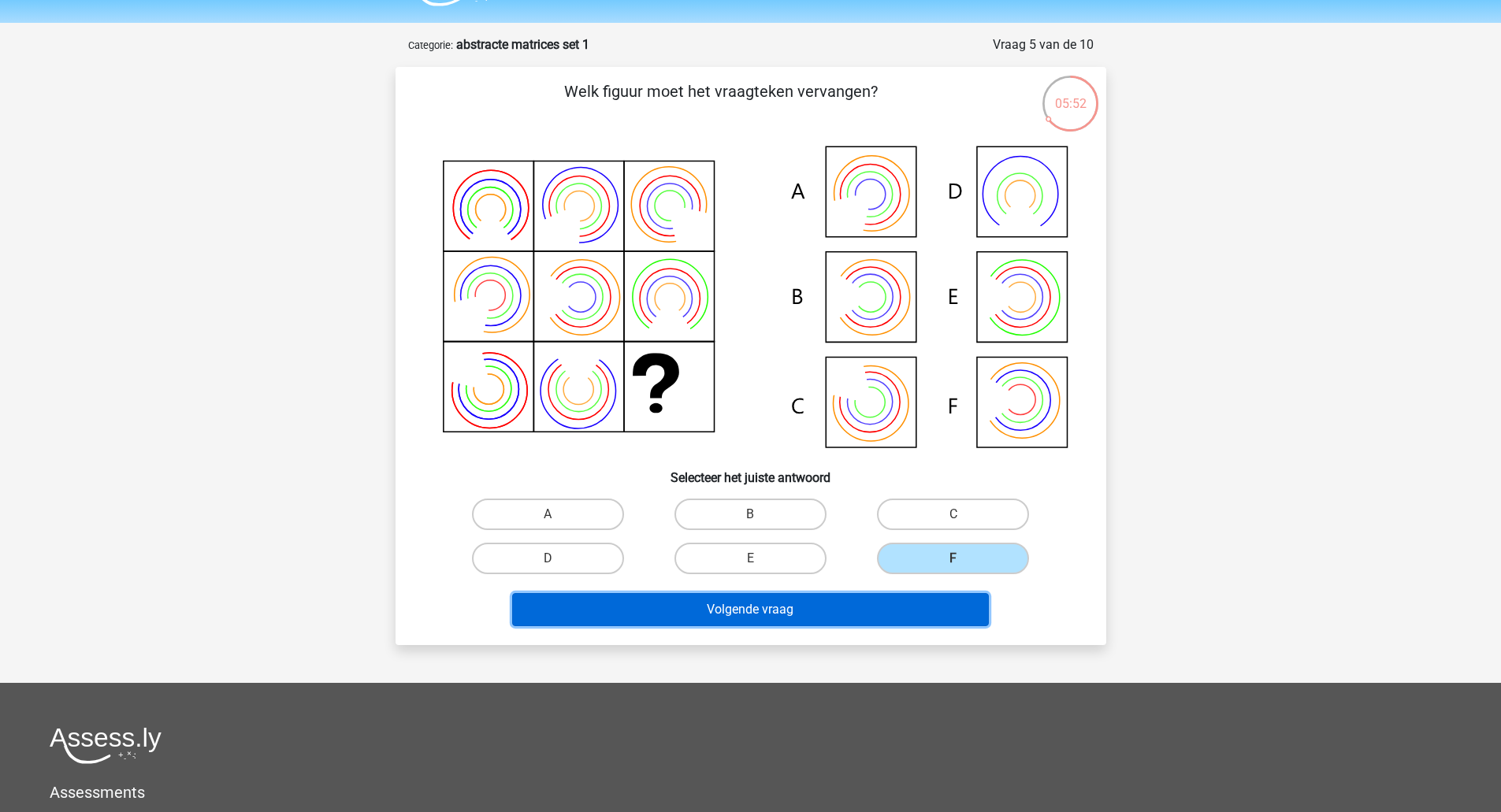
click at [937, 606] on button "Volgende vraag" at bounding box center [751, 609] width 477 height 34
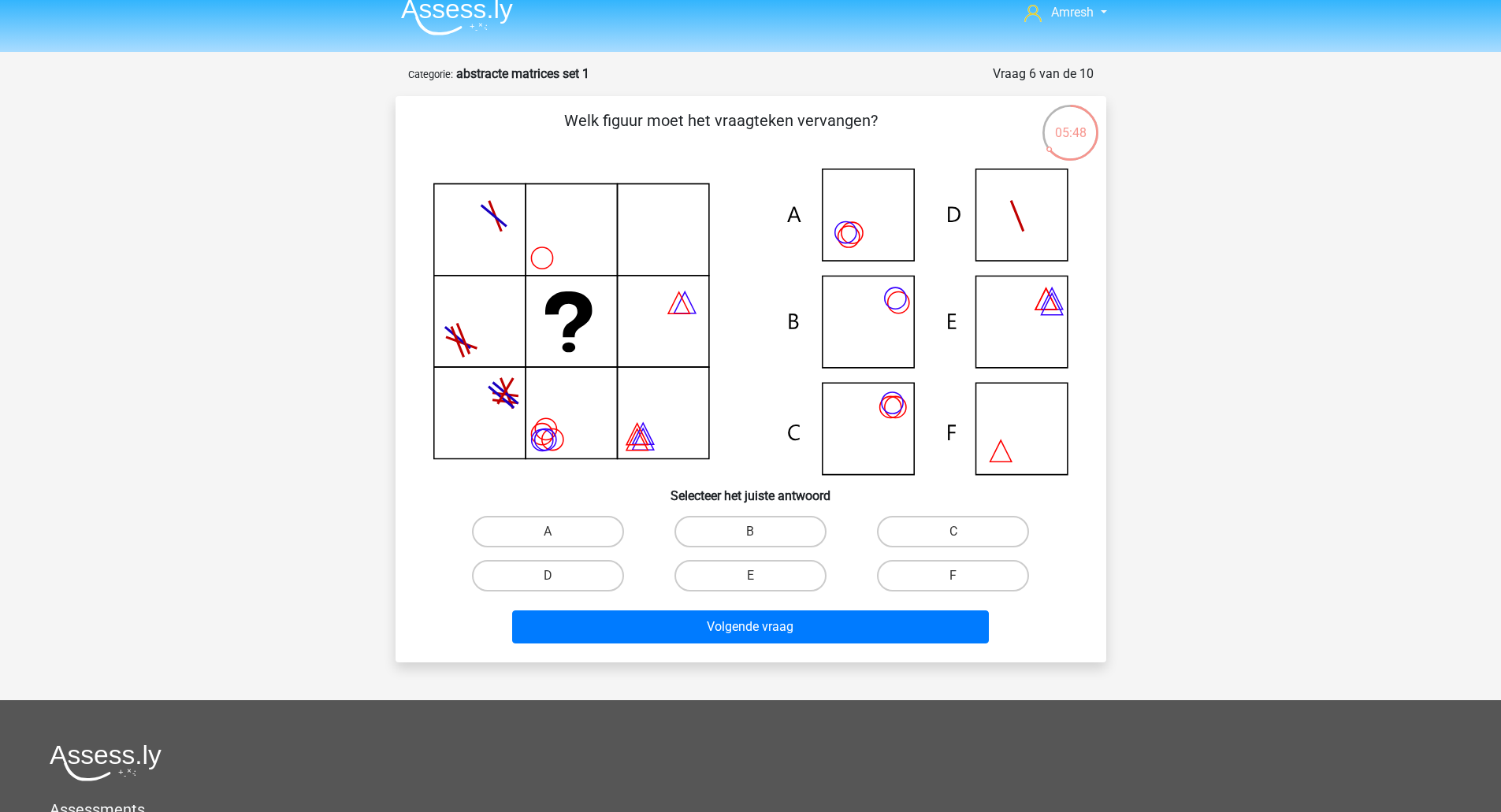
scroll to position [0, 0]
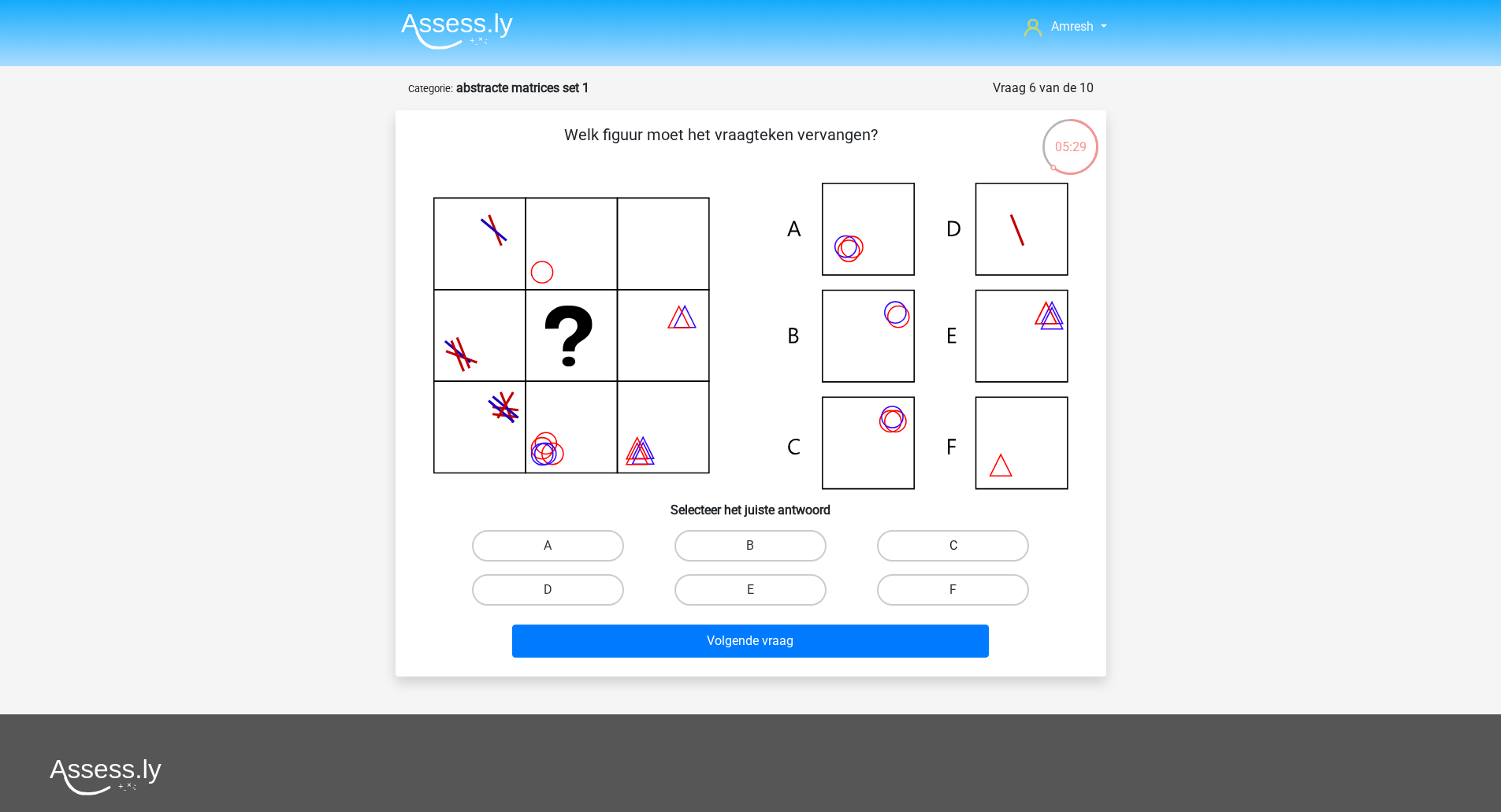
click at [913, 561] on label "C" at bounding box center [953, 546] width 152 height 32
click at [953, 556] on input "C" at bounding box center [958, 551] width 11 height 11
radio input "true"
click at [839, 659] on div "Volgende vraag" at bounding box center [750, 643] width 608 height 39
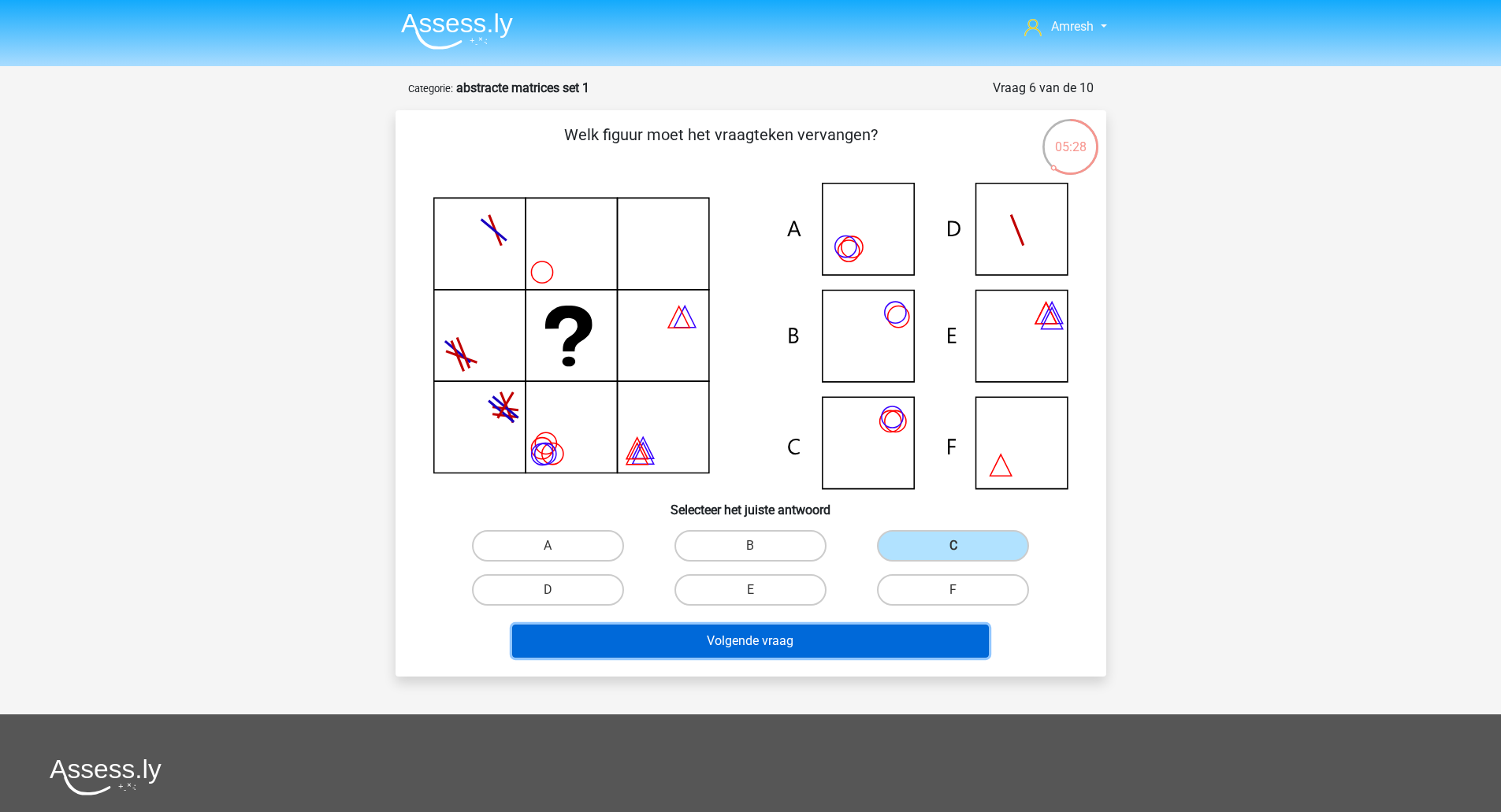
click at [842, 642] on button "Volgende vraag" at bounding box center [751, 641] width 477 height 34
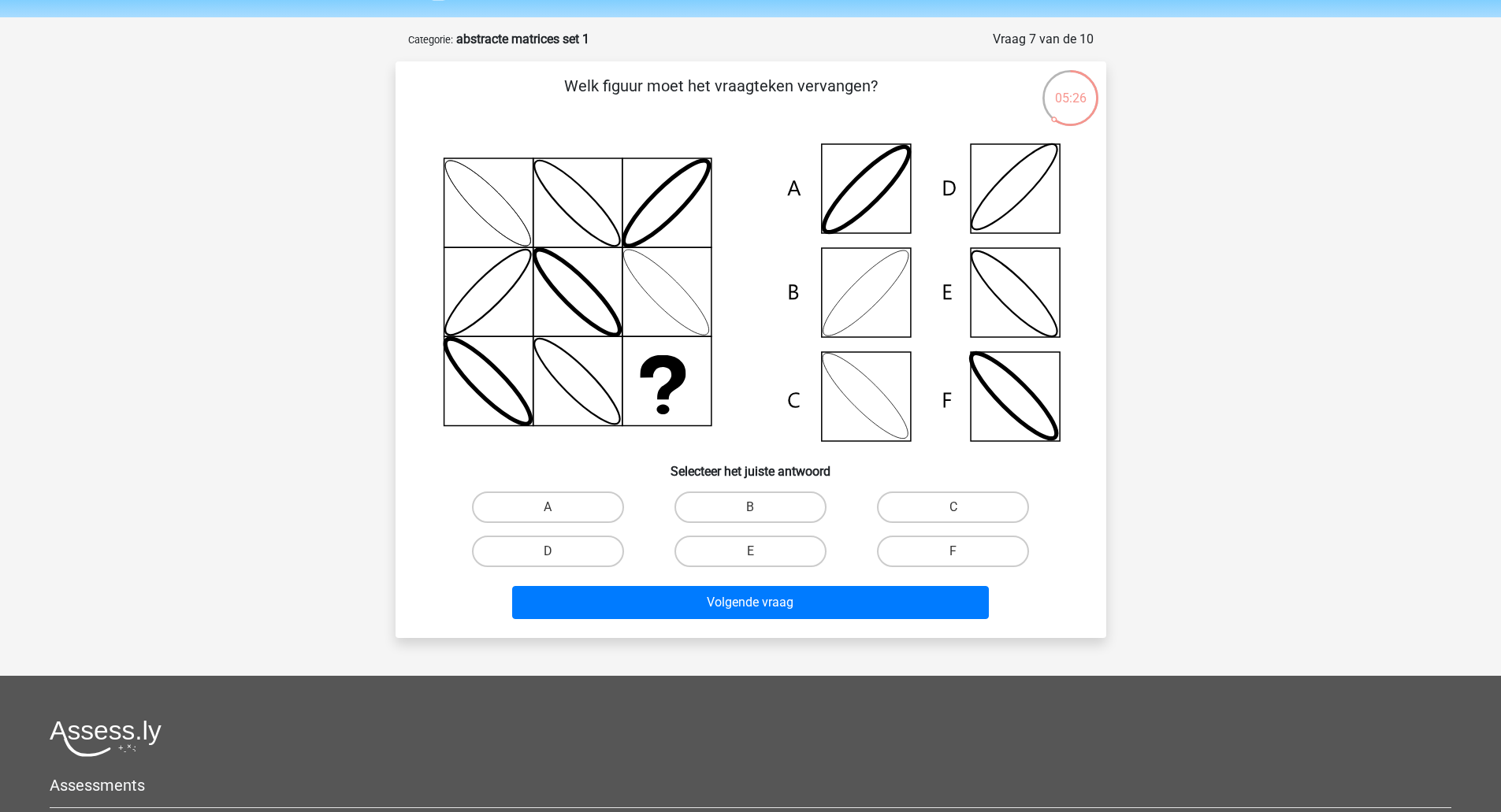
scroll to position [48, 0]
click at [762, 507] on label "B" at bounding box center [750, 508] width 152 height 32
click at [761, 508] on input "B" at bounding box center [755, 513] width 11 height 11
radio input "true"
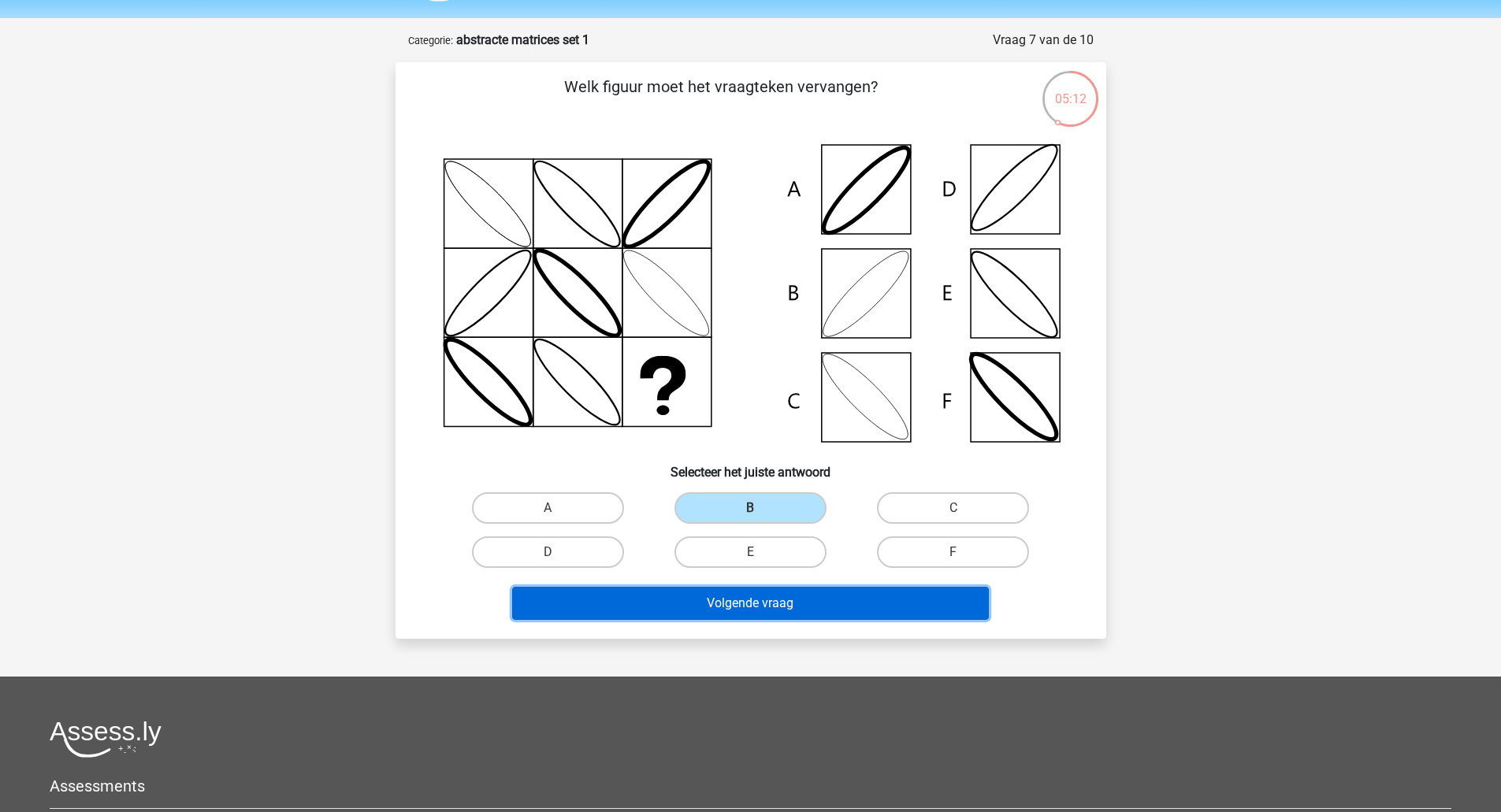
click at [757, 605] on button "Volgende vraag" at bounding box center [751, 603] width 477 height 34
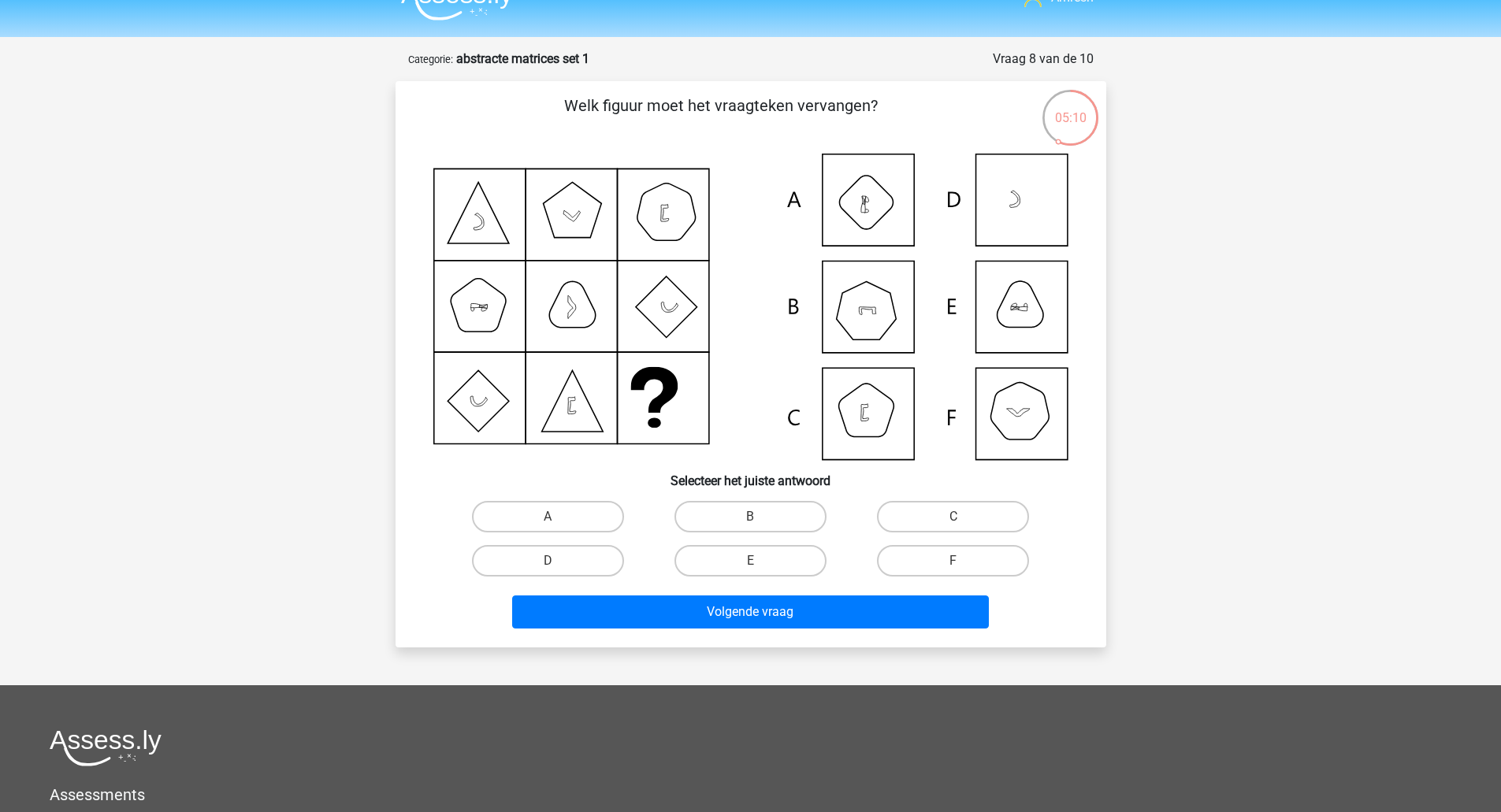
scroll to position [29, 0]
click at [1024, 443] on icon at bounding box center [750, 307] width 635 height 306
click at [922, 561] on label "F" at bounding box center [953, 561] width 152 height 32
click at [953, 562] on input "F" at bounding box center [958, 567] width 11 height 11
radio input "true"
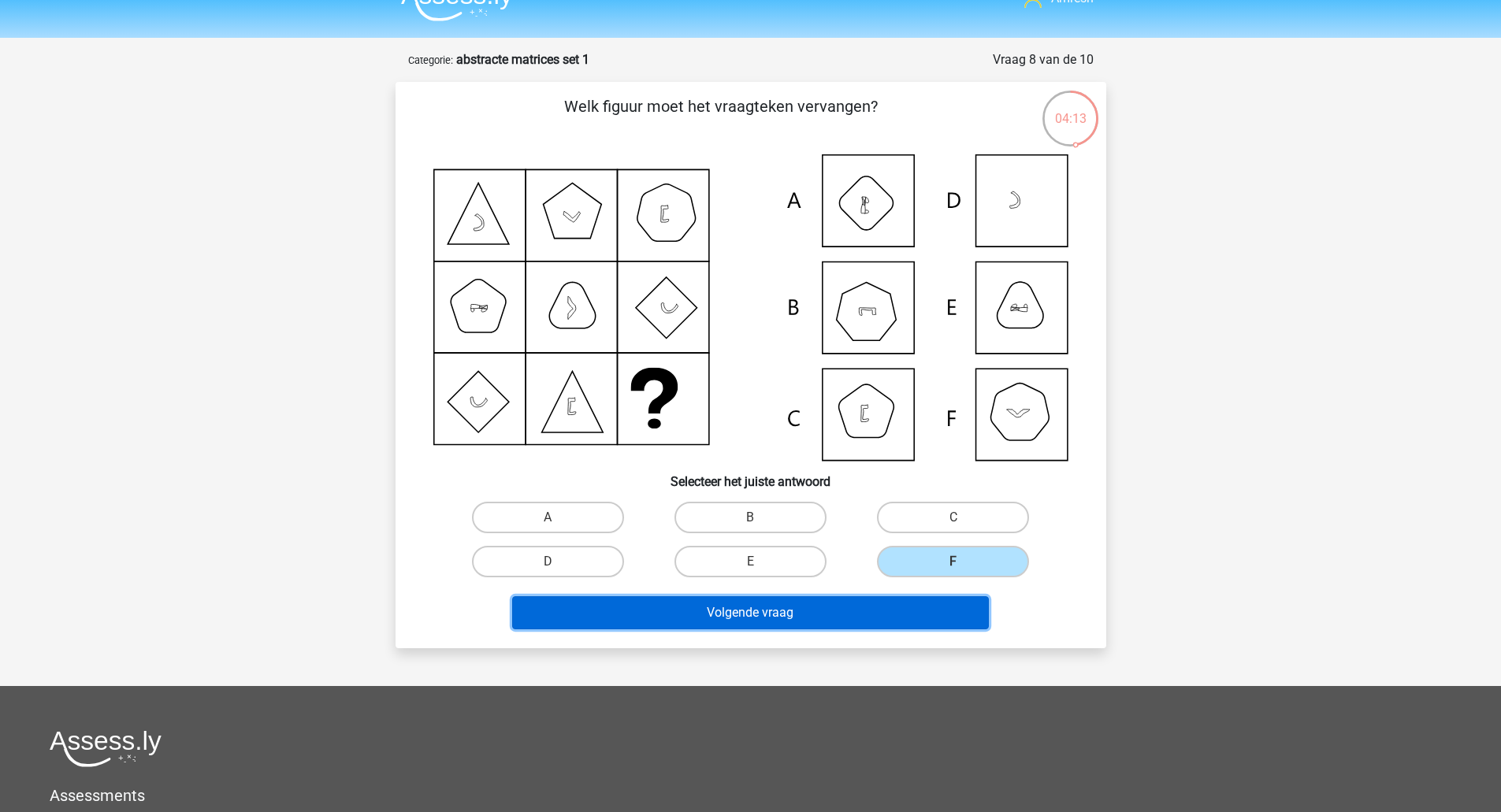
click at [868, 613] on button "Volgende vraag" at bounding box center [751, 613] width 477 height 34
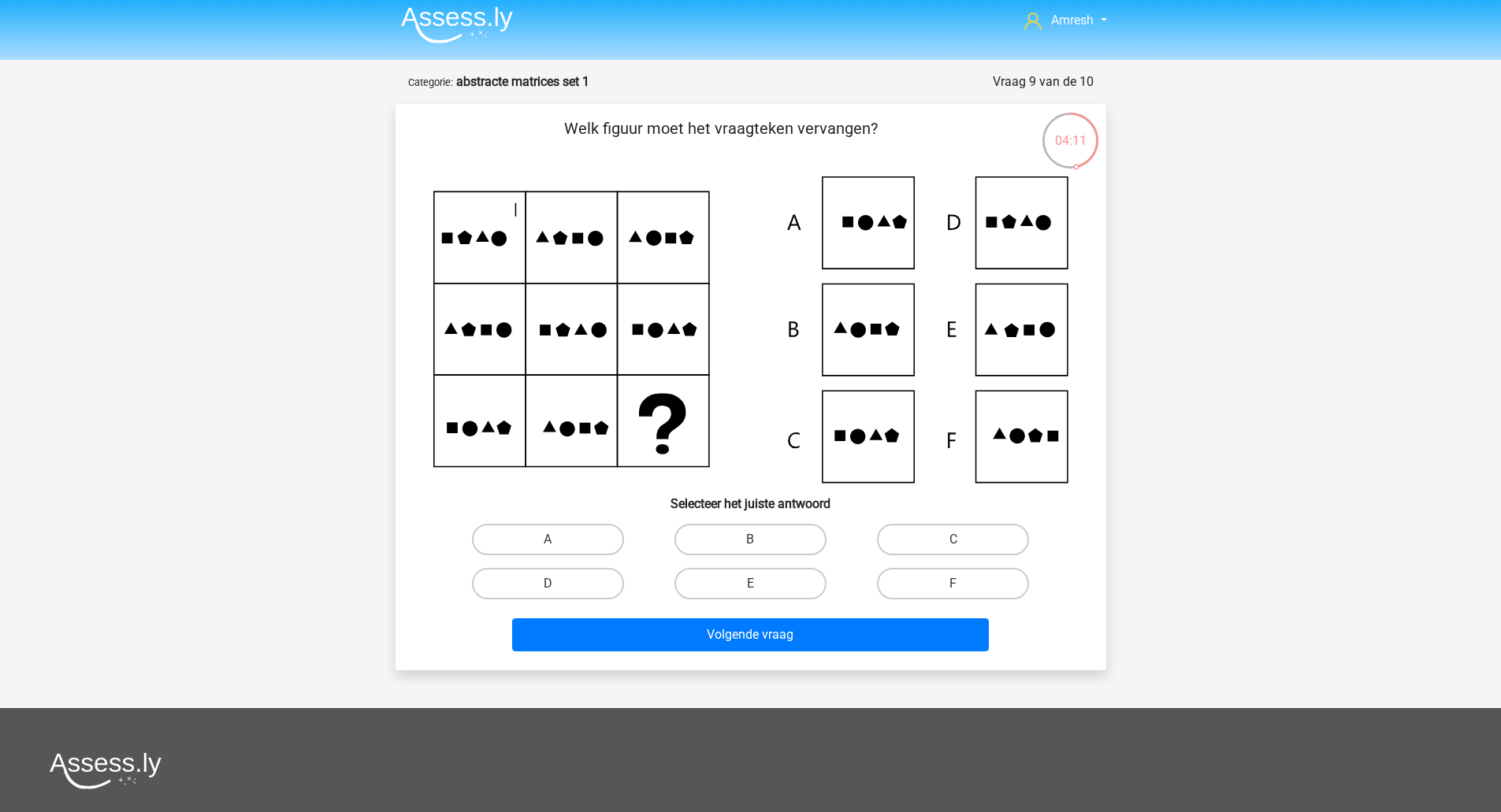
scroll to position [6, 0]
click at [752, 600] on div "E" at bounding box center [750, 584] width 202 height 44
click at [759, 579] on label "E" at bounding box center [750, 584] width 152 height 32
click at [759, 584] on input "E" at bounding box center [755, 589] width 11 height 11
radio input "true"
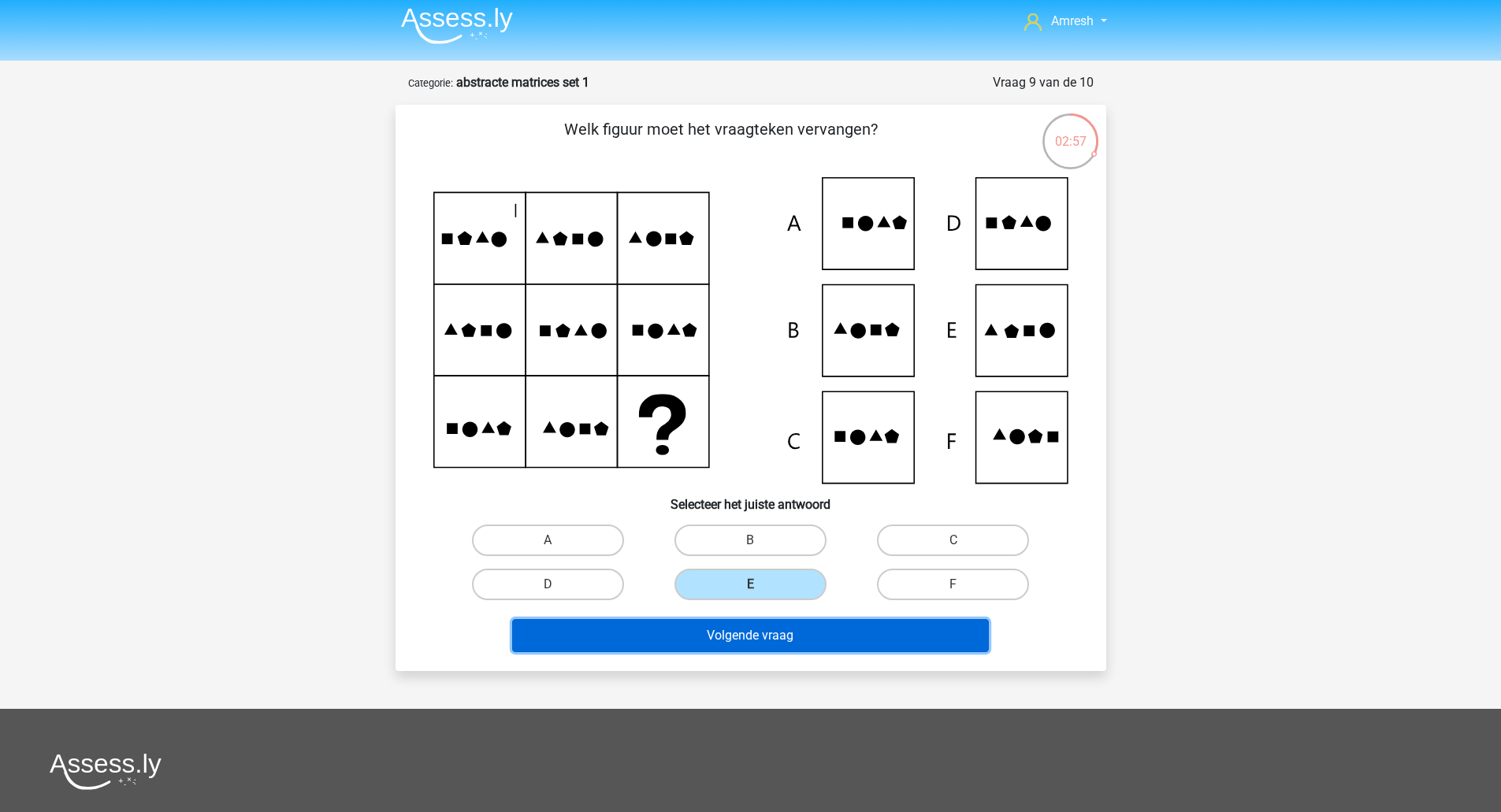
click at [775, 627] on button "Volgende vraag" at bounding box center [751, 636] width 477 height 34
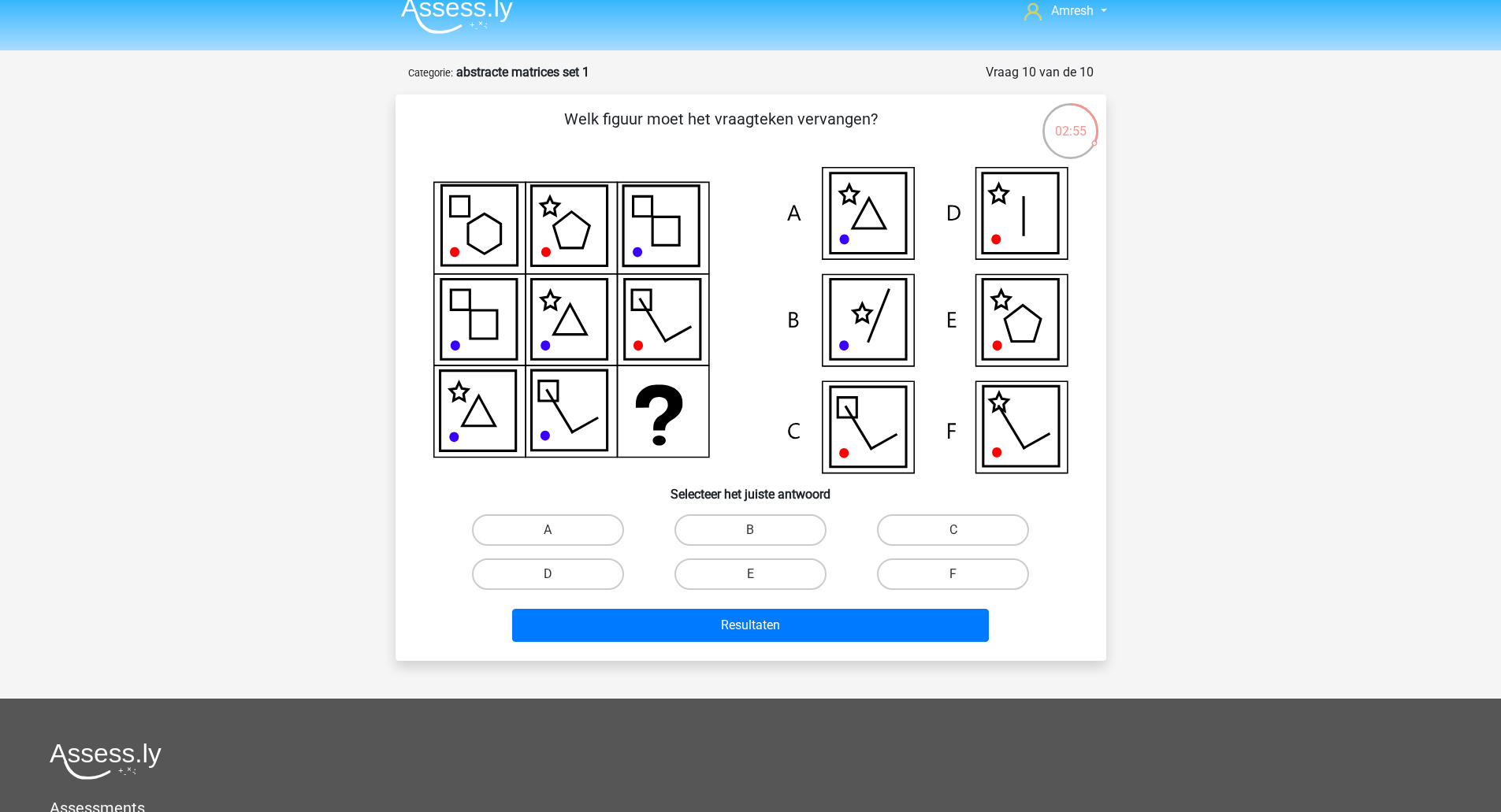
scroll to position [14, 0]
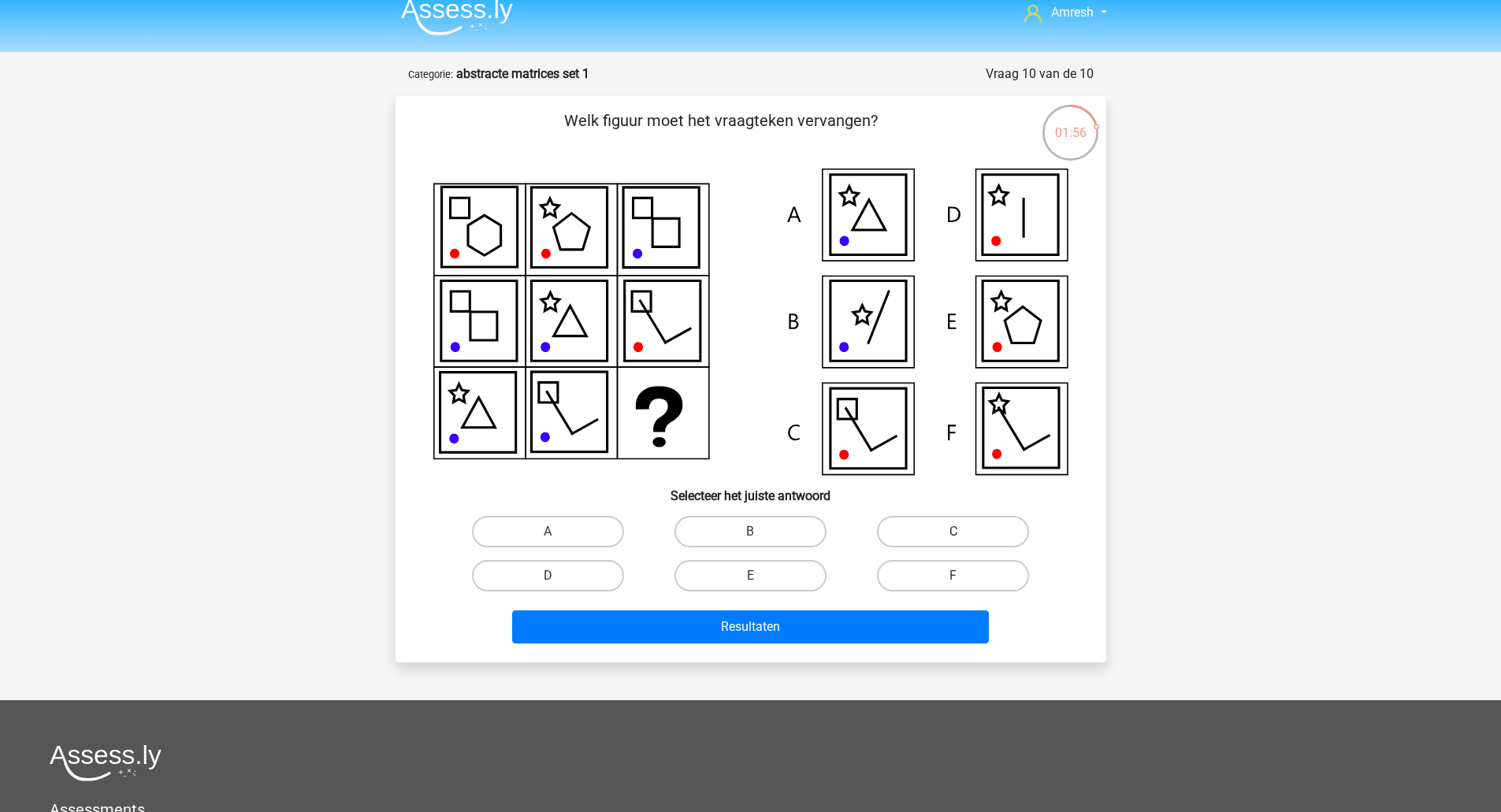
click at [914, 522] on label "C" at bounding box center [953, 531] width 152 height 32
click at [953, 531] on input "C" at bounding box center [958, 536] width 11 height 11
radio input "true"
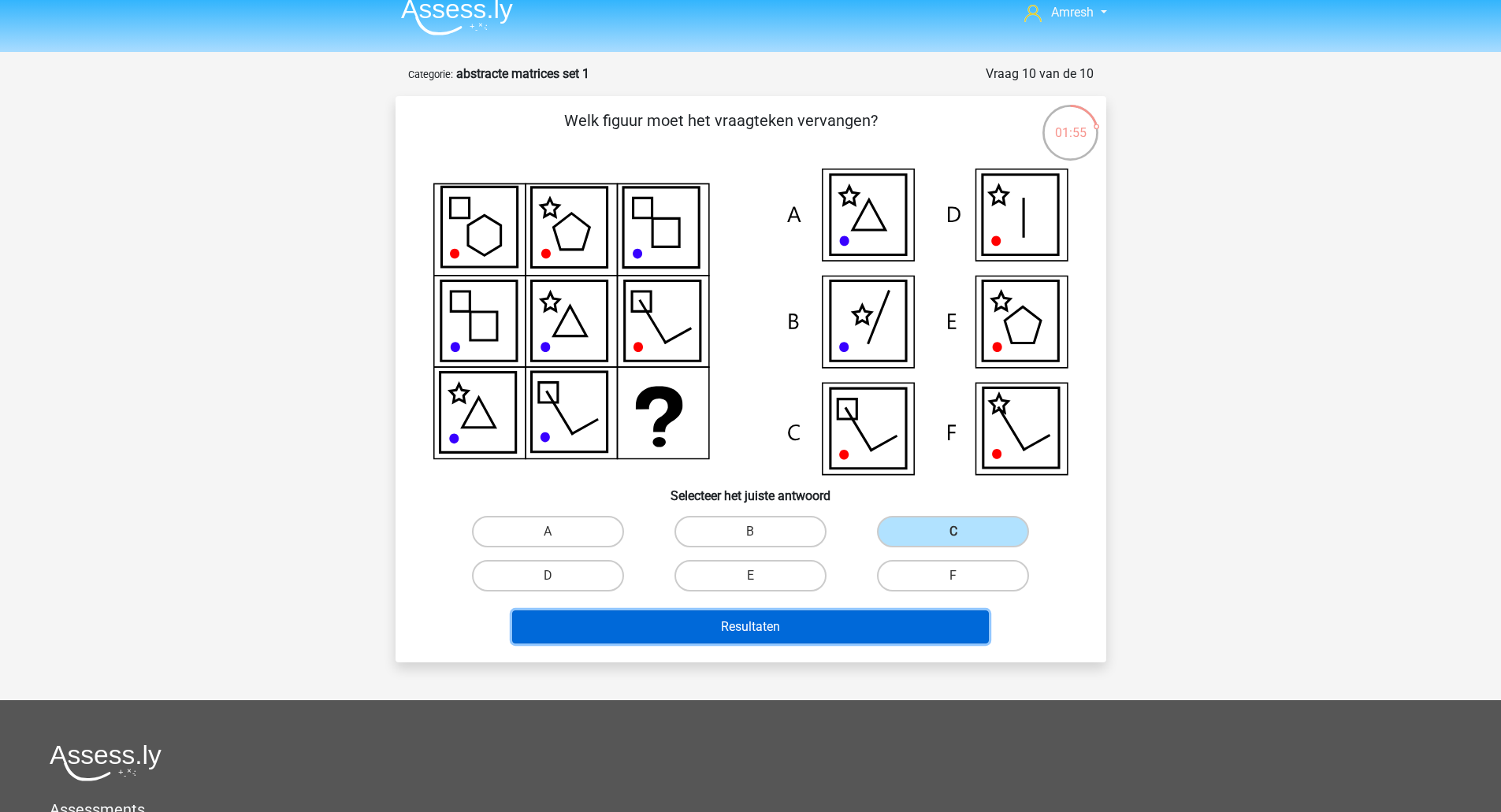
click at [834, 641] on button "Resultaten" at bounding box center [751, 627] width 477 height 34
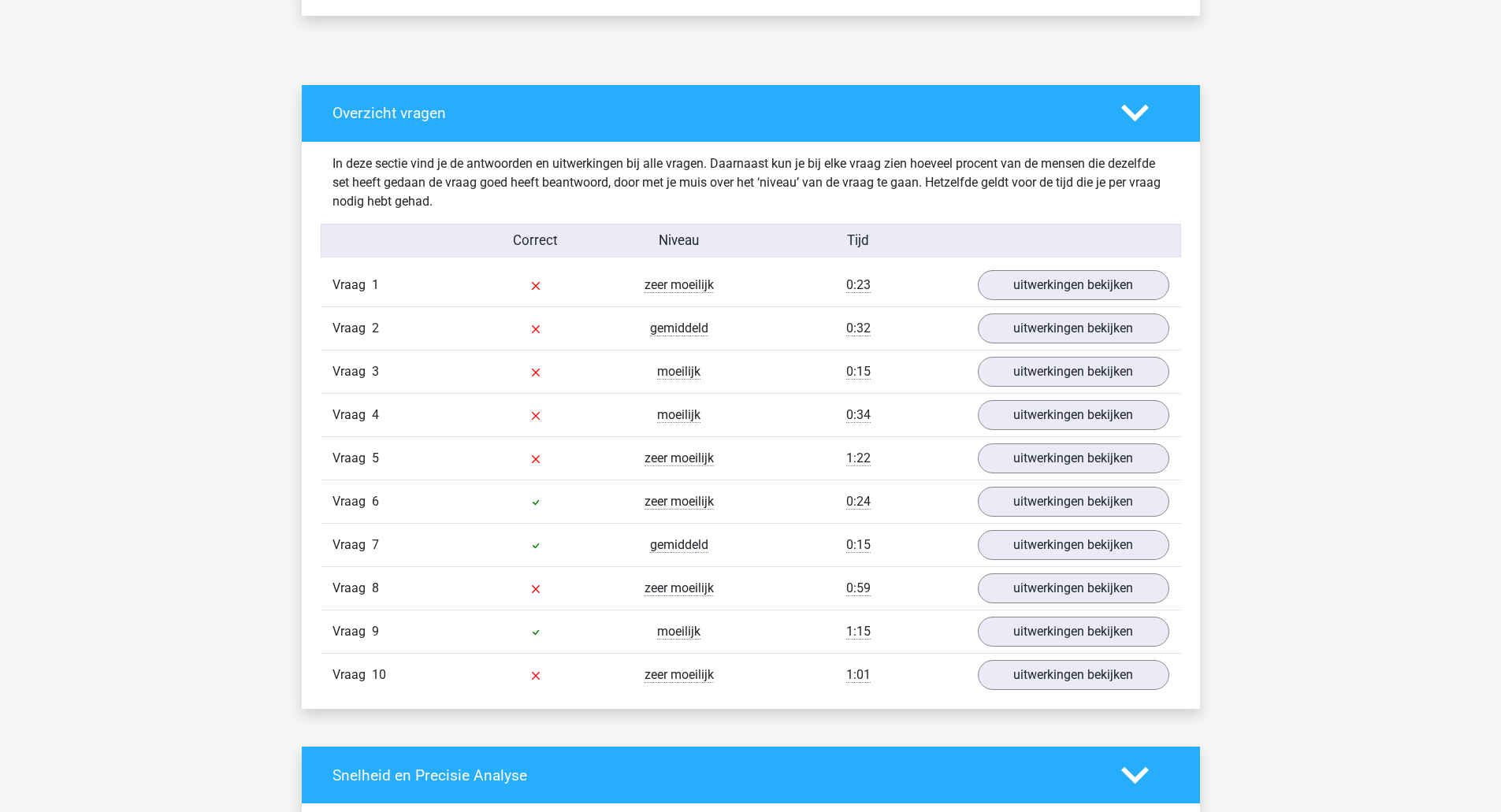
scroll to position [782, 0]
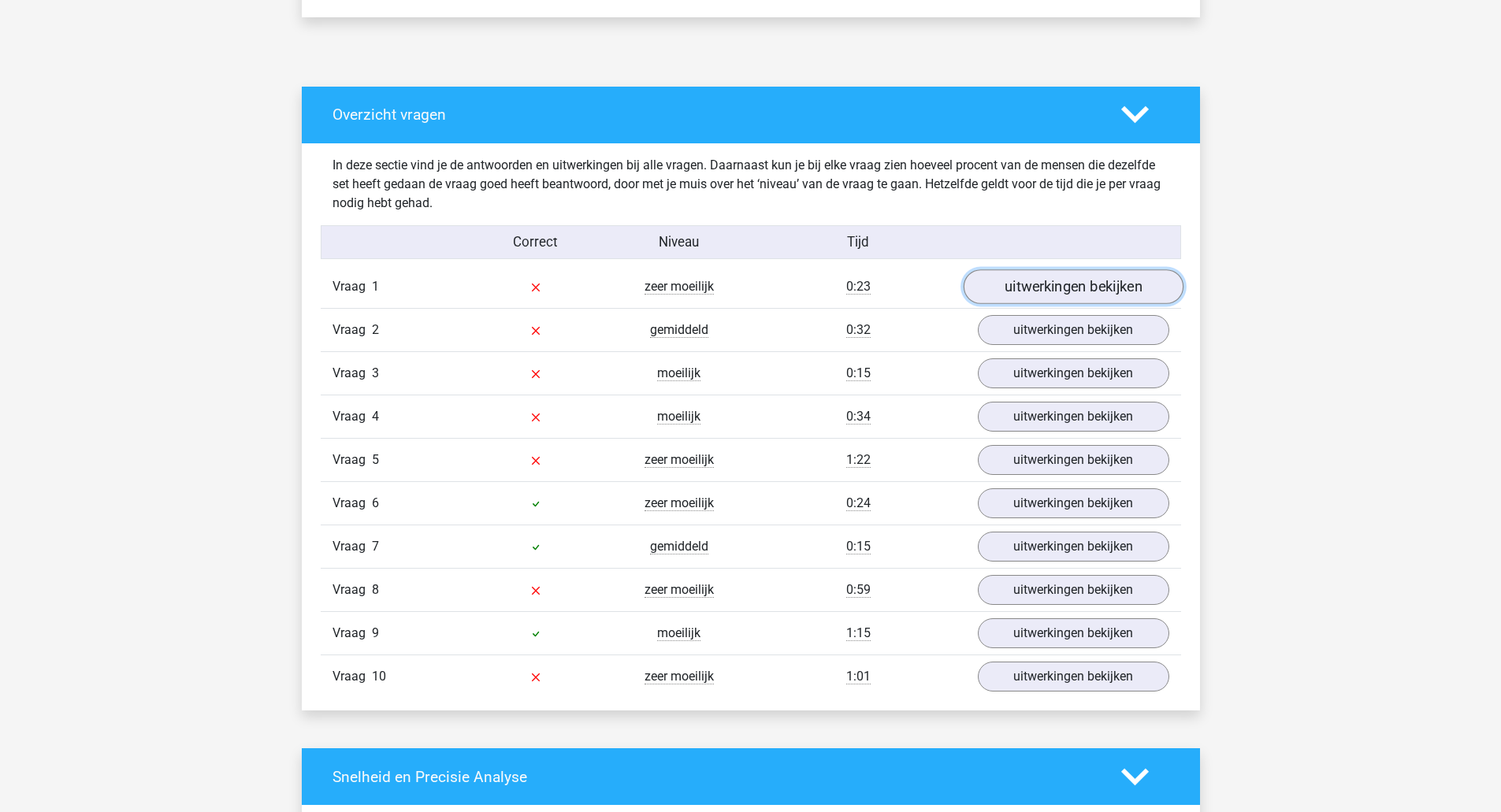
click at [1073, 285] on link "uitwerkingen bekijken" at bounding box center [1073, 286] width 220 height 34
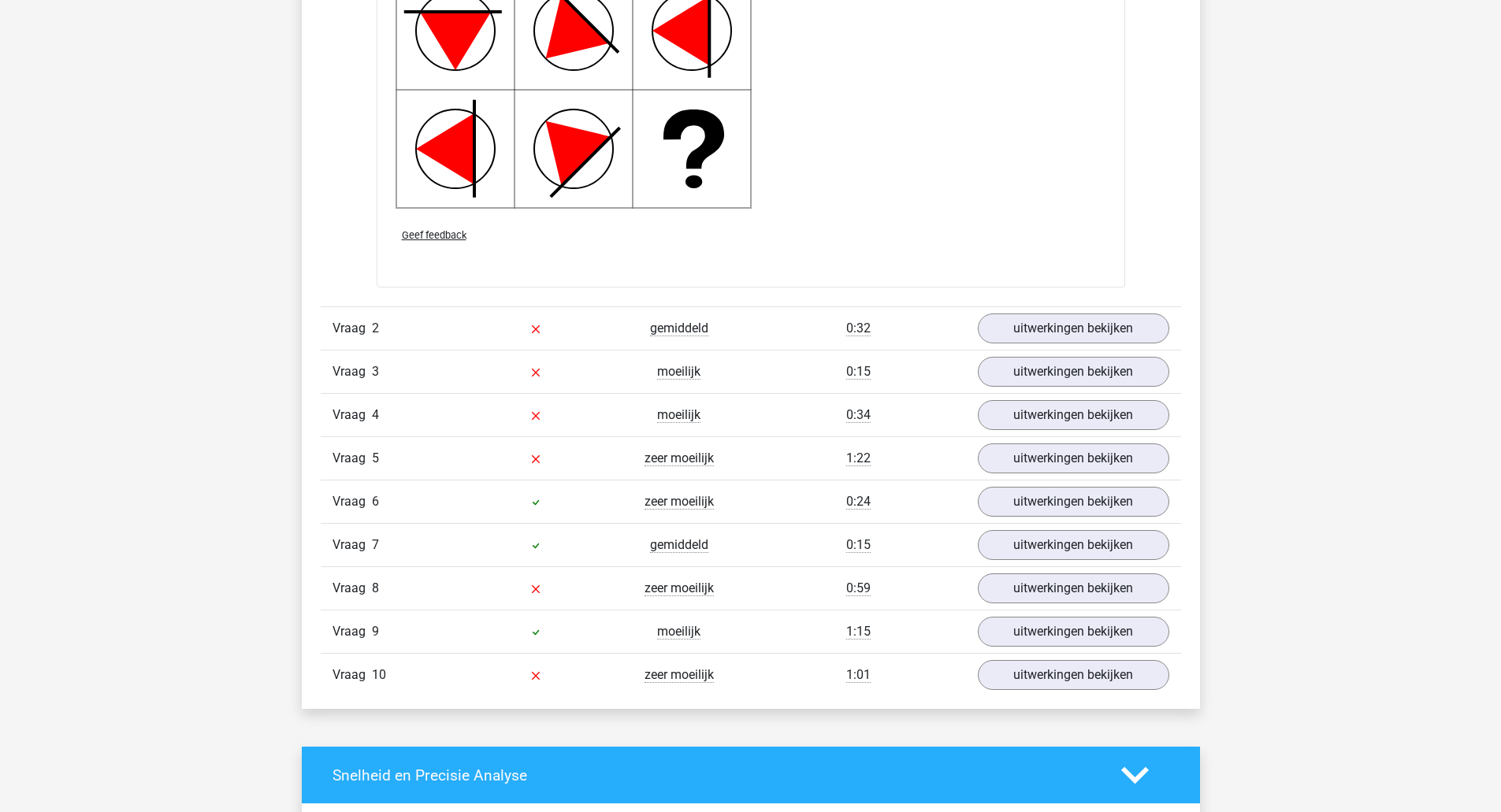
scroll to position [1903, 0]
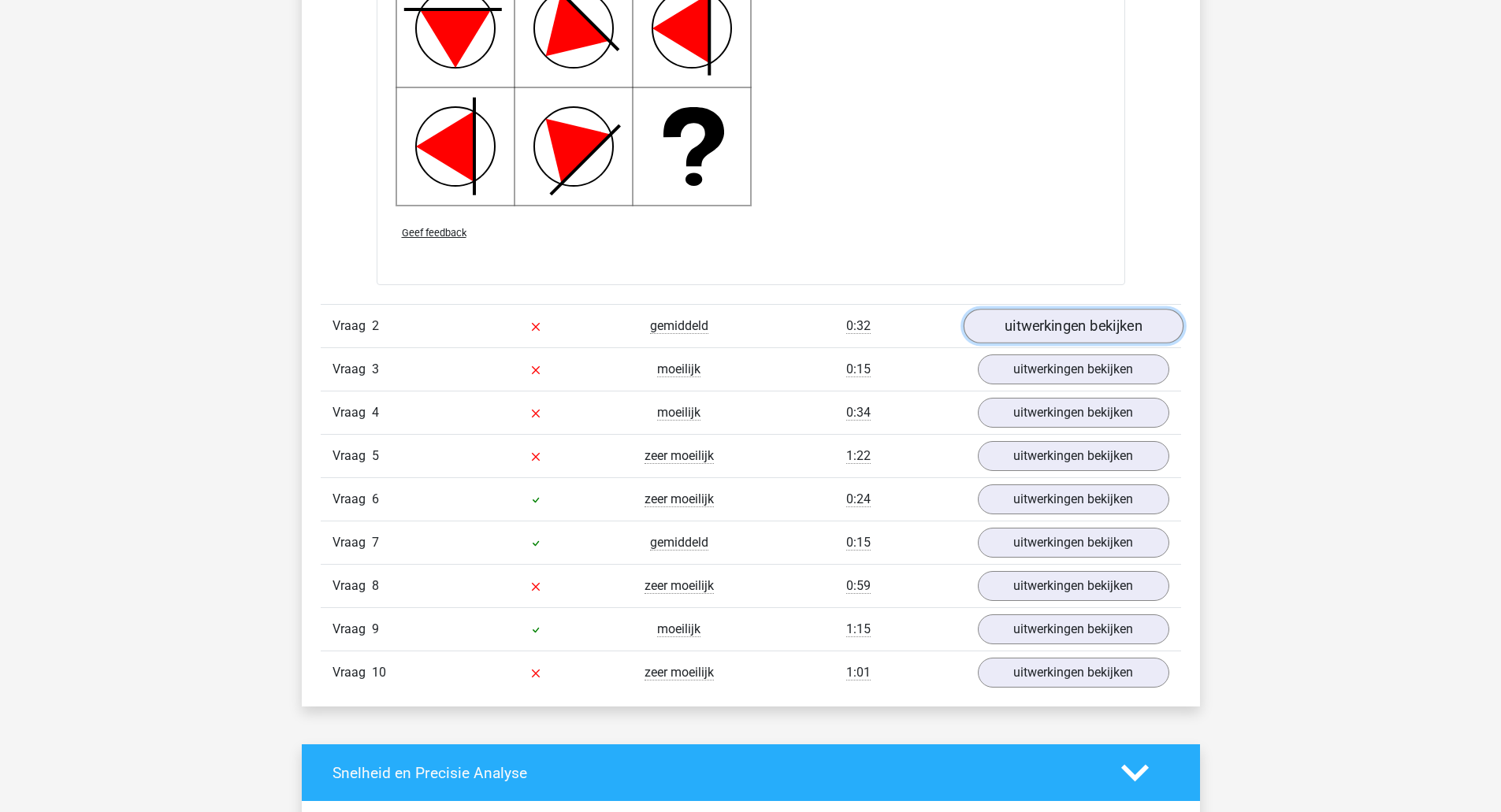
click at [1073, 313] on link "uitwerkingen bekijken" at bounding box center [1073, 326] width 220 height 34
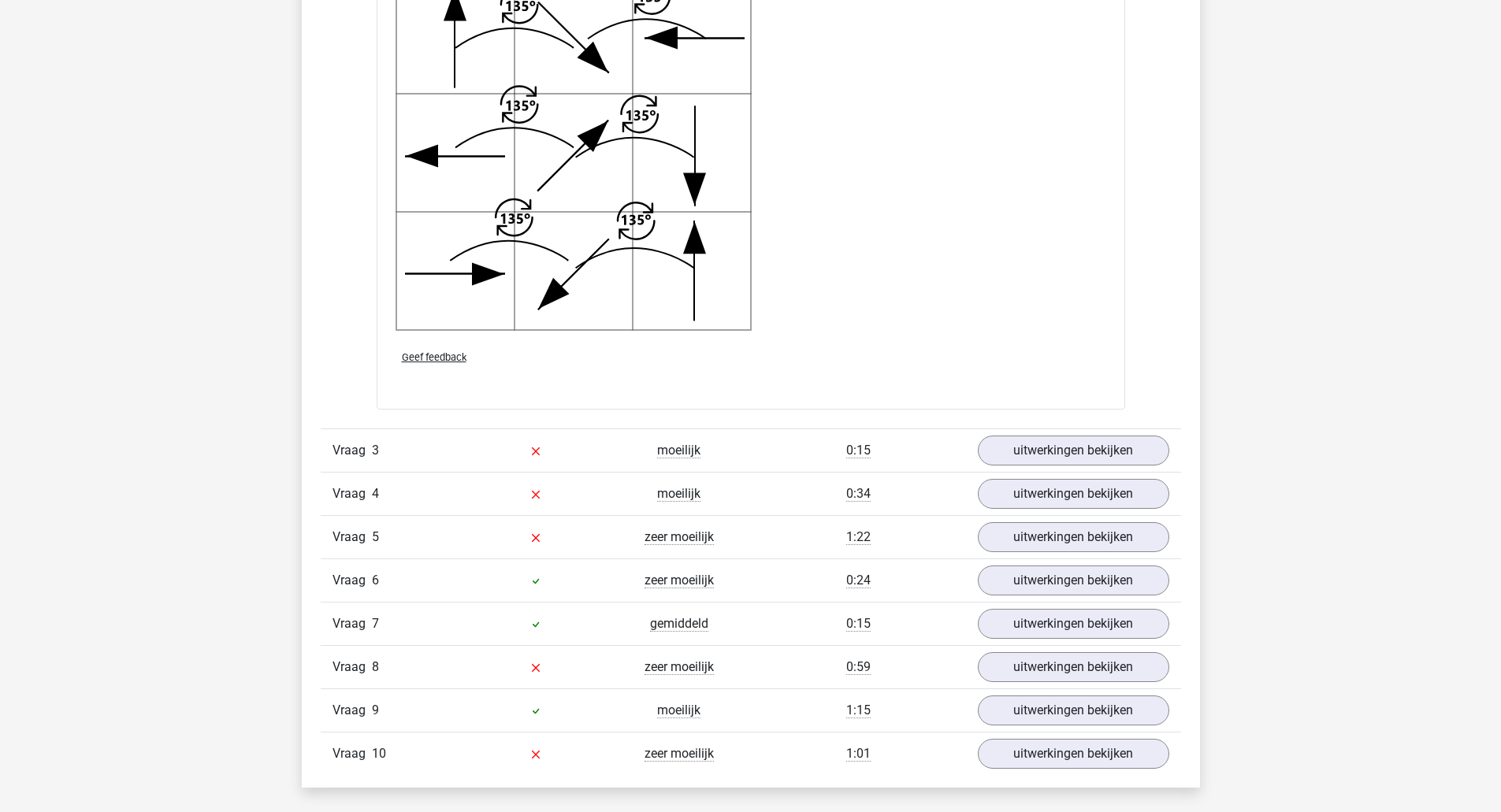
scroll to position [2916, 0]
click at [987, 443] on link "uitwerkingen bekijken" at bounding box center [1073, 449] width 220 height 34
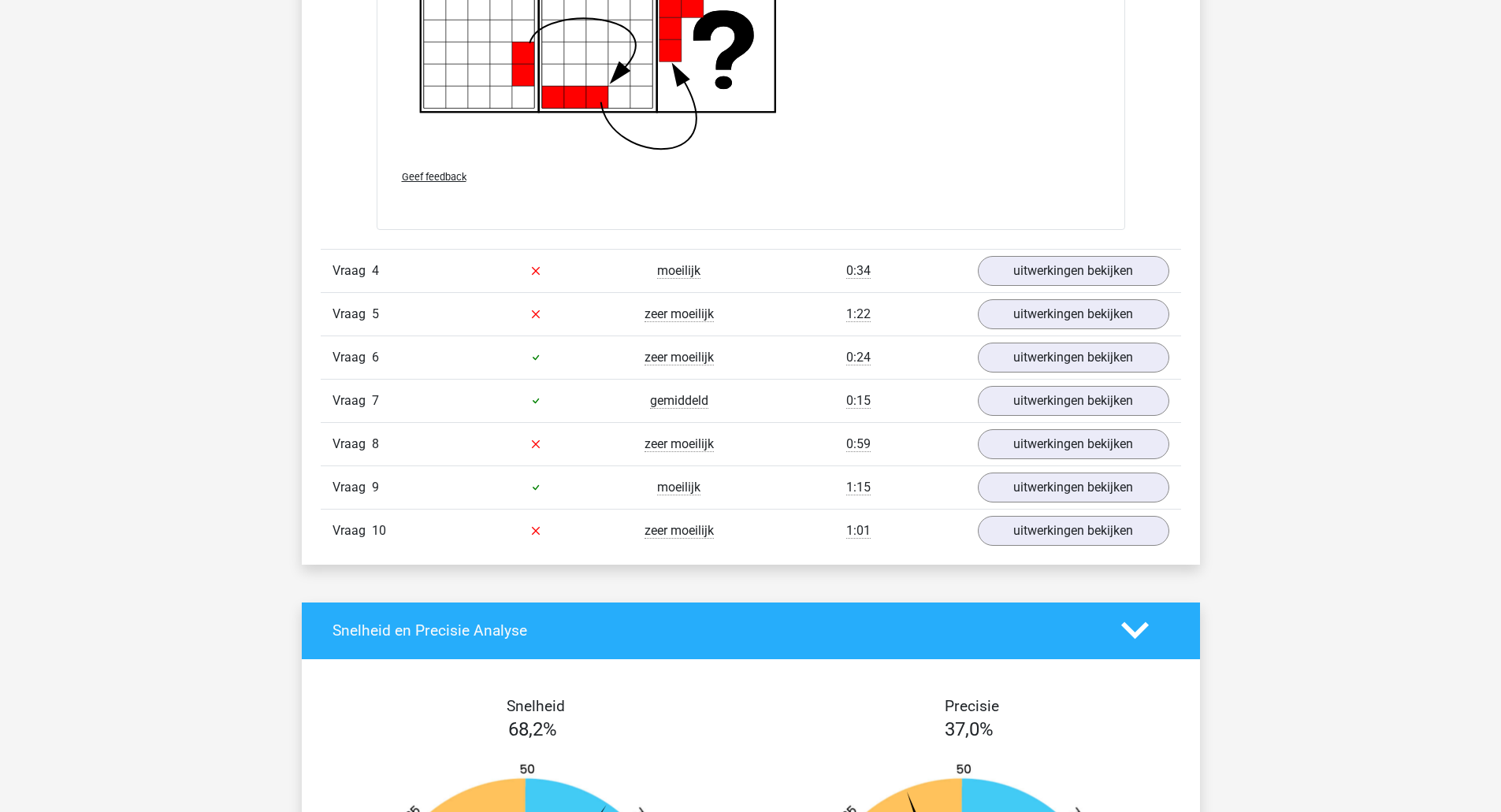
scroll to position [4358, 0]
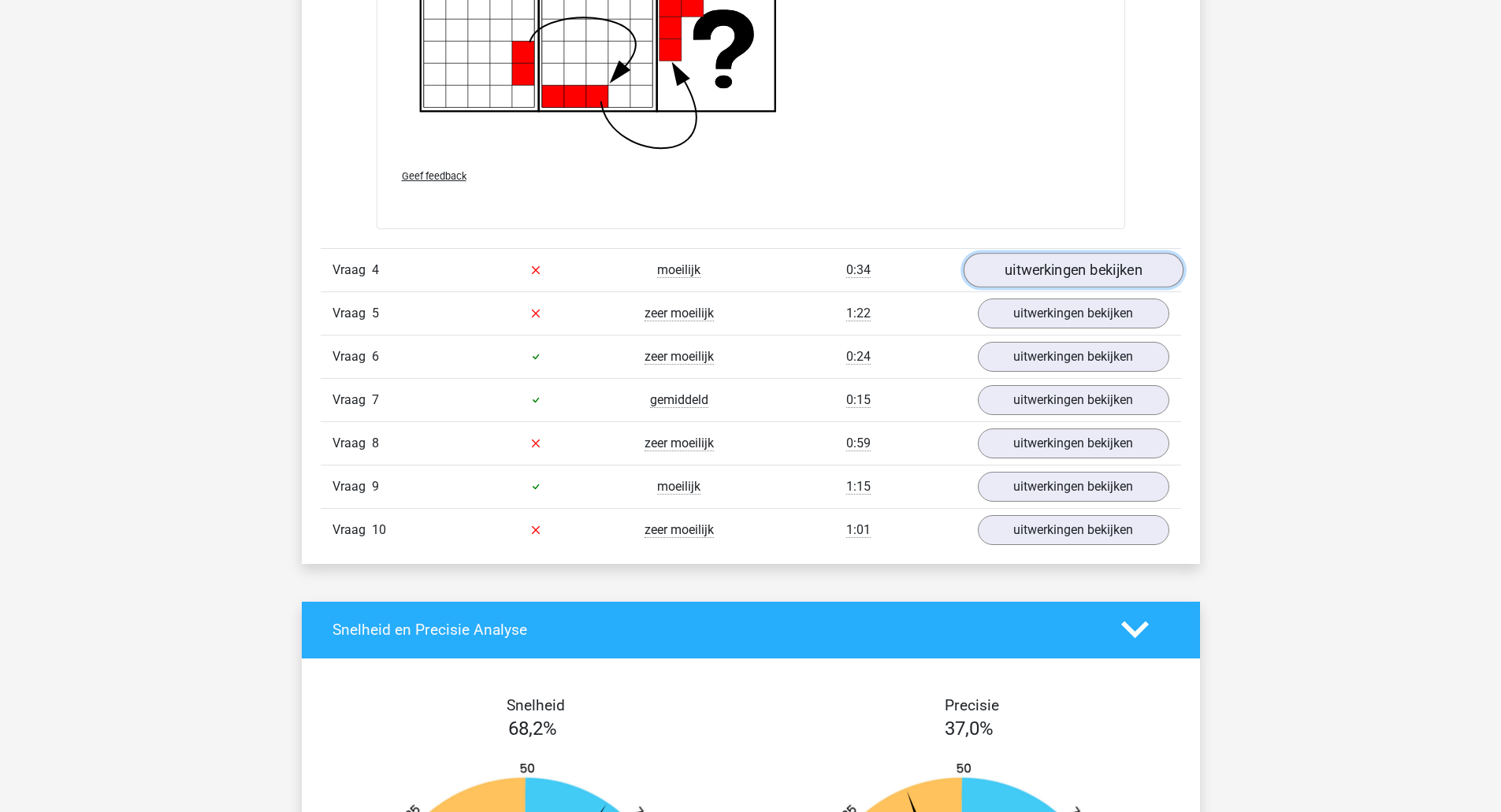
click at [1061, 273] on link "uitwerkingen bekijken" at bounding box center [1073, 270] width 220 height 34
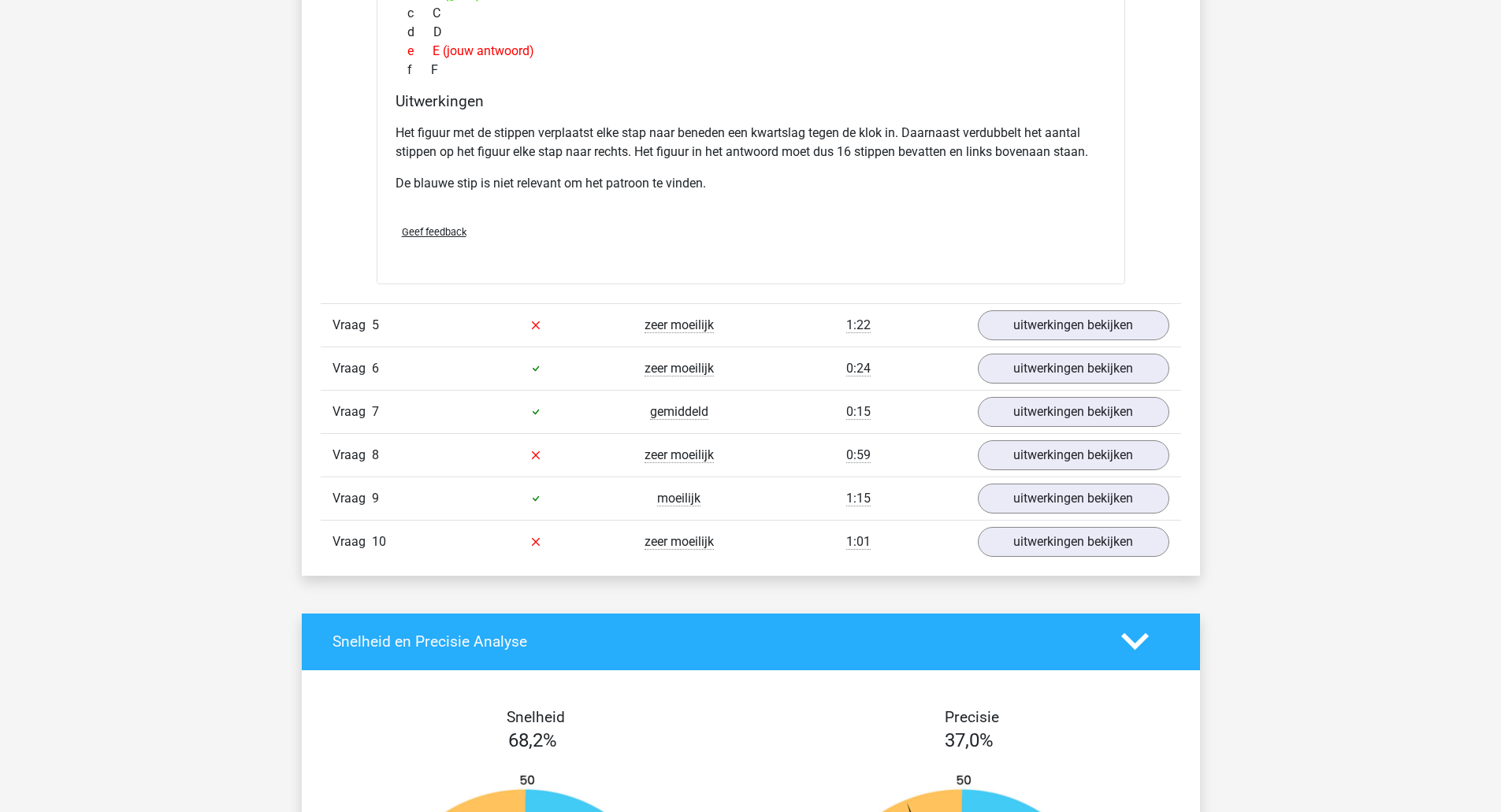
scroll to position [5092, 0]
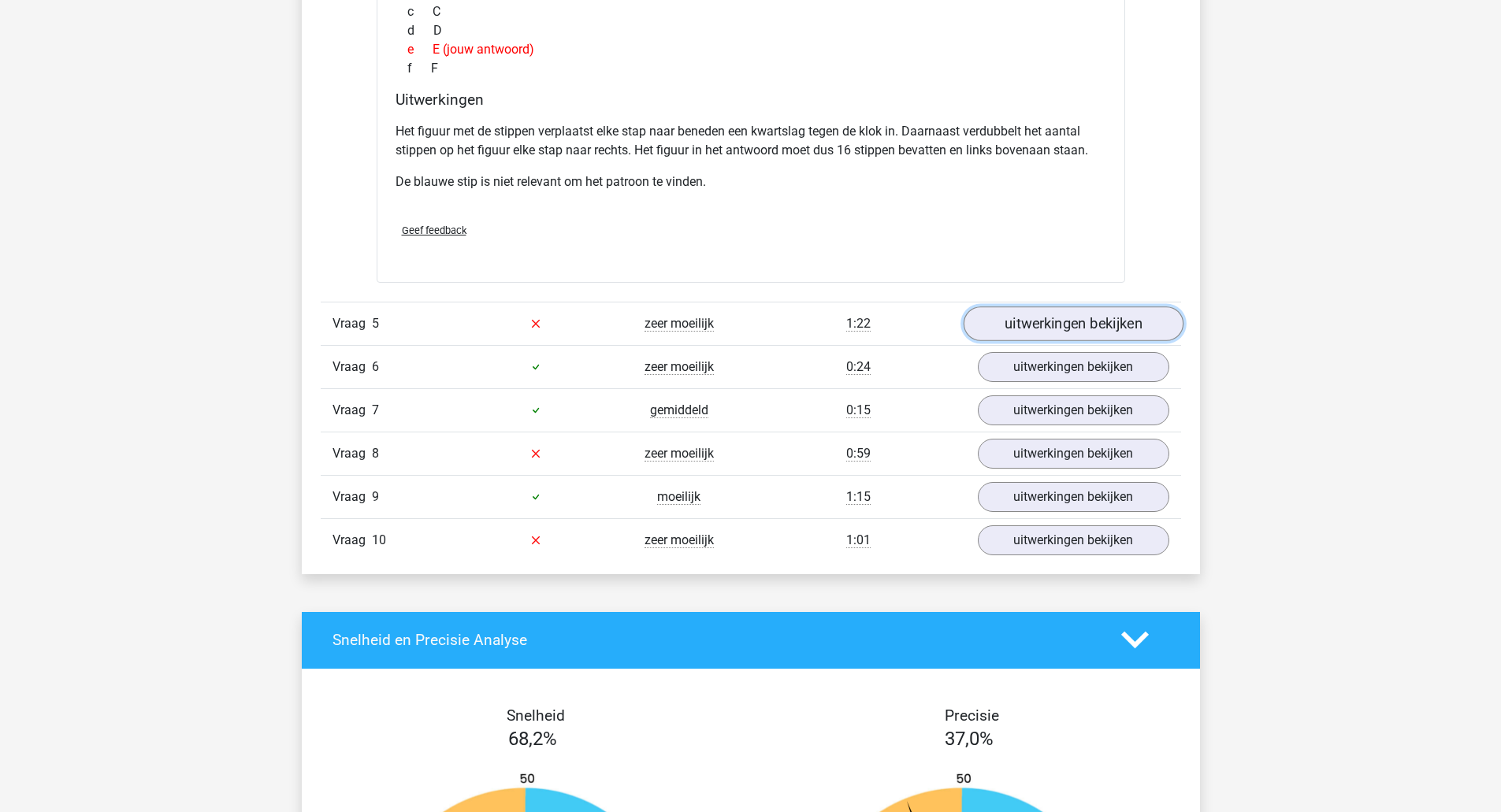
click at [1067, 318] on link "uitwerkingen bekijken" at bounding box center [1073, 324] width 220 height 34
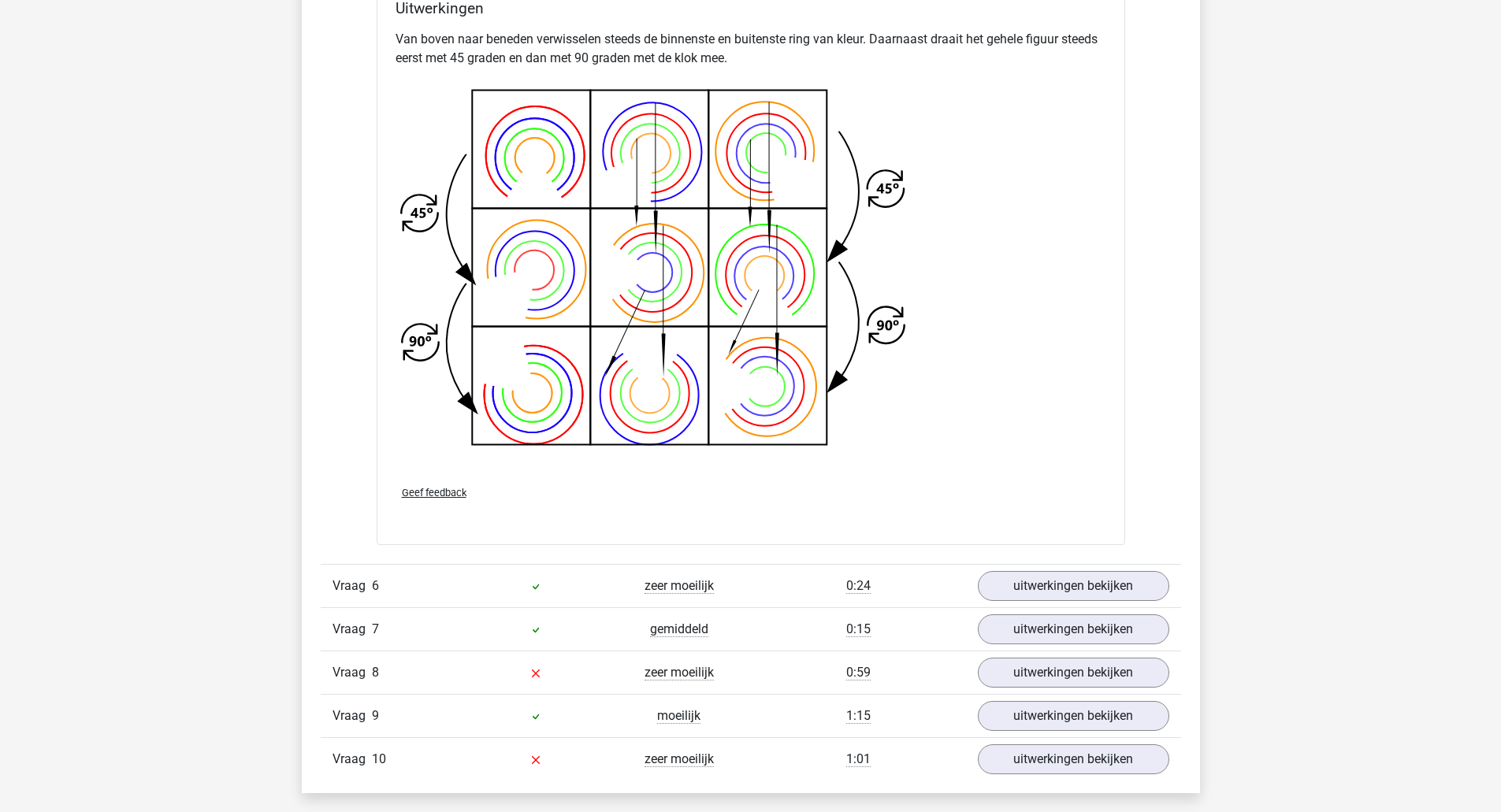
scroll to position [6150, 0]
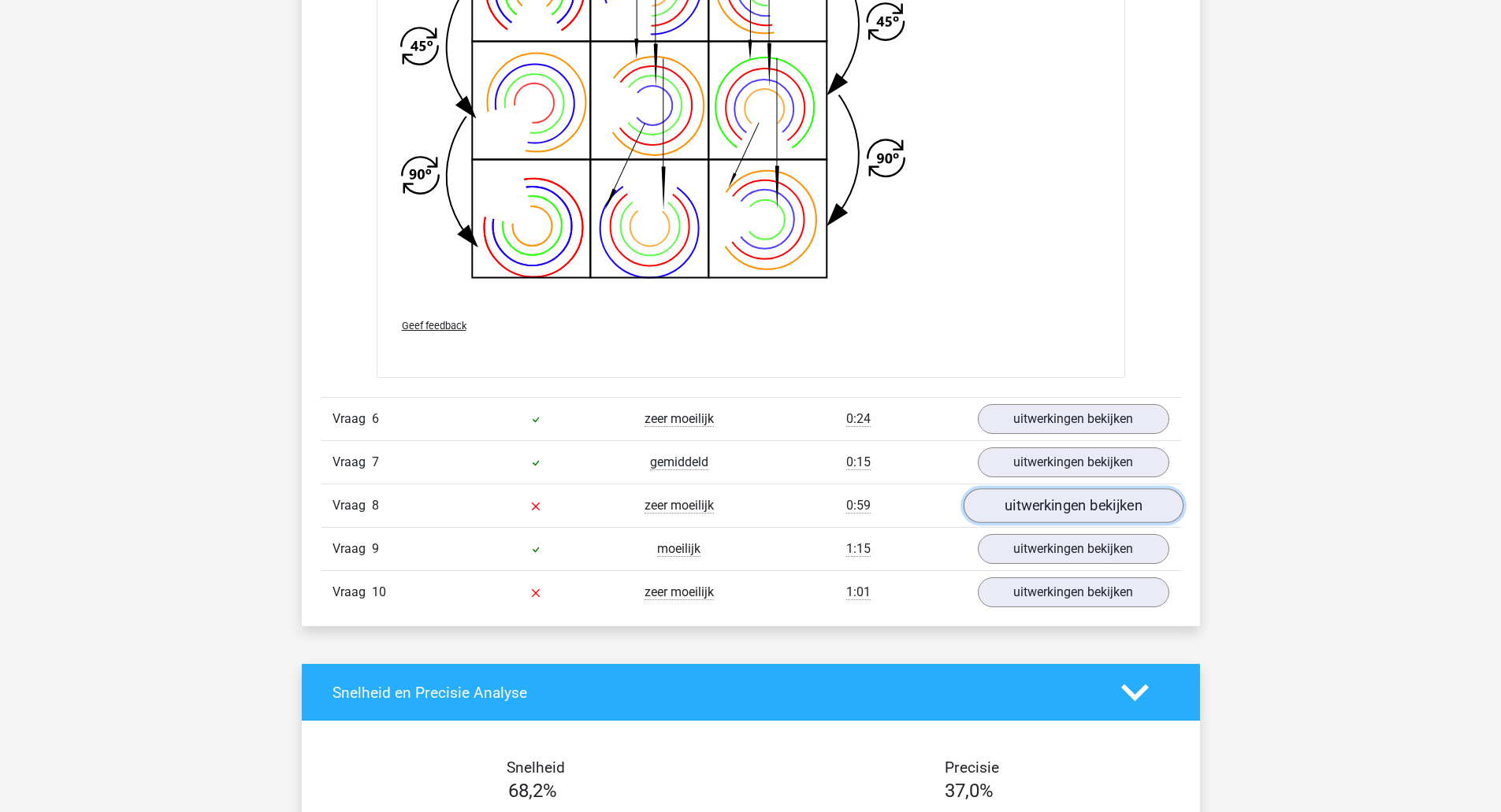
click at [1036, 515] on link "uitwerkingen bekijken" at bounding box center [1073, 506] width 220 height 34
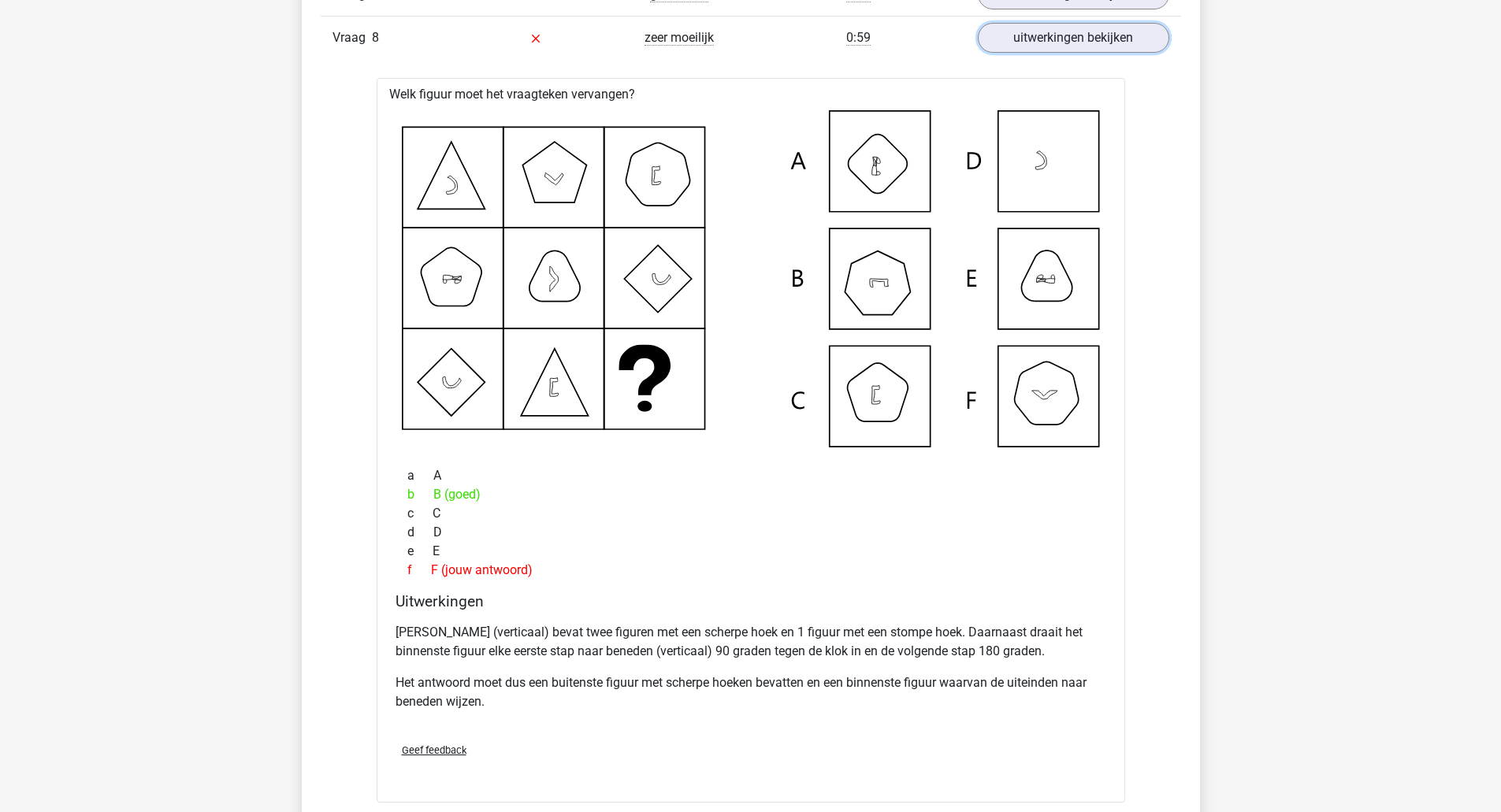
scroll to position [6880, 0]
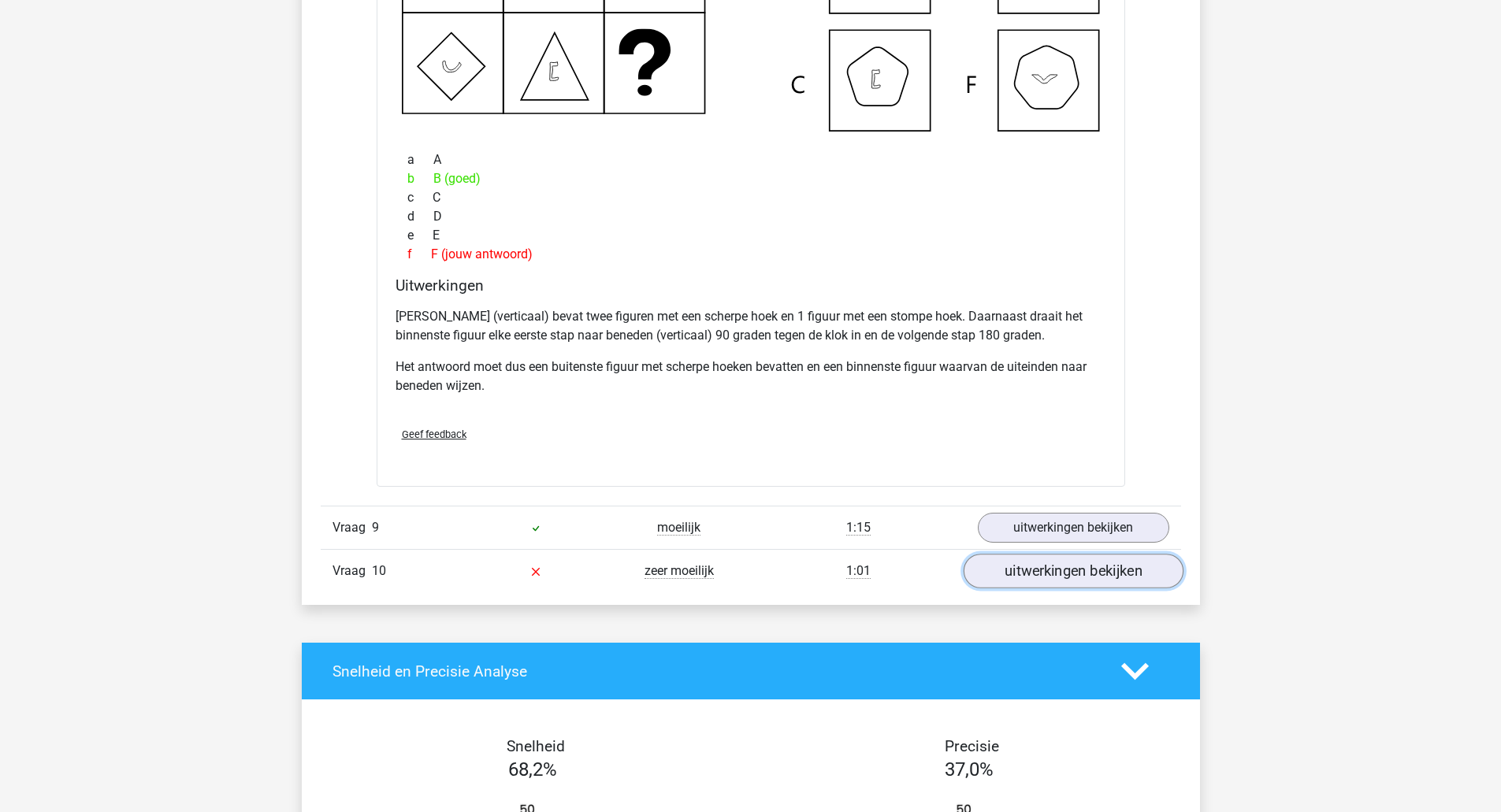
click at [1039, 573] on link "uitwerkingen bekijken" at bounding box center [1073, 572] width 220 height 34
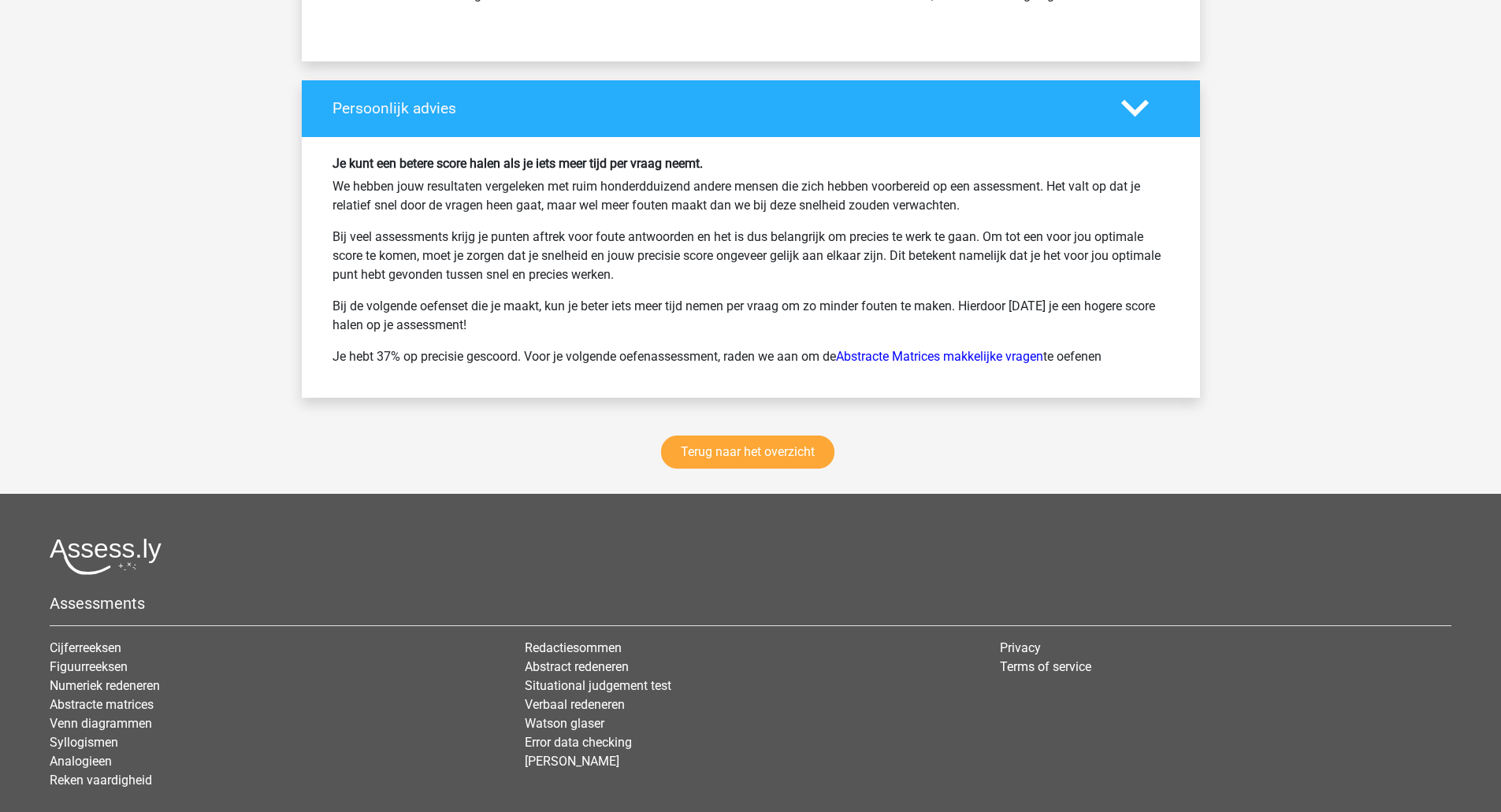
scroll to position [8913, 0]
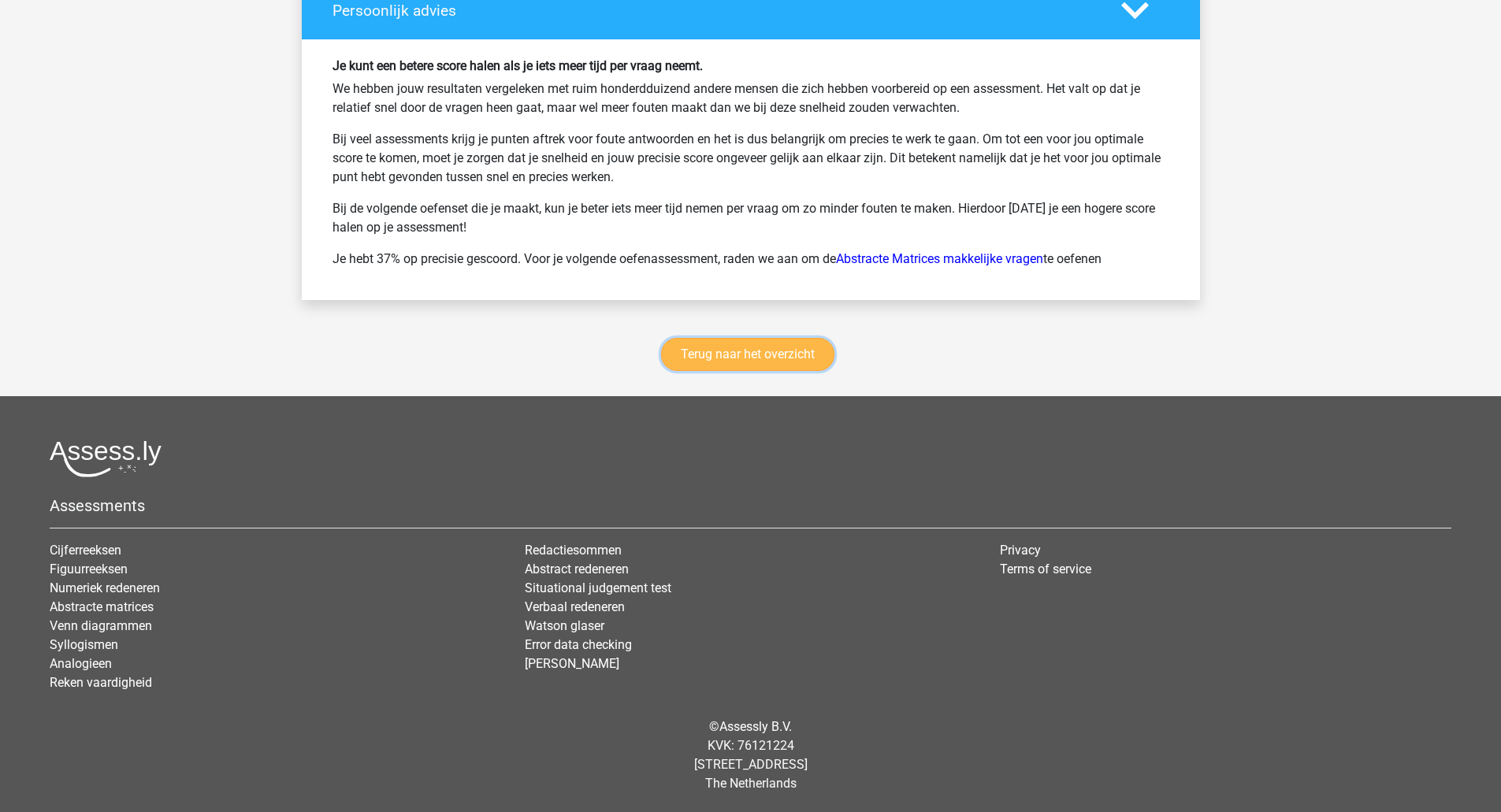
click at [802, 371] on link "Terug naar het overzicht" at bounding box center [747, 354] width 173 height 34
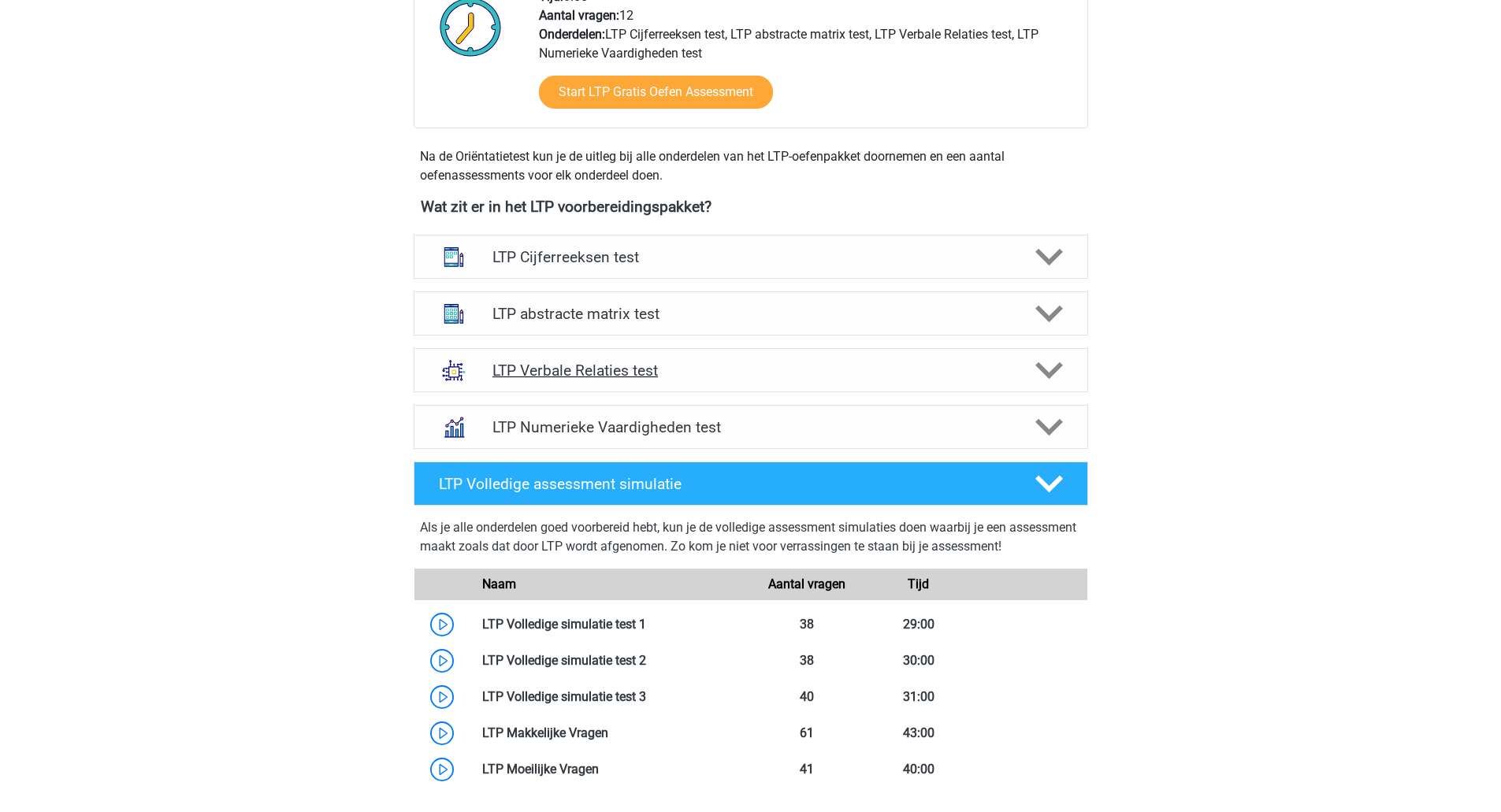
scroll to position [438, 0]
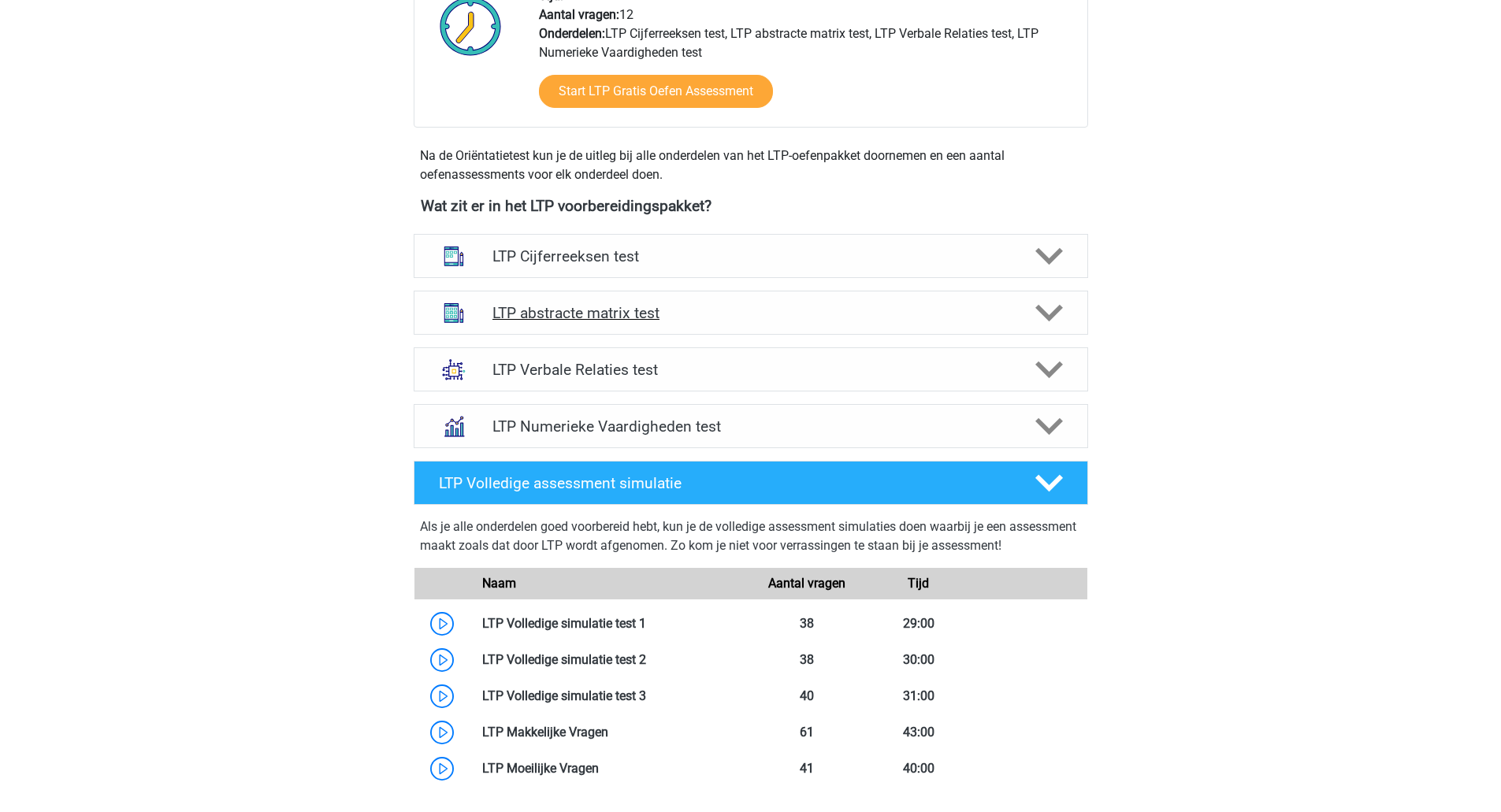
click at [833, 319] on h4 "LTP abstracte matrix test" at bounding box center [750, 313] width 516 height 18
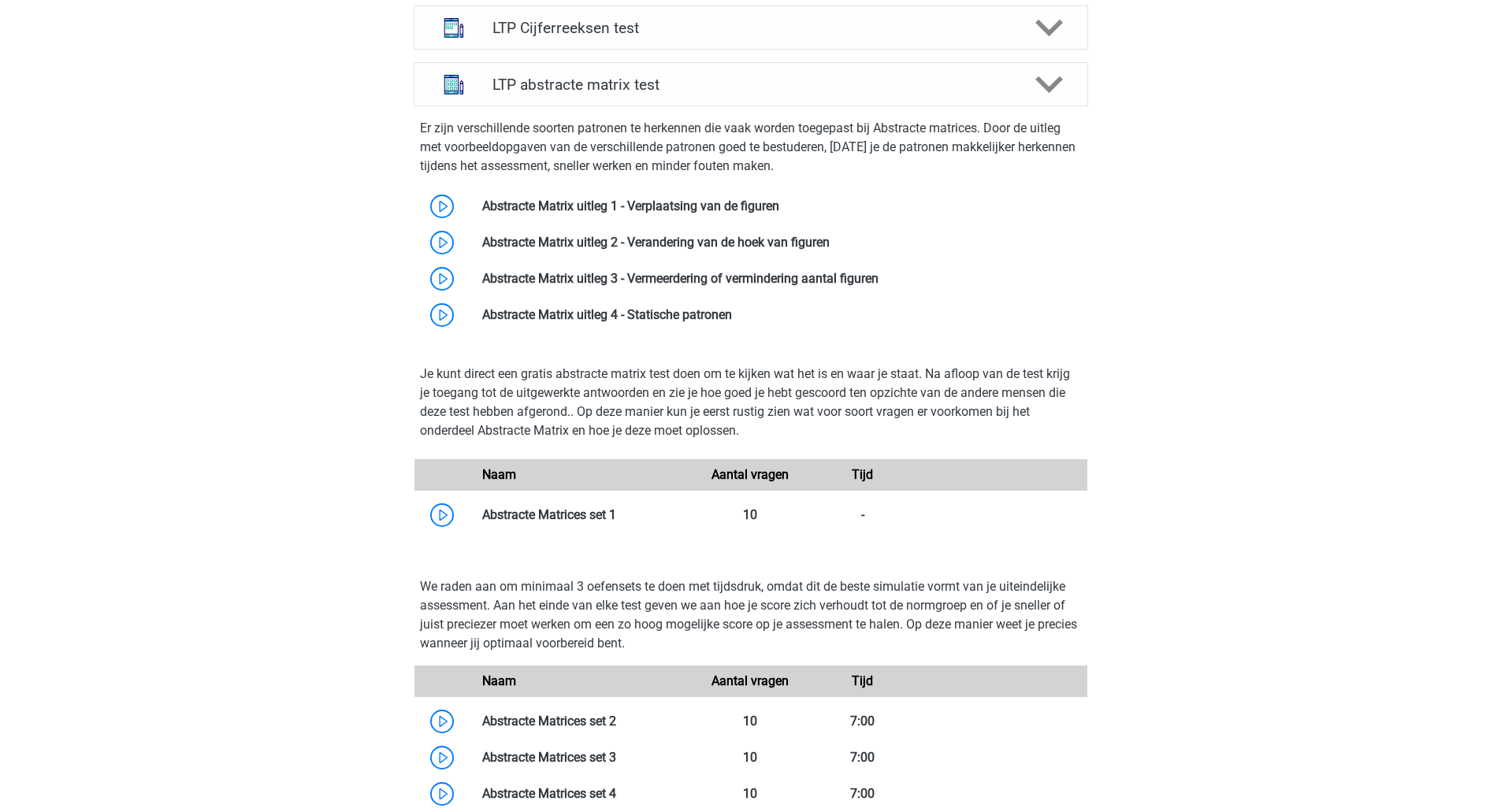
scroll to position [542, 0]
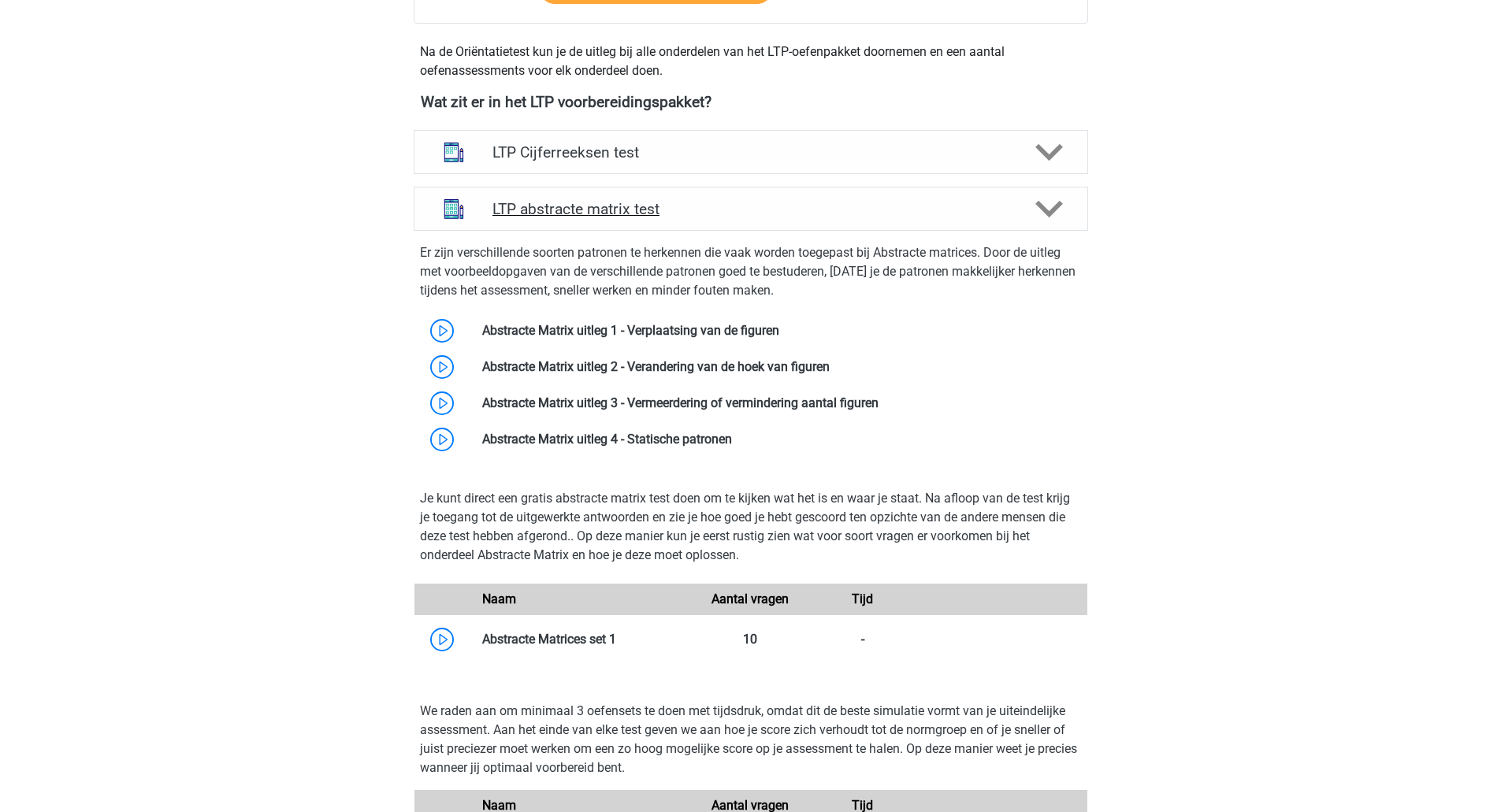
click at [847, 214] on h4 "LTP abstracte matrix test" at bounding box center [750, 209] width 516 height 18
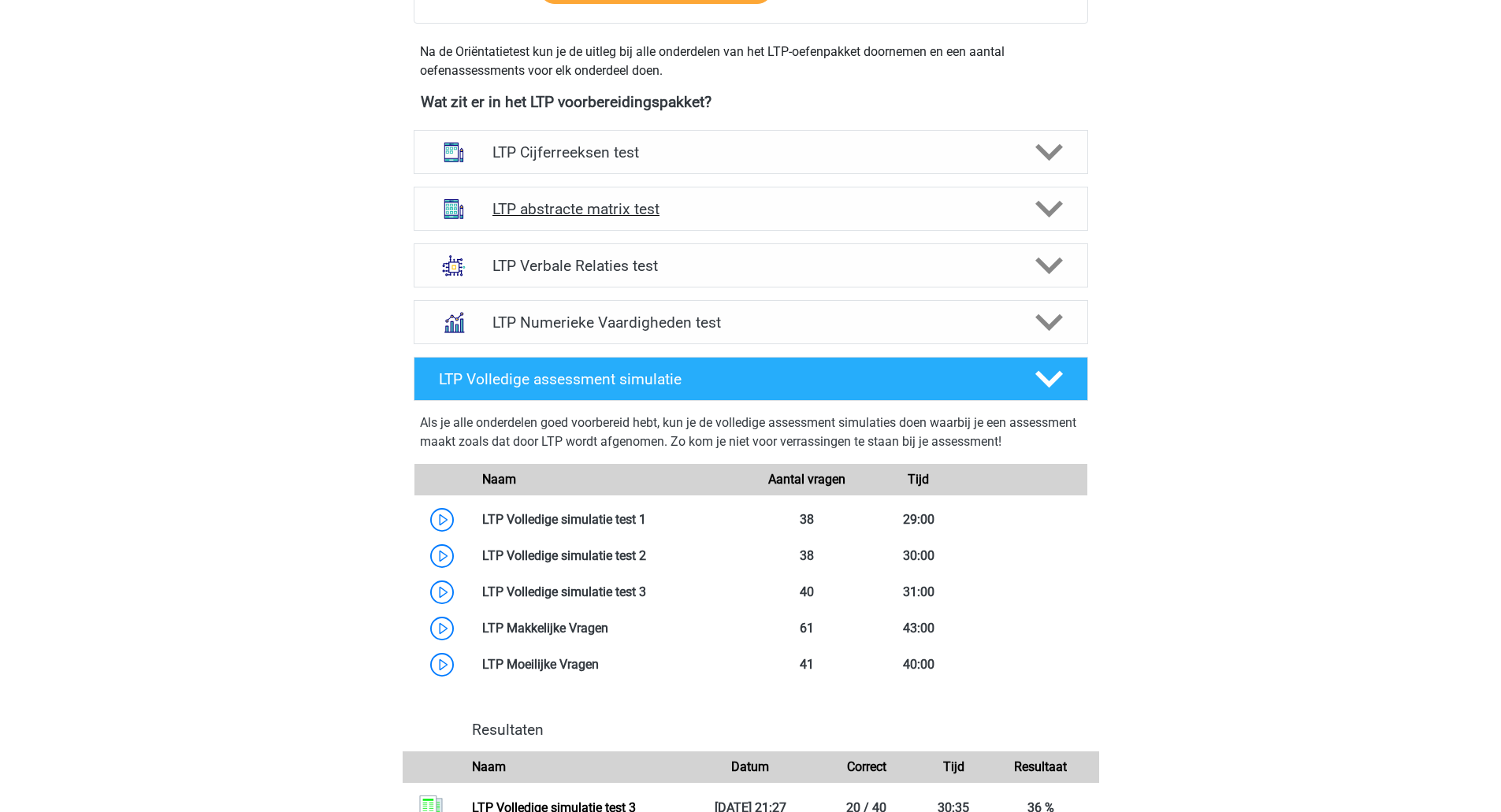
click at [847, 214] on h4 "LTP abstracte matrix test" at bounding box center [750, 209] width 516 height 18
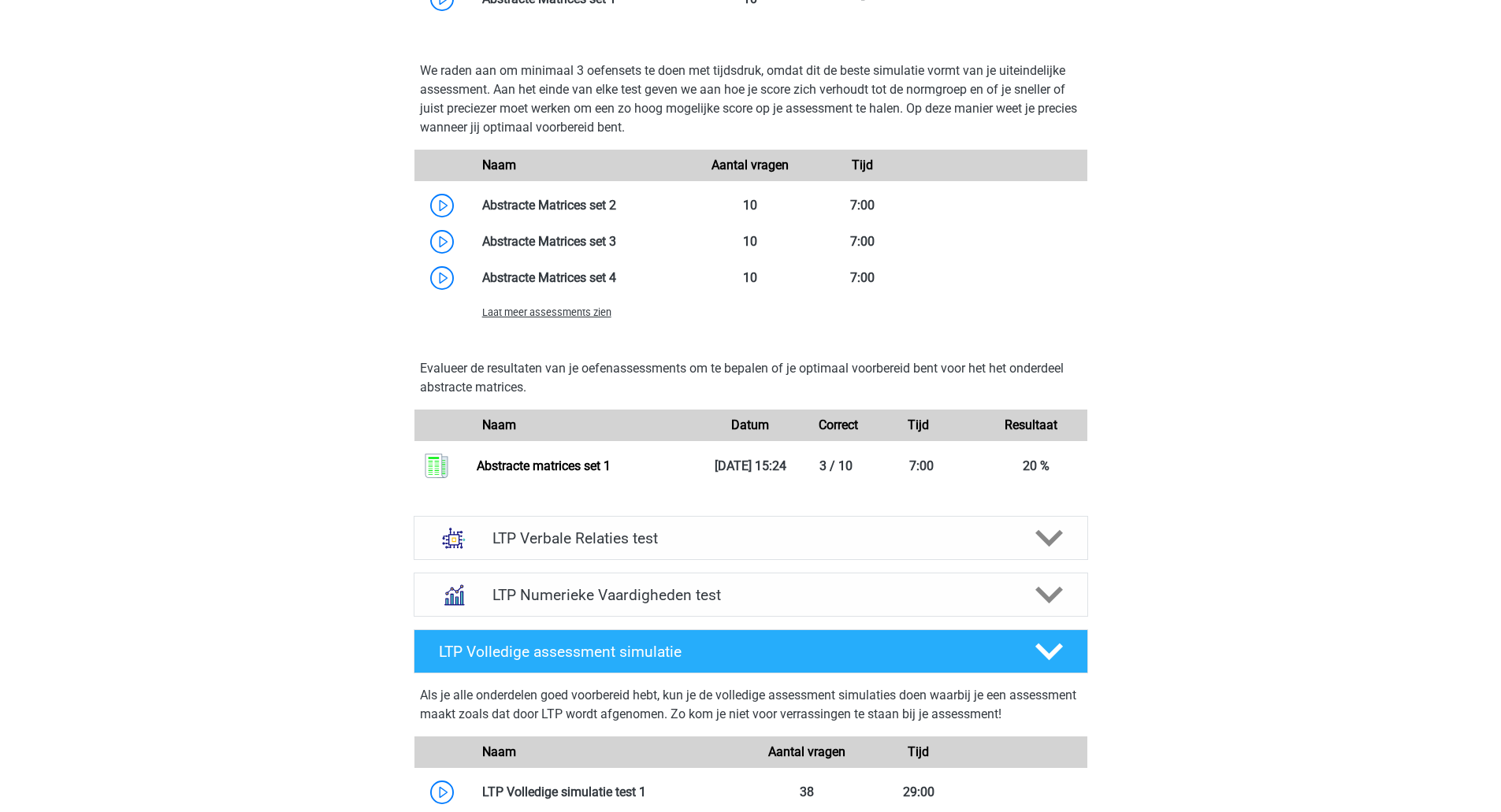
scroll to position [1182, 0]
